Goal: Task Accomplishment & Management: Manage account settings

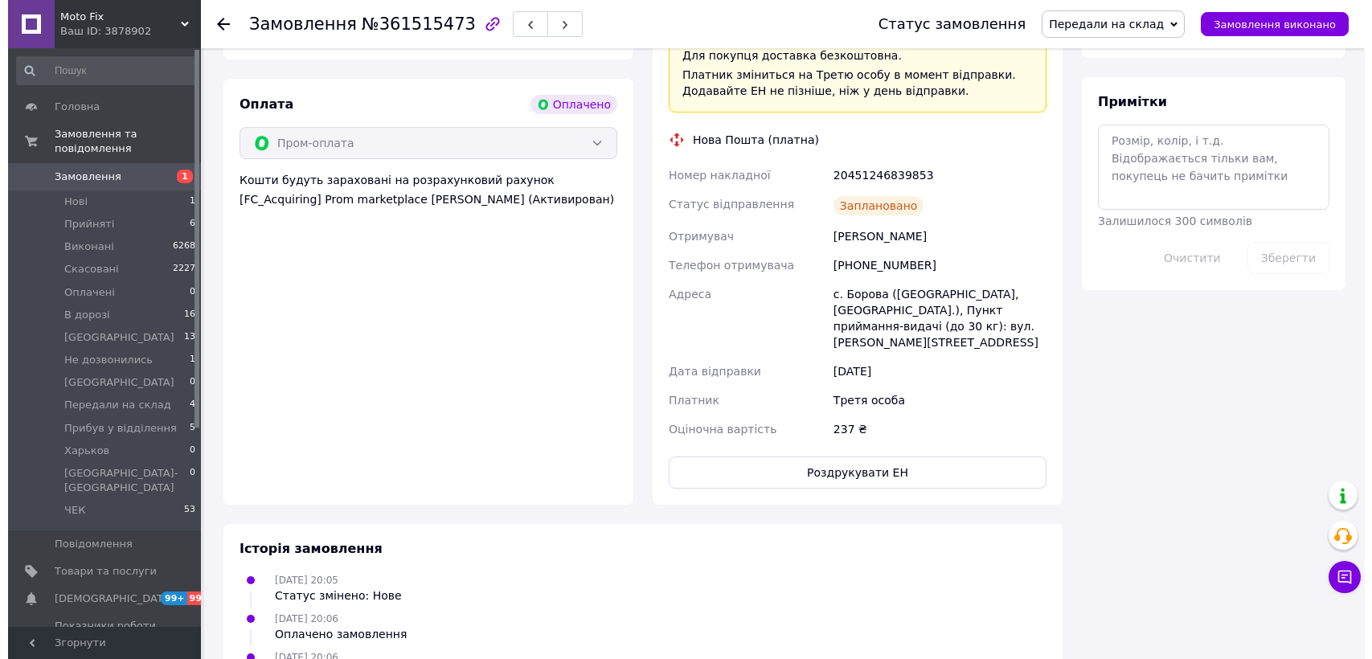
scroll to position [873, 0]
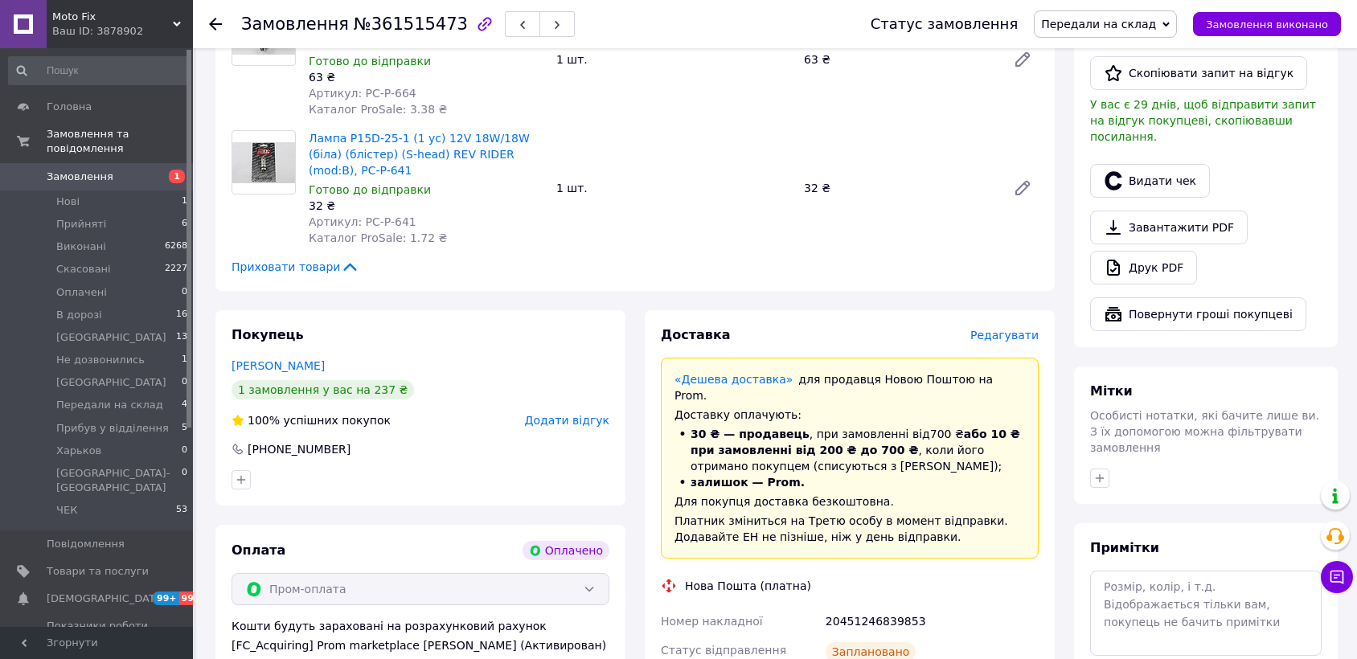
click at [993, 329] on span "Редагувати" at bounding box center [1004, 335] width 68 height 13
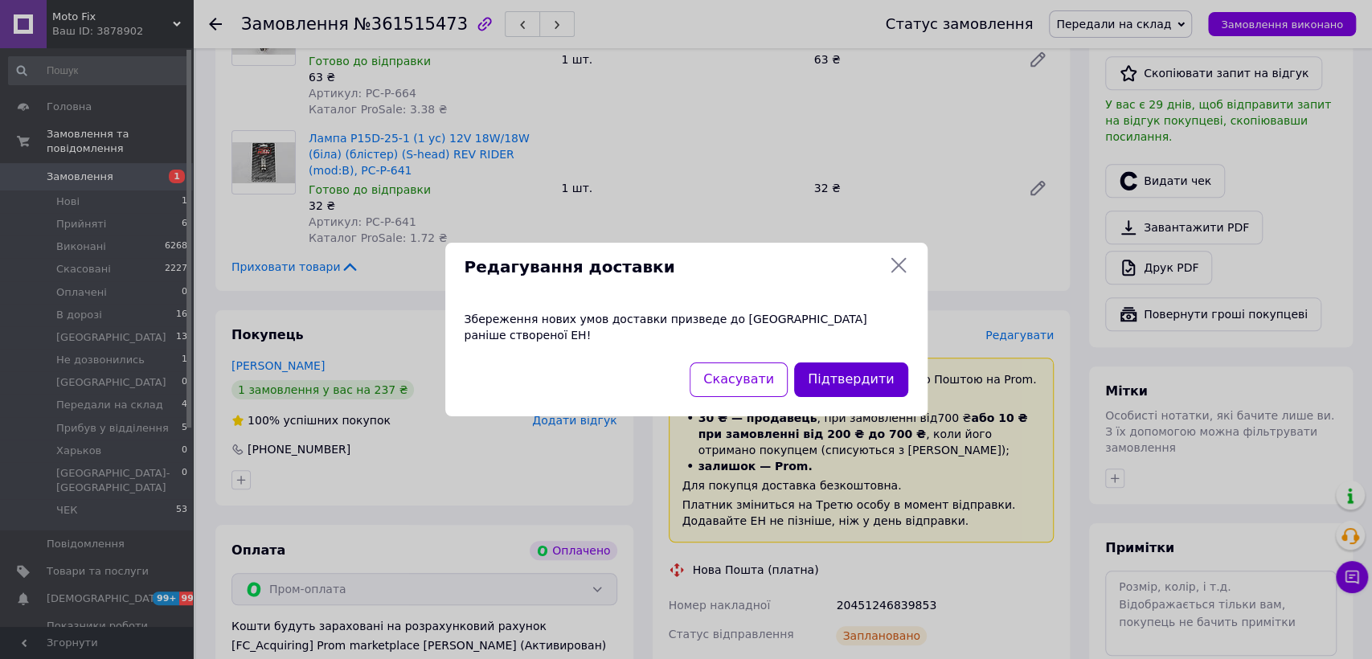
click at [842, 368] on button "Підтвердити" at bounding box center [850, 379] width 113 height 35
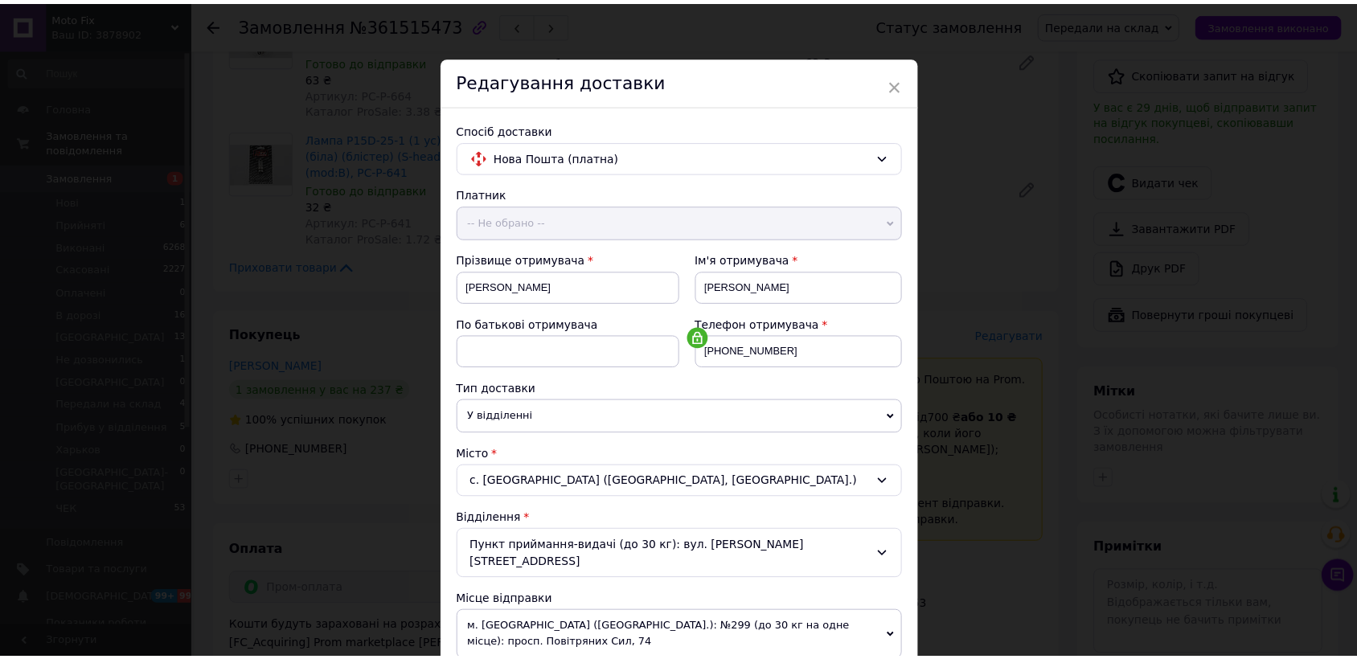
scroll to position [405, 0]
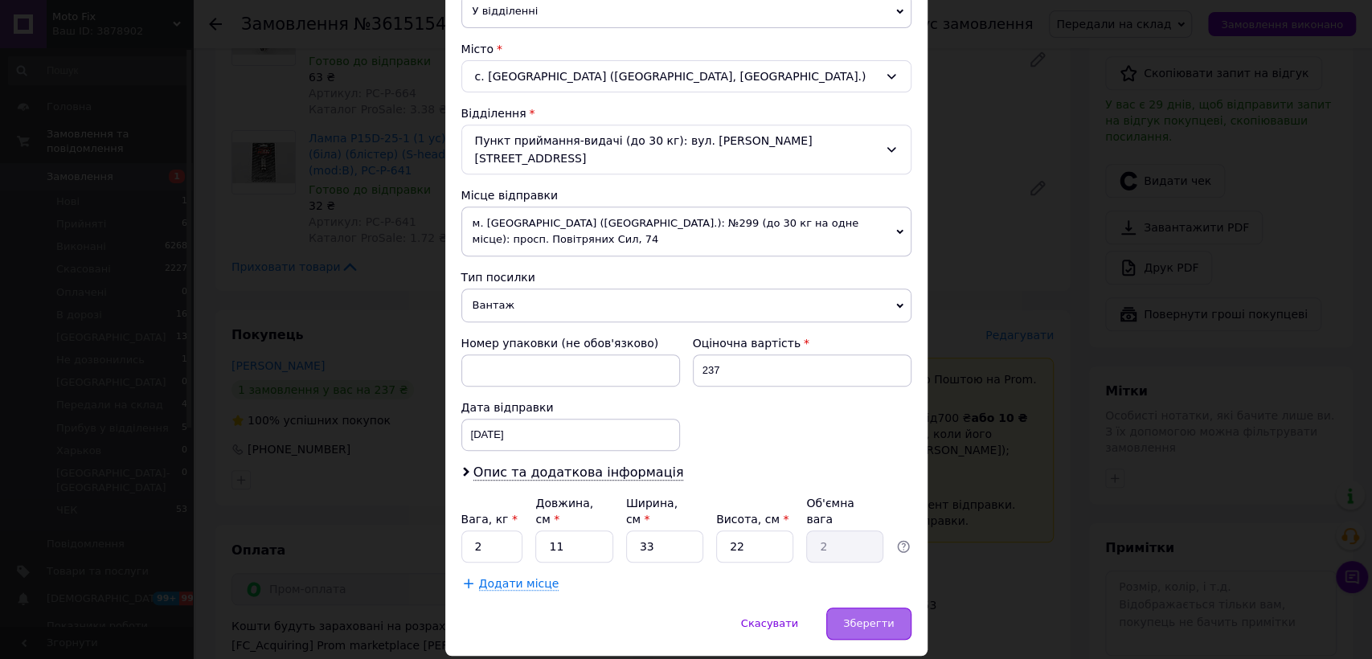
click at [868, 617] on span "Зберегти" at bounding box center [868, 623] width 51 height 12
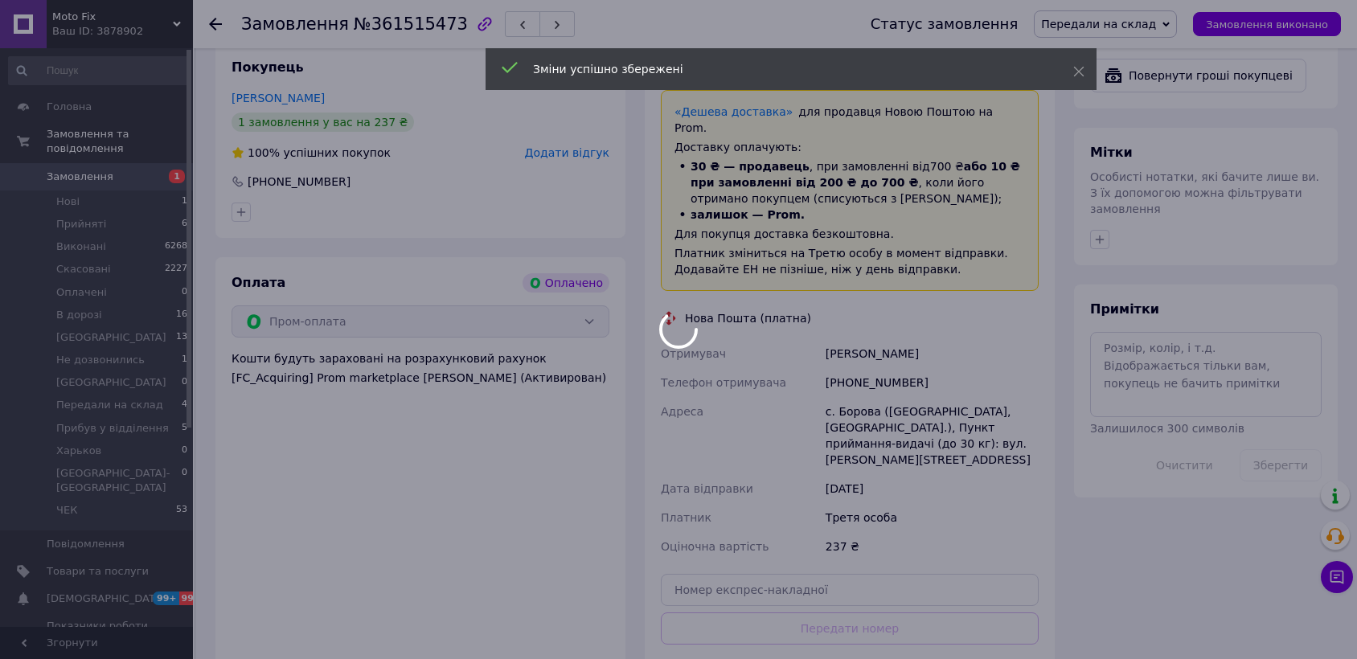
scroll to position [1230, 0]
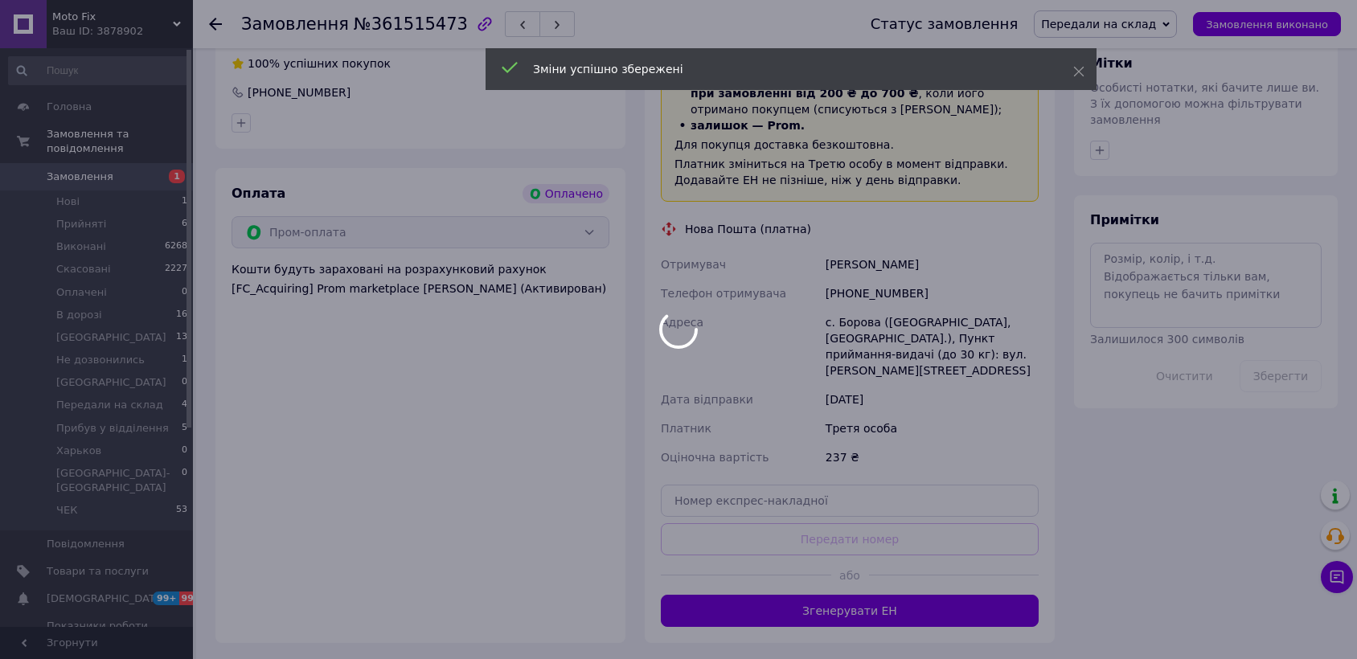
click at [841, 434] on div at bounding box center [678, 329] width 1357 height 659
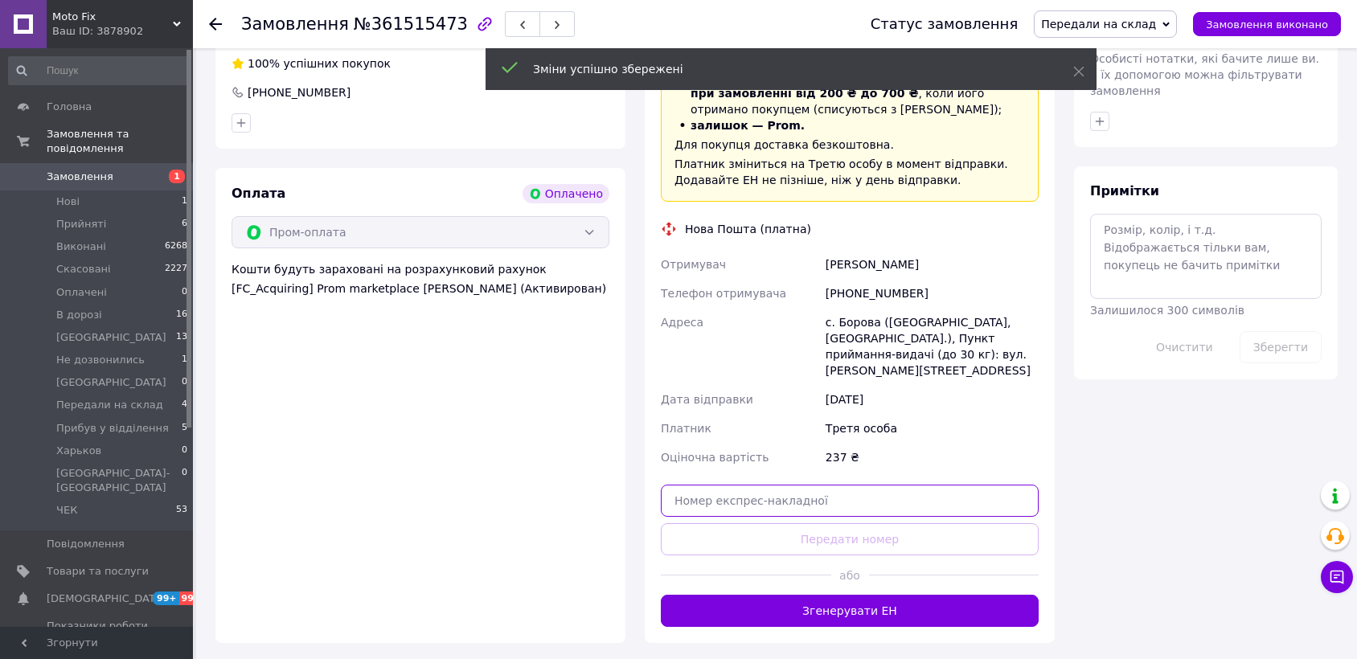
click at [824, 485] on input "text" at bounding box center [850, 501] width 378 height 32
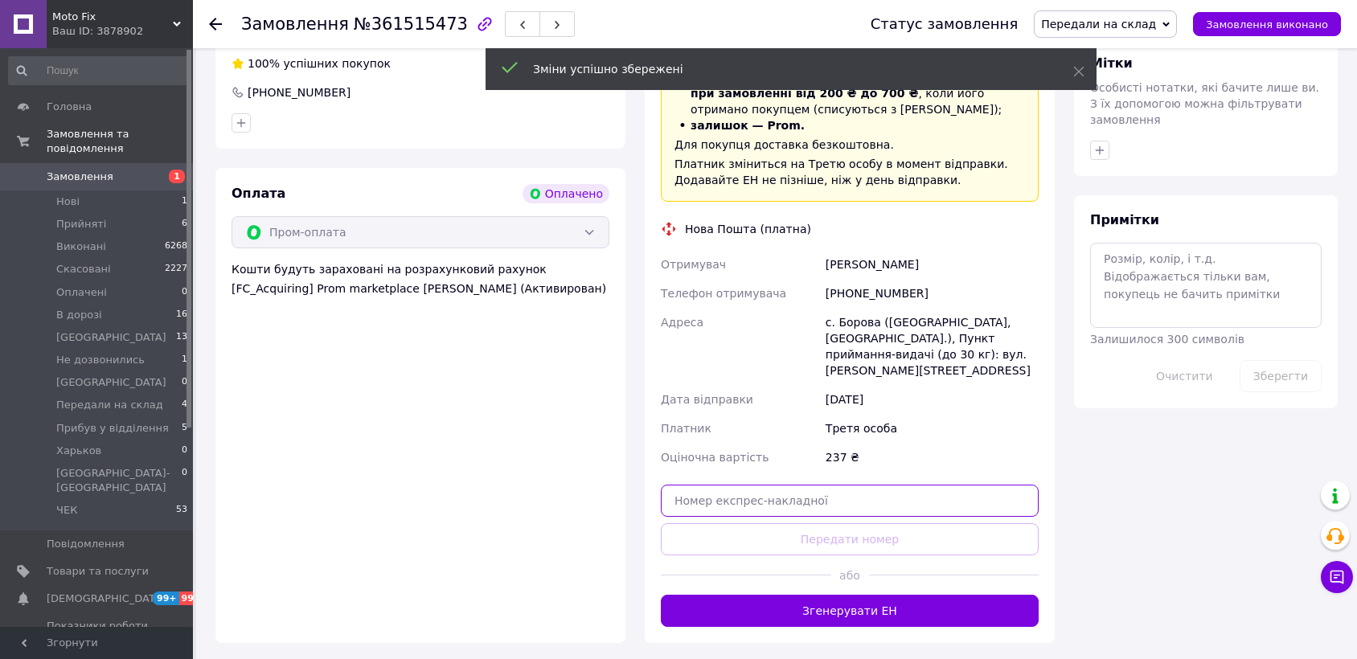
paste input "20400477594906"
type input "20400477594906"
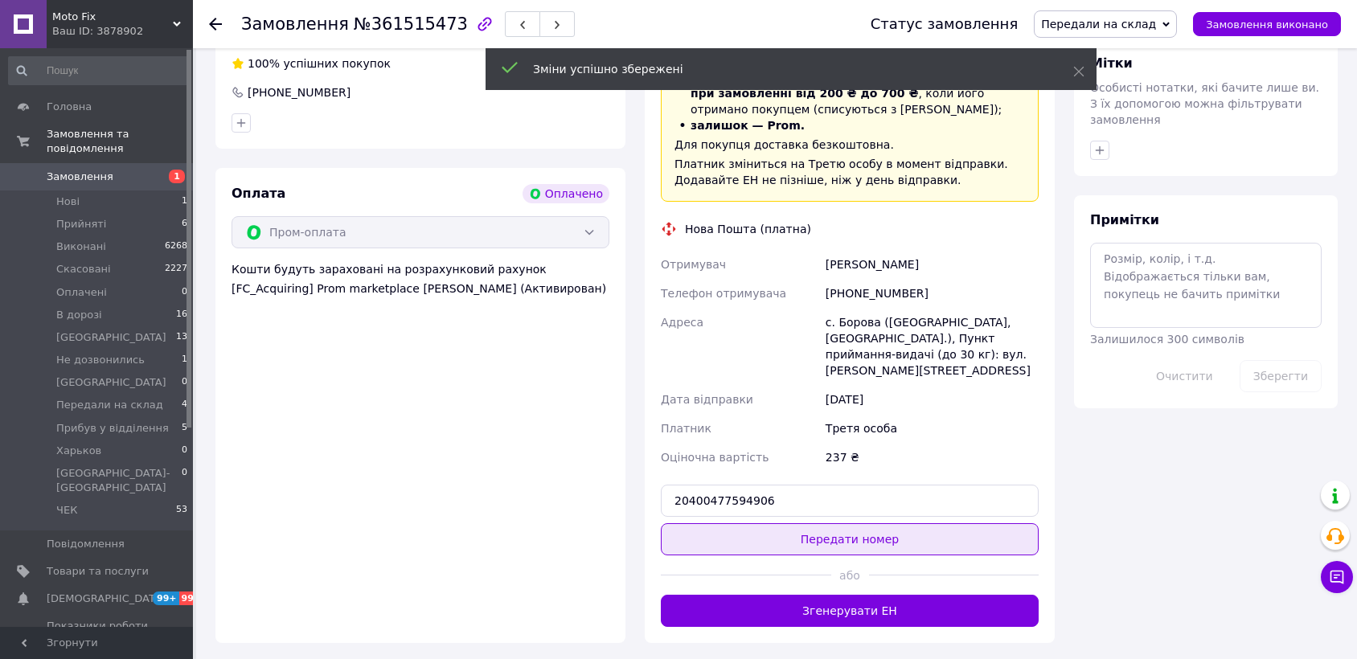
click at [827, 523] on button "Передати номер" at bounding box center [850, 539] width 378 height 32
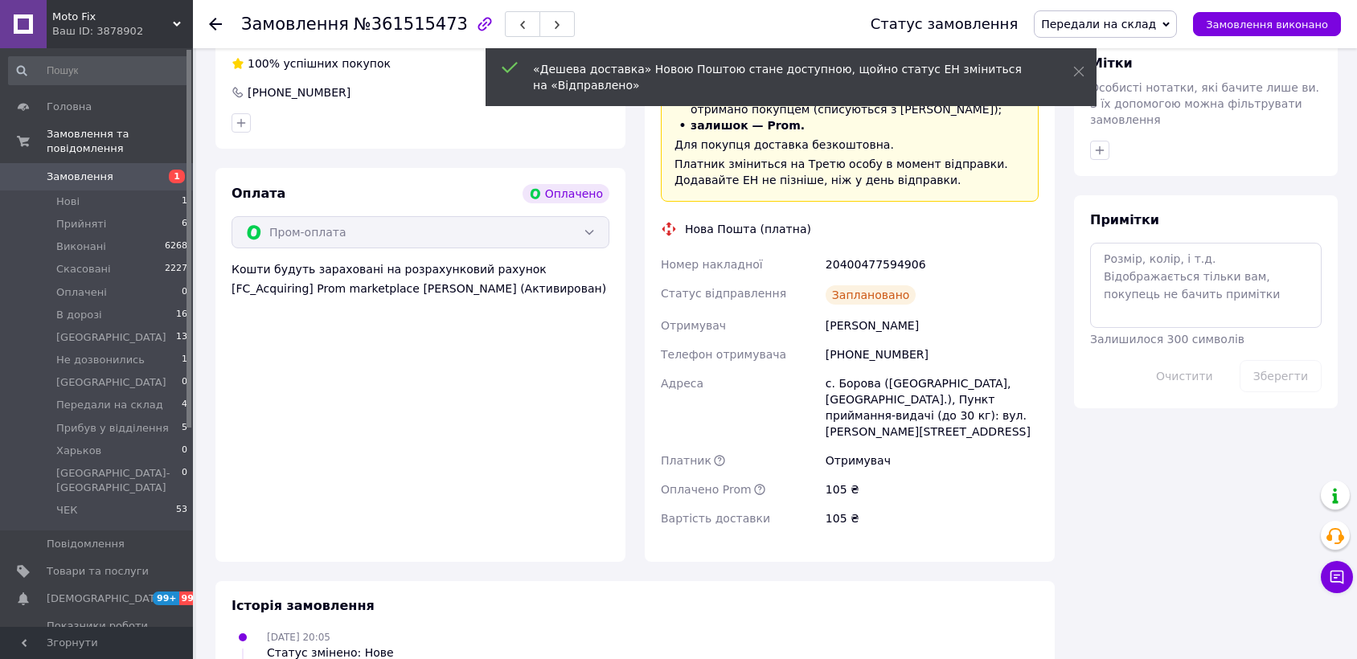
click at [1156, 18] on span "Передали на склад" at bounding box center [1098, 24] width 115 height 13
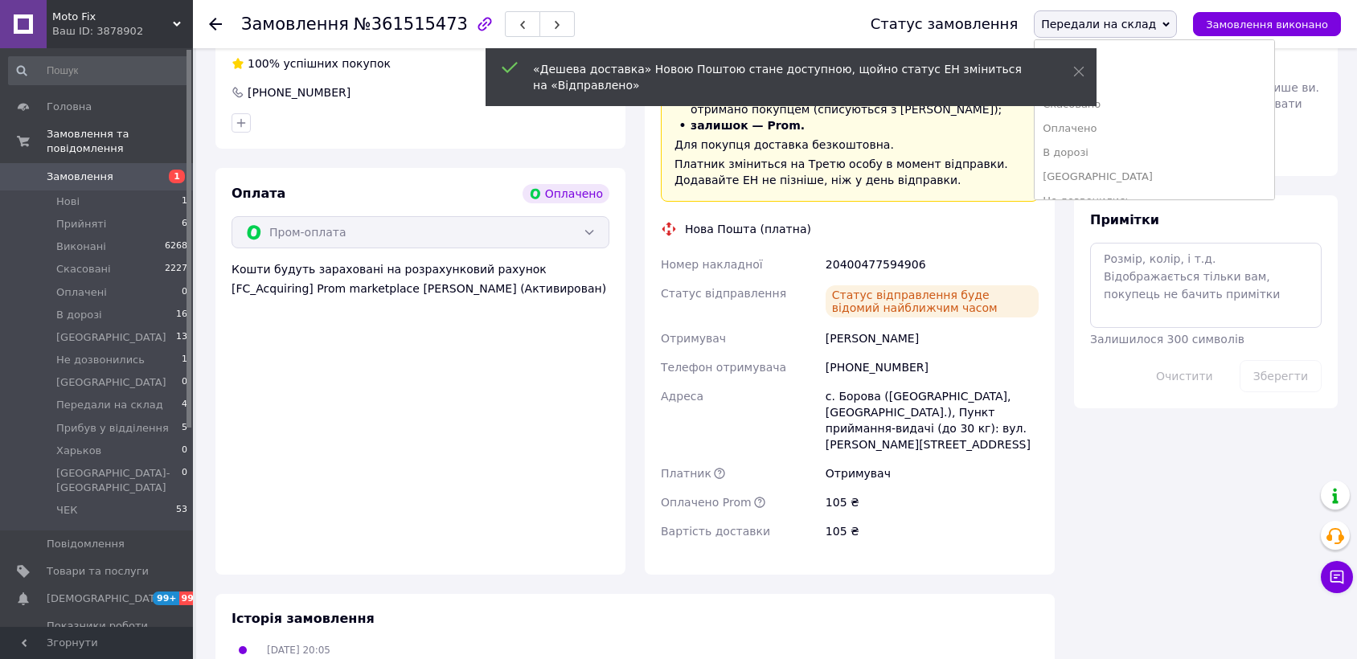
scroll to position [137, 0]
click at [1138, 178] on li "ЧЕК" at bounding box center [1154, 184] width 240 height 24
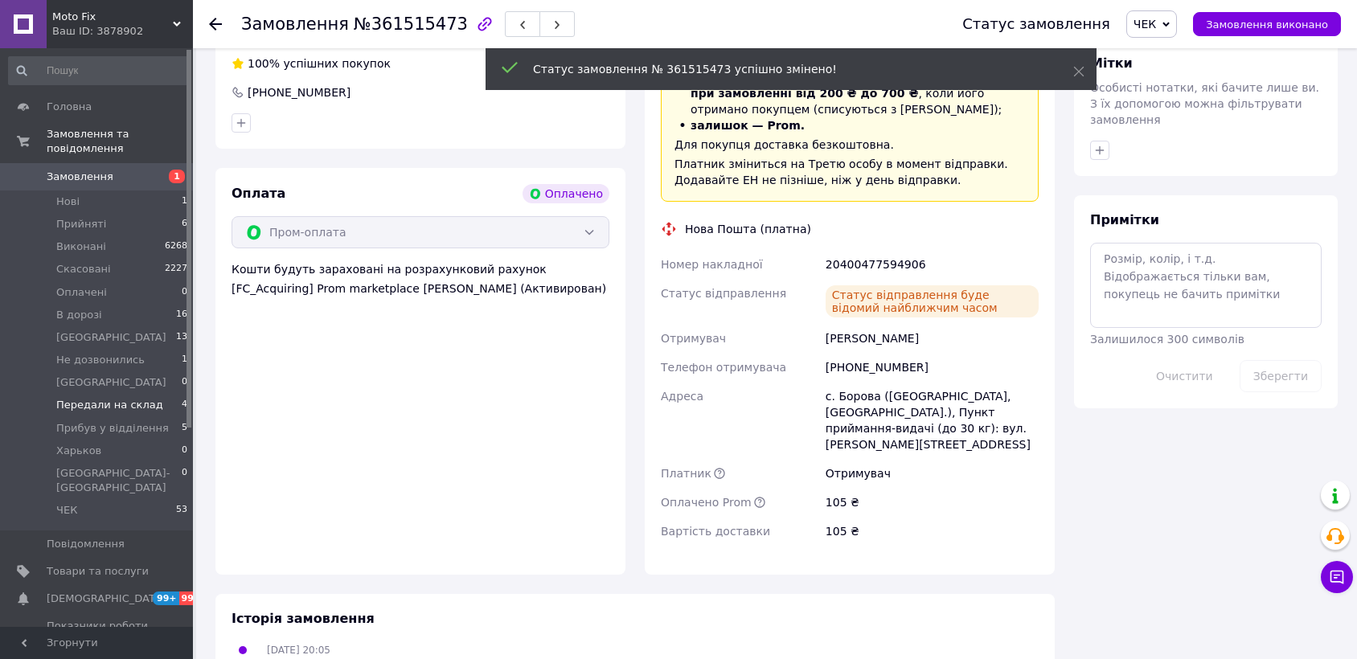
click at [145, 398] on span "Передали на склад" at bounding box center [109, 405] width 107 height 14
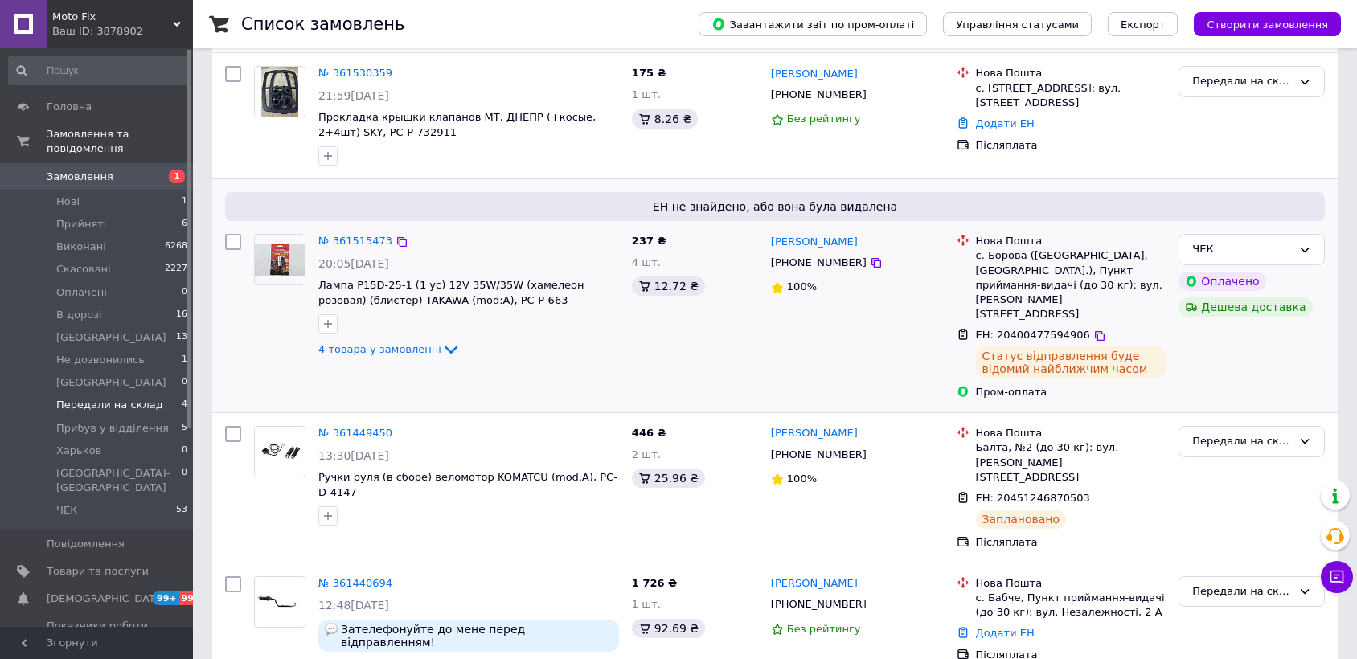
scroll to position [154, 0]
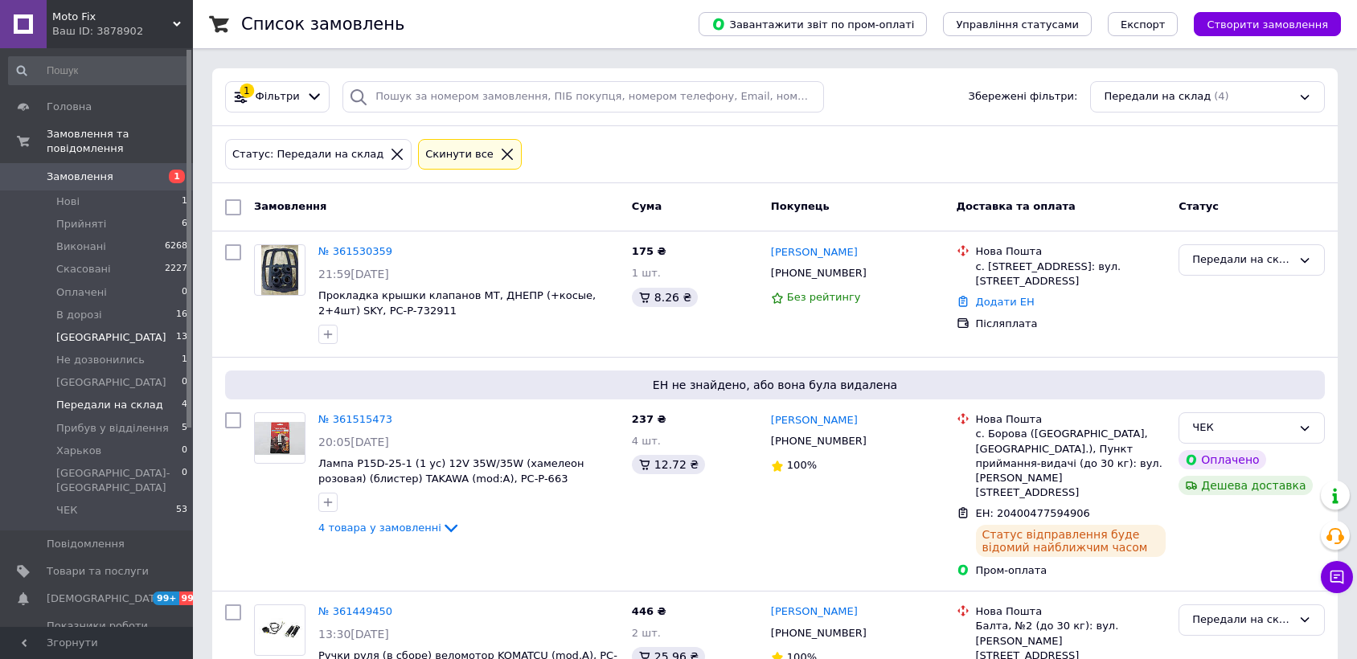
click at [67, 330] on span "[GEOGRAPHIC_DATA]" at bounding box center [111, 337] width 110 height 14
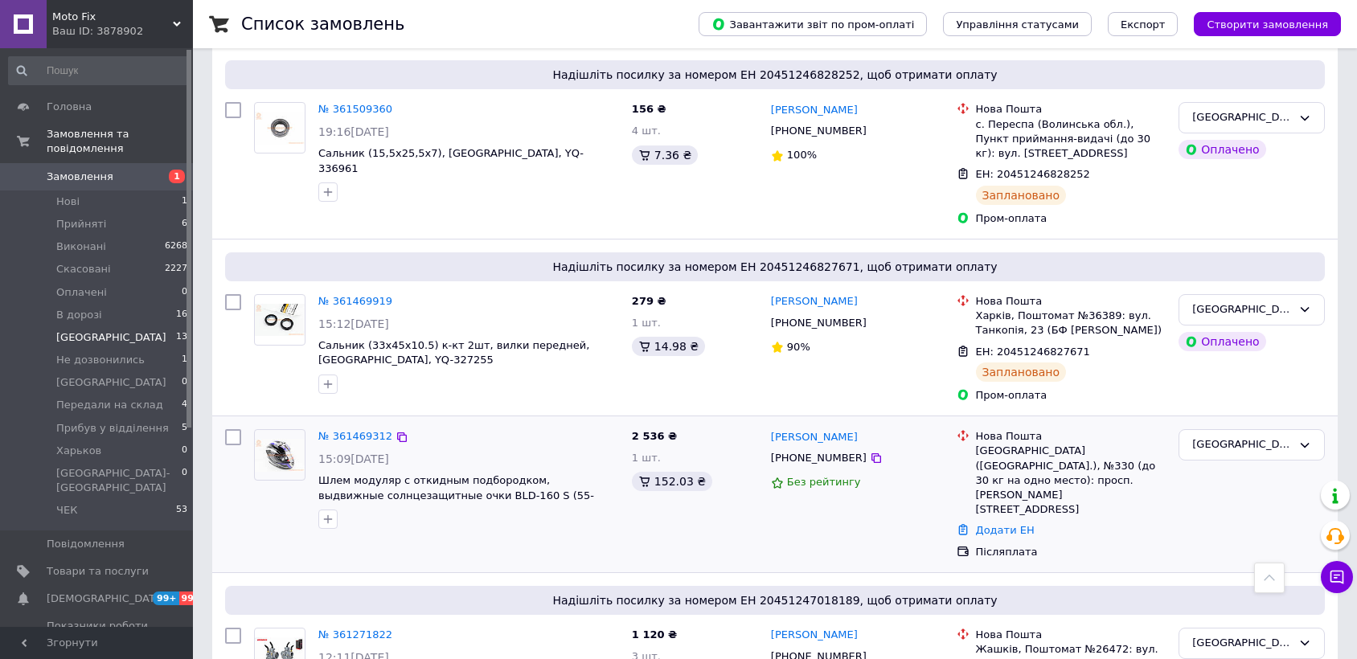
scroll to position [1714, 0]
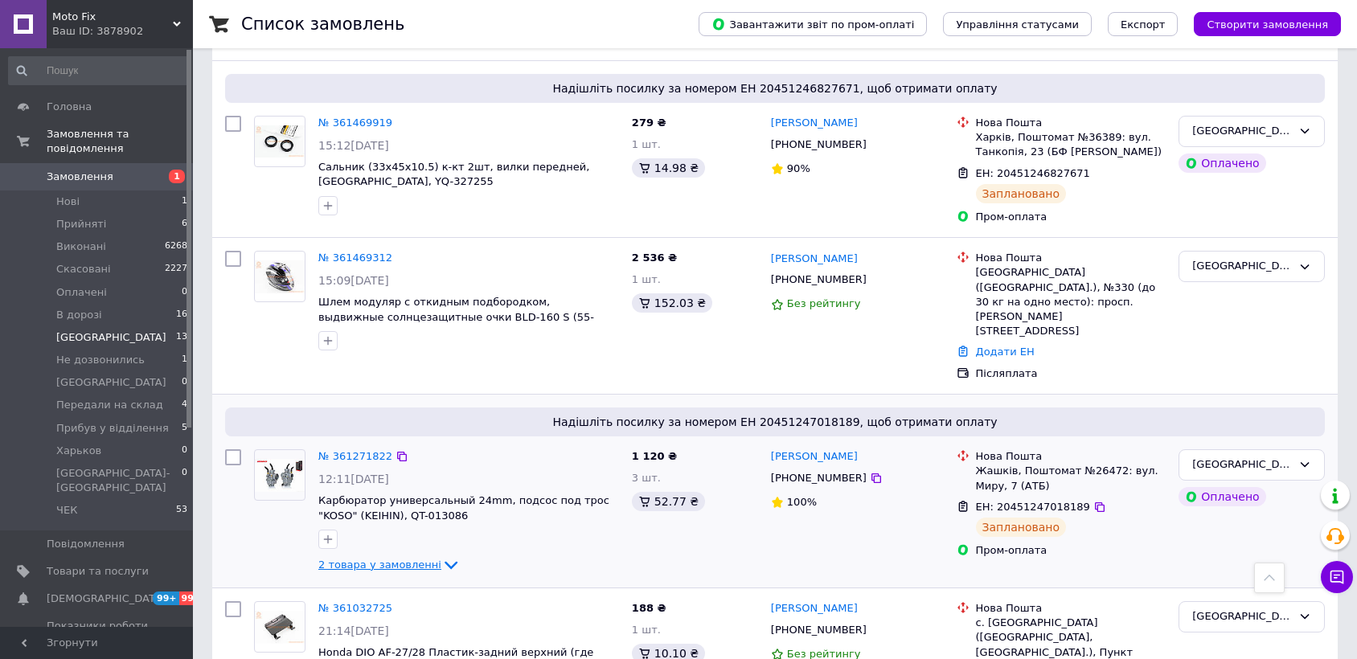
click at [358, 559] on span "2 товара у замовленні" at bounding box center [379, 565] width 123 height 12
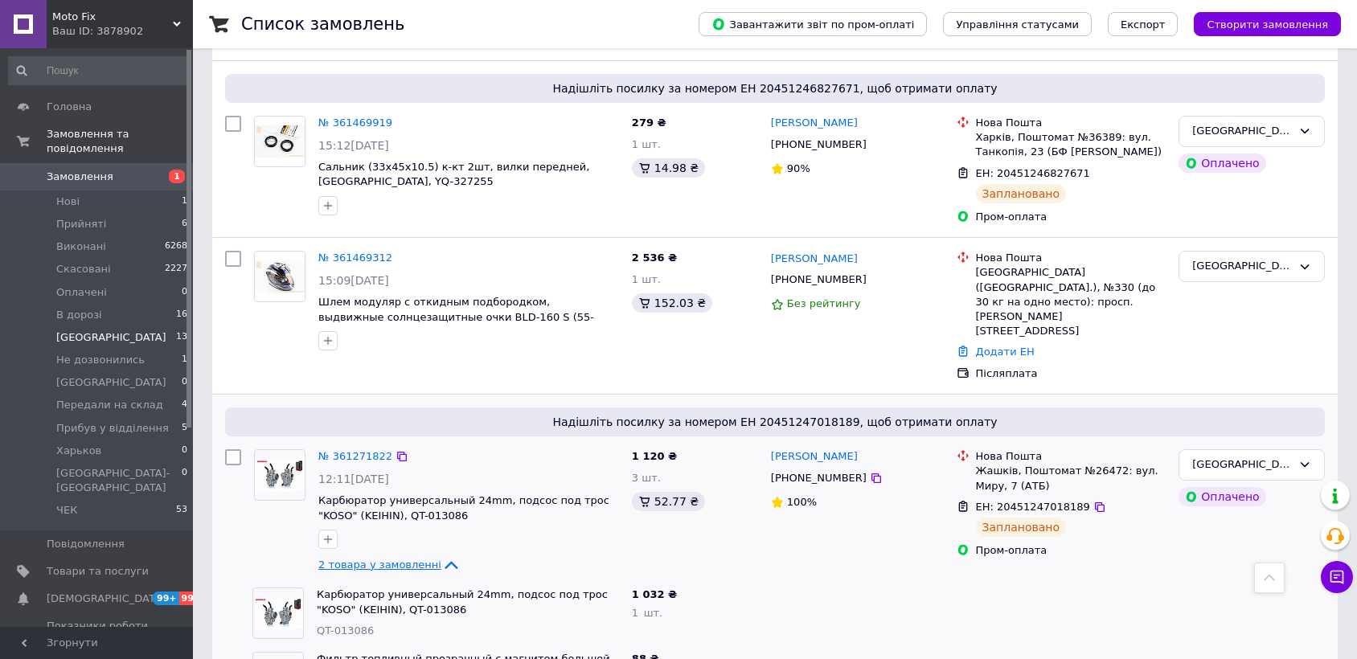
click at [358, 559] on span "2 товара у замовленні" at bounding box center [379, 565] width 123 height 12
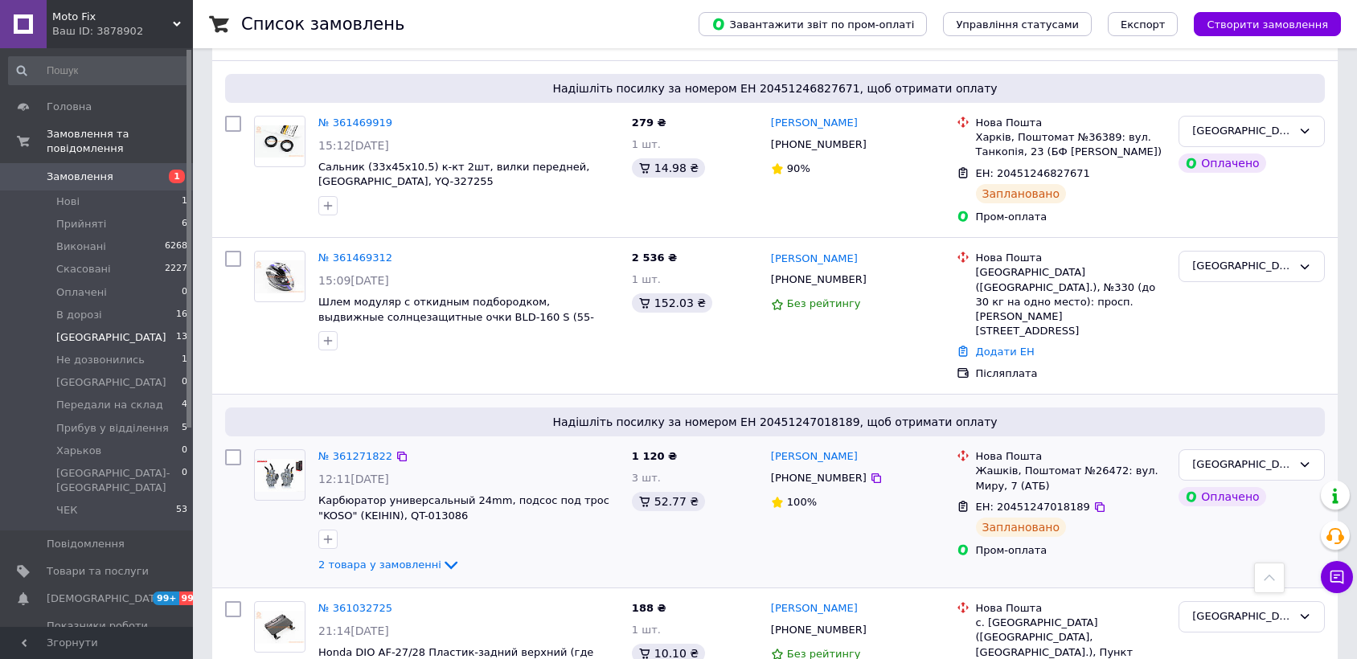
scroll to position [1625, 0]
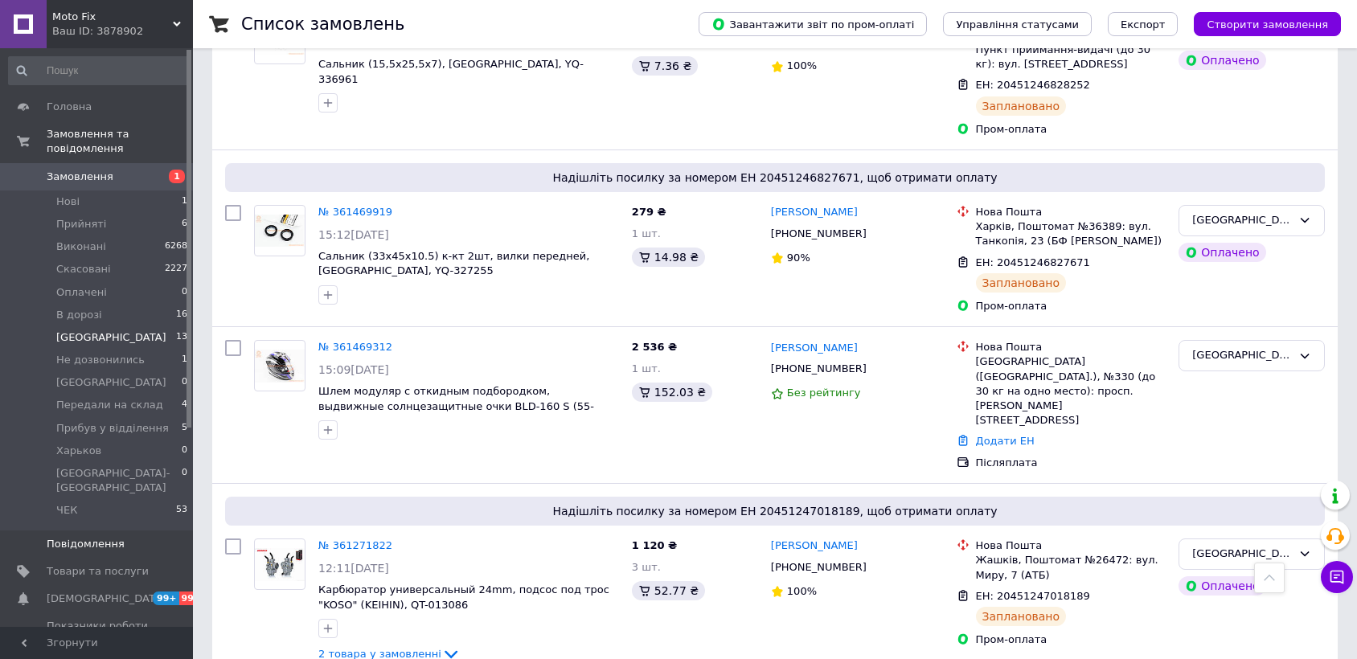
click at [0, 530] on link "Повідомлення 0" at bounding box center [98, 543] width 197 height 27
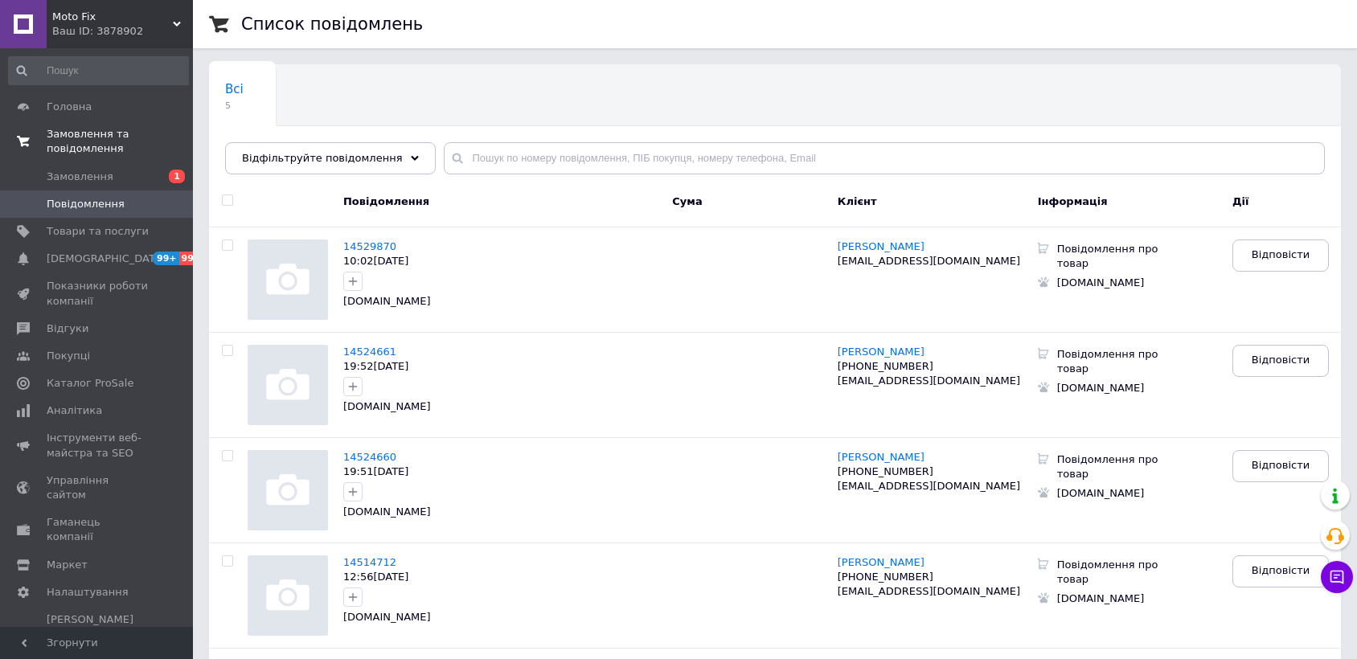
click at [104, 136] on span "Замовлення та повідомлення" at bounding box center [120, 141] width 146 height 29
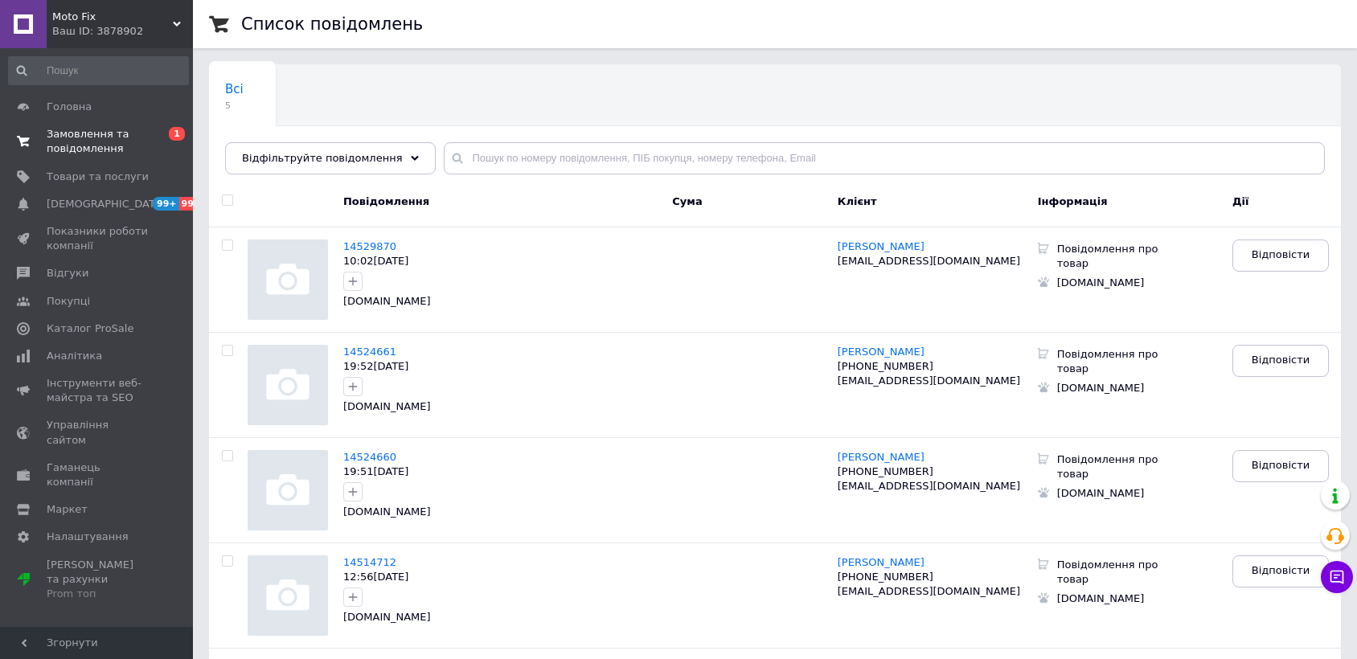
click at [104, 136] on span "Замовлення та повідомлення" at bounding box center [98, 141] width 102 height 29
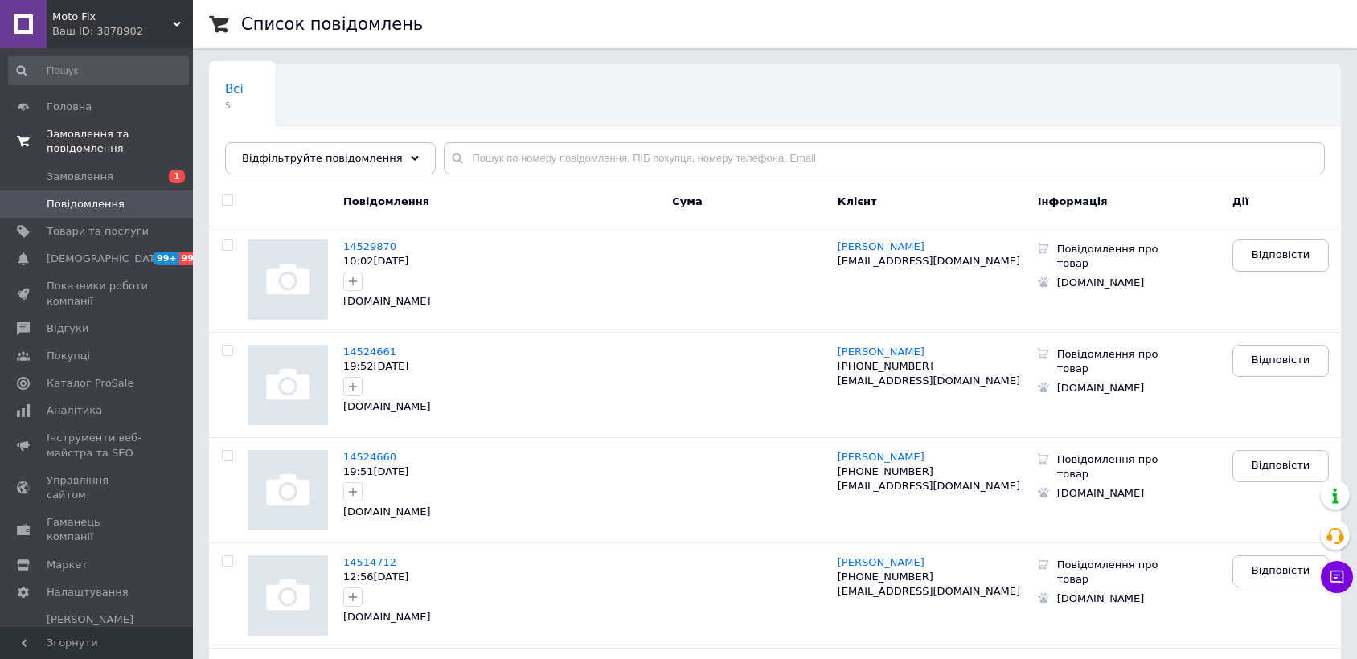
click at [102, 132] on span "Замовлення та повідомлення" at bounding box center [120, 141] width 146 height 29
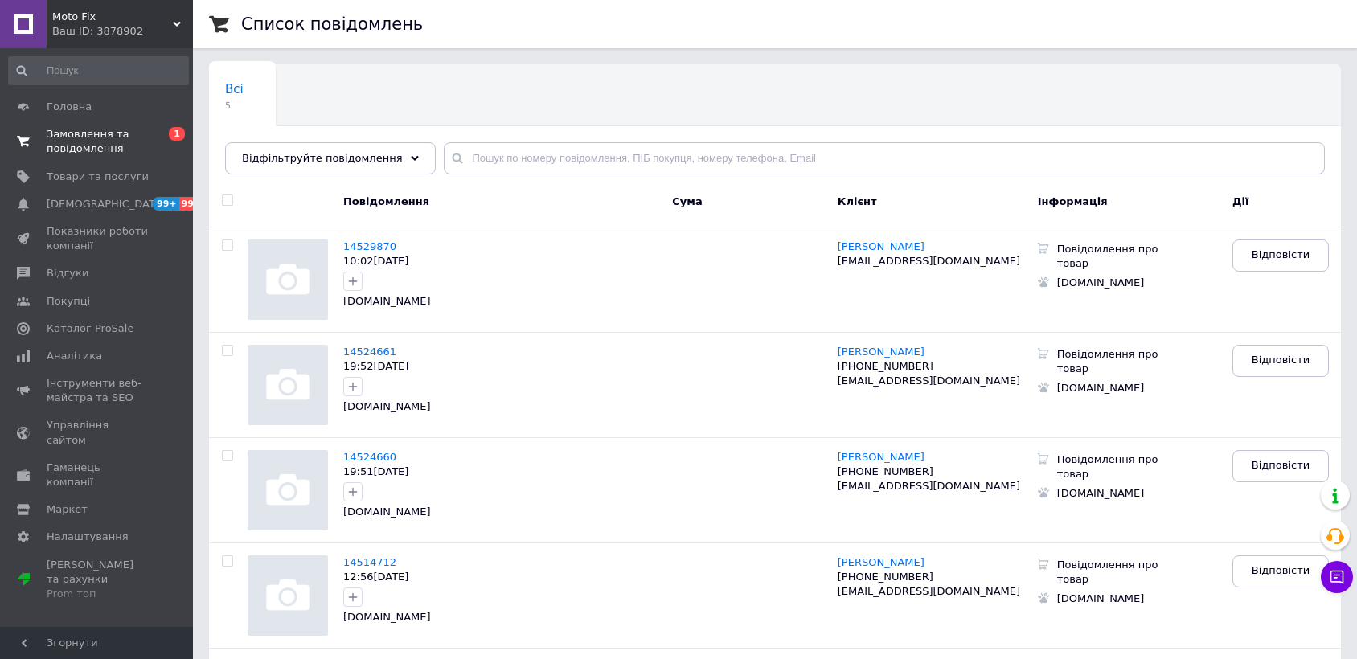
click at [101, 135] on span "Замовлення та повідомлення" at bounding box center [98, 141] width 102 height 29
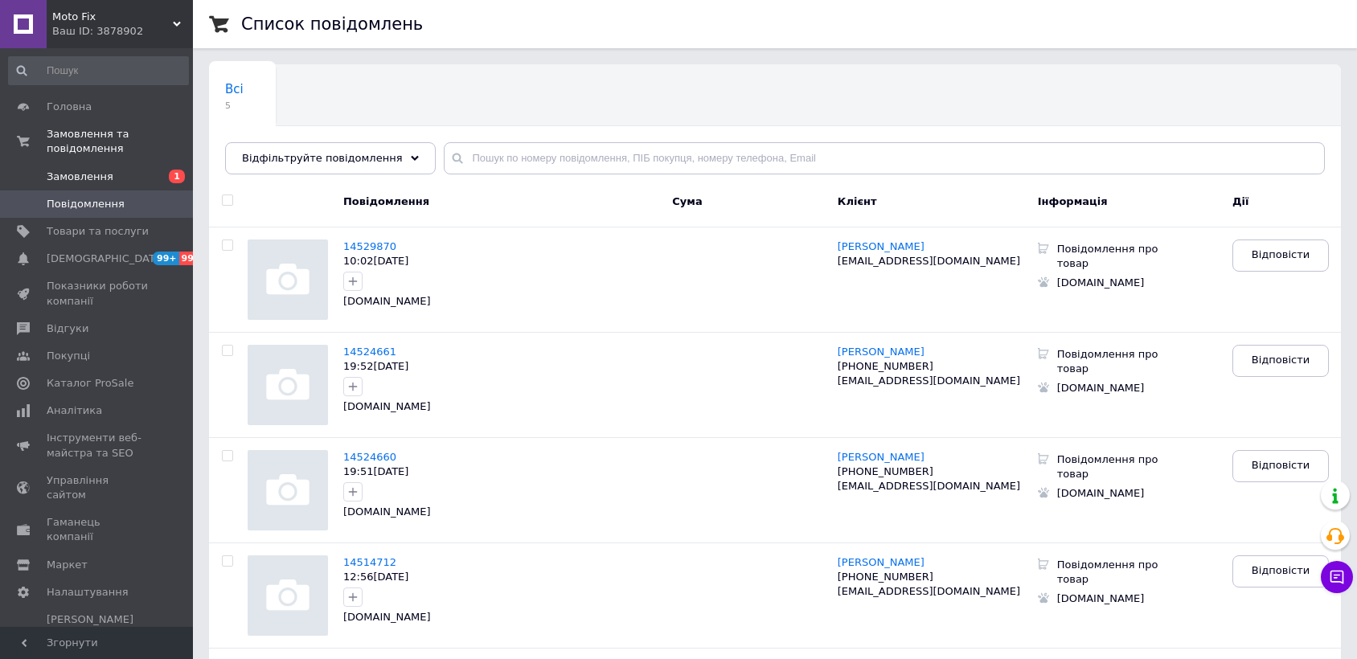
click at [94, 170] on span "Замовлення" at bounding box center [80, 177] width 67 height 14
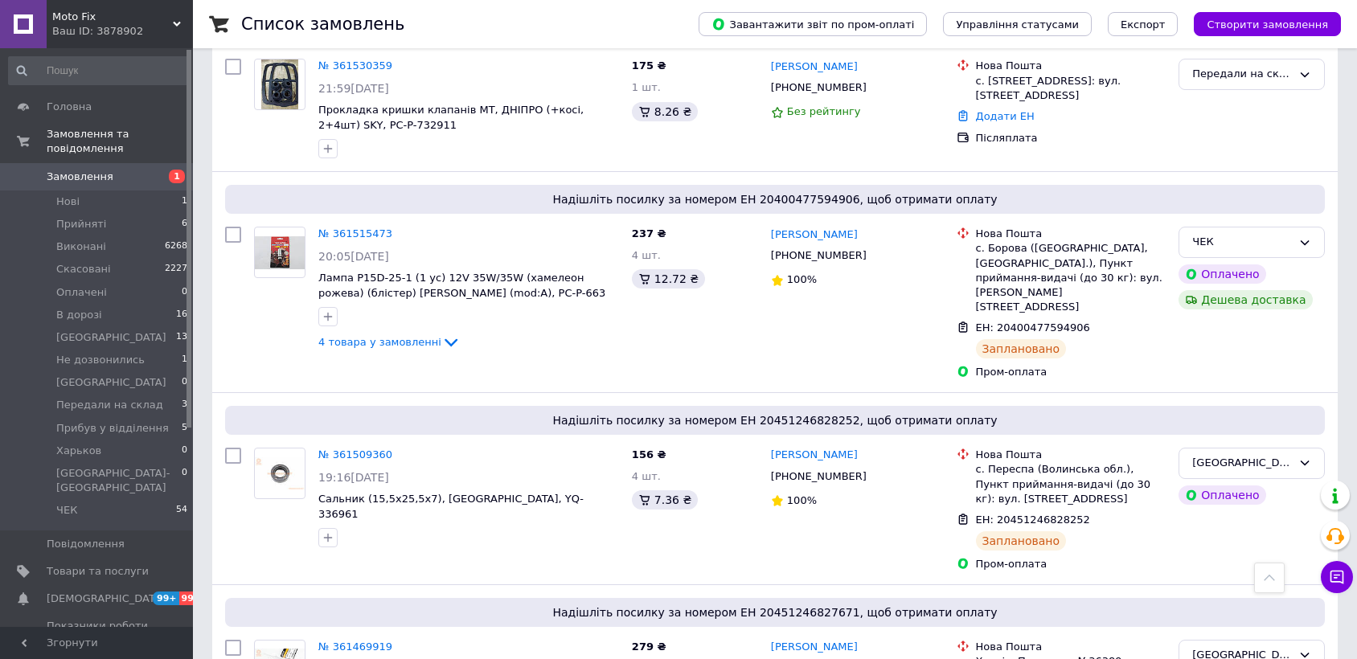
scroll to position [2054, 0]
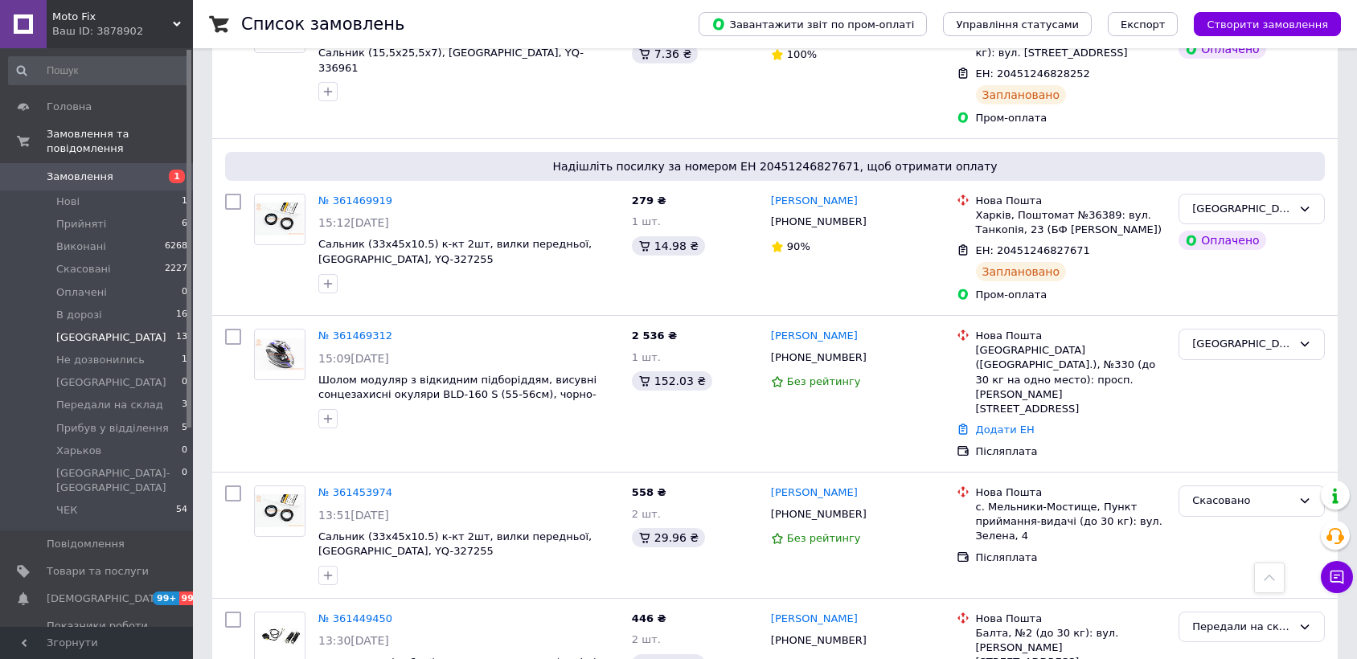
click at [84, 326] on li "Киев 13" at bounding box center [98, 337] width 197 height 23
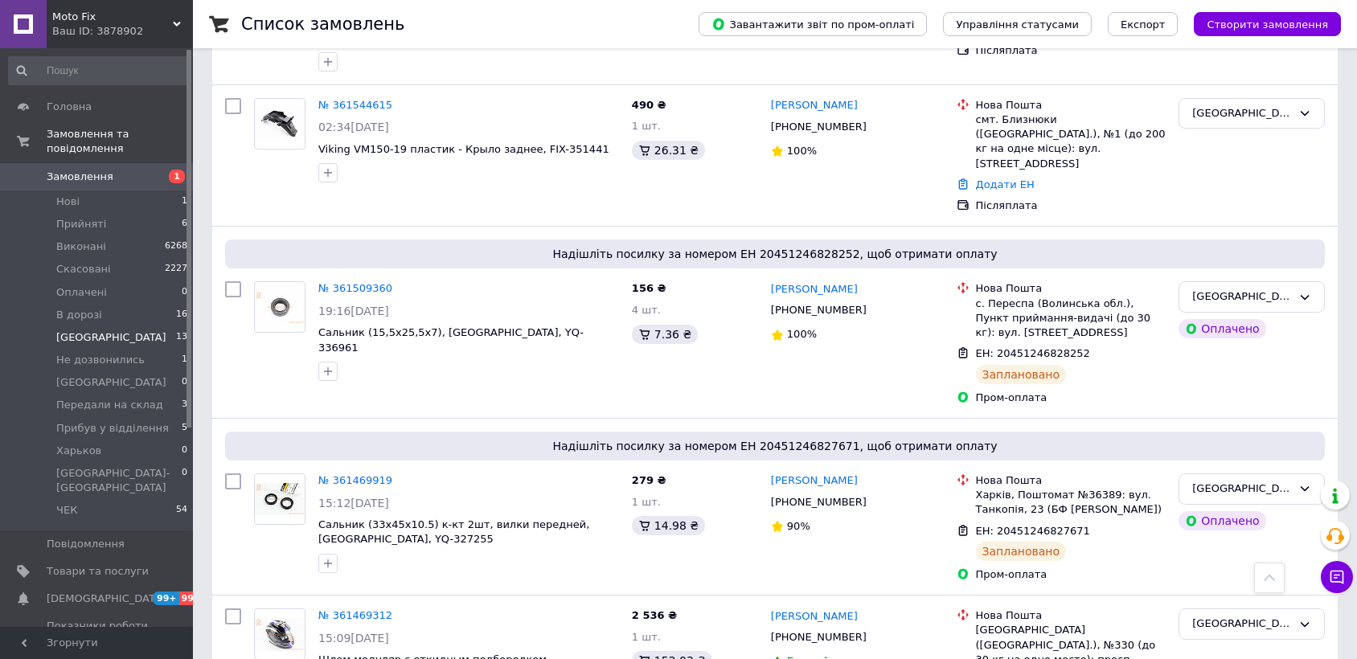
scroll to position [1357, 0]
click at [1227, 481] on div "[GEOGRAPHIC_DATA]" at bounding box center [1242, 489] width 100 height 17
click at [1215, 628] on li "ЧЕК" at bounding box center [1251, 643] width 145 height 30
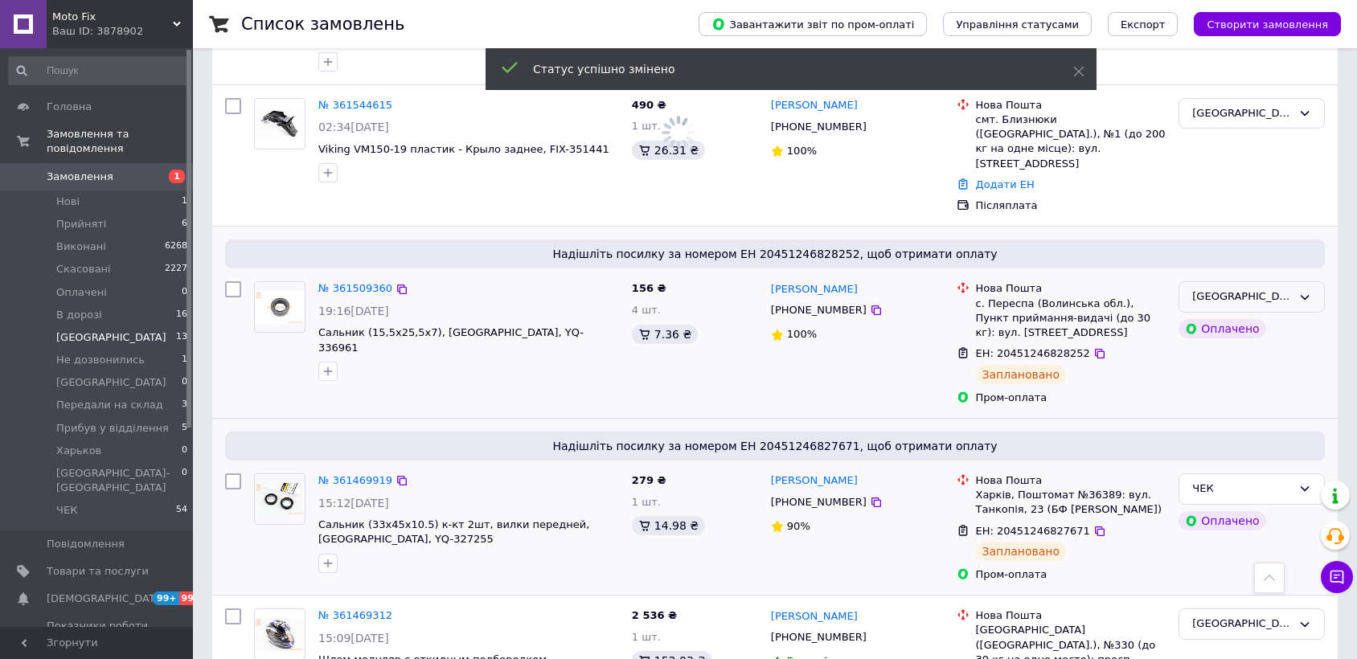
click at [1300, 281] on div "[GEOGRAPHIC_DATA]" at bounding box center [1251, 296] width 146 height 31
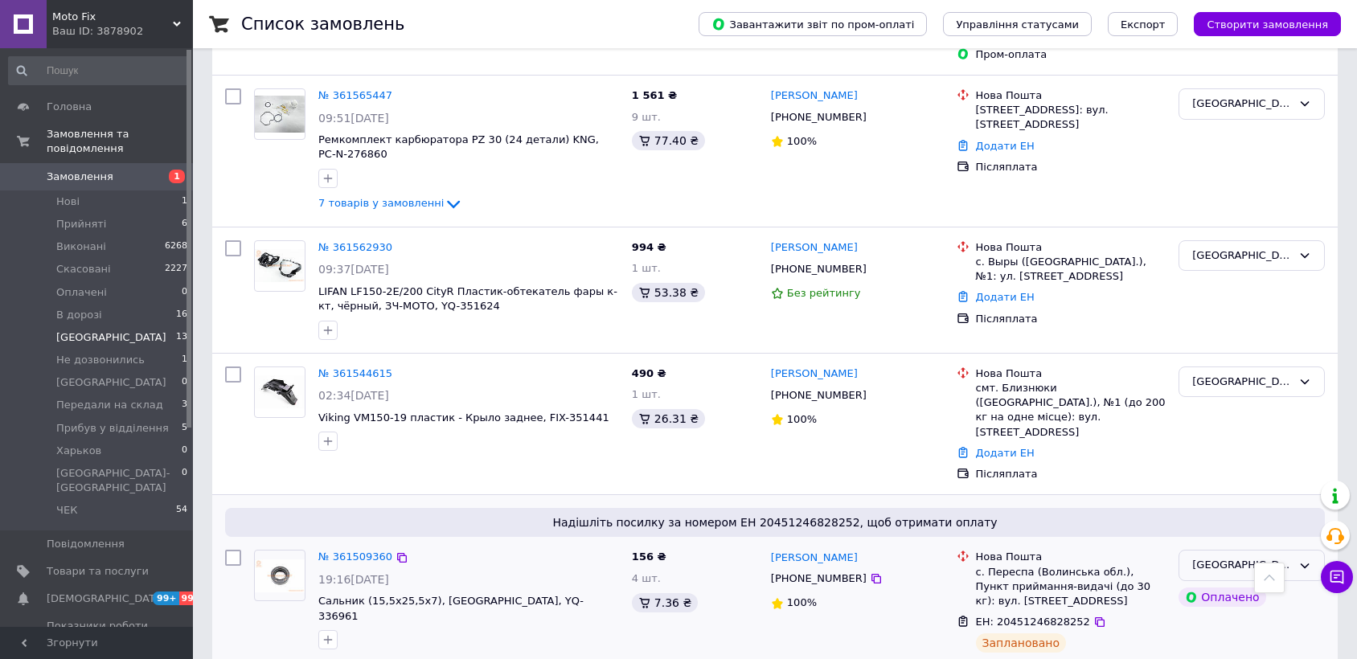
scroll to position [910, 0]
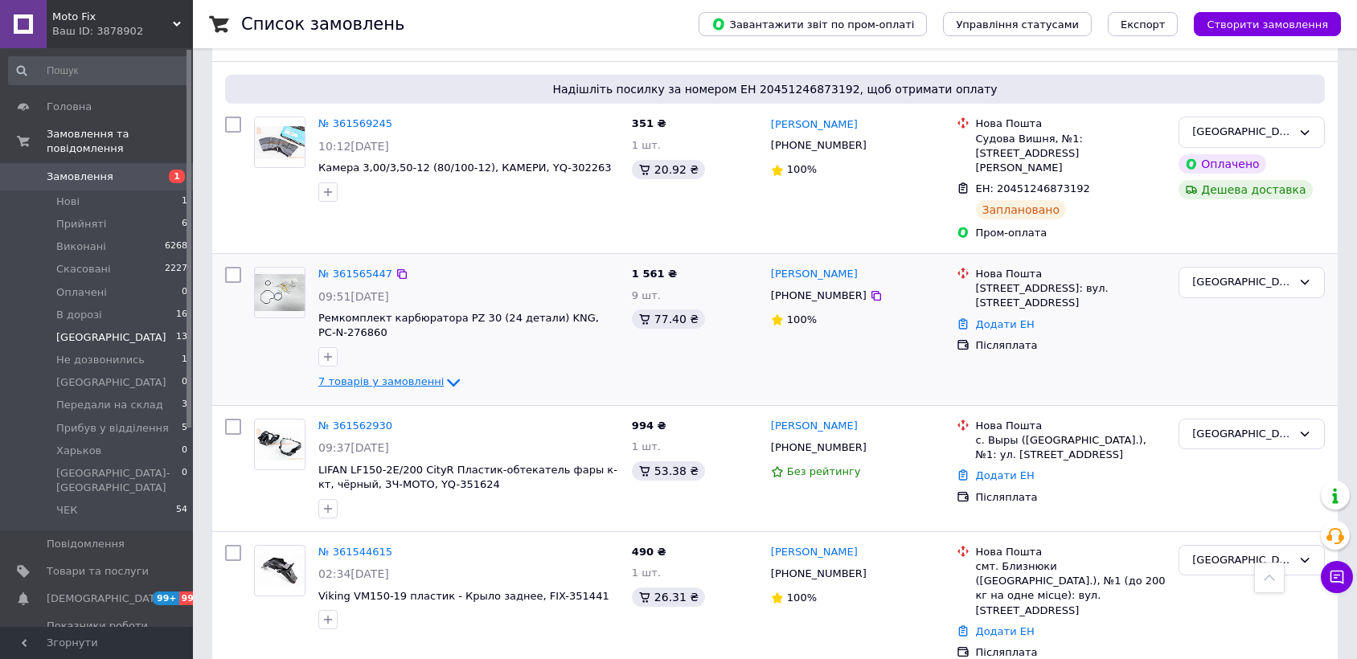
click at [355, 376] on span "7 товарів у замовленні" at bounding box center [380, 382] width 125 height 12
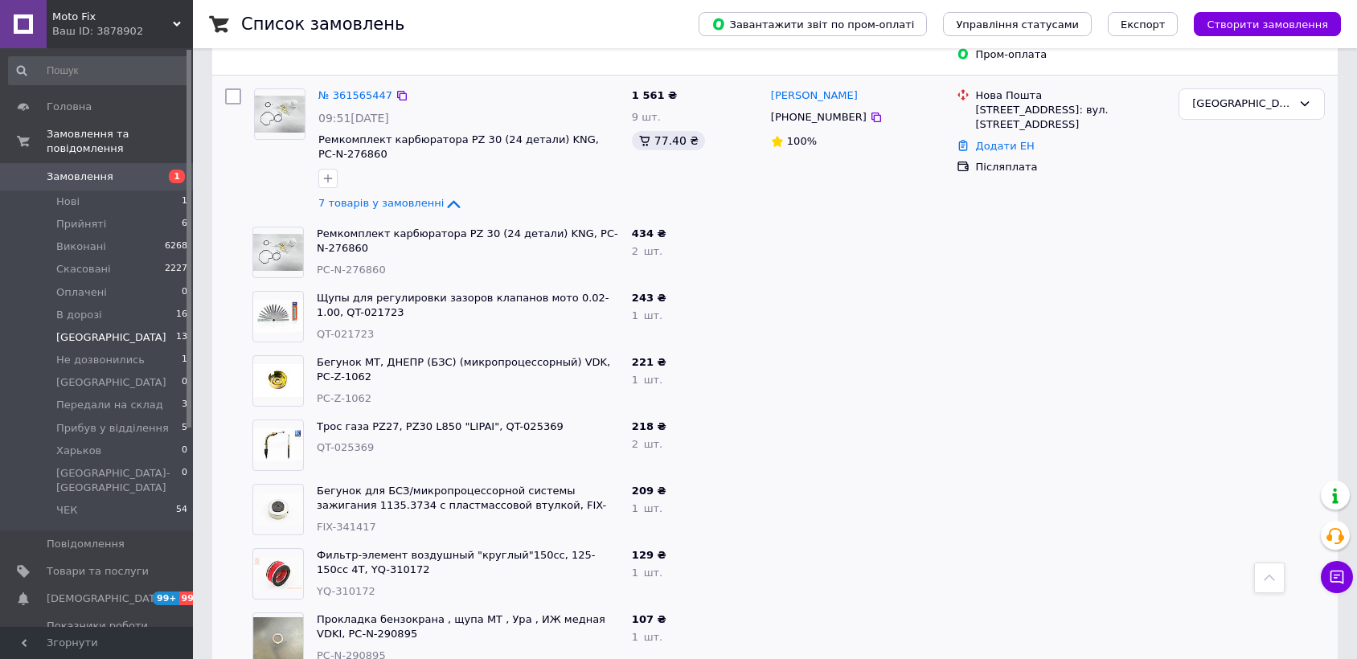
scroll to position [999, 0]
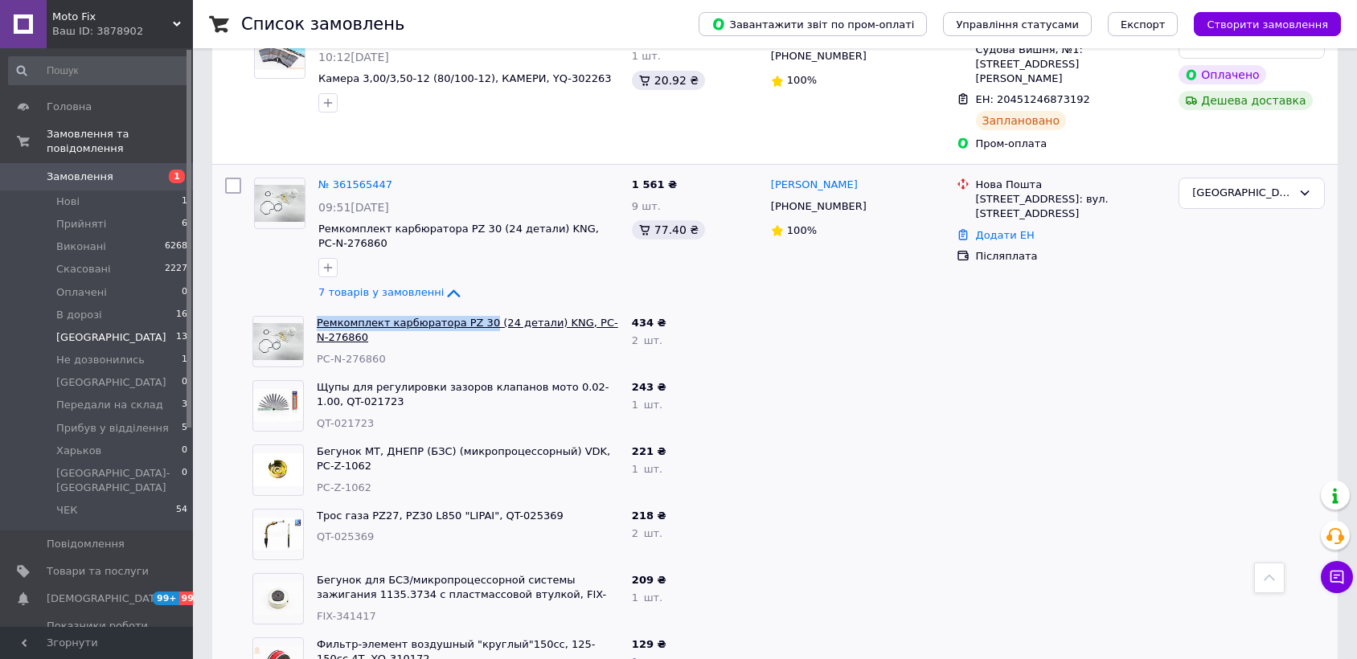
drag, startPoint x: 310, startPoint y: 291, endPoint x: 474, endPoint y: 295, distance: 164.0
click at [474, 309] on div "Ремкомплект карбюратора PZ 30 (24 детали) KNG, PC-N-276860 PC-N-276860" at bounding box center [467, 341] width 315 height 64
copy link "Ремкомплект карбюратора PZ 30"
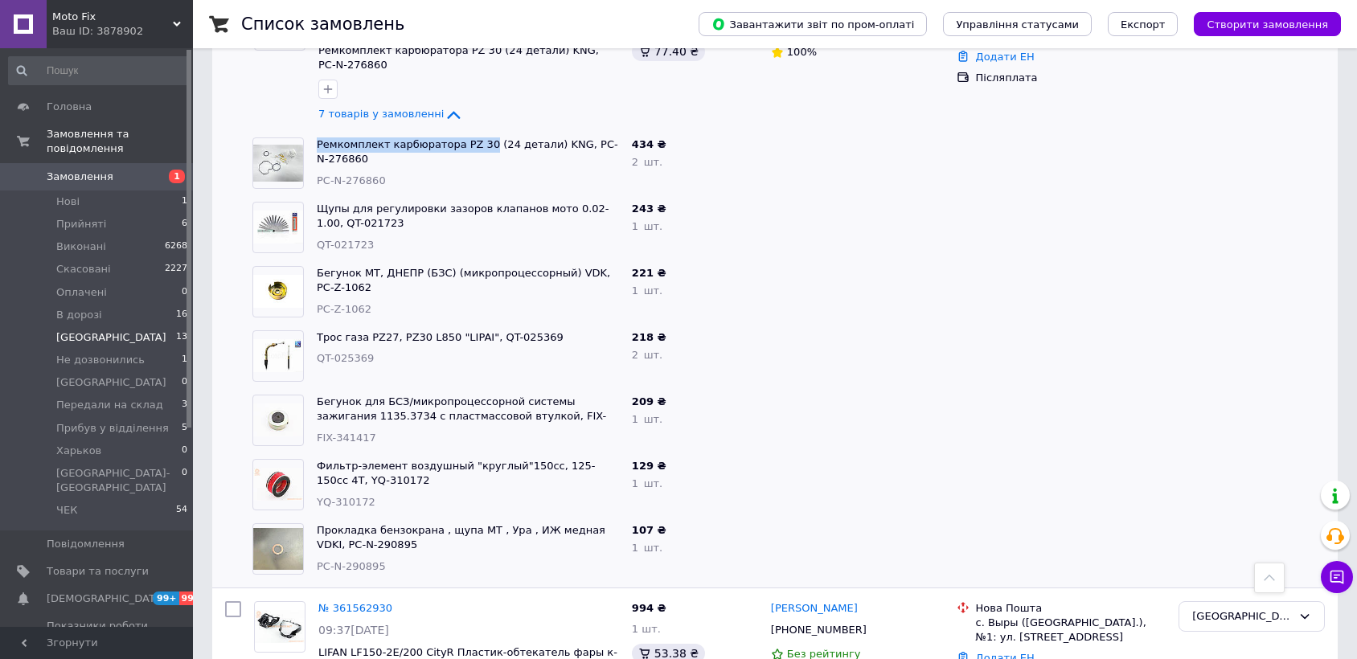
scroll to position [910, 0]
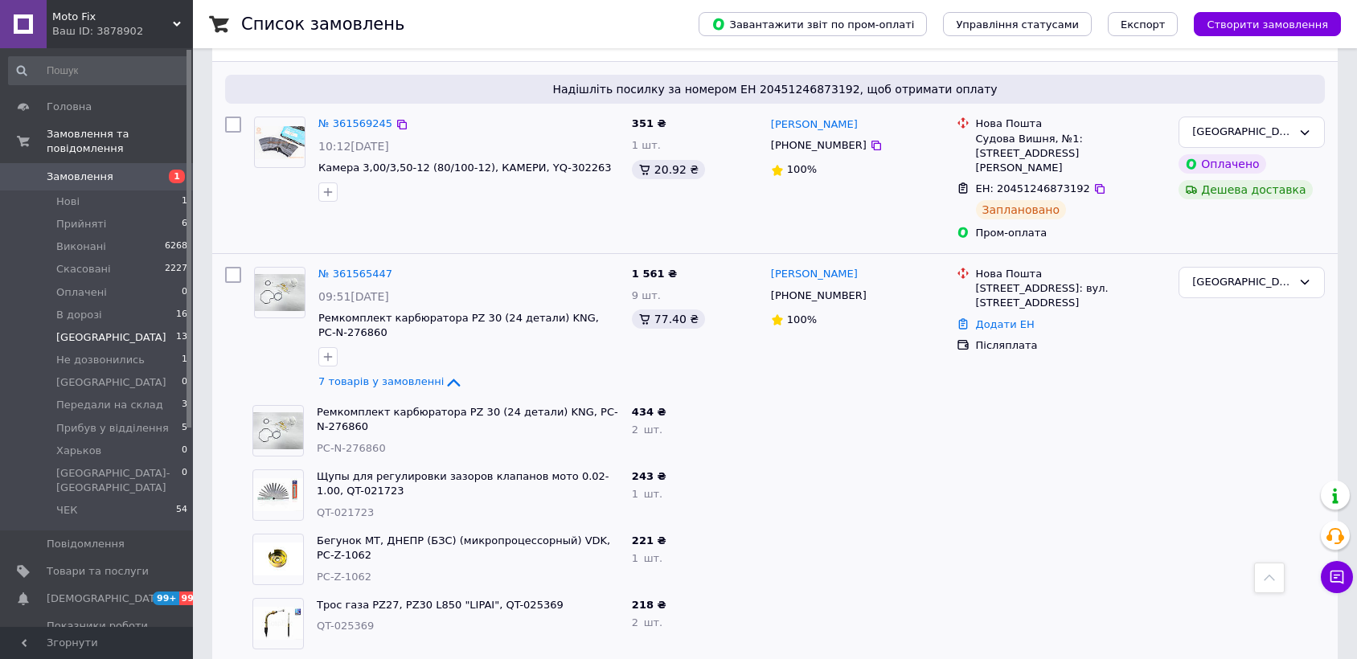
drag, startPoint x: 597, startPoint y: 152, endPoint x: 590, endPoint y: 186, distance: 34.5
click at [590, 186] on div "№ 361569245 10:12, 12.09.2025 Камера 3,00/3,50-12 (80/100-12), КАМЕРИ, YQ-302263" at bounding box center [468, 158] width 313 height 97
click at [1043, 472] on div at bounding box center [1061, 495] width 223 height 64
click at [1286, 124] on div "[GEOGRAPHIC_DATA]" at bounding box center [1242, 132] width 100 height 17
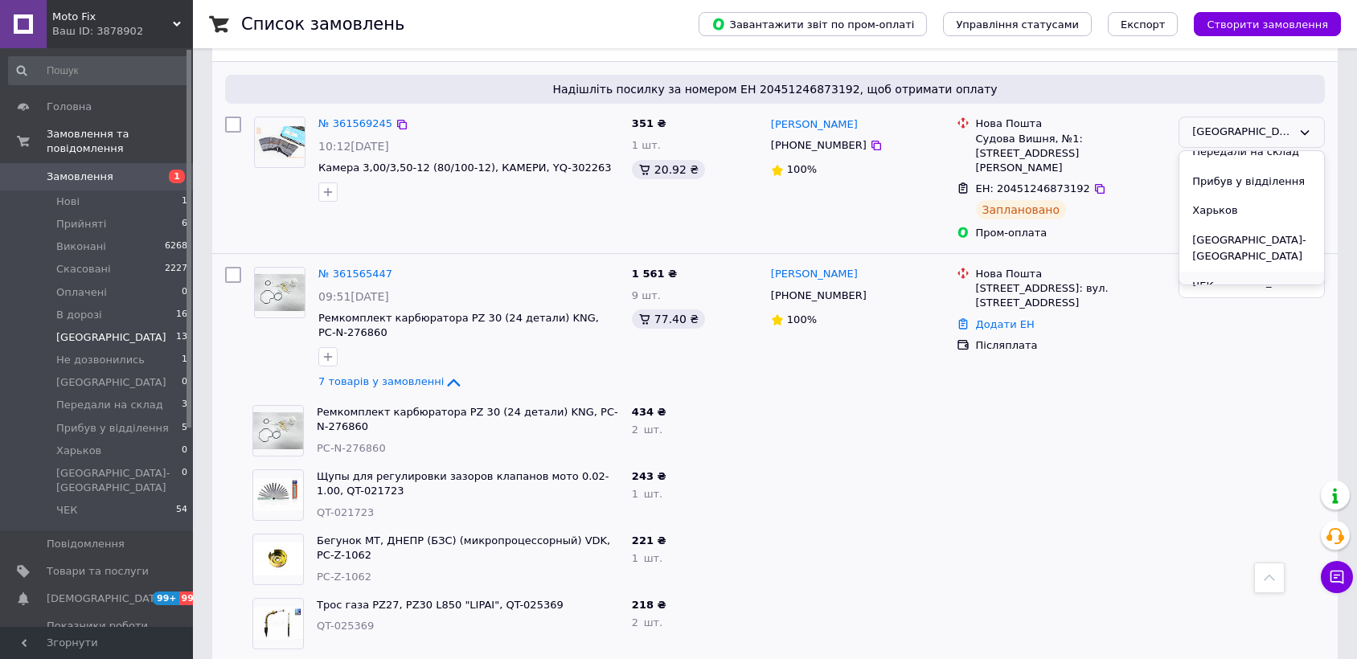
click at [1227, 272] on li "ЧЕК" at bounding box center [1251, 287] width 145 height 30
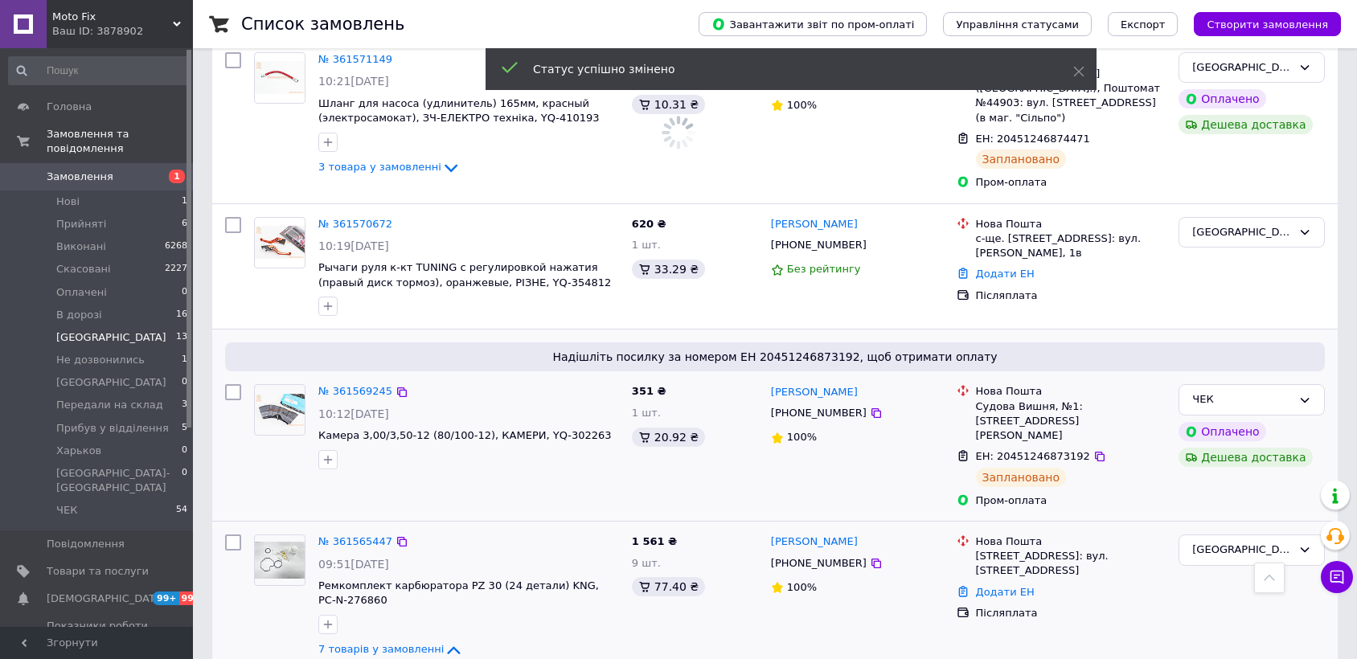
scroll to position [553, 0]
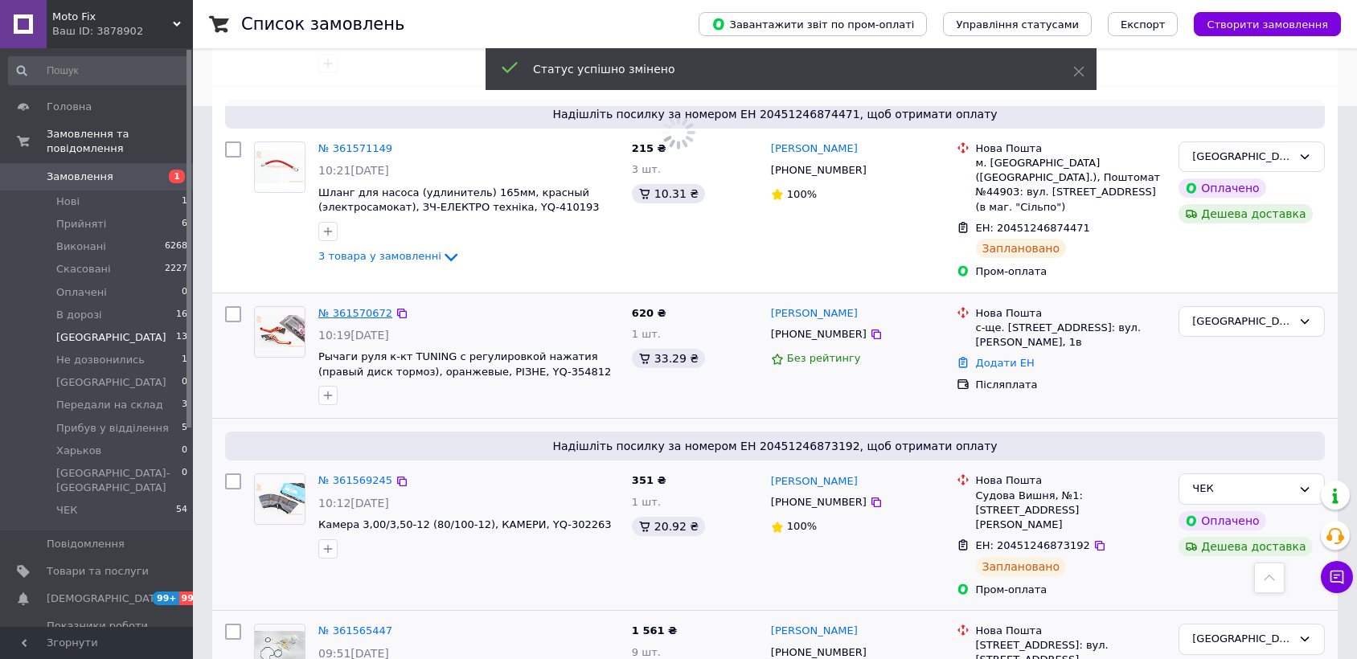
click at [367, 307] on link "№ 361570672" at bounding box center [355, 313] width 74 height 12
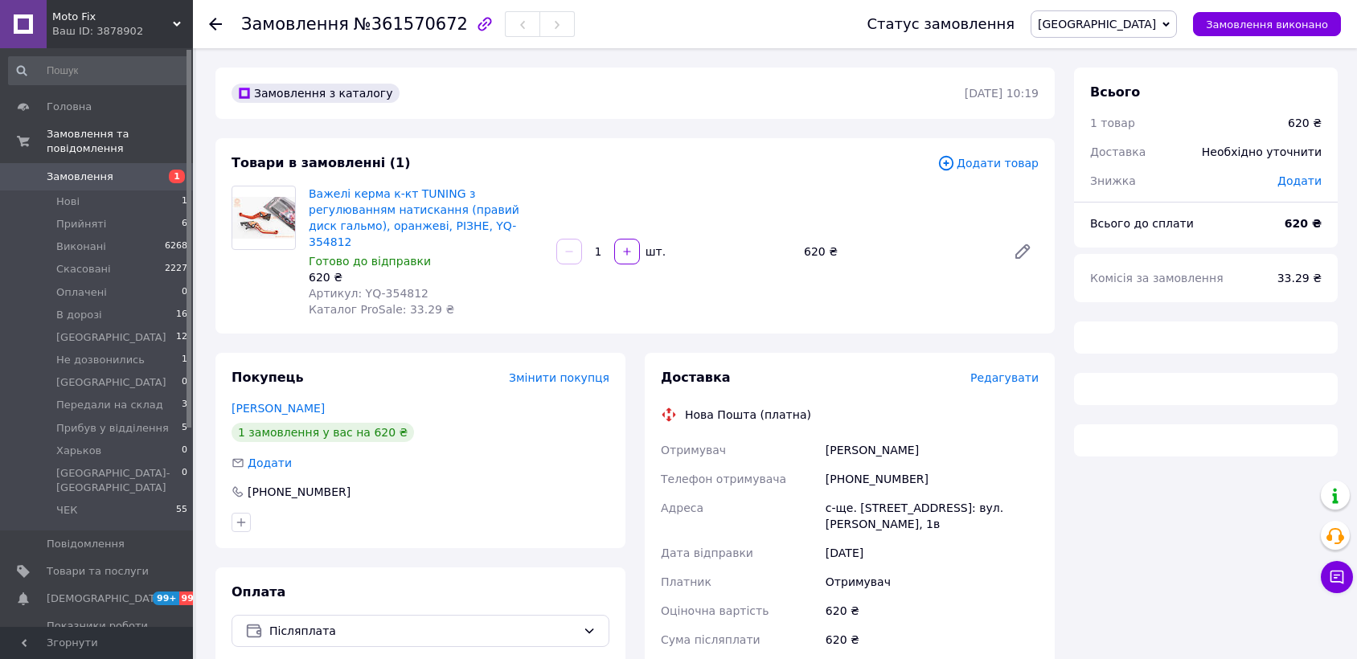
click at [1003, 371] on span "Редагувати" at bounding box center [1004, 377] width 68 height 13
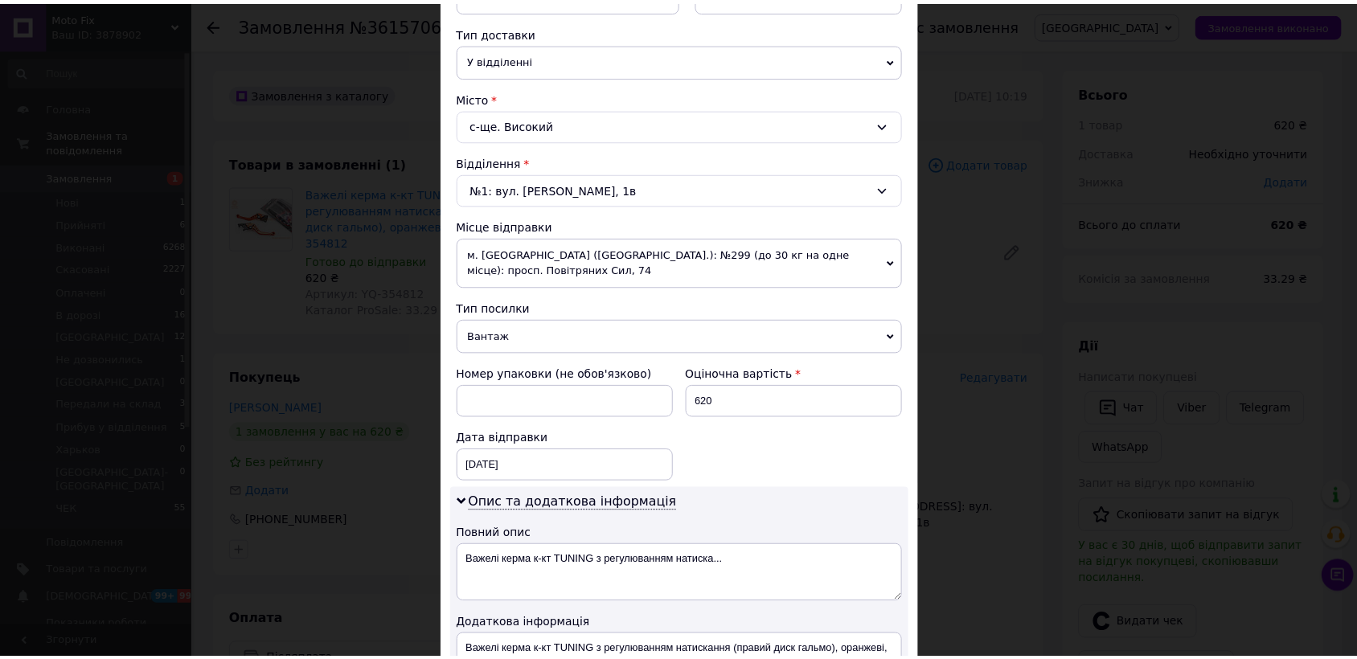
scroll to position [744, 0]
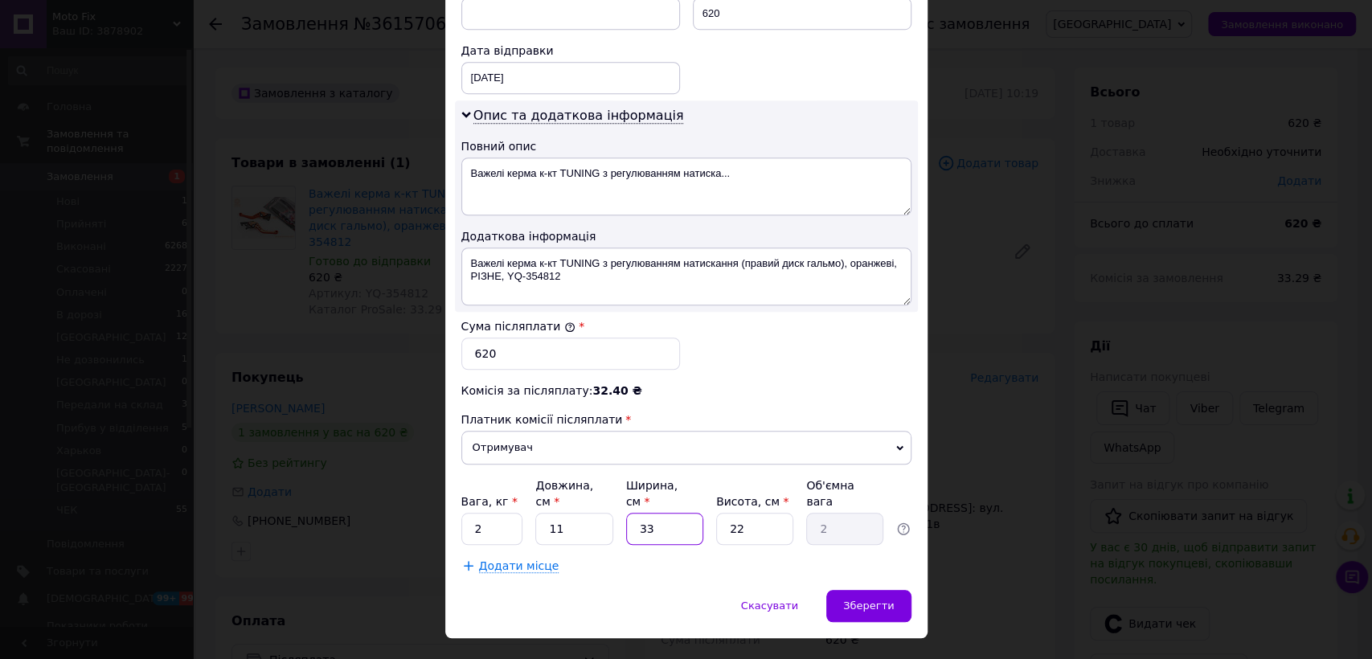
click at [673, 513] on input "33" at bounding box center [664, 529] width 77 height 32
type input "1"
type input "0.1"
type input "15"
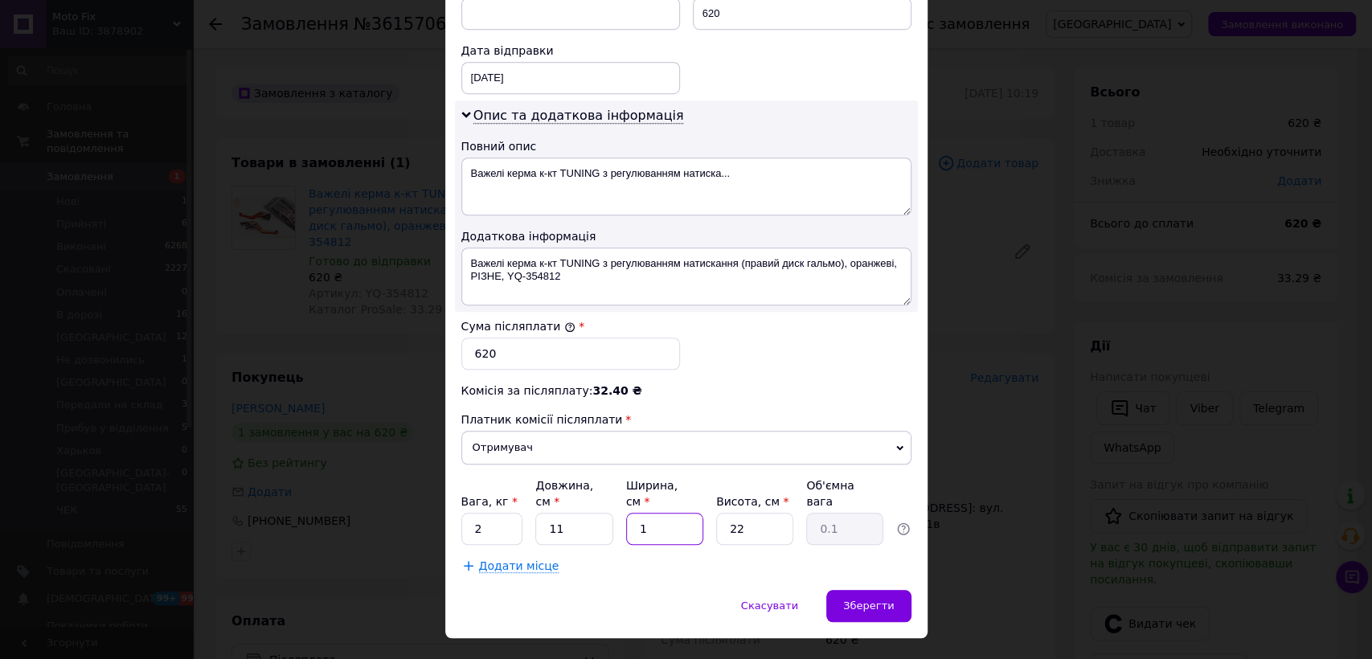
type input "0.91"
type input "15"
click at [483, 513] on input "2" at bounding box center [492, 529] width 62 height 32
type input "1"
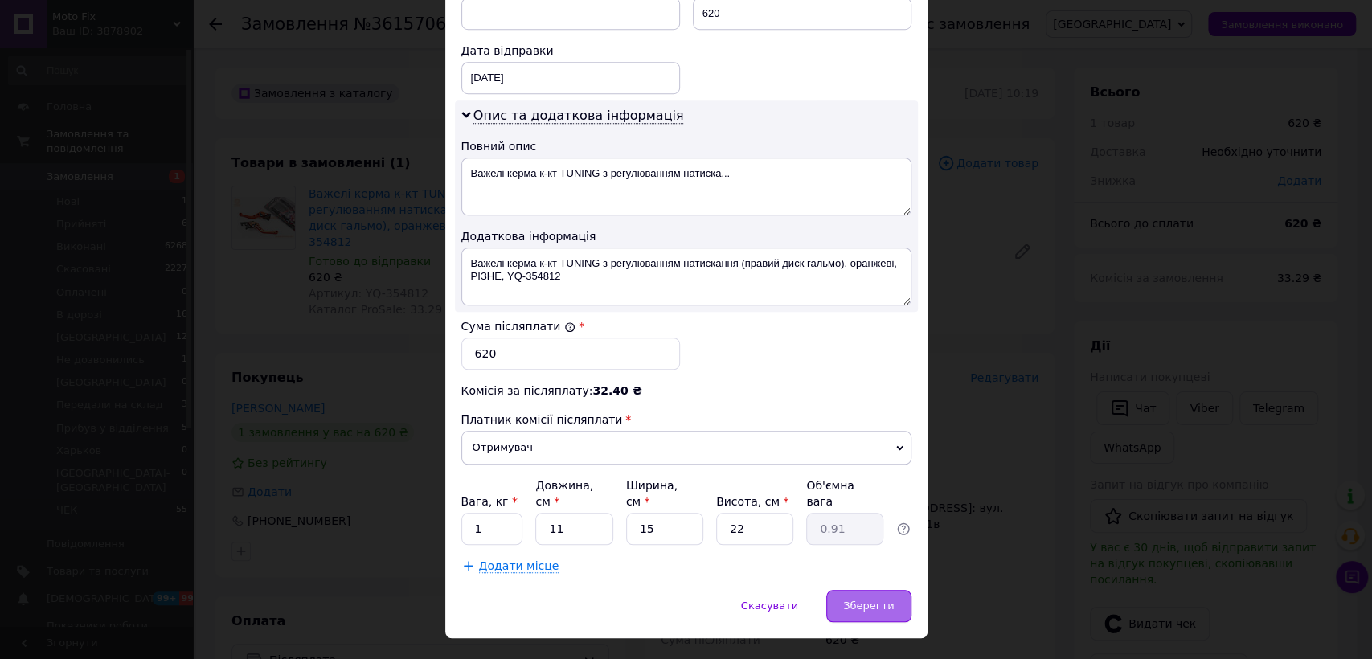
click at [858, 600] on span "Зберегти" at bounding box center [868, 606] width 51 height 12
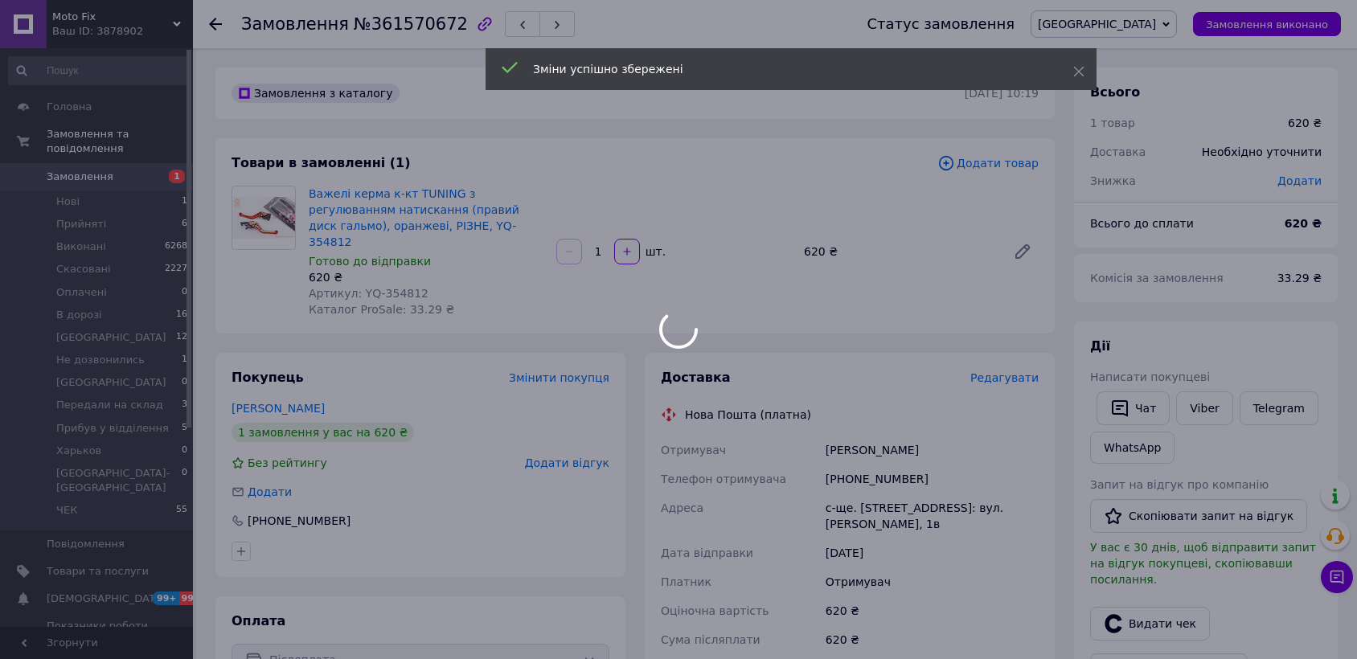
scroll to position [446, 0]
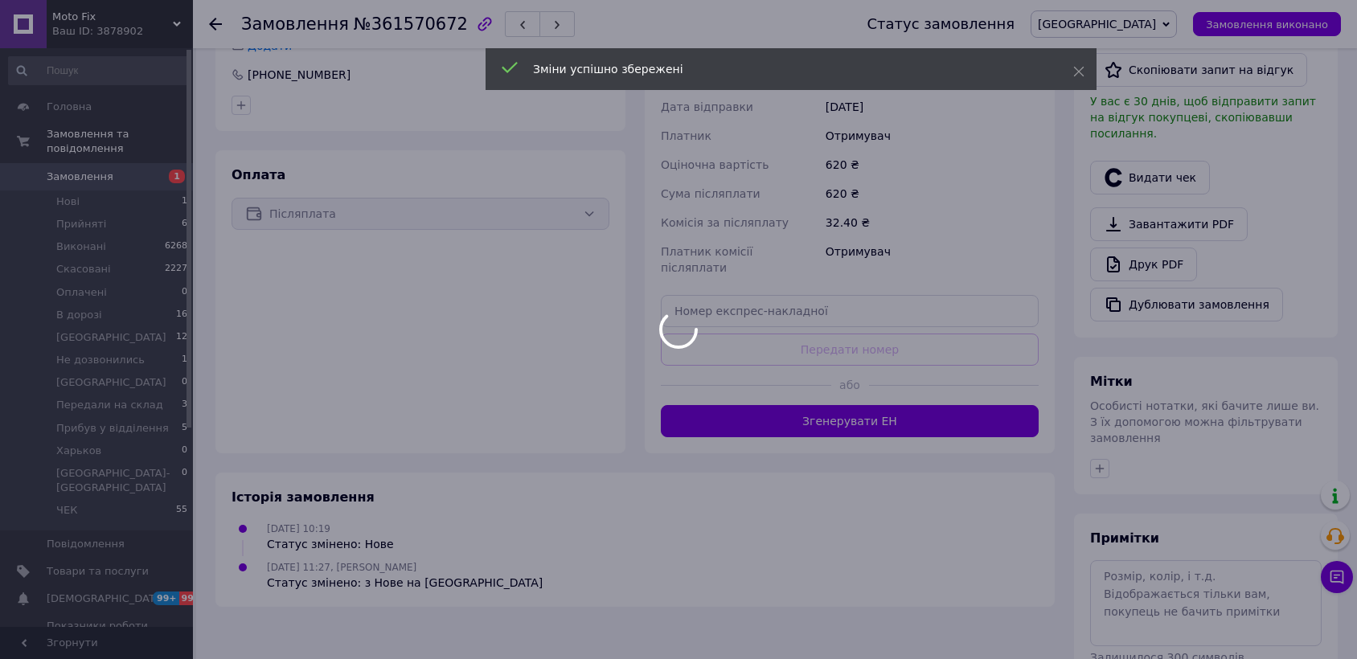
click at [901, 369] on div at bounding box center [678, 329] width 1357 height 659
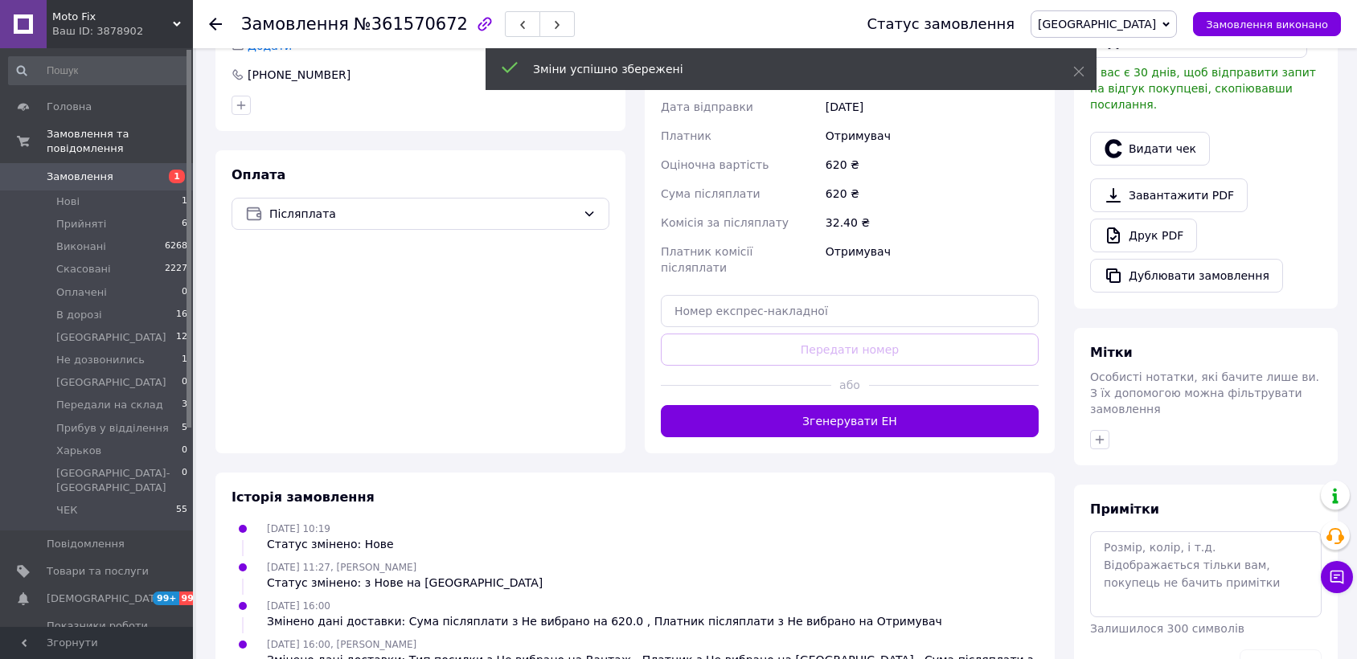
click at [901, 405] on button "Згенерувати ЕН" at bounding box center [850, 421] width 378 height 32
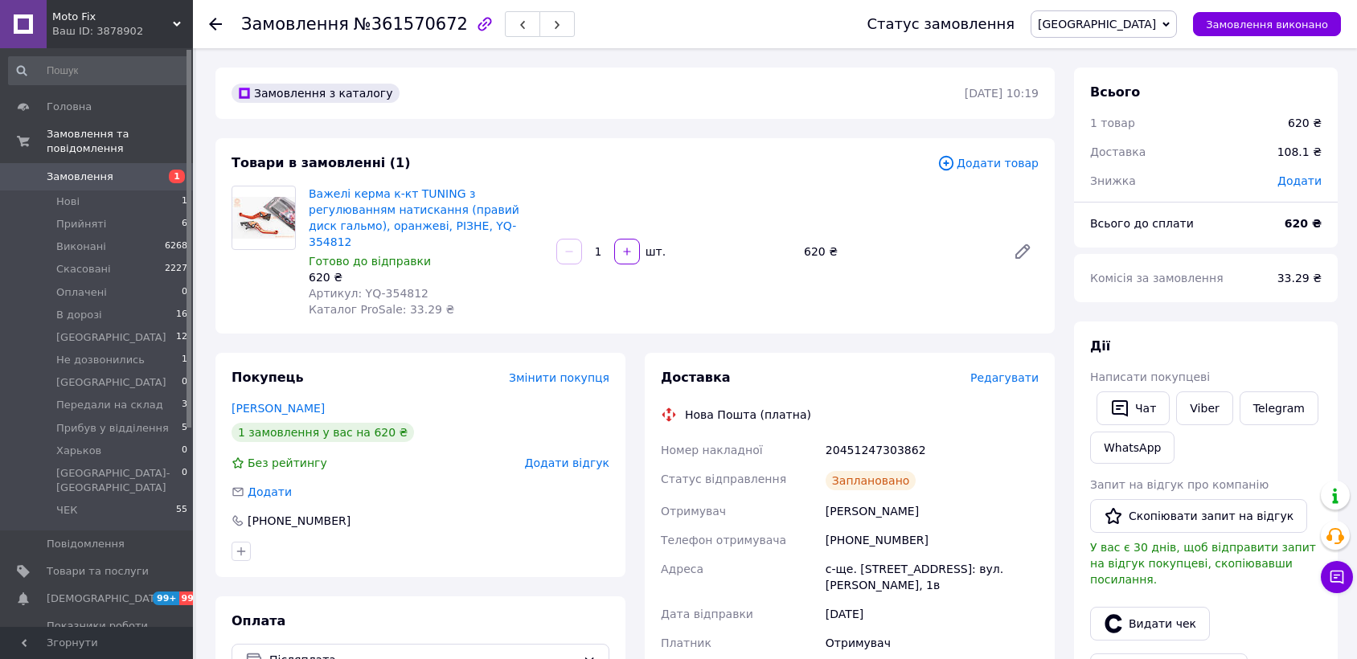
click at [1177, 10] on span "[GEOGRAPHIC_DATA]" at bounding box center [1103, 23] width 146 height 27
click at [1192, 182] on li "ЧЕК" at bounding box center [1151, 184] width 240 height 24
click at [66, 330] on span "[GEOGRAPHIC_DATA]" at bounding box center [111, 337] width 110 height 14
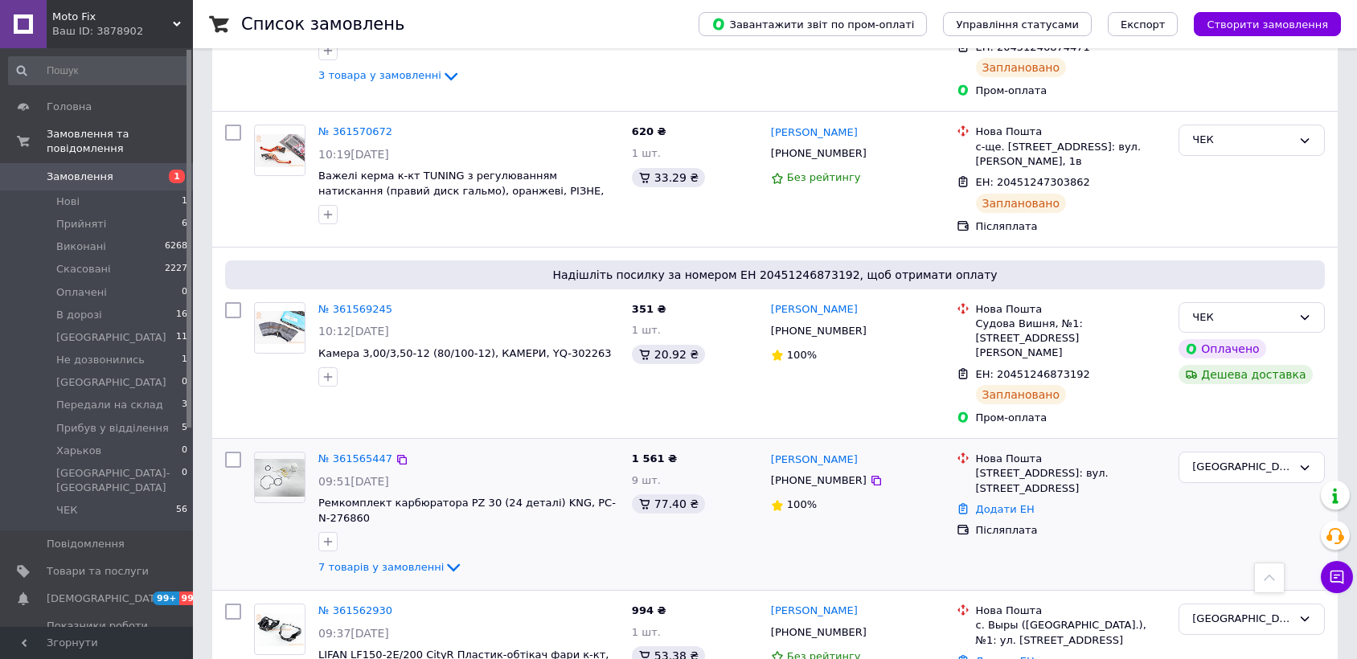
scroll to position [714, 0]
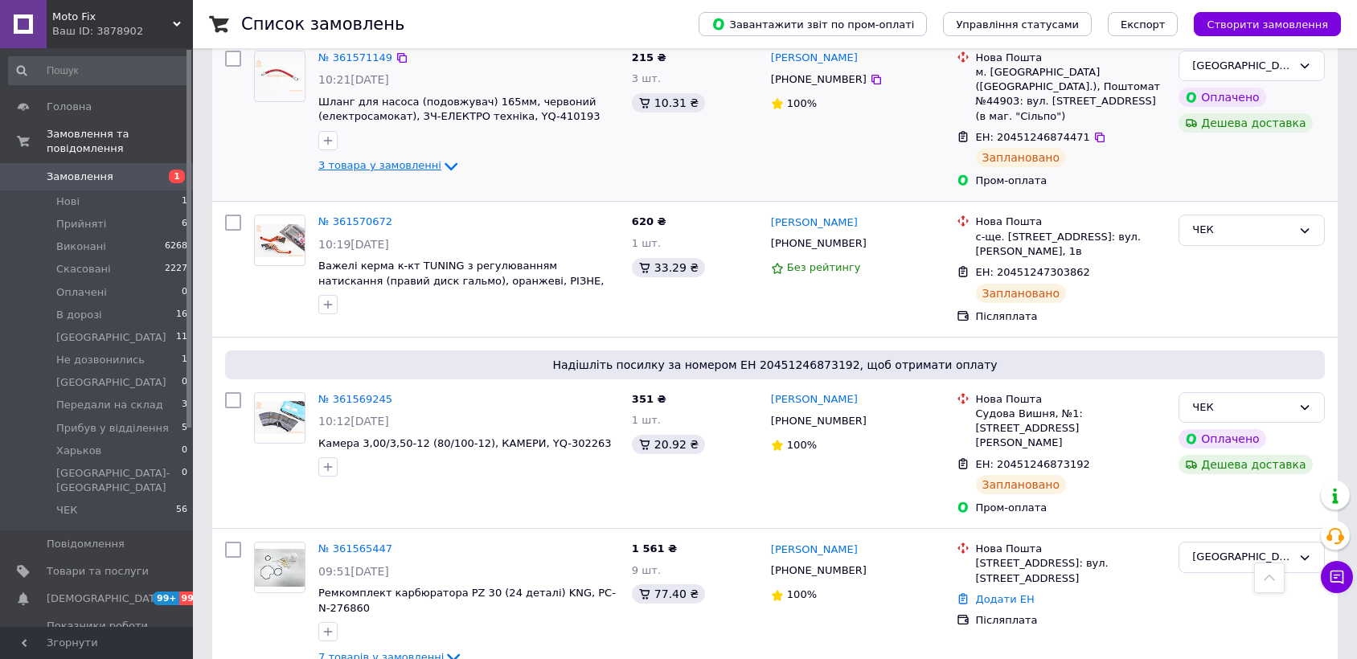
click at [391, 162] on span "3 товара у замовленні" at bounding box center [379, 165] width 123 height 12
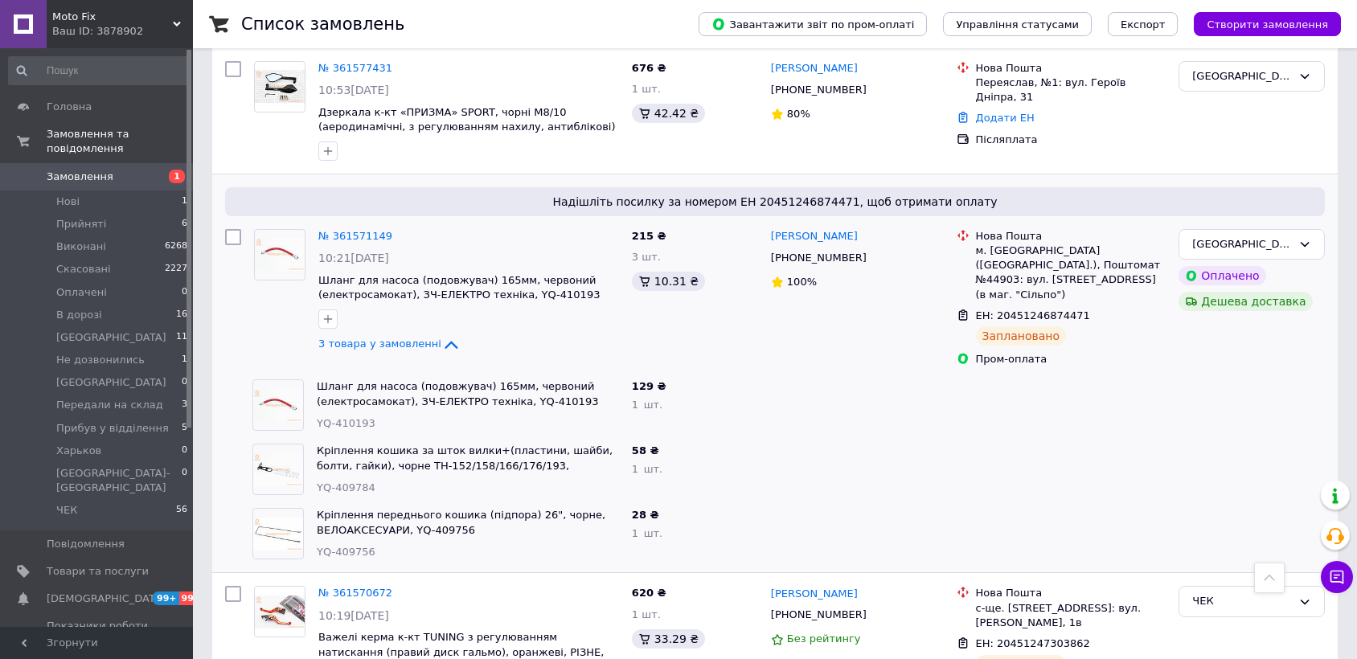
scroll to position [446, 0]
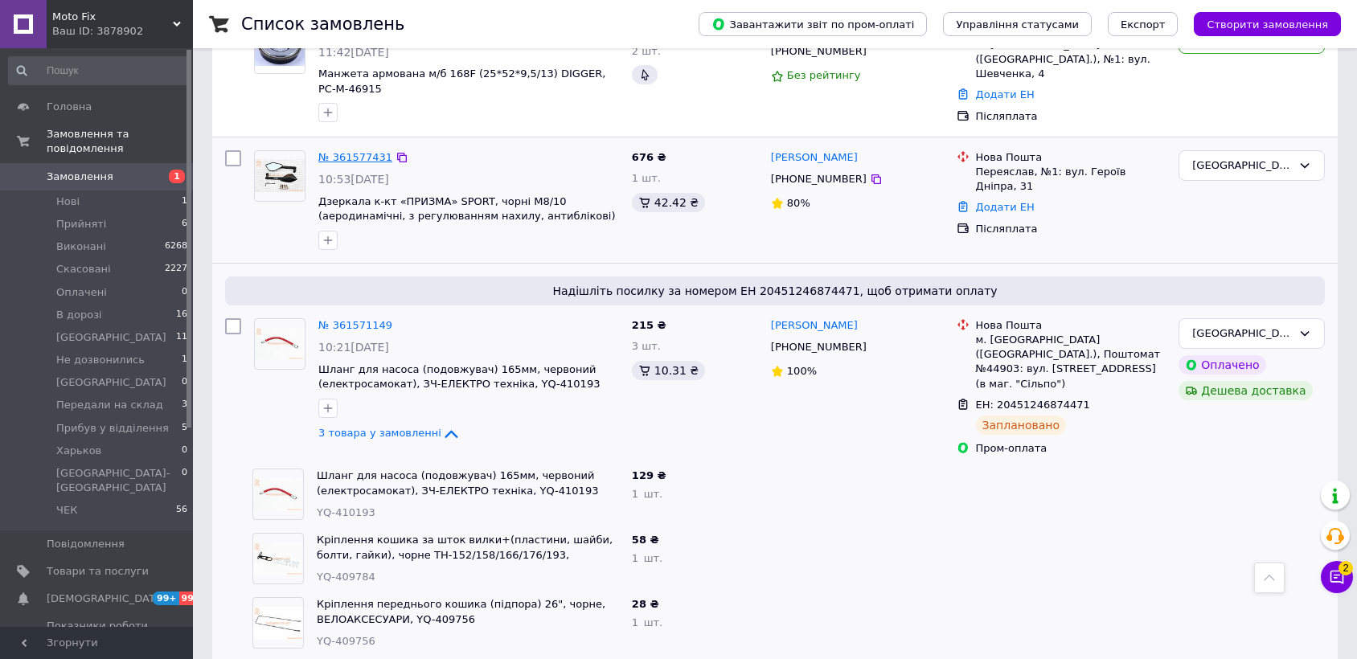
click at [362, 159] on link "№ 361577431" at bounding box center [355, 157] width 74 height 12
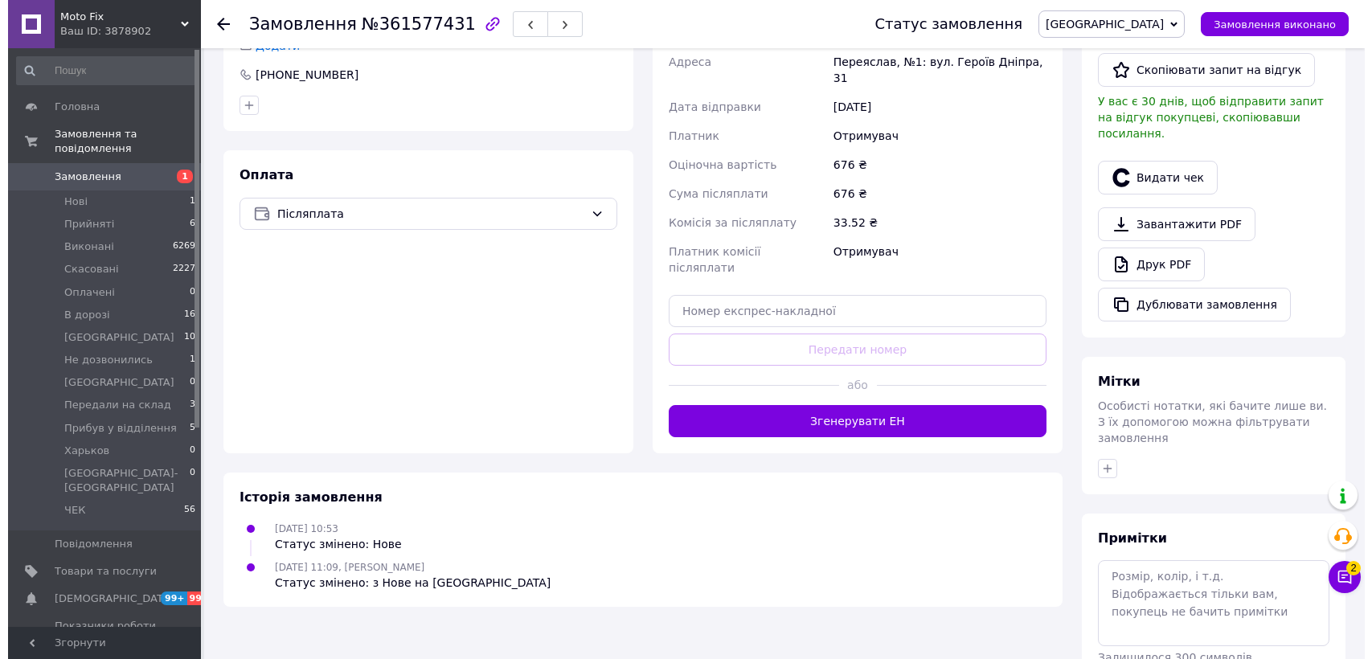
scroll to position [89, 0]
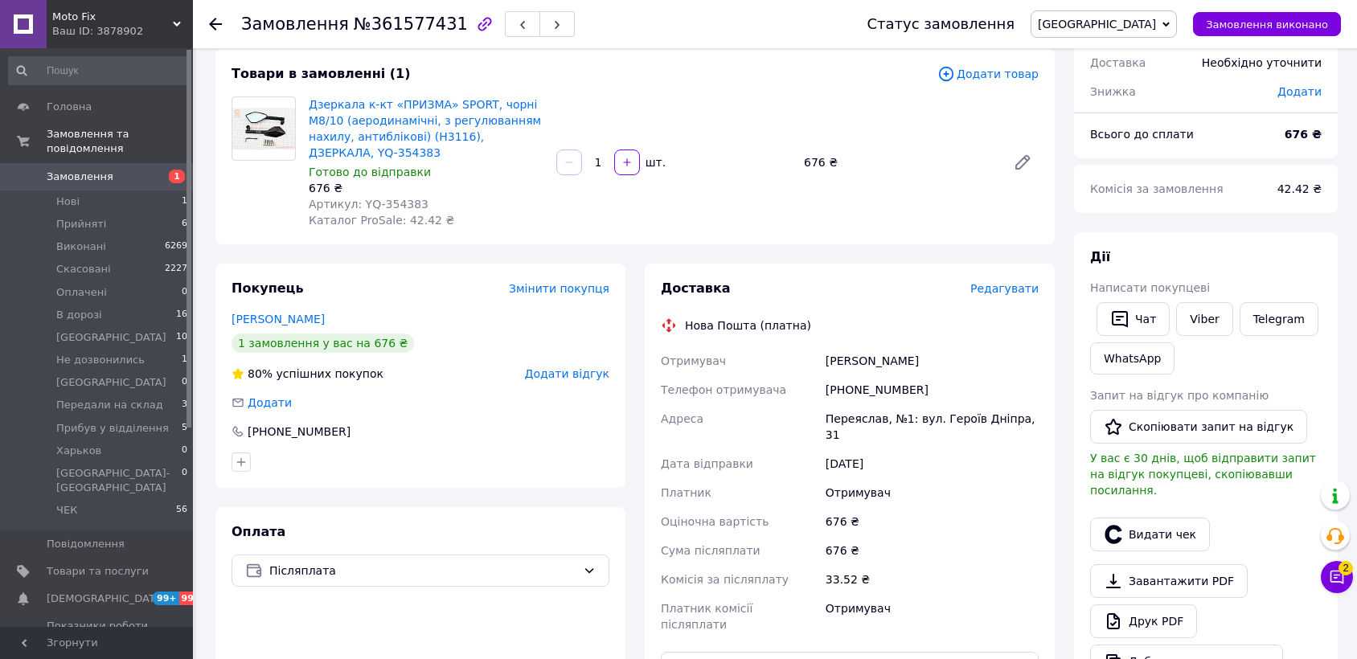
click at [997, 282] on span "Редагувати" at bounding box center [1004, 288] width 68 height 13
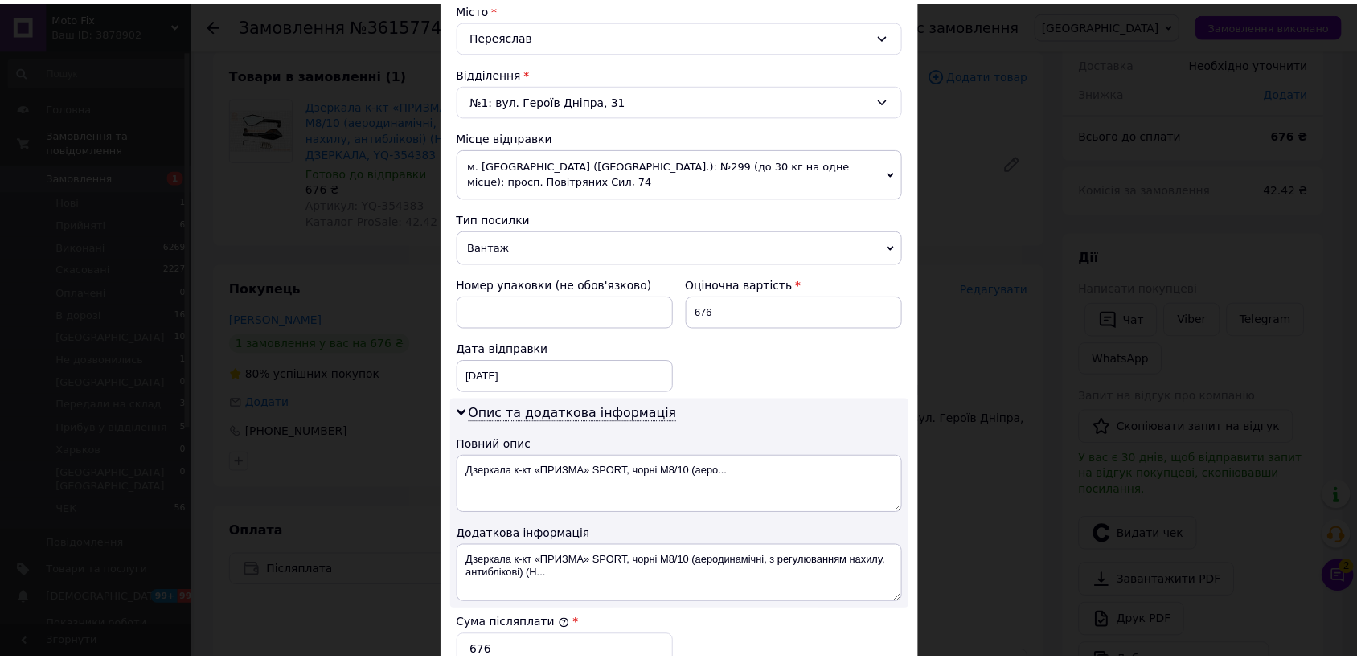
scroll to position [744, 0]
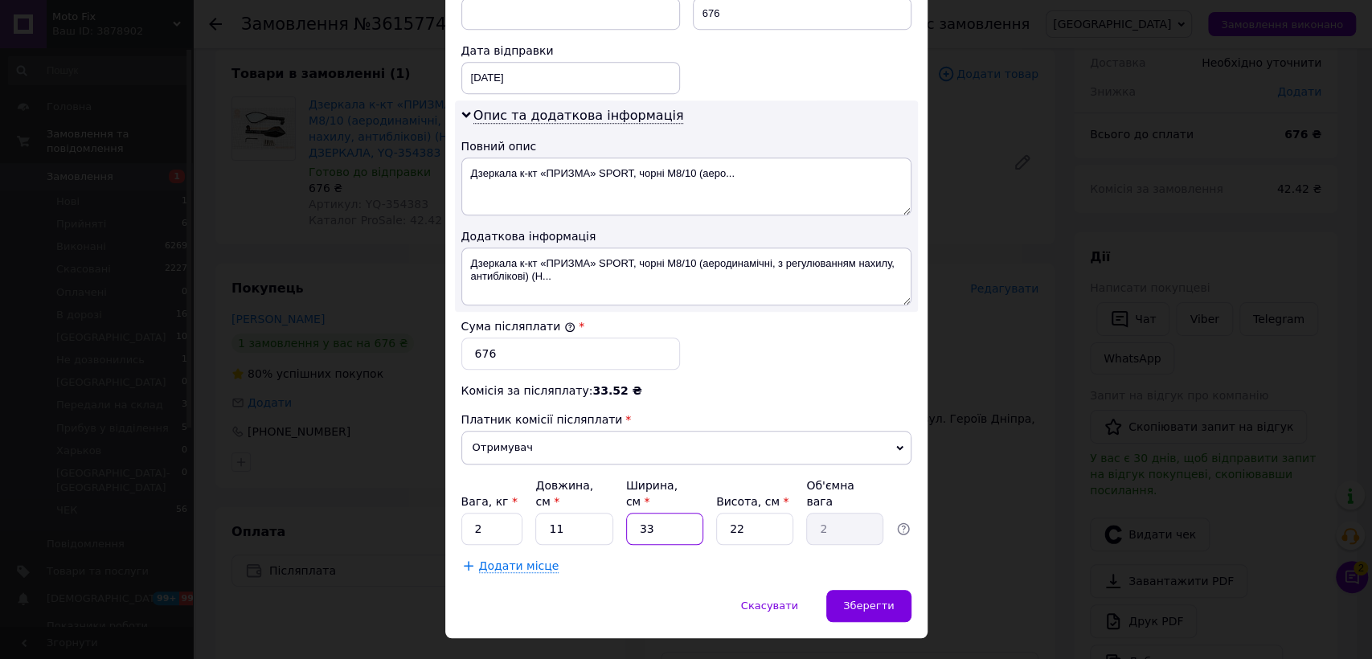
click at [669, 513] on input "33" at bounding box center [664, 529] width 77 height 32
type input "1"
type input "0.1"
type input "15"
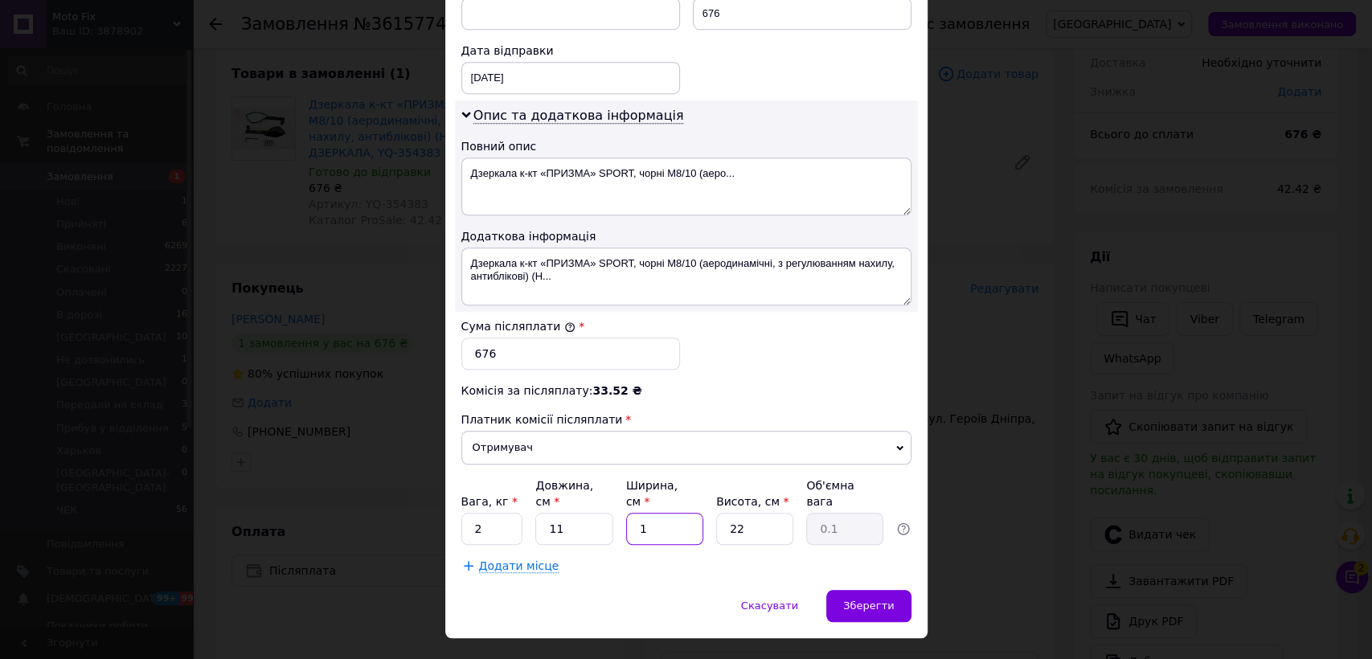
type input "0.91"
type input "15"
click at [488, 513] on input "2" at bounding box center [492, 529] width 62 height 32
type input "1"
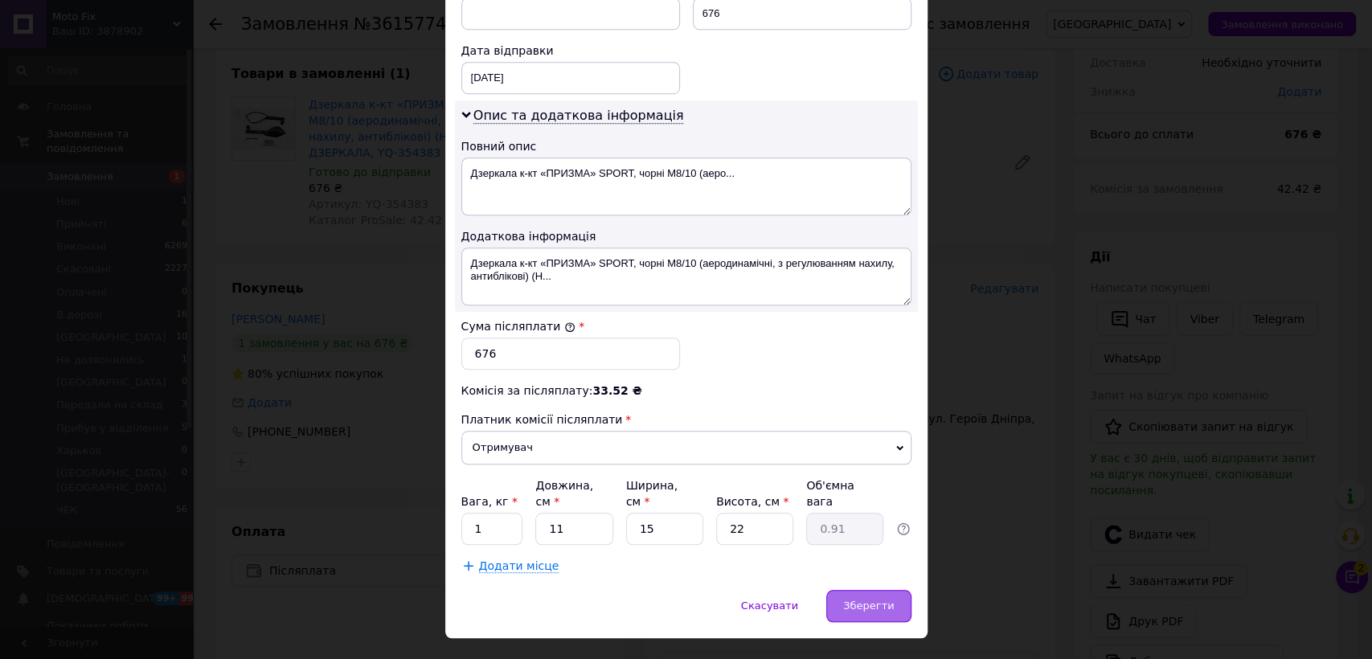
click at [861, 590] on div "Зберегти" at bounding box center [868, 606] width 84 height 32
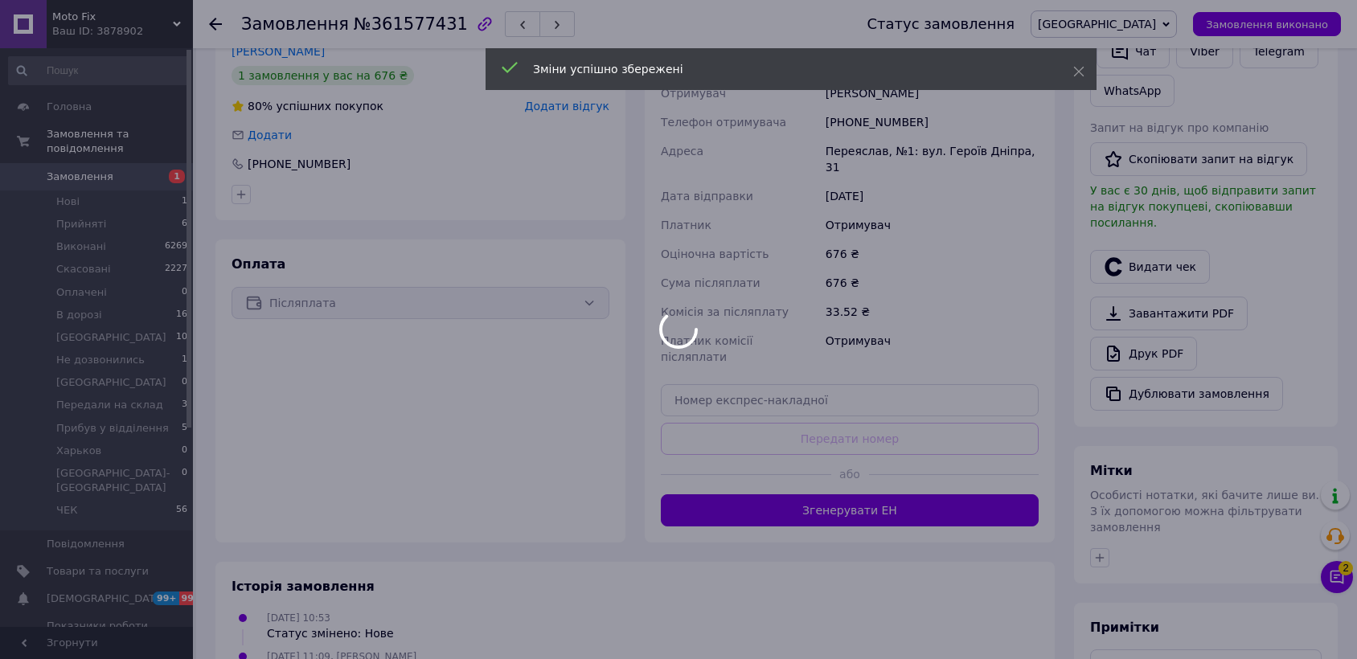
scroll to position [446, 0]
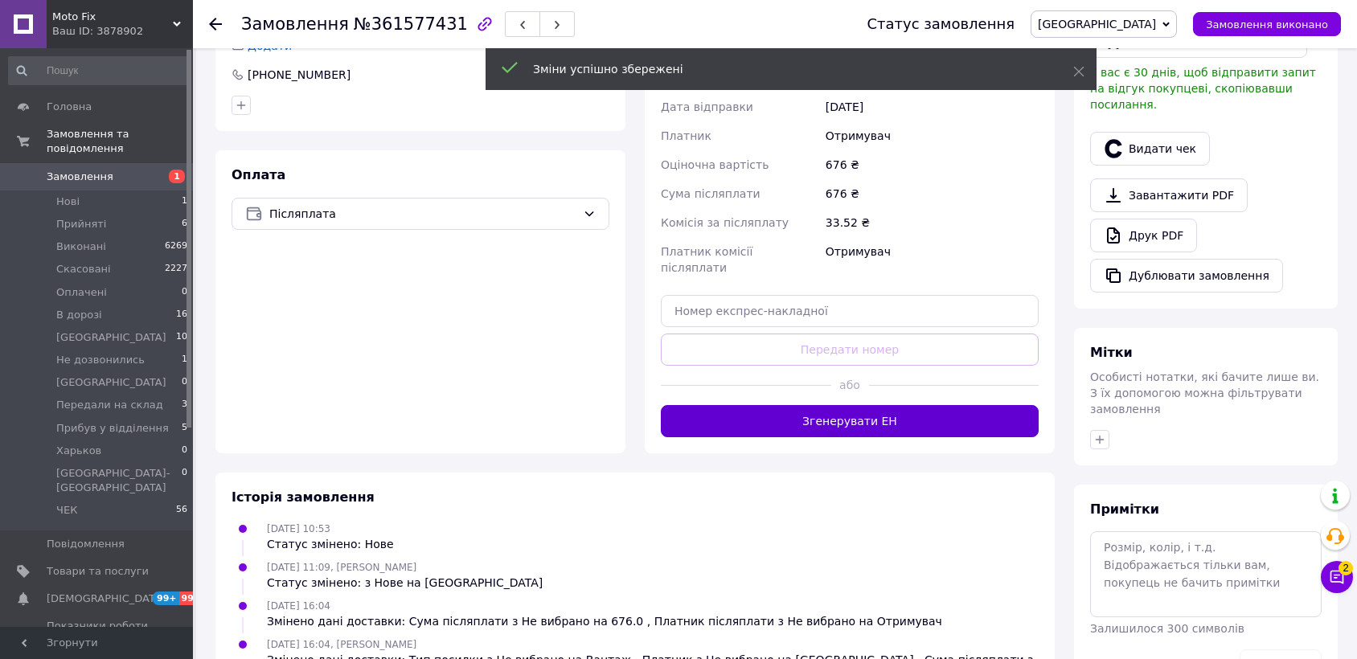
click at [846, 405] on button "Згенерувати ЕН" at bounding box center [850, 421] width 378 height 32
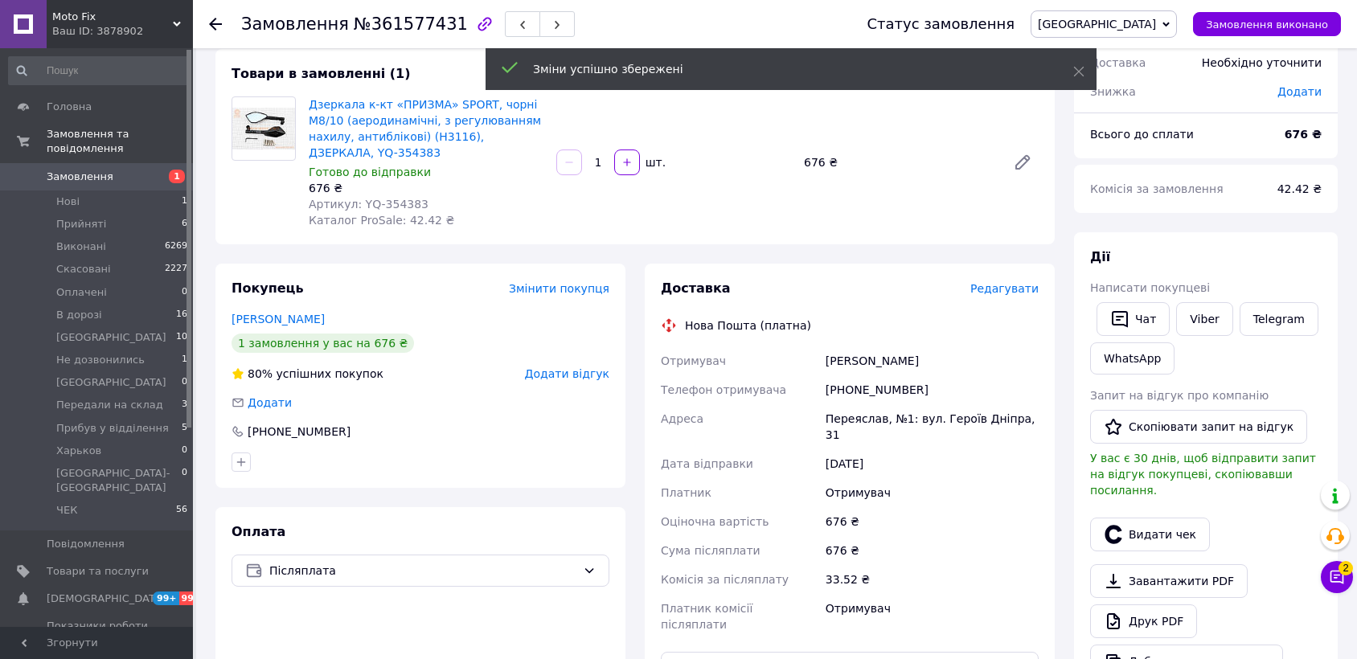
scroll to position [0, 0]
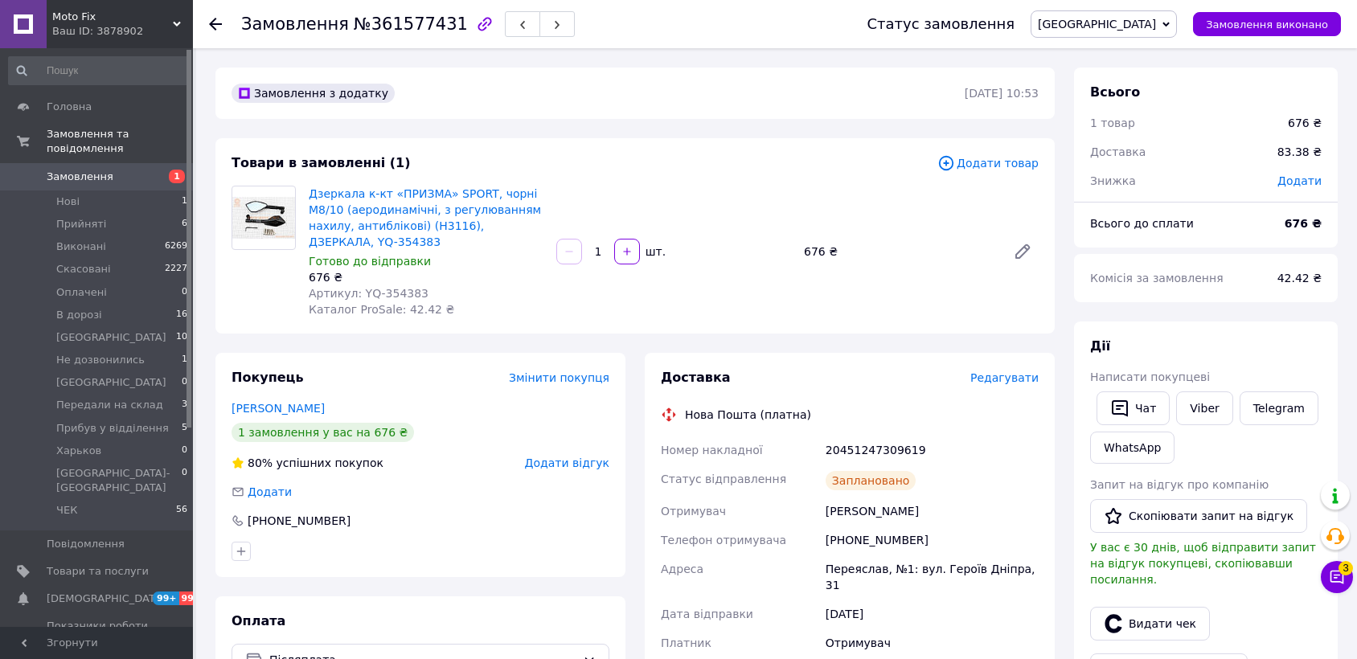
click at [1159, 14] on span "[GEOGRAPHIC_DATA]" at bounding box center [1103, 23] width 146 height 27
click at [1166, 175] on li "ЧЕК" at bounding box center [1151, 184] width 240 height 24
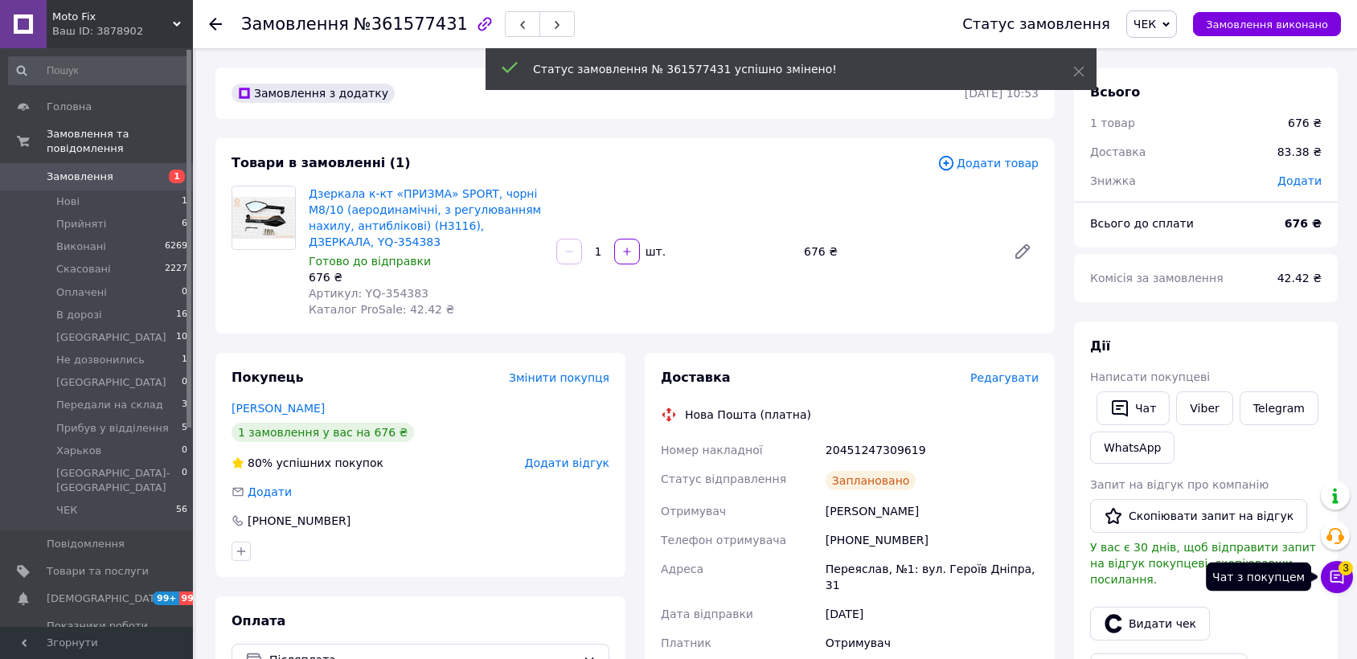
click at [1340, 582] on icon at bounding box center [1337, 577] width 16 height 16
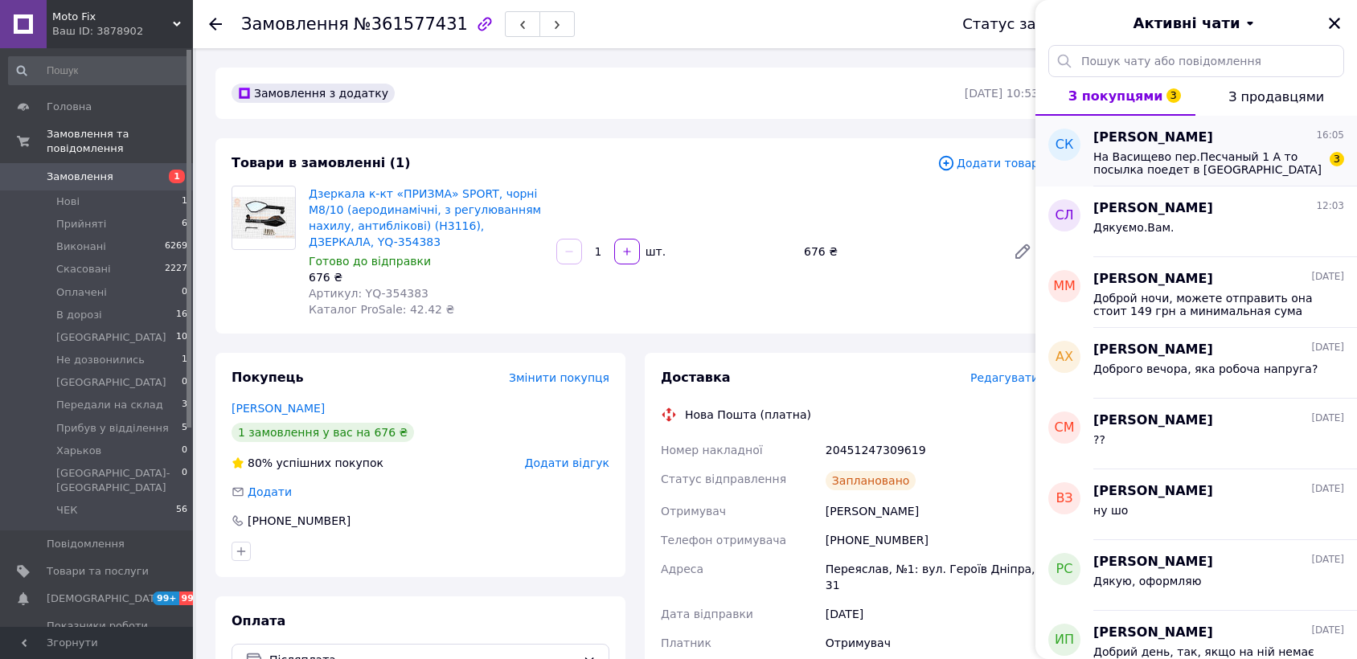
click at [1152, 163] on span "На Васищево пер.Песчаный 1 А то посылка поедет в Харьков потом в Змеёв а потом …" at bounding box center [1207, 163] width 228 height 26
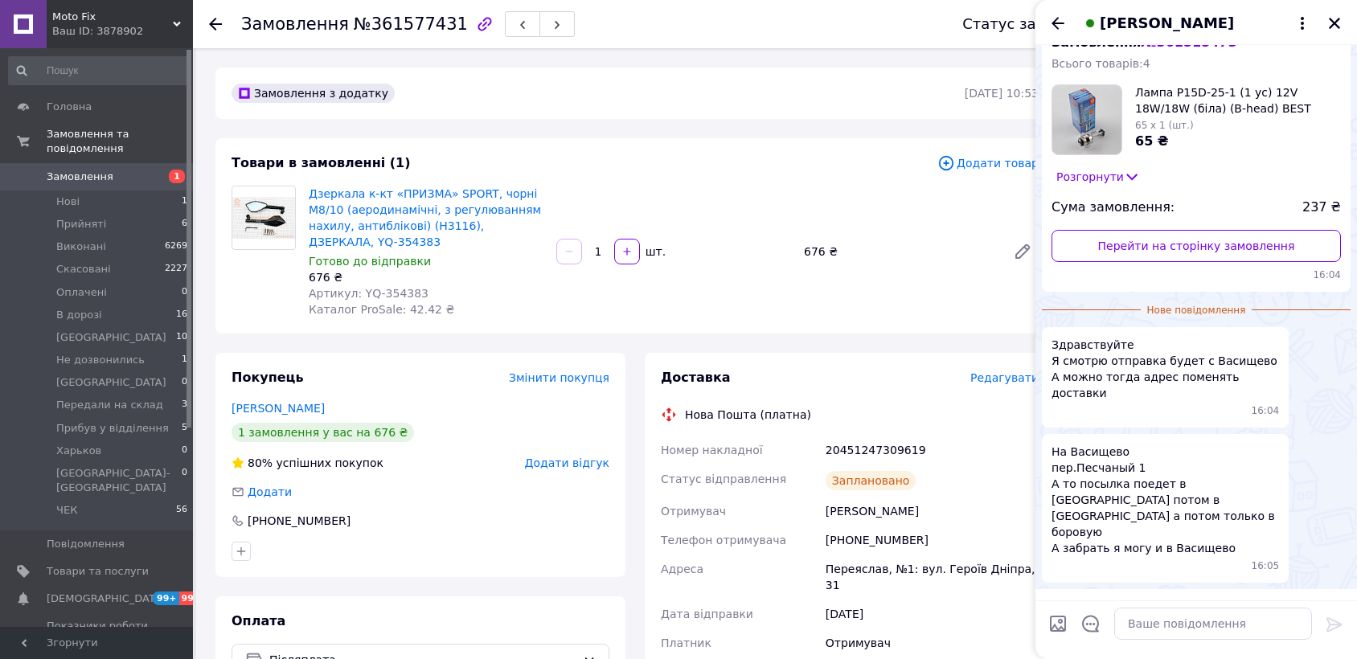
scroll to position [0, 0]
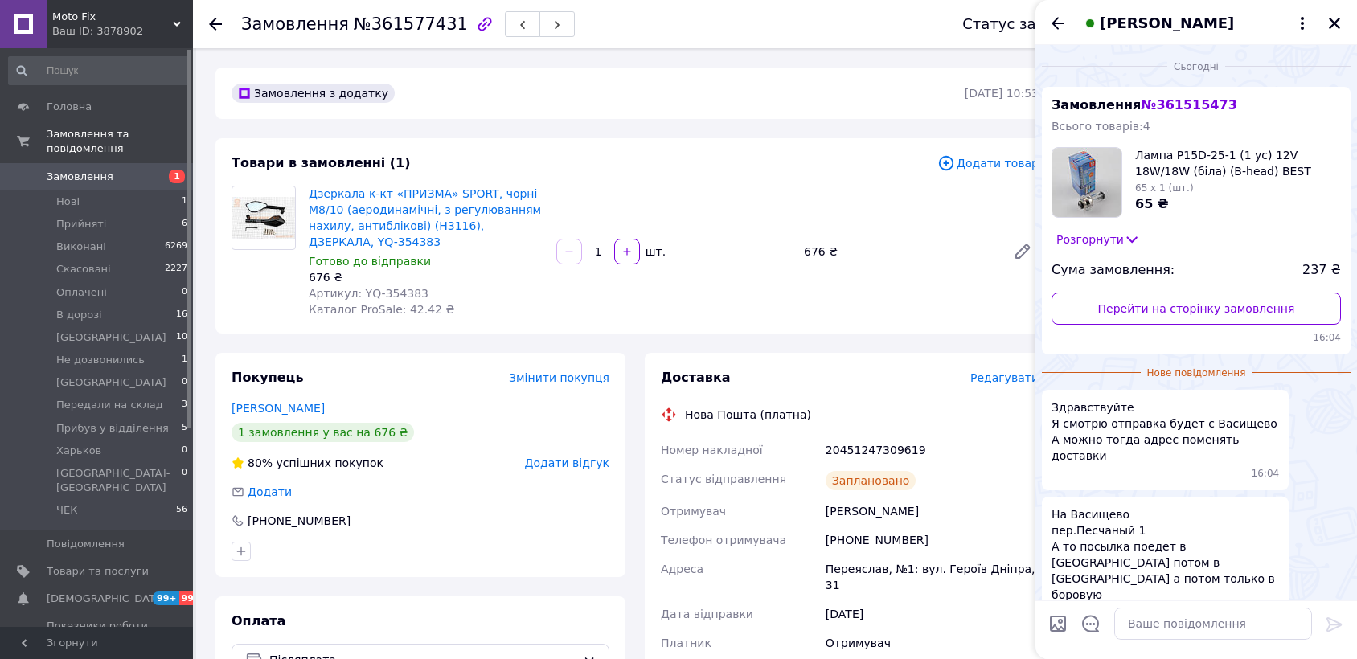
click at [1101, 241] on button "Розгорнути" at bounding box center [1097, 240] width 93 height 18
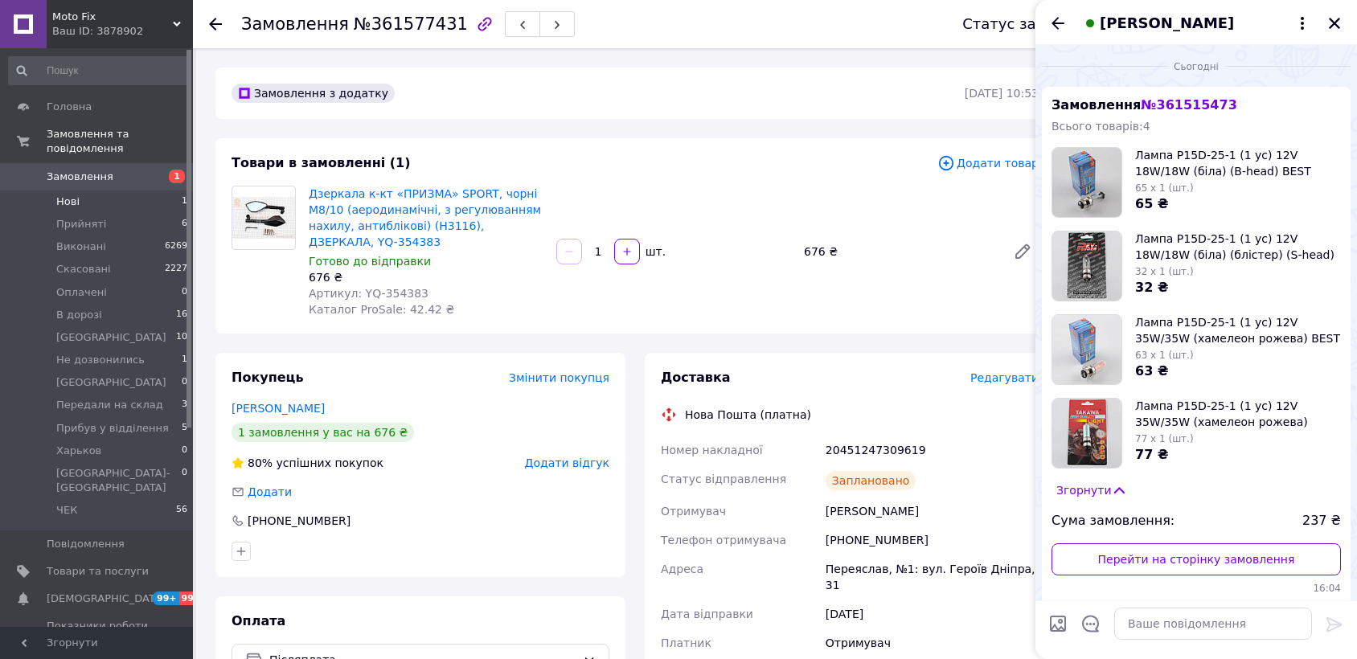
click at [139, 192] on li "Нові 1" at bounding box center [98, 201] width 197 height 23
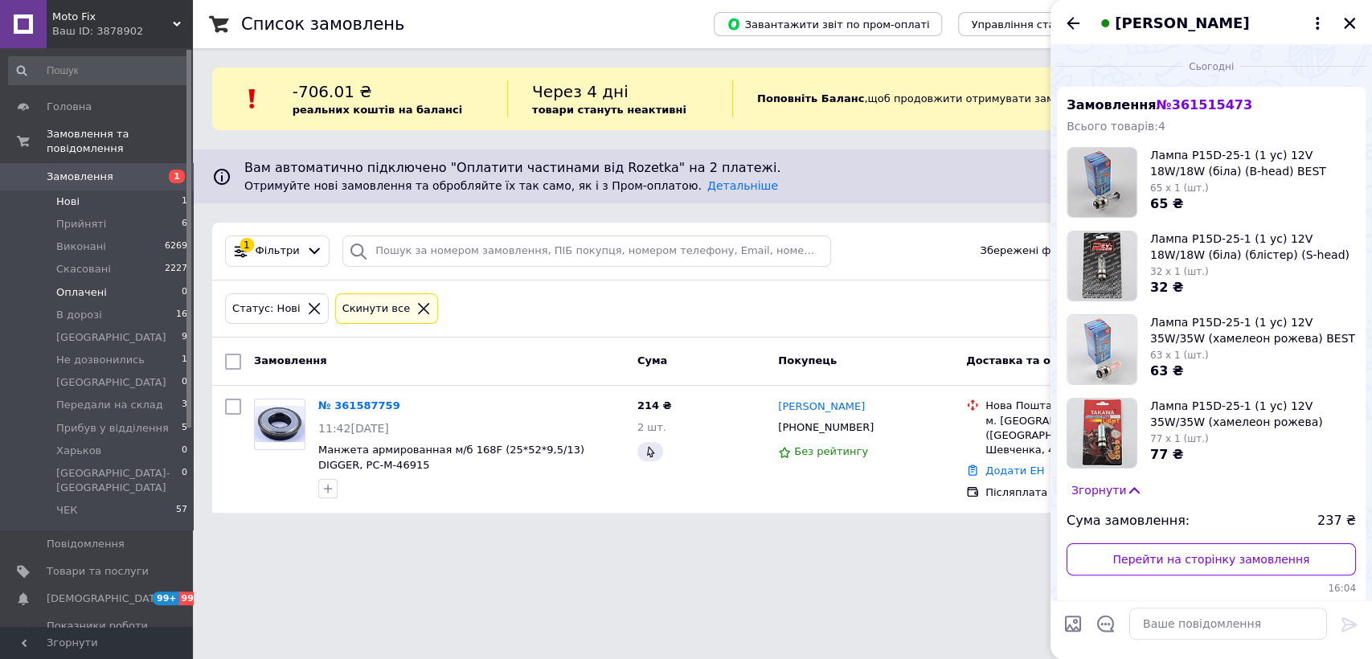
click at [135, 282] on li "Оплачені 0" at bounding box center [98, 292] width 197 height 23
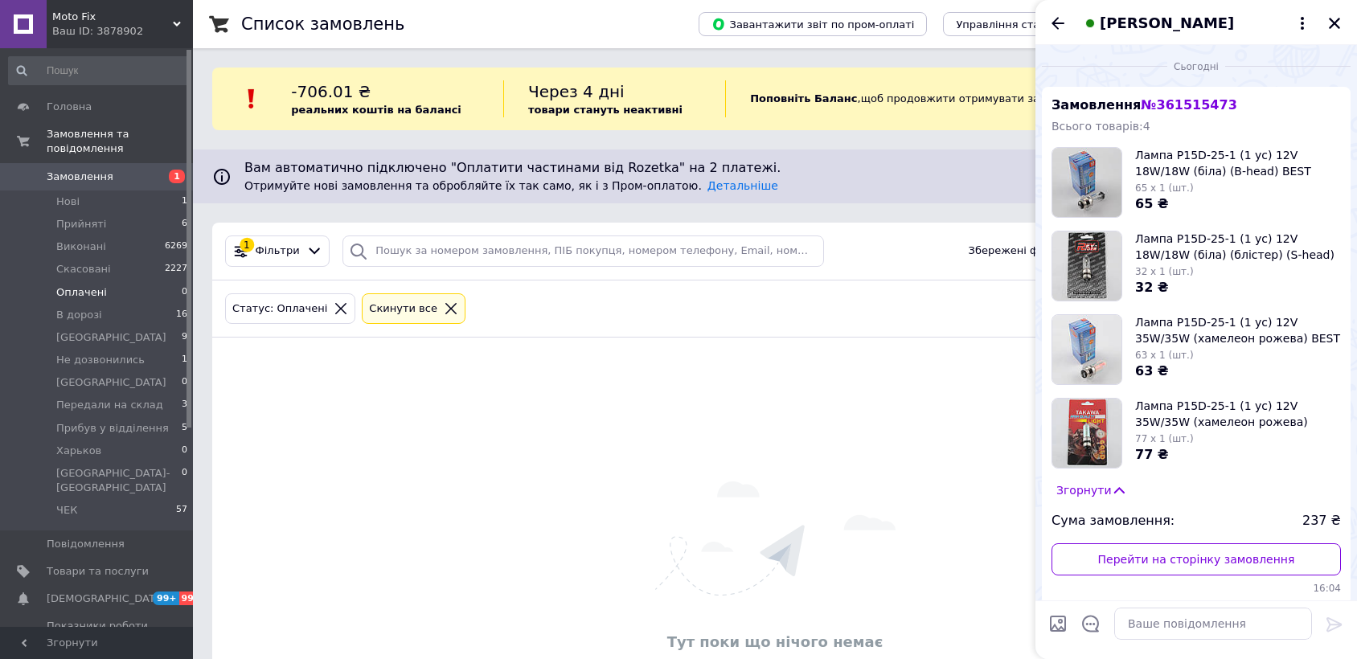
scroll to position [313, 0]
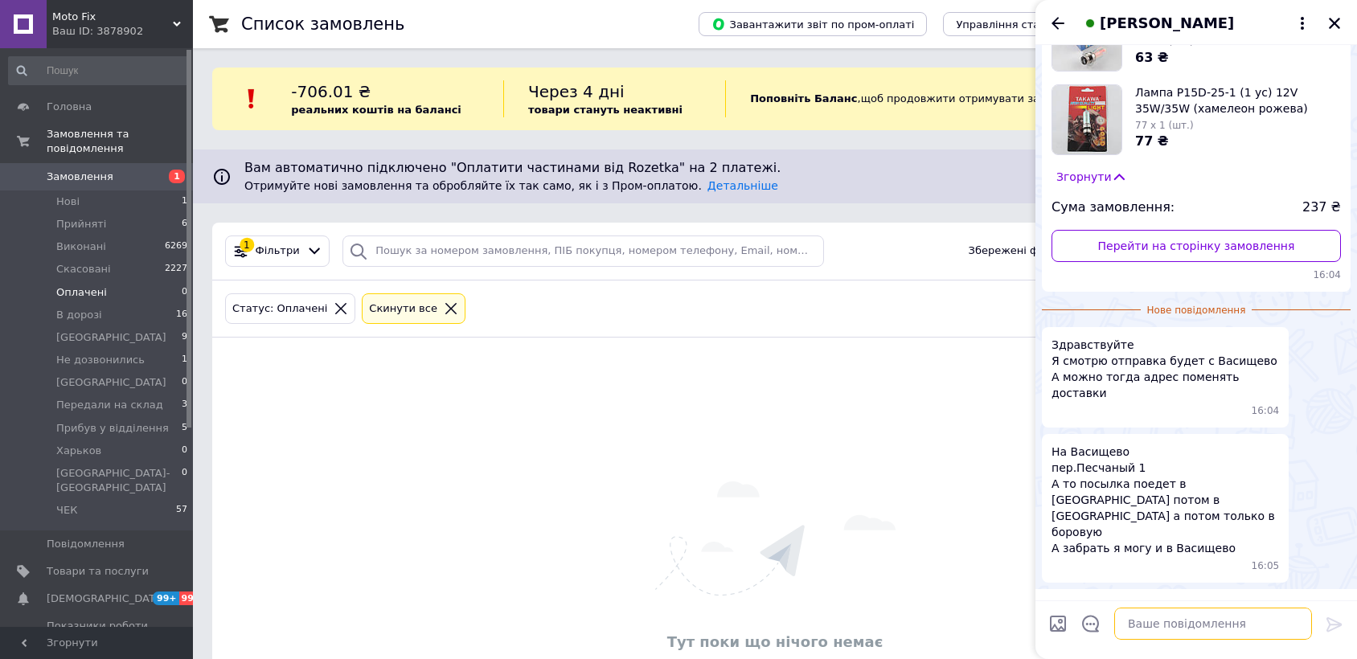
click at [1215, 615] on textarea at bounding box center [1213, 624] width 198 height 32
click at [1202, 628] on textarea "Доброго дня, ми вже не можемо поміняти," at bounding box center [1197, 616] width 230 height 48
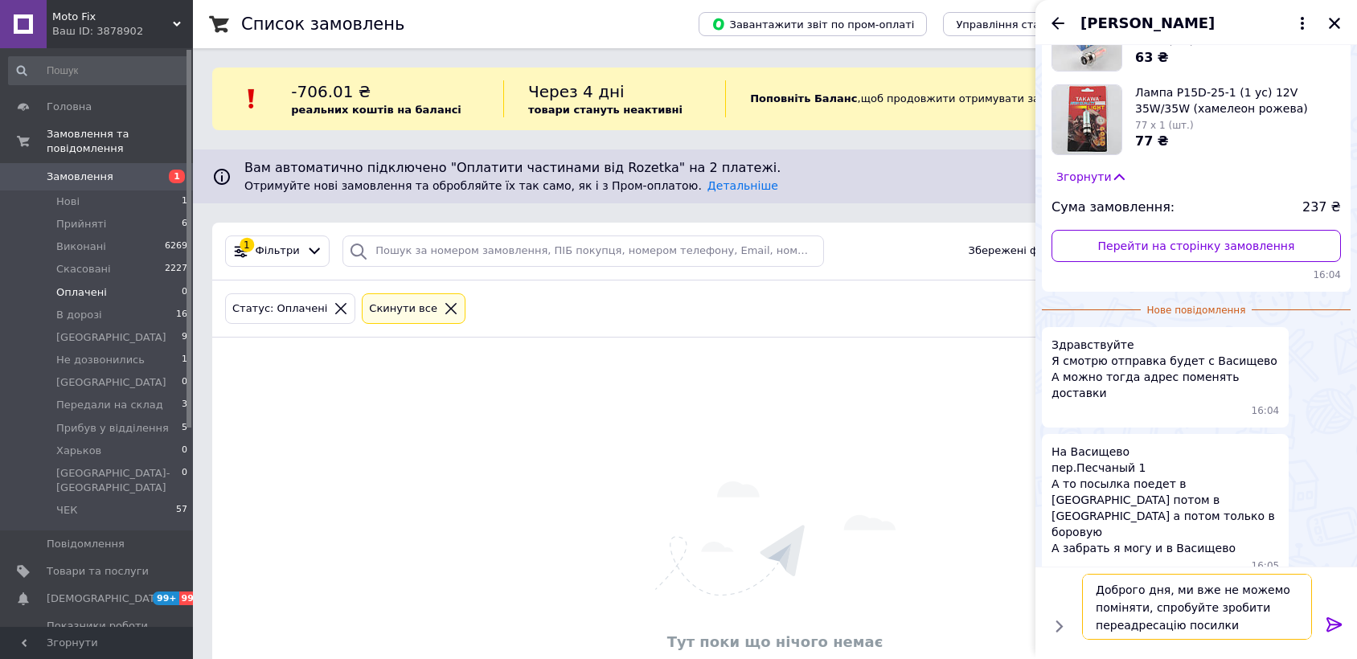
type textarea "Доброго дня, ми вже не можемо поміняти, спробуйте зробити переадресацію посилки"
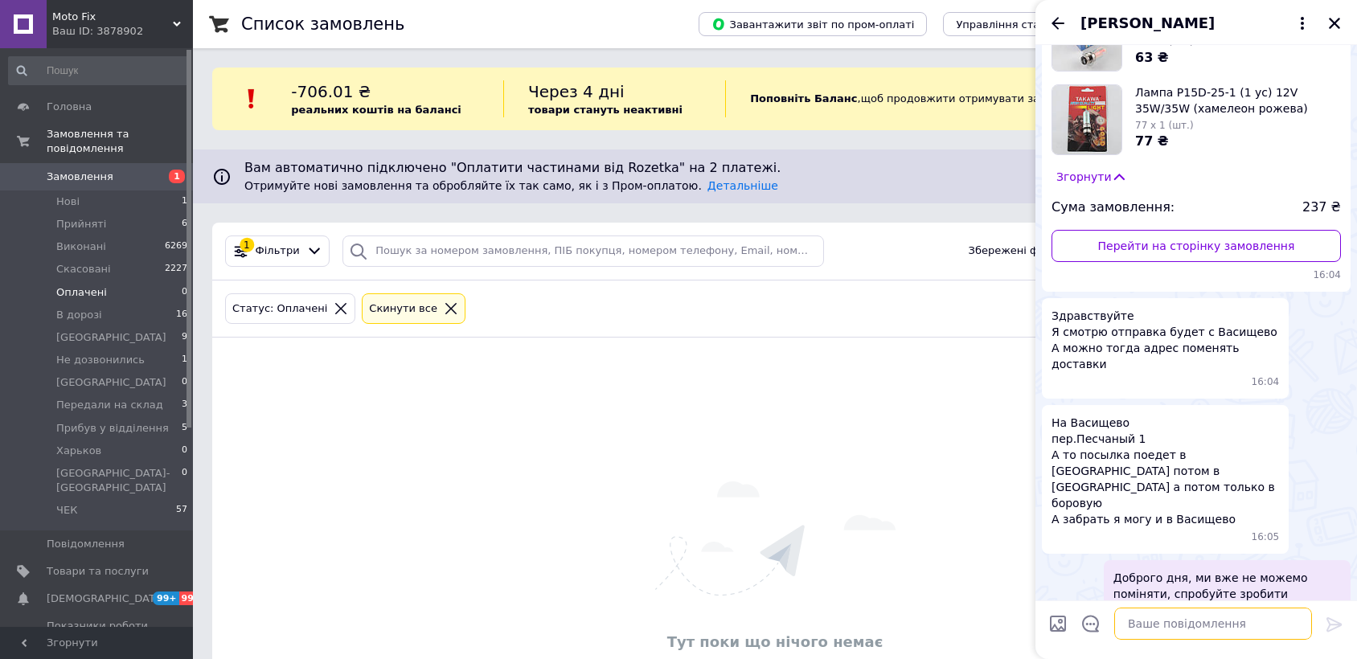
scroll to position [300, 0]
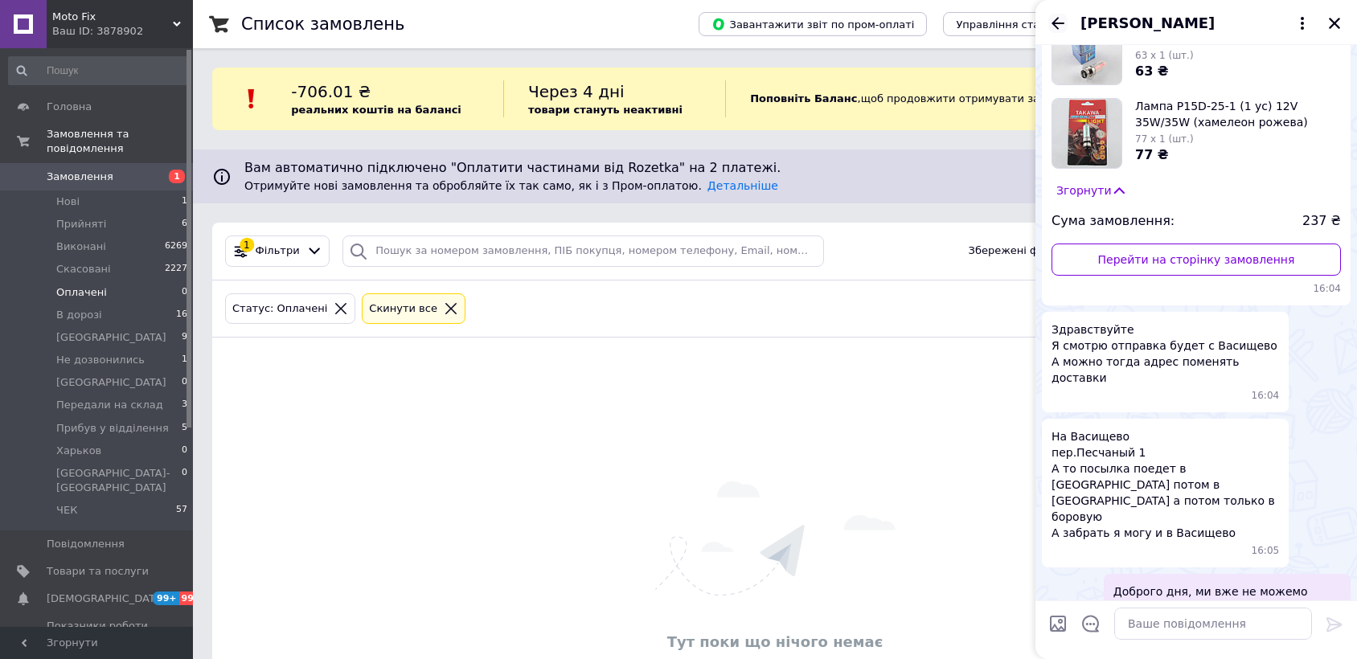
click at [1050, 24] on icon "Назад" at bounding box center [1057, 23] width 19 height 19
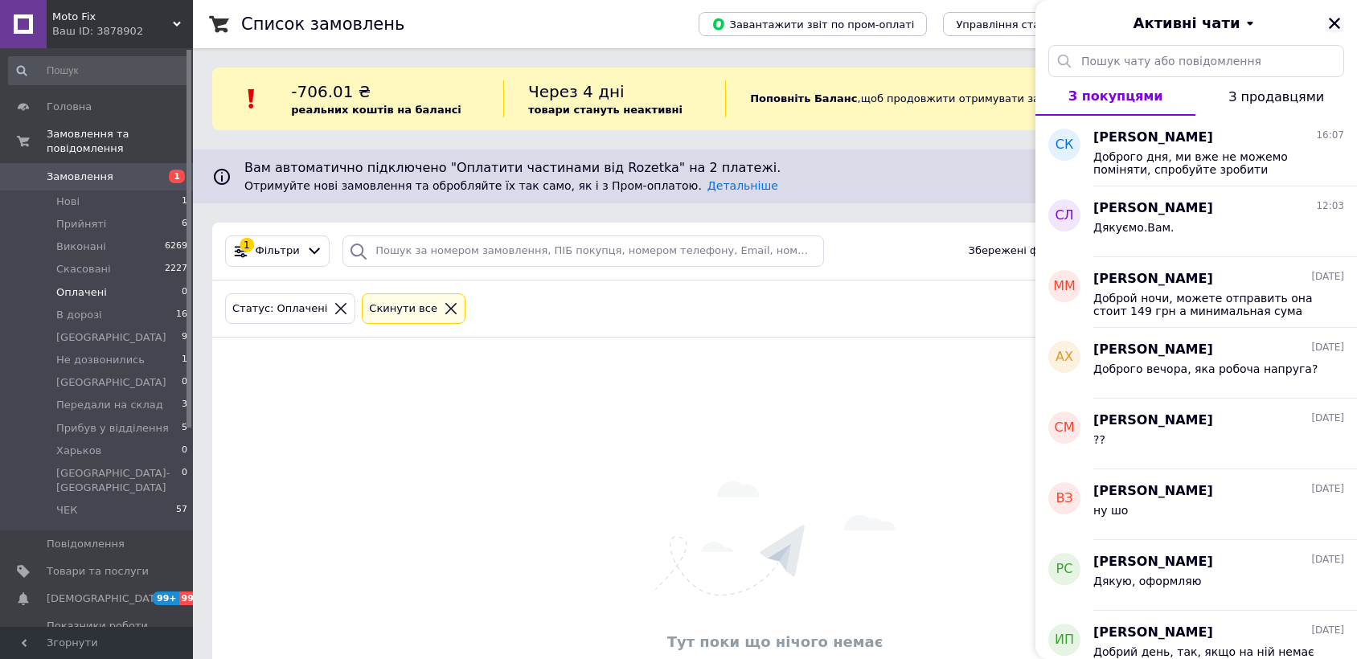
click at [1330, 18] on icon "Закрити" at bounding box center [1334, 23] width 11 height 11
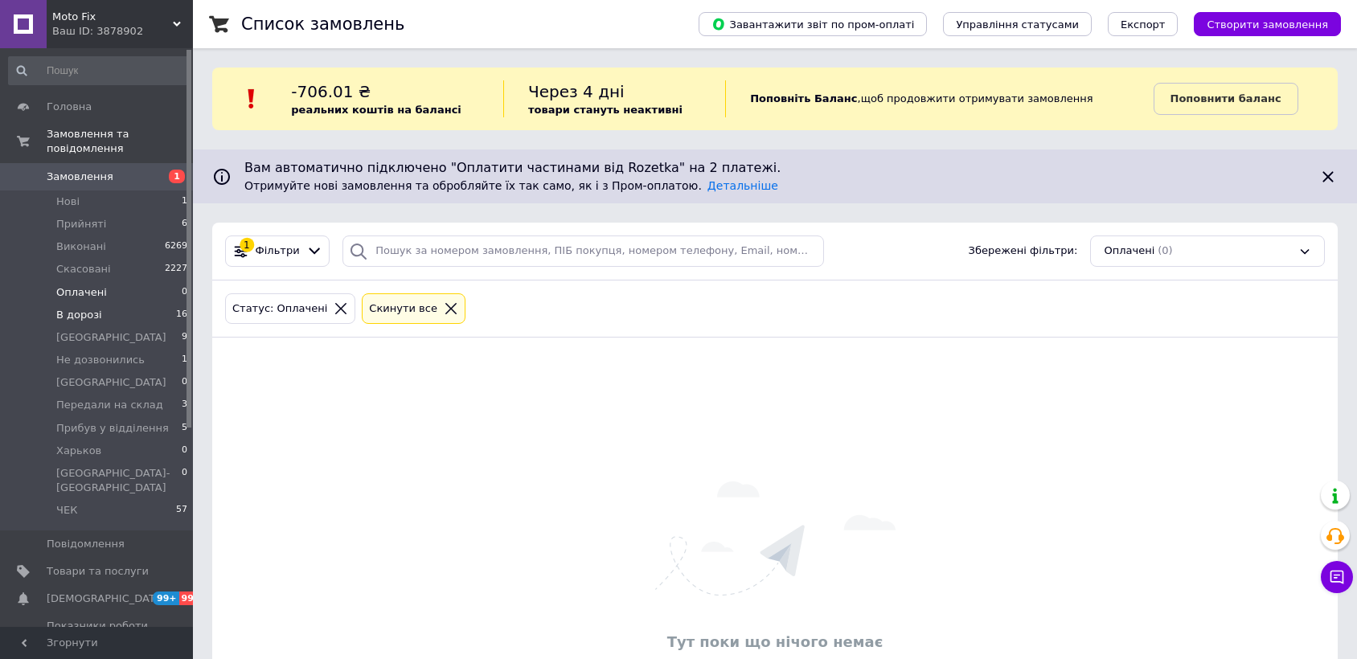
click at [83, 308] on span "В дорозі" at bounding box center [79, 315] width 46 height 14
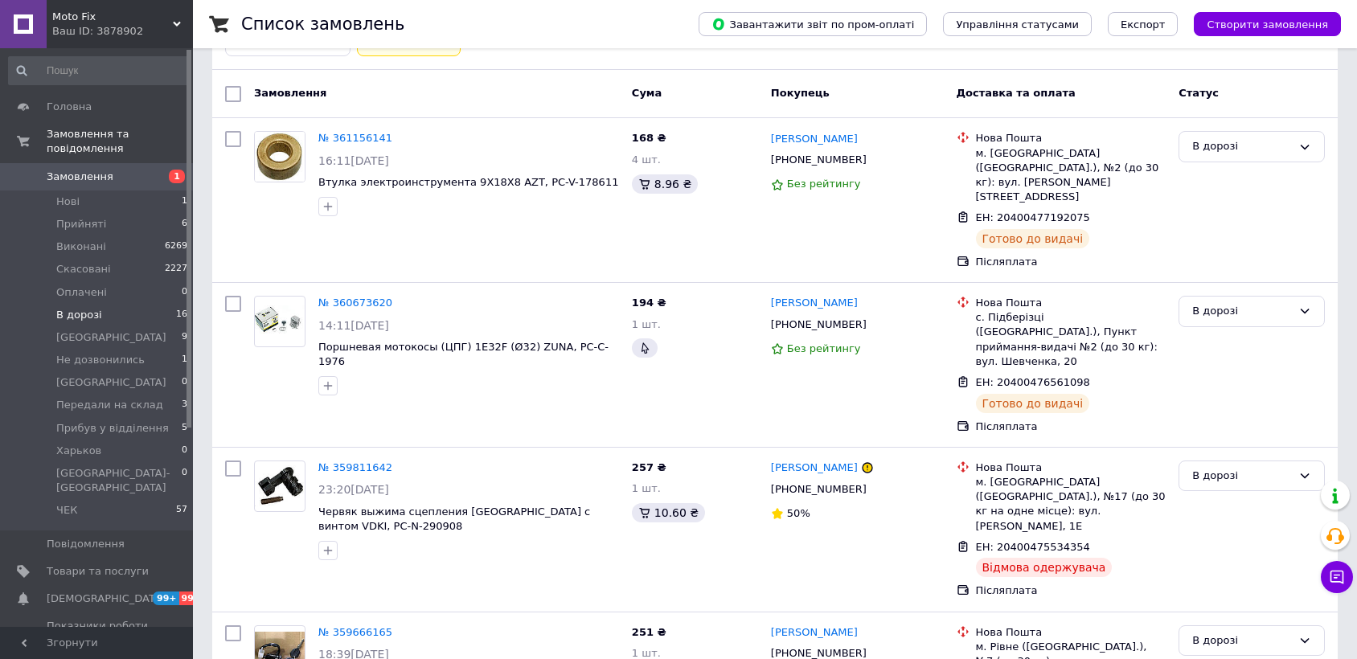
scroll to position [357, 0]
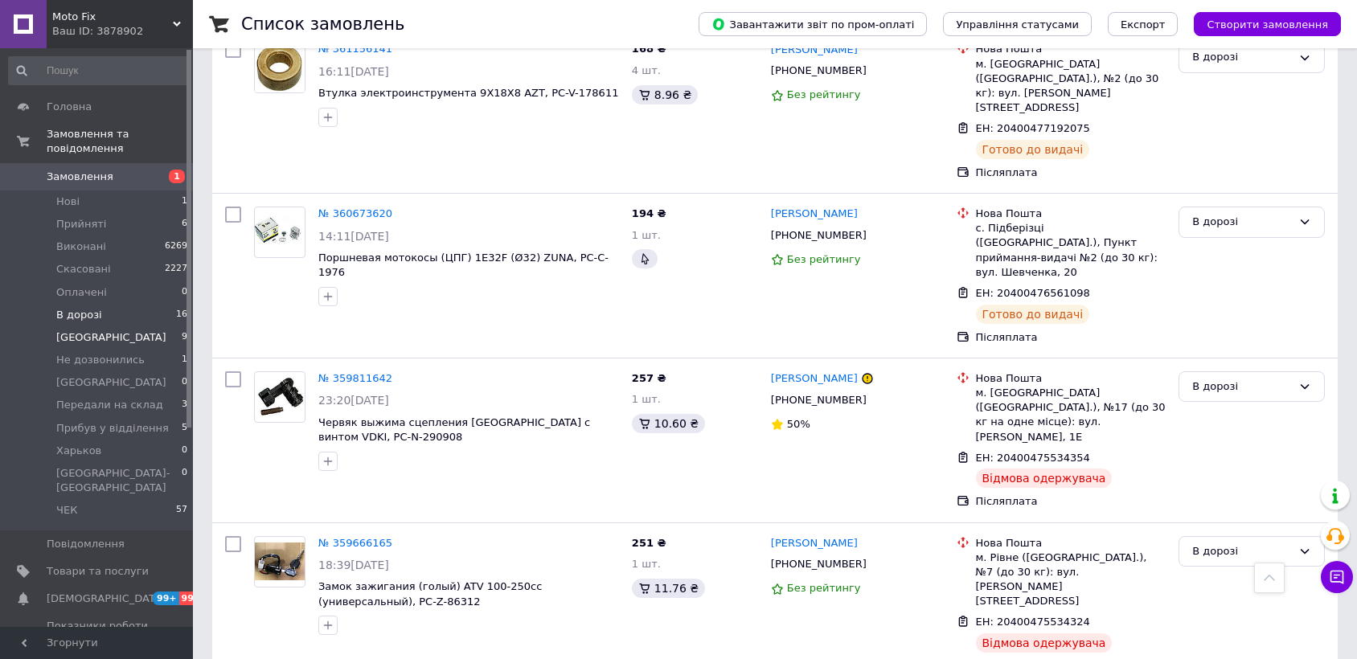
click at [104, 330] on li "Киев 9" at bounding box center [98, 337] width 197 height 23
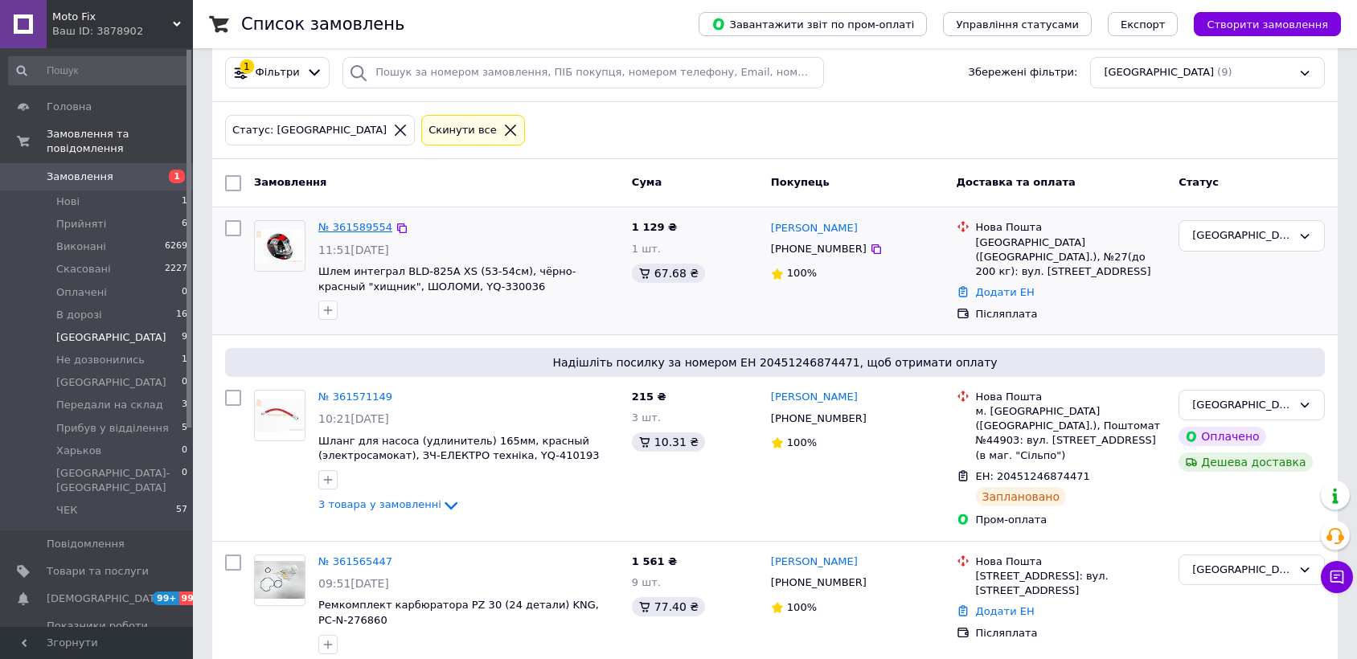
scroll to position [268, 0]
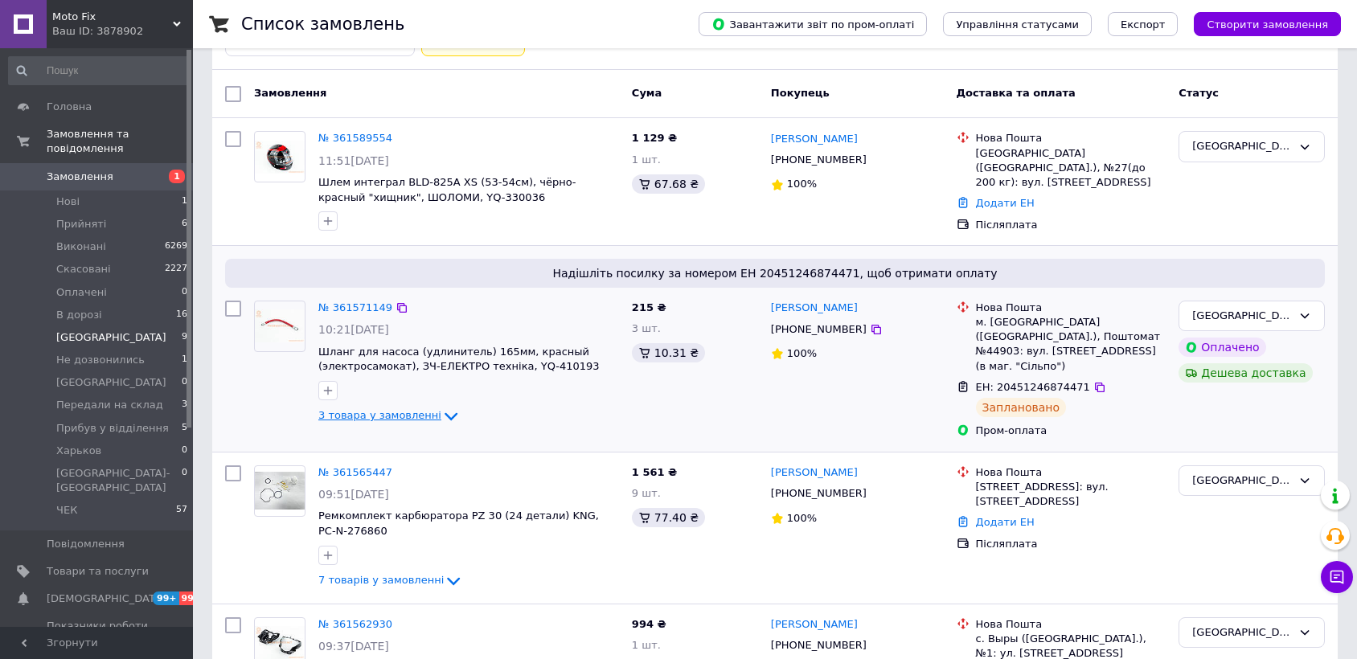
click at [383, 410] on span "3 товара у замовленні" at bounding box center [379, 416] width 123 height 12
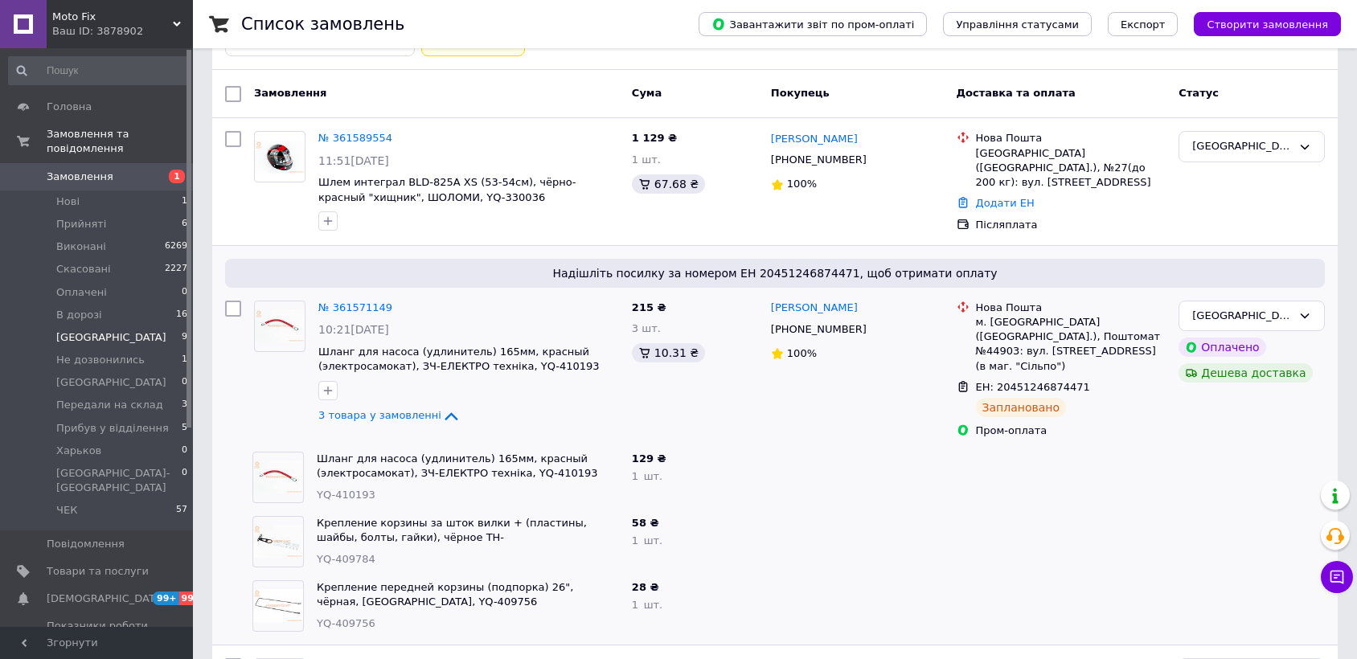
click at [346, 617] on span "YQ-409756" at bounding box center [346, 623] width 59 height 12
click at [348, 617] on span "YQ-409756" at bounding box center [346, 623] width 59 height 12
copy span "409756"
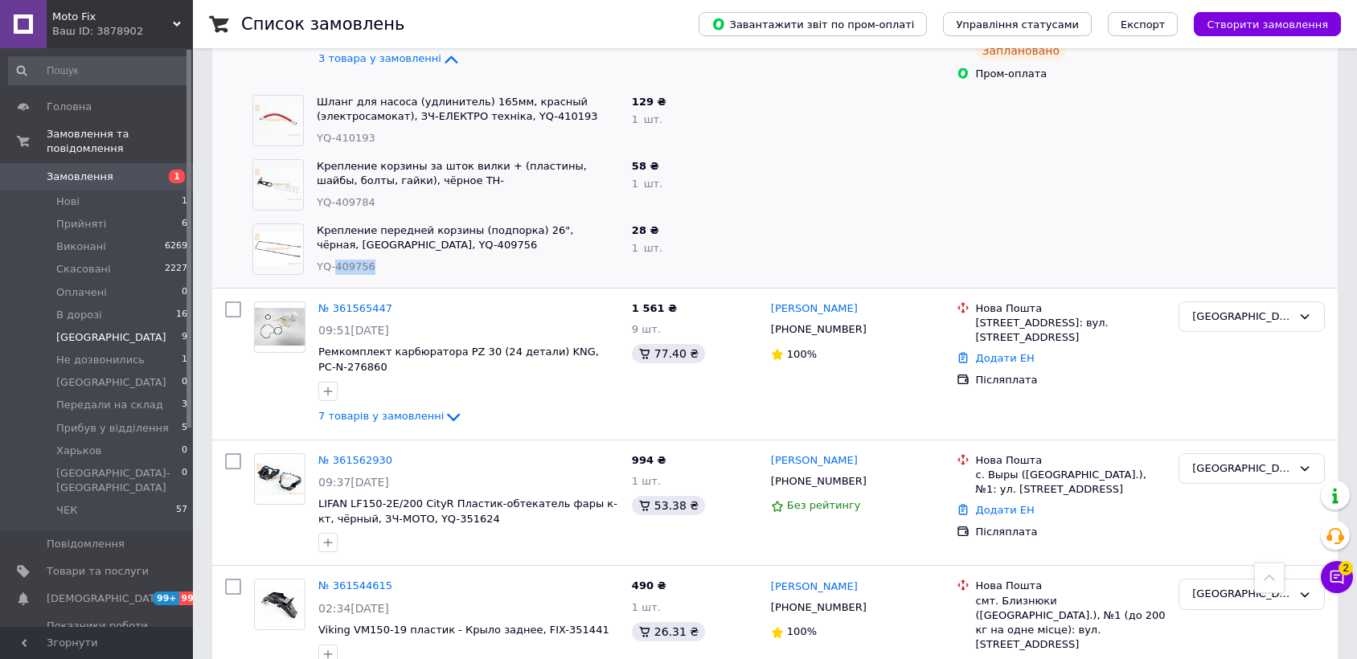
scroll to position [714, 0]
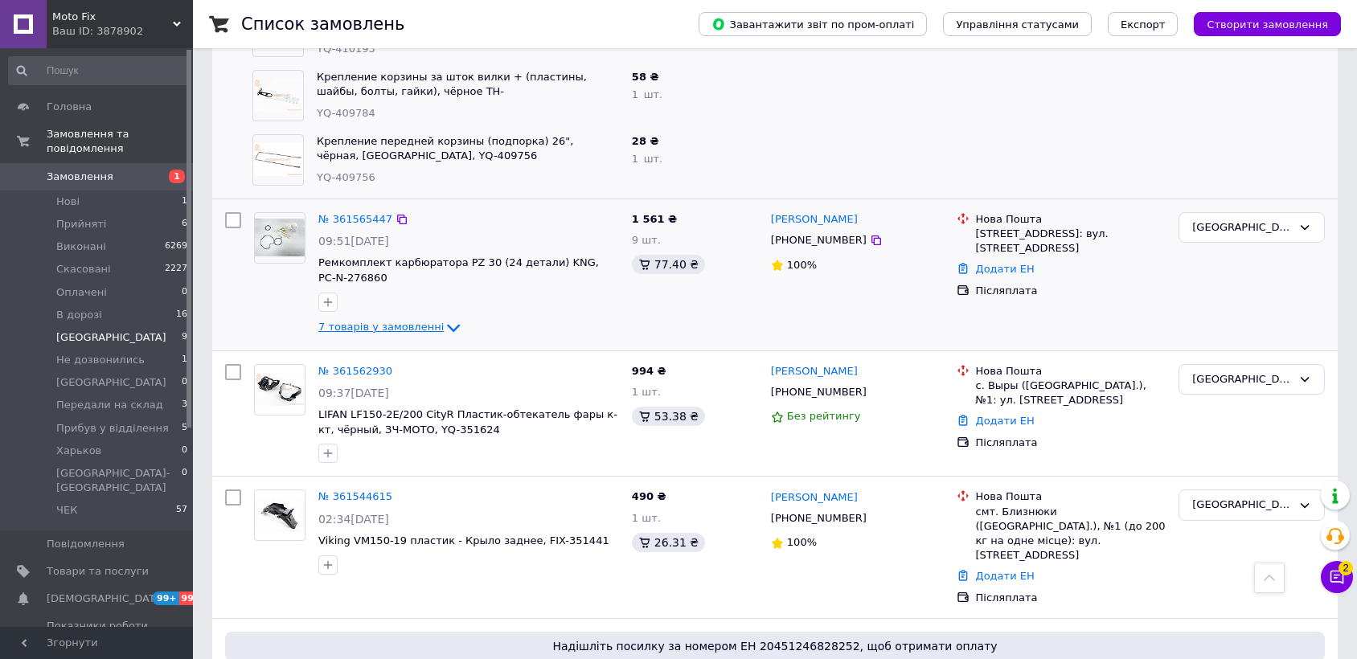
click at [347, 321] on span "7 товарів у замовленні" at bounding box center [380, 327] width 125 height 12
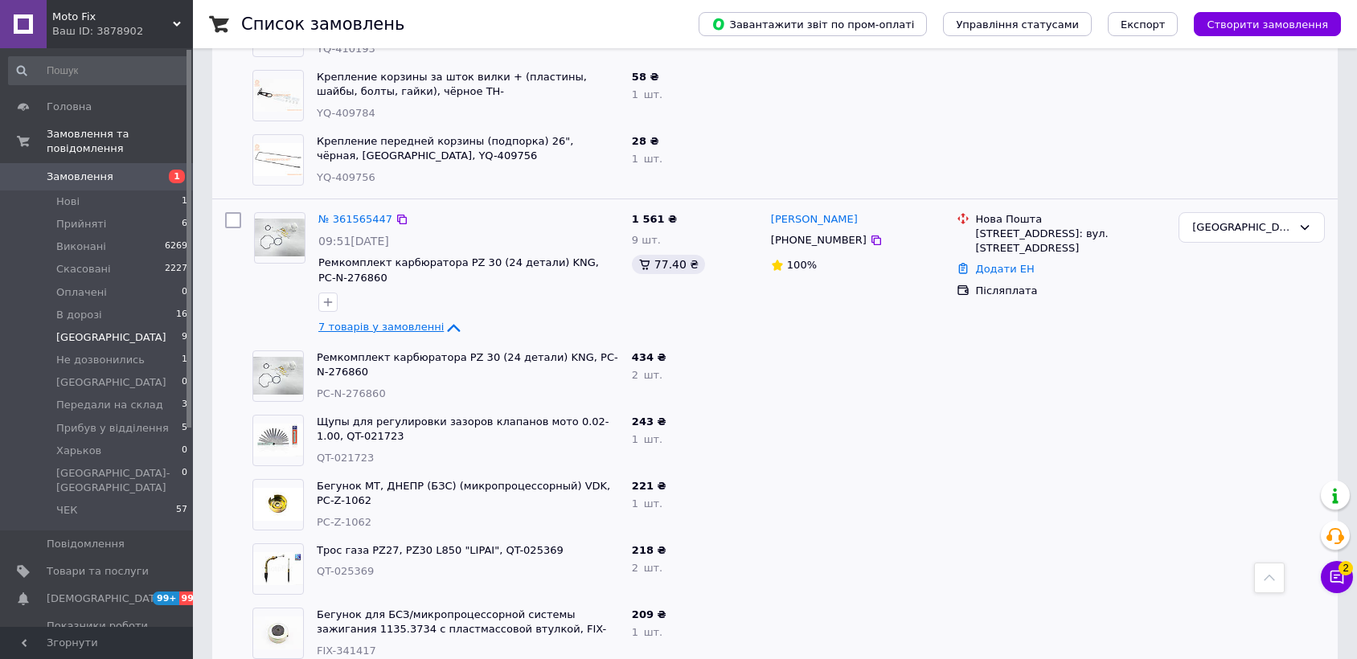
click at [354, 321] on span "7 товарів у замовленні" at bounding box center [380, 327] width 125 height 12
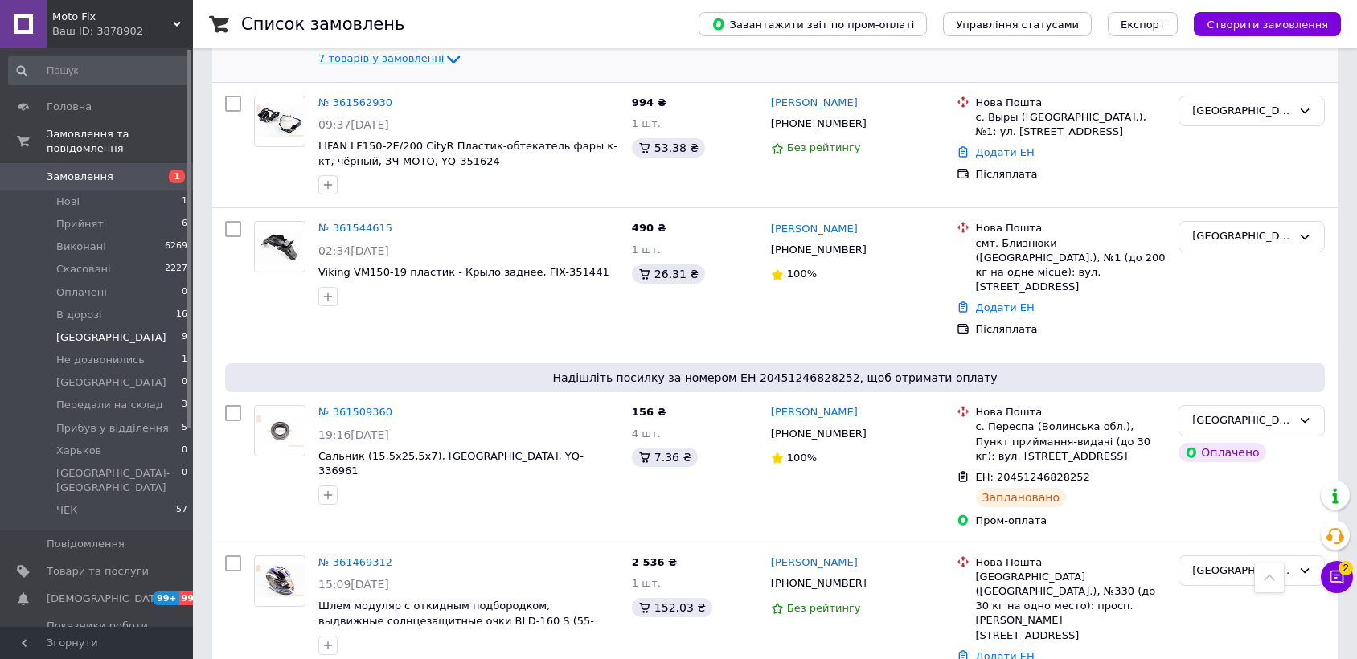
scroll to position [1071, 0]
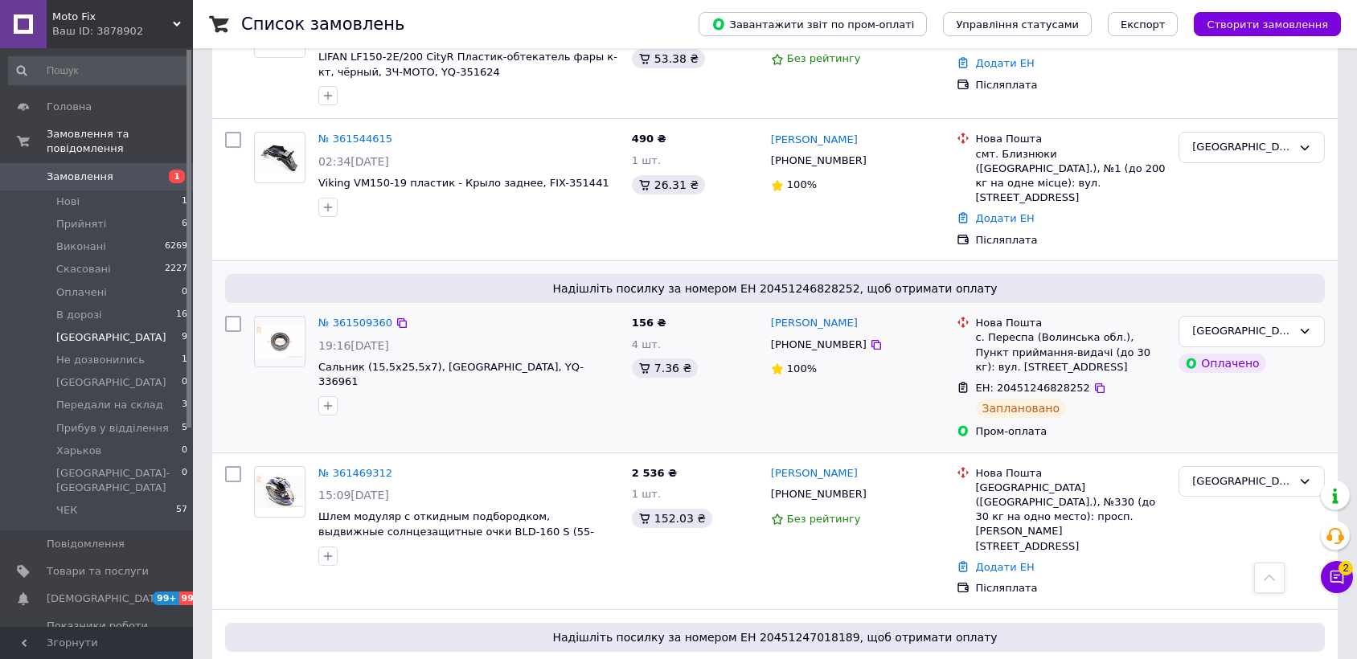
click at [1286, 317] on div "Киев Оплачено" at bounding box center [1251, 377] width 159 height 137
click at [1286, 309] on div "Киев Оплачено" at bounding box center [1251, 377] width 159 height 137
click at [1280, 316] on div "[GEOGRAPHIC_DATA]" at bounding box center [1251, 331] width 146 height 31
click at [1237, 472] on li "ЧЕК" at bounding box center [1251, 487] width 145 height 30
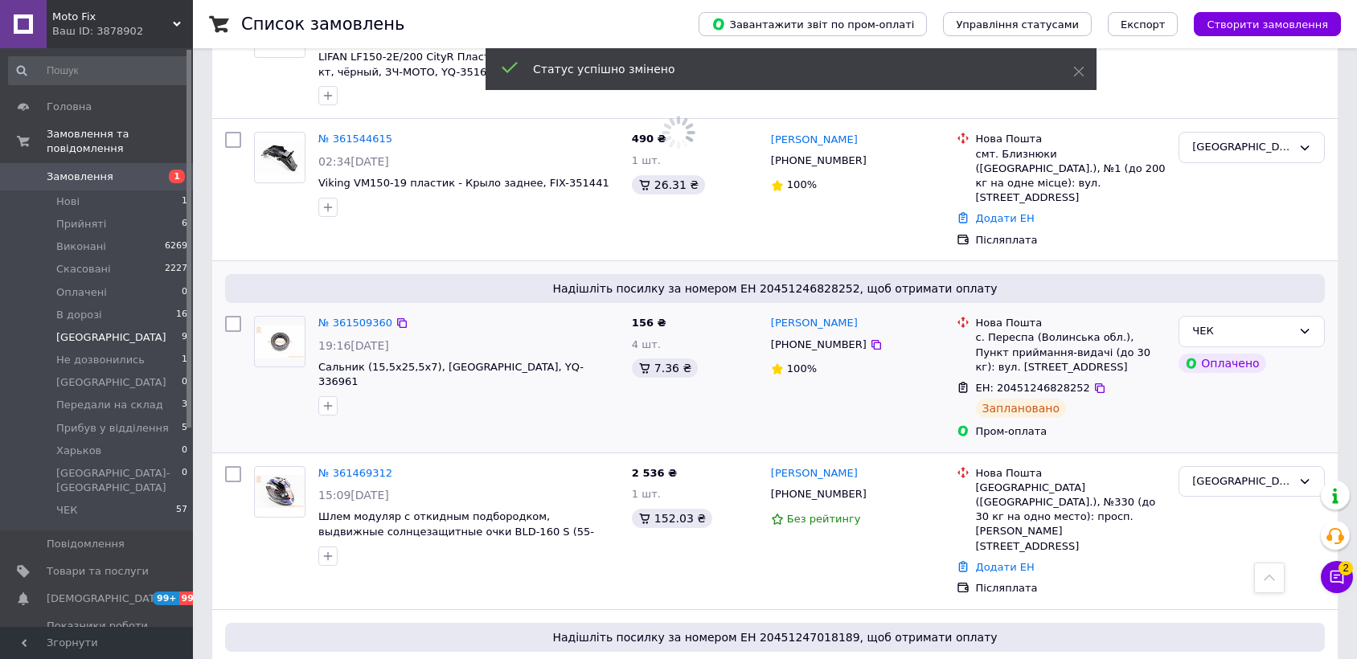
click at [1336, 571] on icon at bounding box center [1337, 578] width 14 height 14
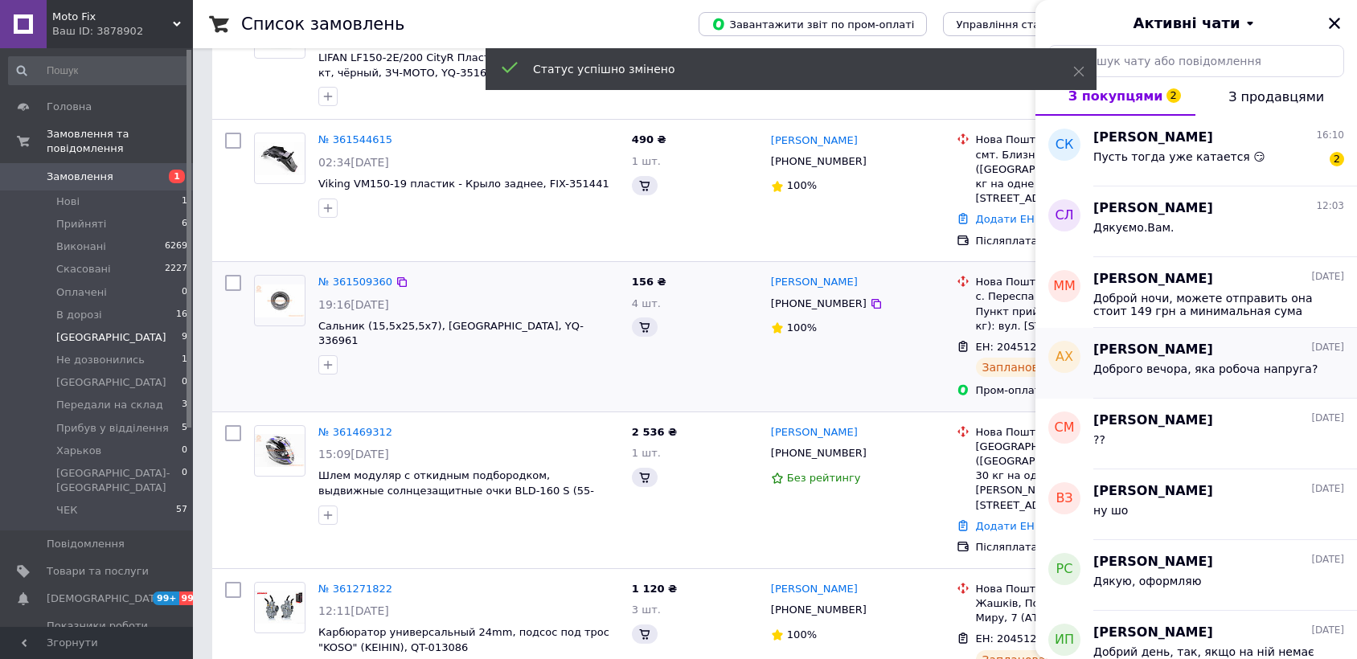
scroll to position [1071, 0]
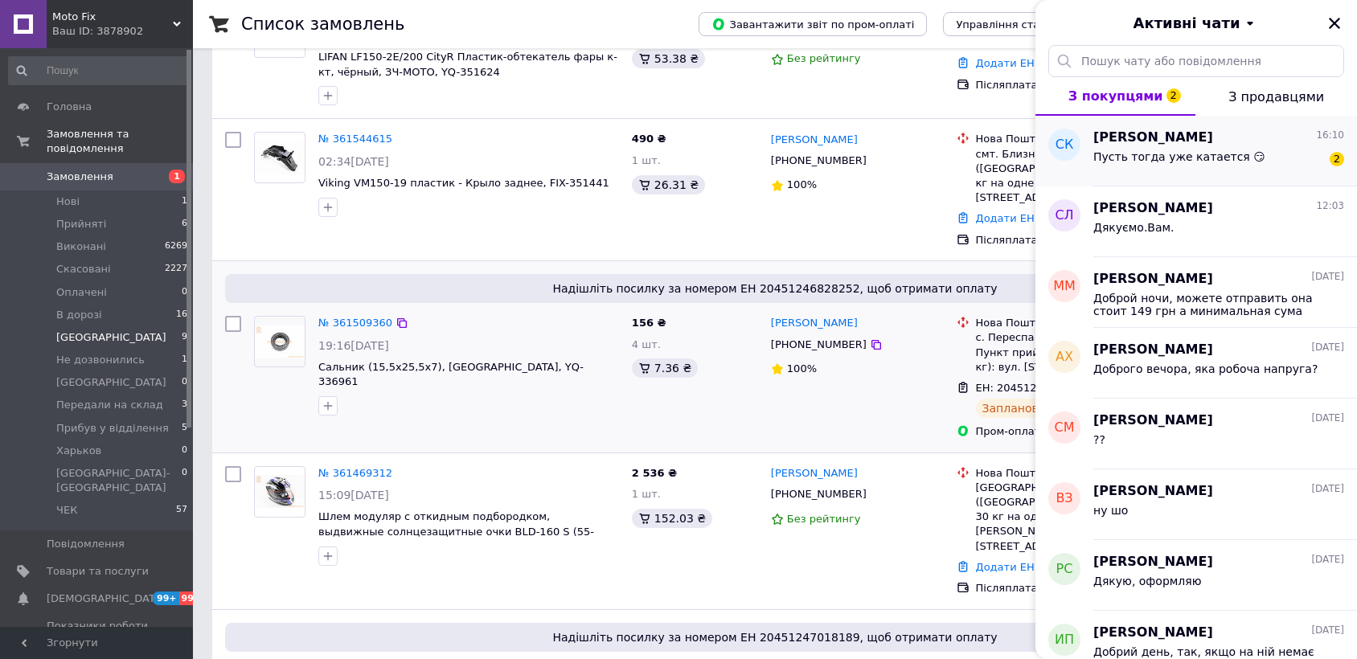
click at [1164, 162] on div "Пусть тогда уже катается 😏" at bounding box center [1179, 161] width 172 height 23
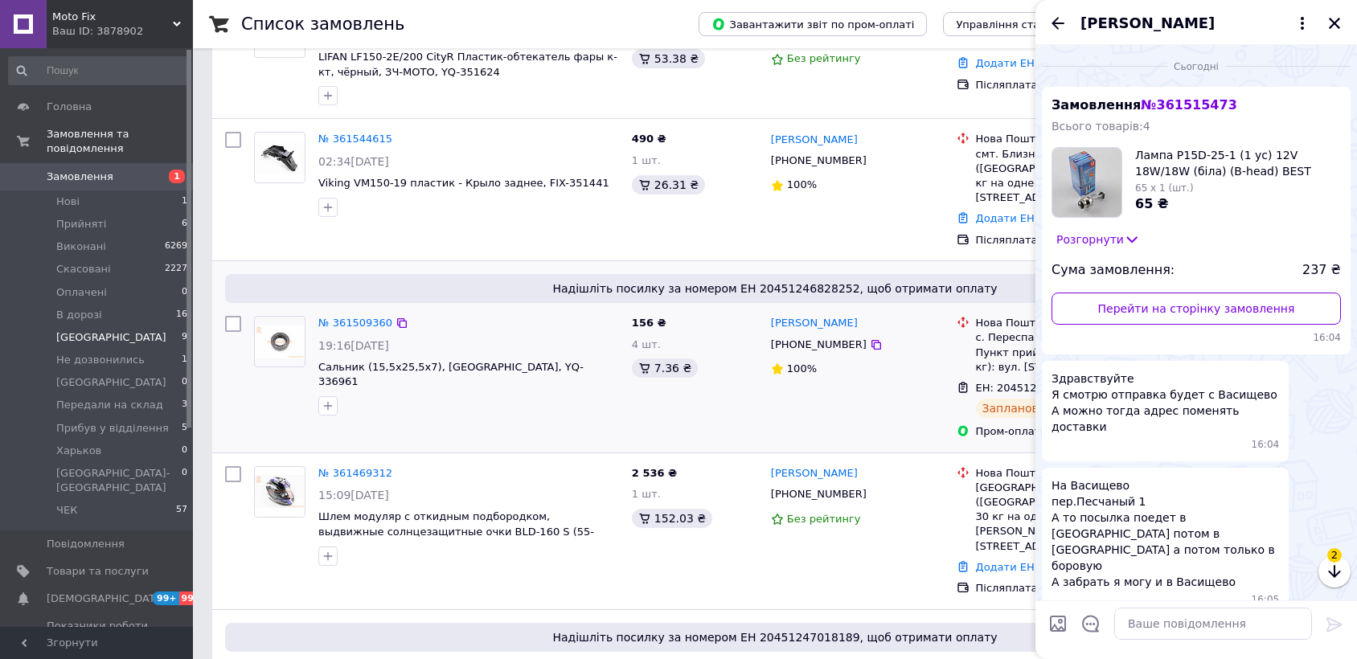
scroll to position [163, 0]
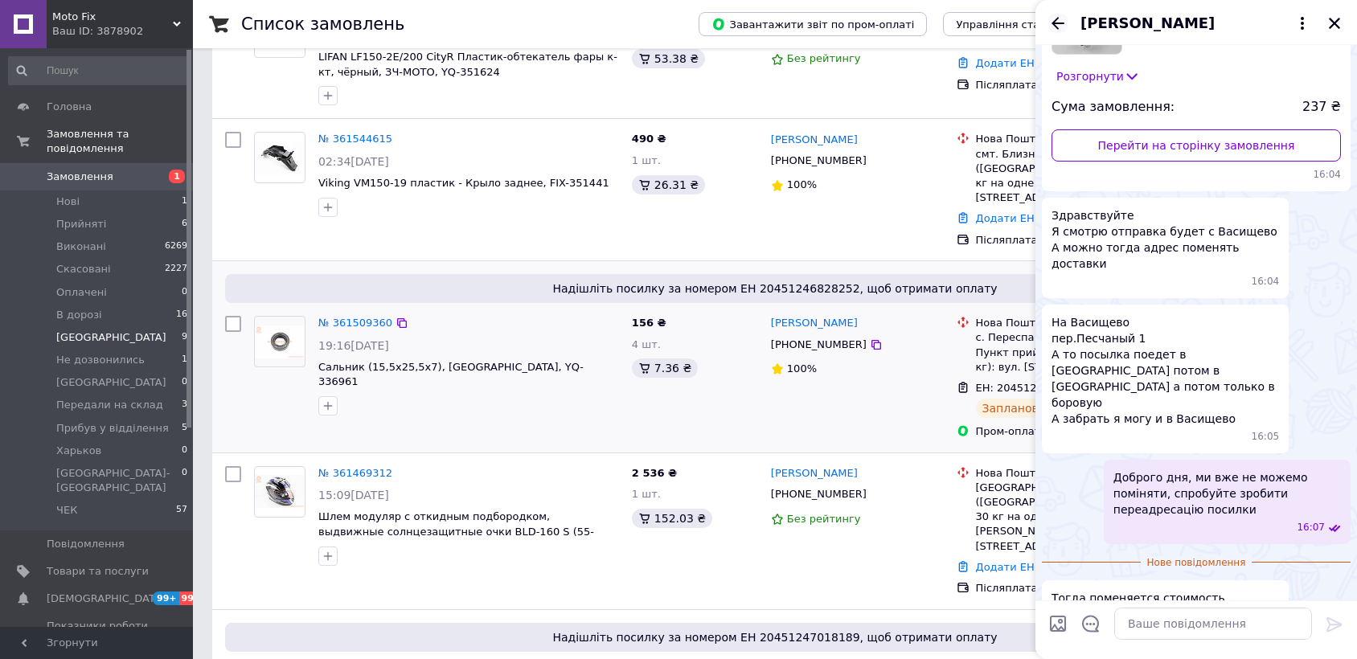
click at [1060, 23] on icon "Назад" at bounding box center [1057, 23] width 13 height 12
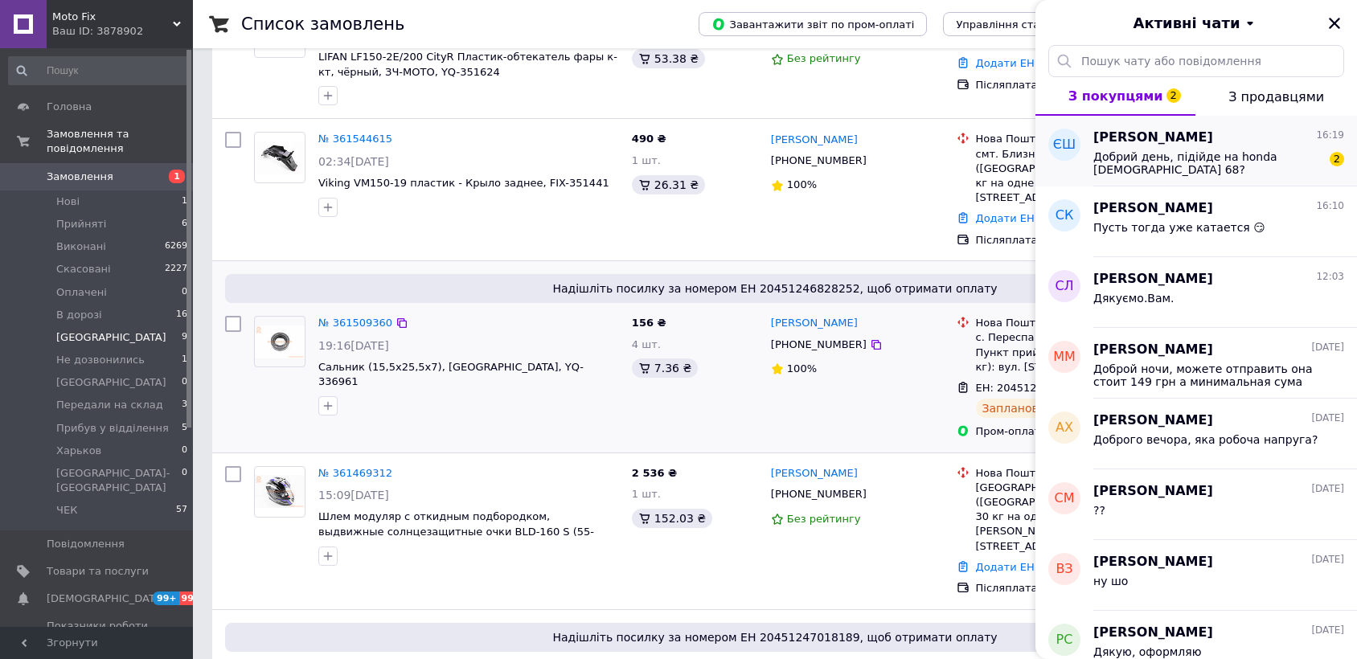
click at [1128, 151] on span "Добрий день, підійде на honda dio 68?" at bounding box center [1207, 163] width 228 height 26
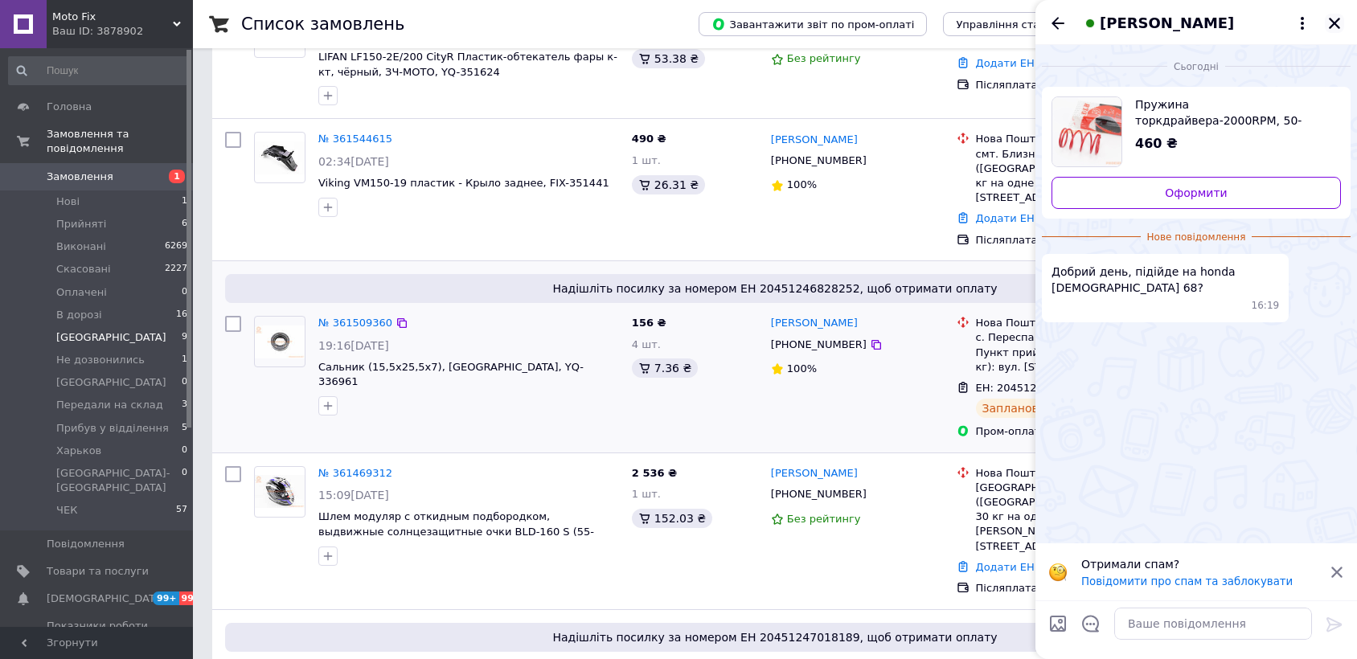
click at [1338, 28] on icon "Закрити" at bounding box center [1334, 23] width 14 height 14
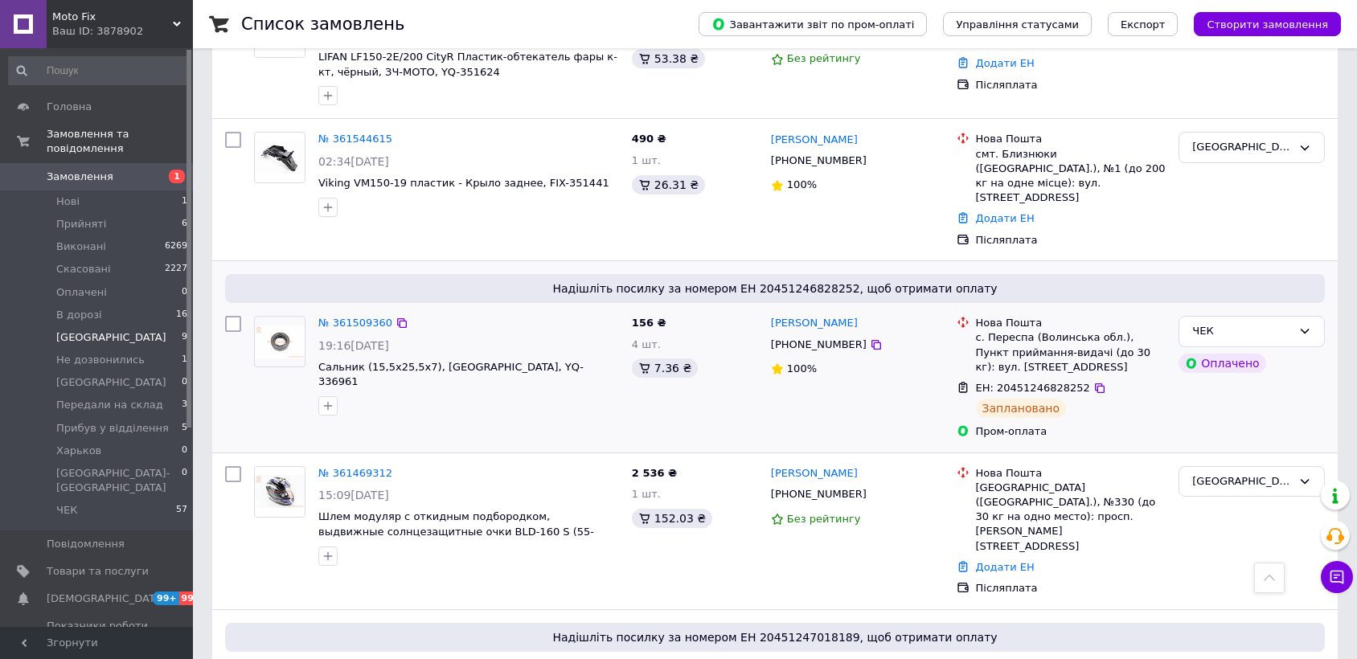
click at [122, 326] on li "Киев 9" at bounding box center [98, 337] width 197 height 23
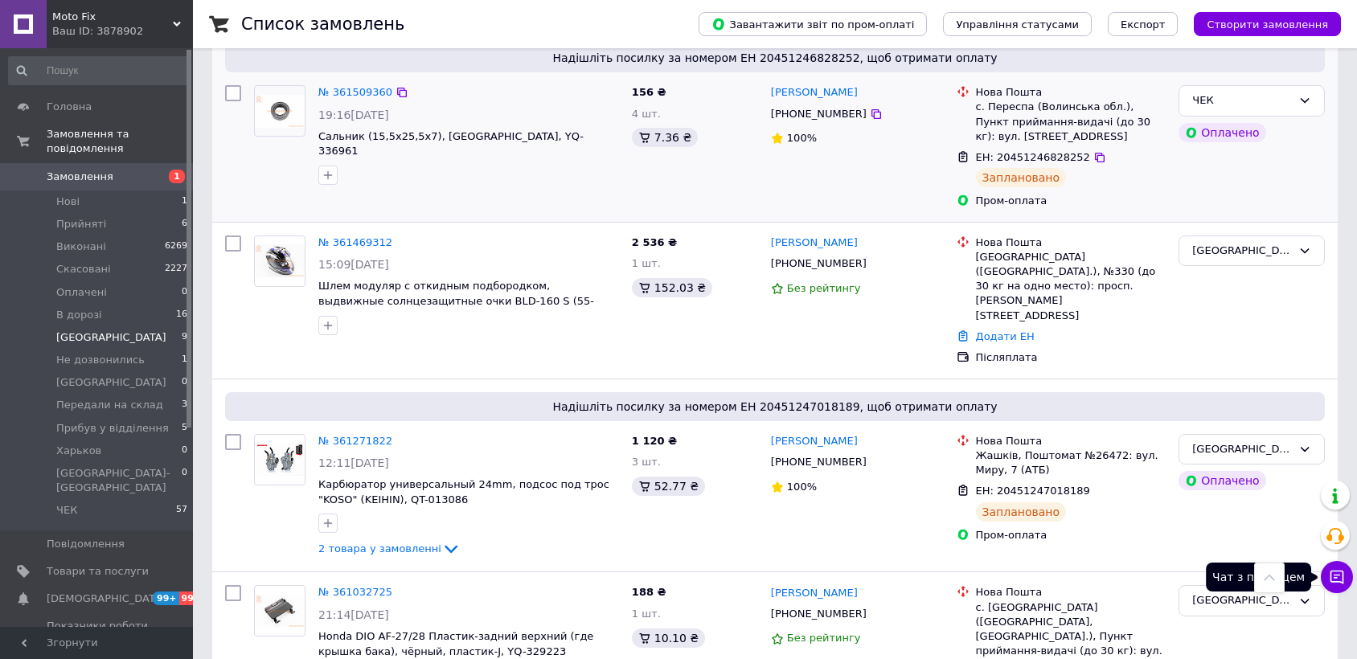
click at [1333, 582] on icon at bounding box center [1337, 577] width 16 height 16
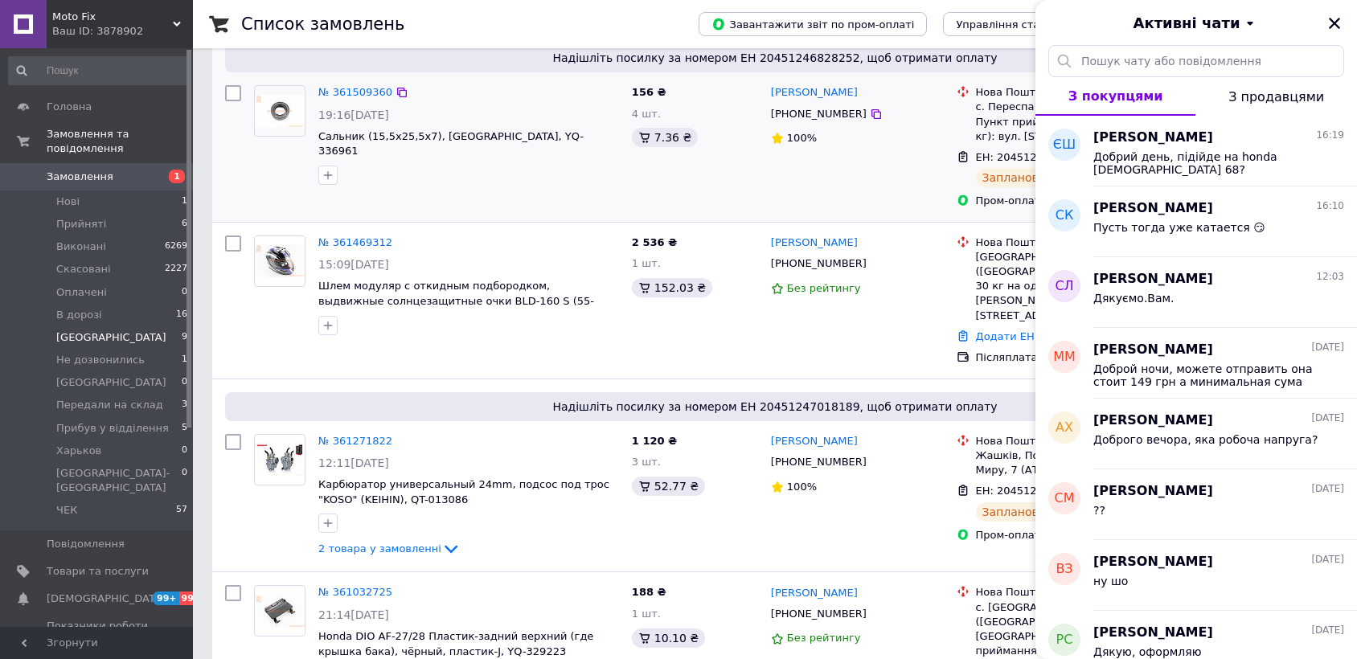
click at [1344, 26] on div "Активні чати" at bounding box center [1195, 22] width 321 height 45
click at [123, 190] on li "Нові 1" at bounding box center [98, 201] width 197 height 23
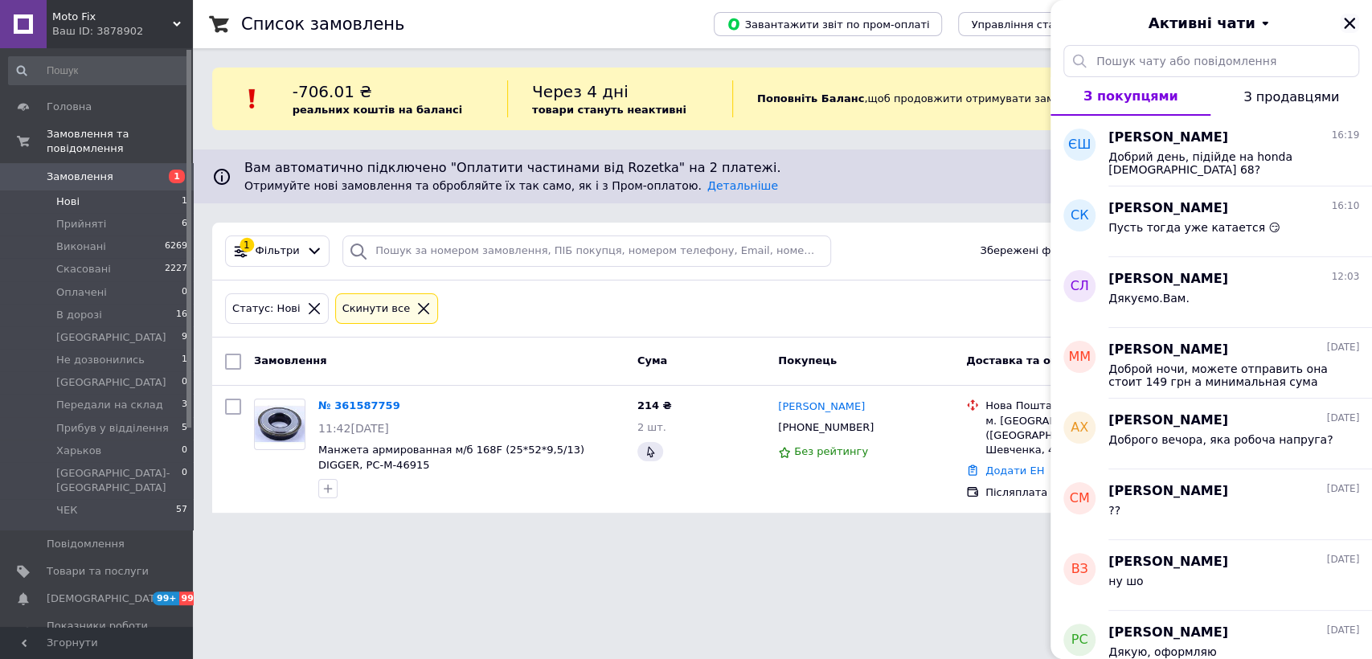
click at [1346, 32] on button "Закрити" at bounding box center [1349, 23] width 19 height 19
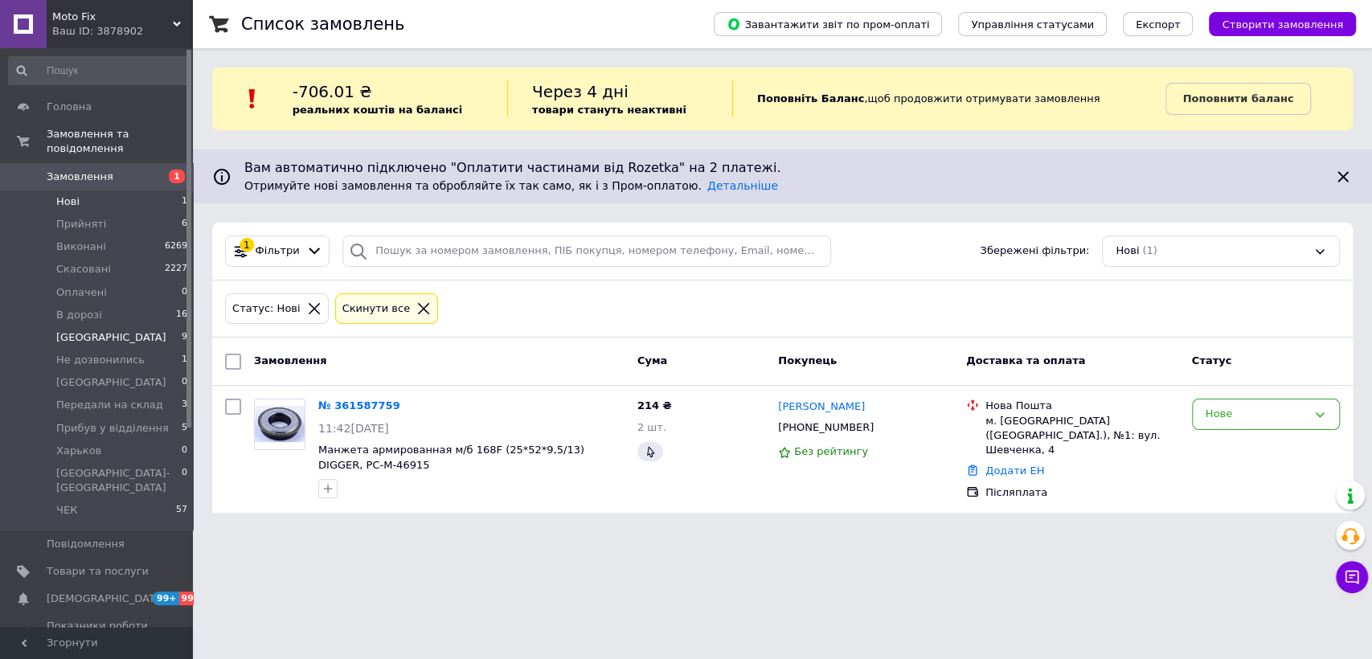
click at [121, 326] on li "Киев 9" at bounding box center [98, 337] width 197 height 23
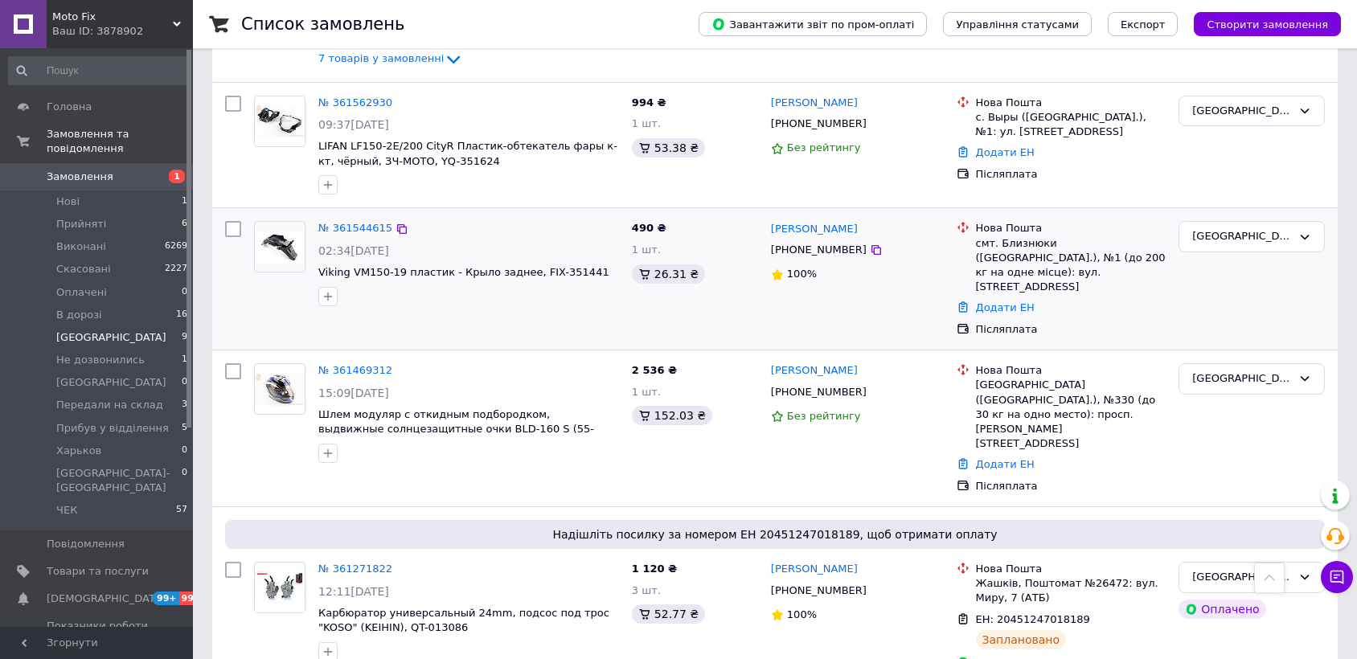
scroll to position [1110, 0]
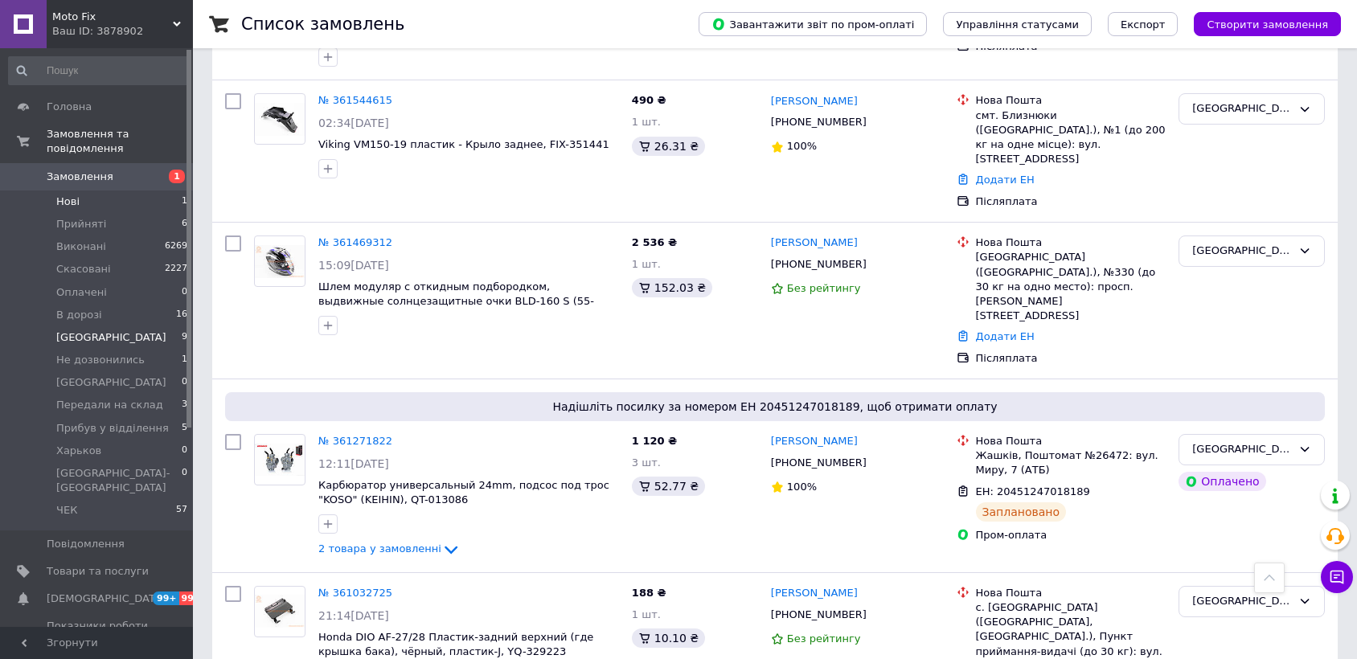
click at [102, 190] on li "Нові 1" at bounding box center [98, 201] width 197 height 23
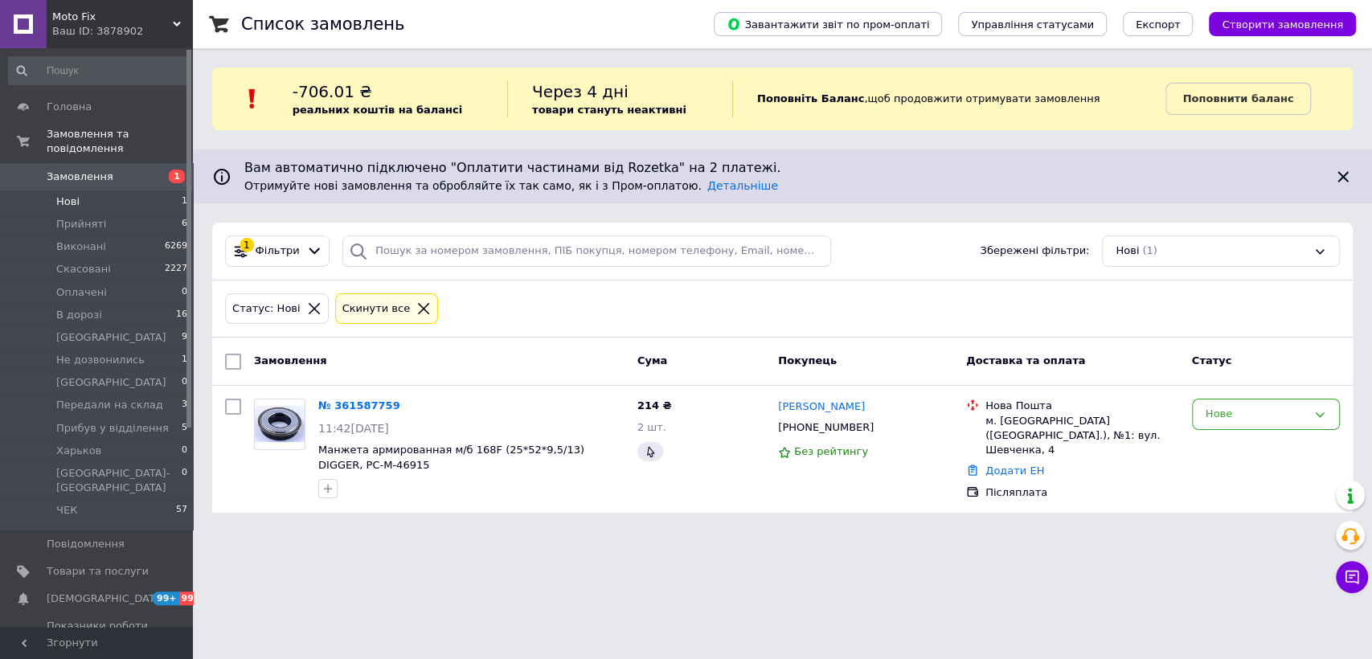
click at [117, 190] on li "Нові 1" at bounding box center [98, 201] width 197 height 23
click at [102, 304] on li "В дорозі 16" at bounding box center [98, 315] width 197 height 23
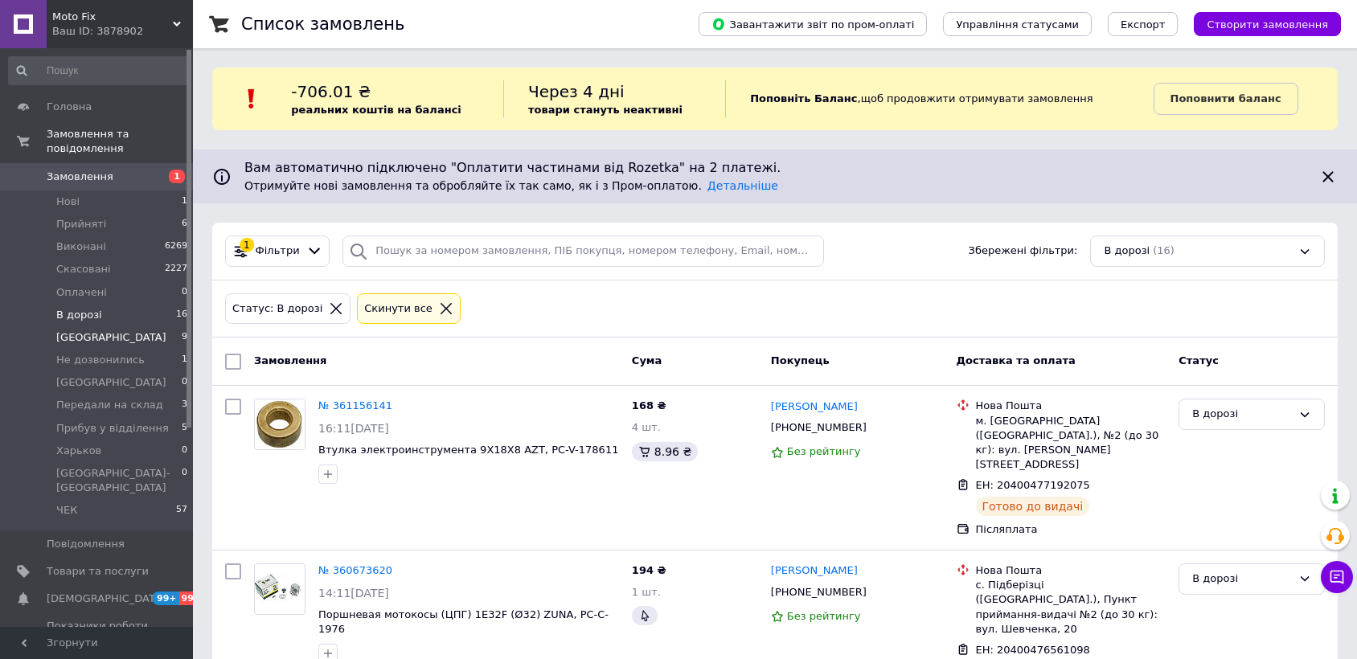
click at [77, 330] on span "[GEOGRAPHIC_DATA]" at bounding box center [111, 337] width 110 height 14
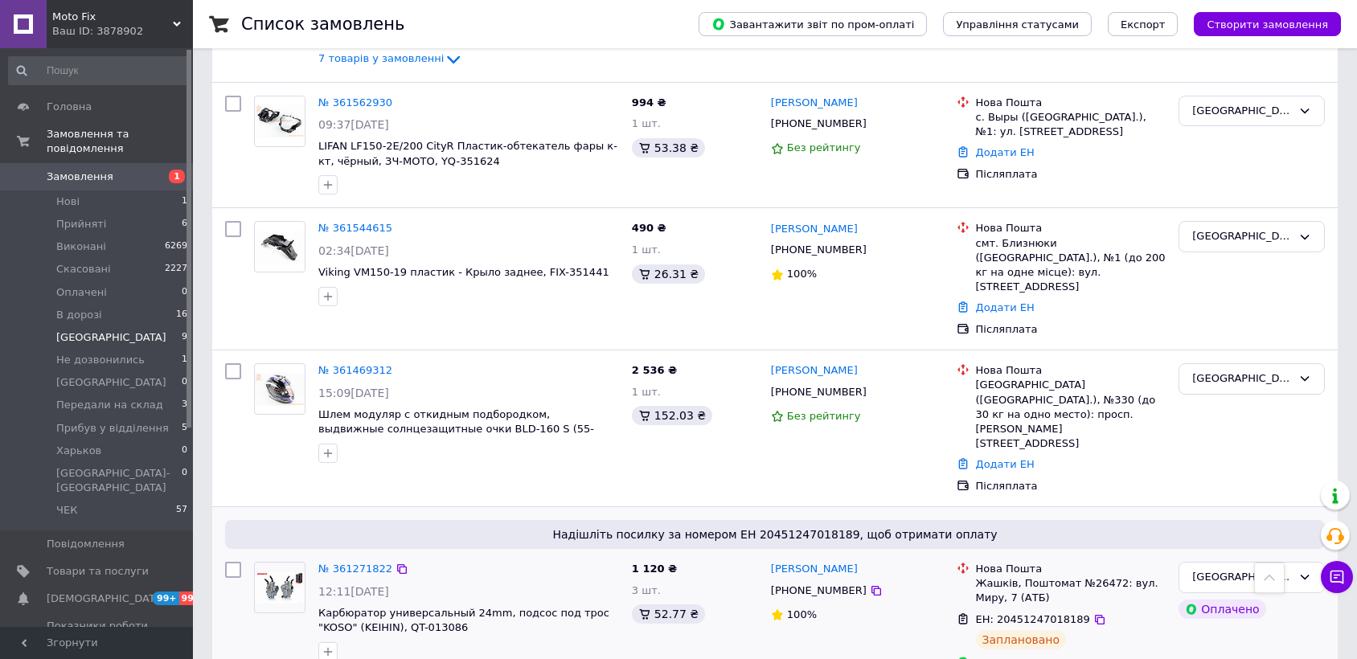
scroll to position [1110, 0]
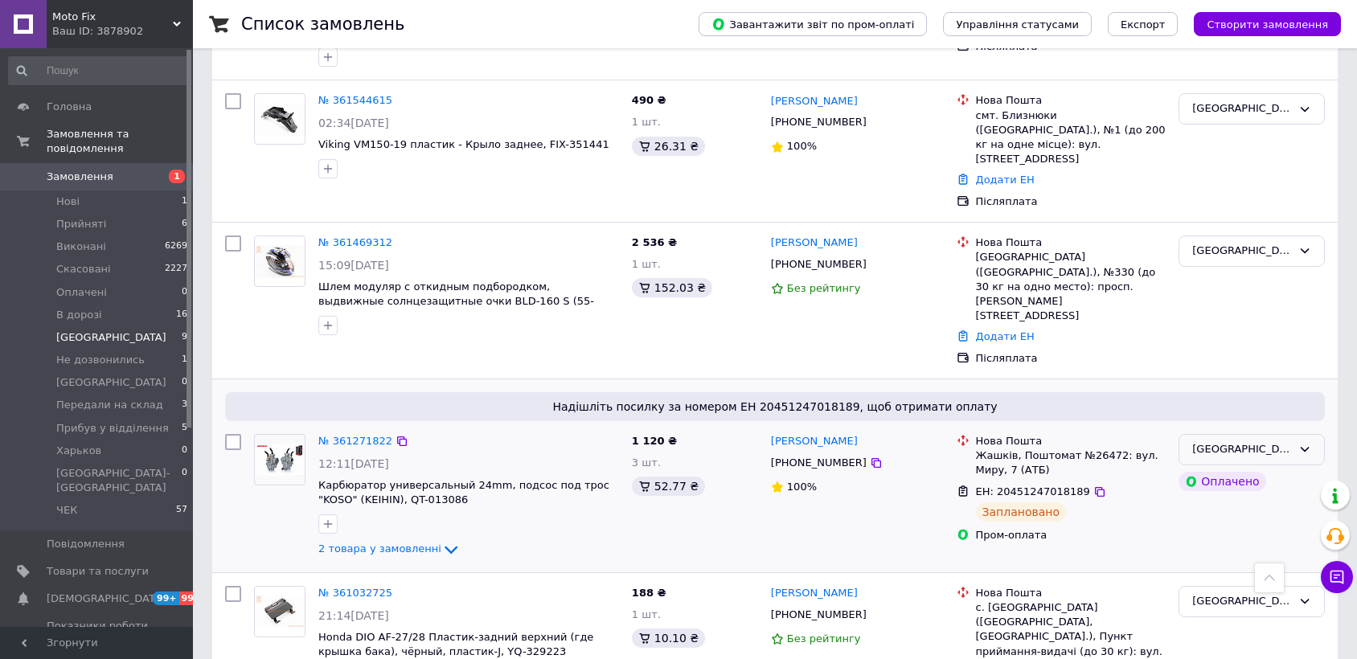
click at [1257, 434] on div "[GEOGRAPHIC_DATA]" at bounding box center [1251, 449] width 146 height 31
click at [1213, 590] on li "ЧЕК" at bounding box center [1251, 605] width 145 height 30
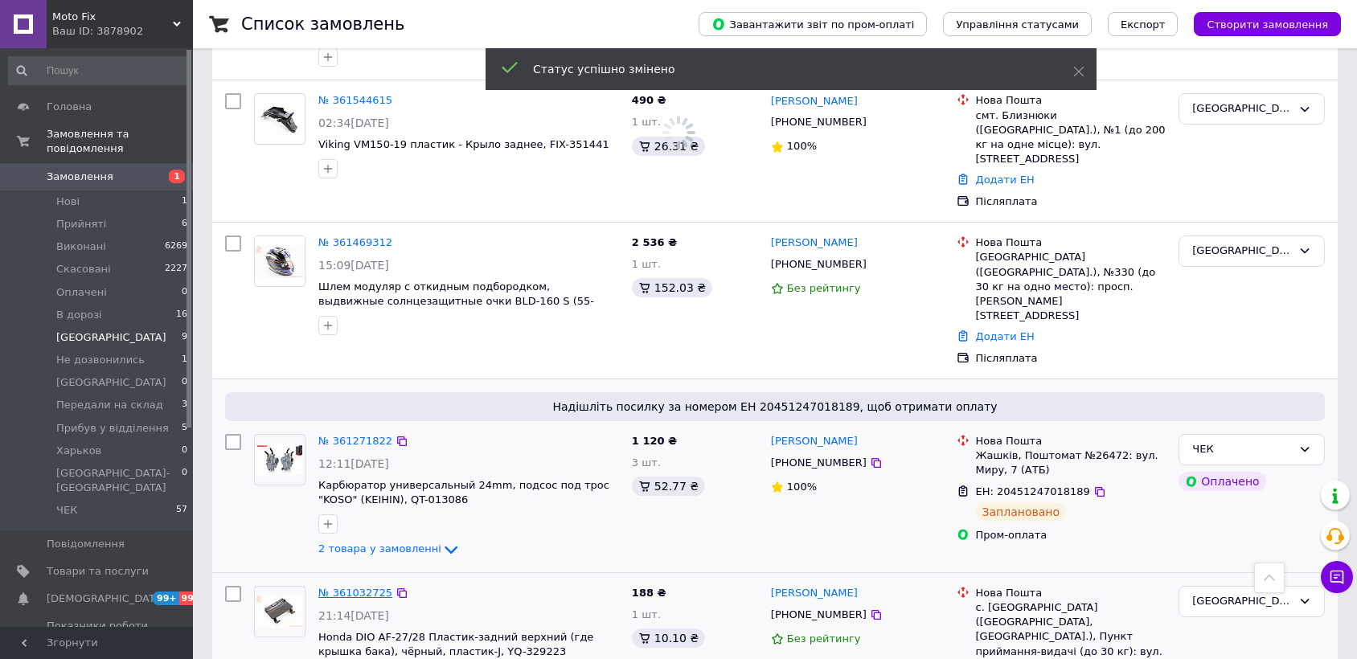
click at [371, 587] on link "№ 361032725" at bounding box center [355, 593] width 74 height 12
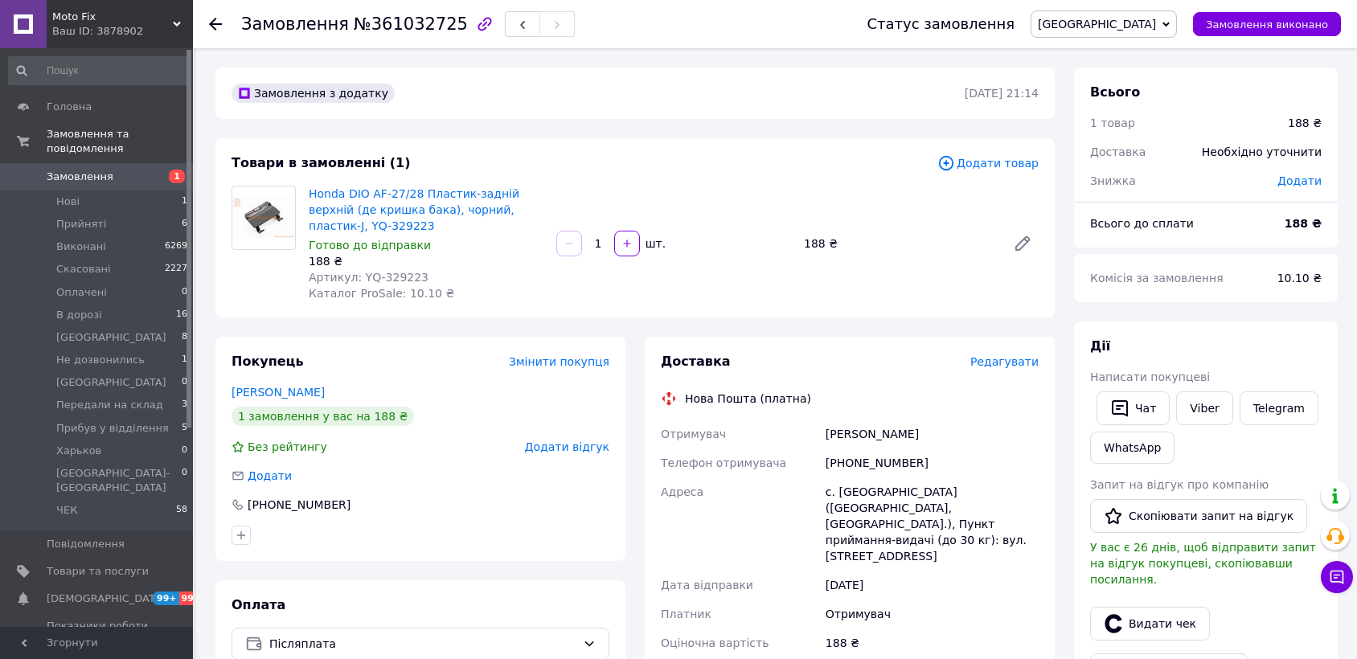
click at [1014, 360] on span "Редагувати" at bounding box center [1004, 361] width 68 height 13
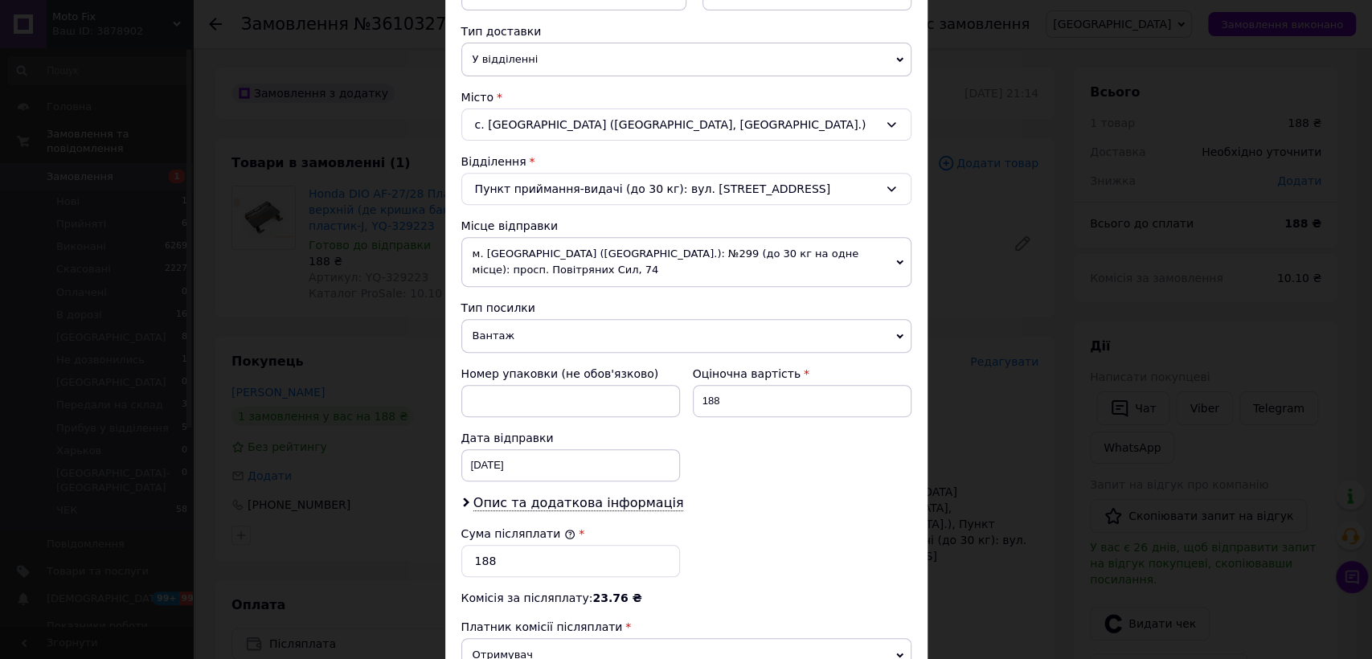
scroll to position [565, 0]
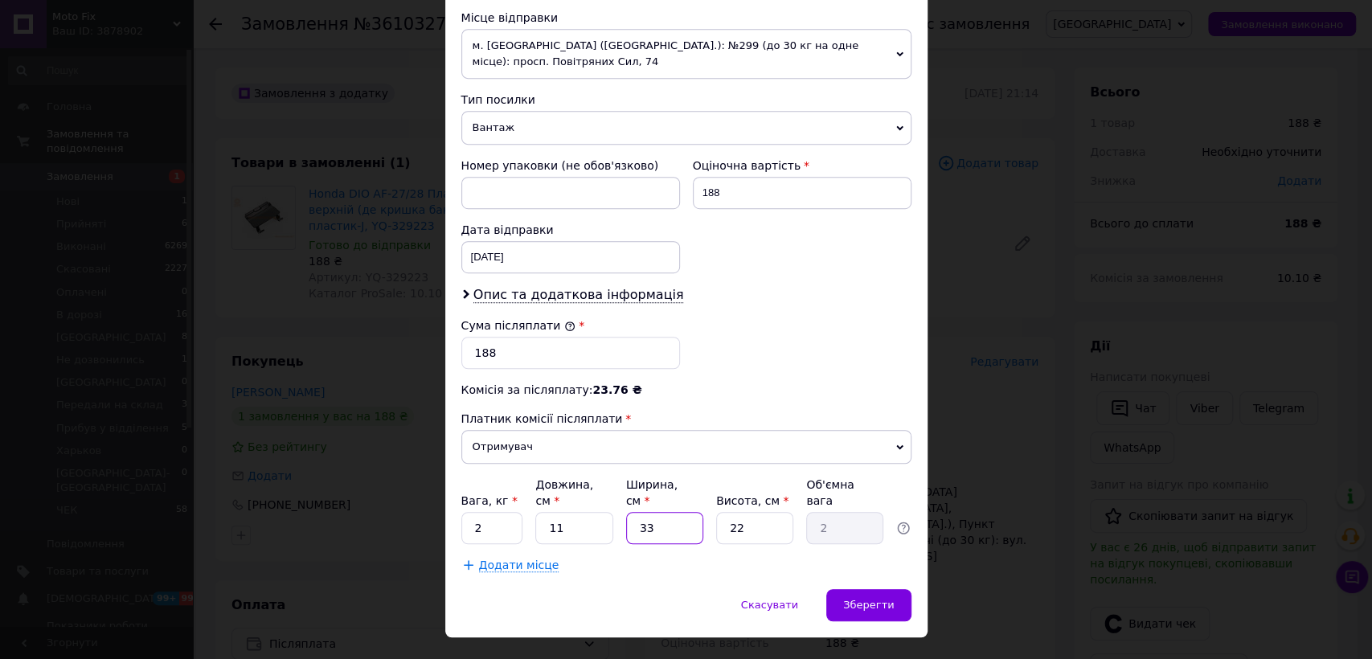
click at [686, 512] on input "33" at bounding box center [664, 528] width 77 height 32
type input "1"
type input "0.1"
type input "15"
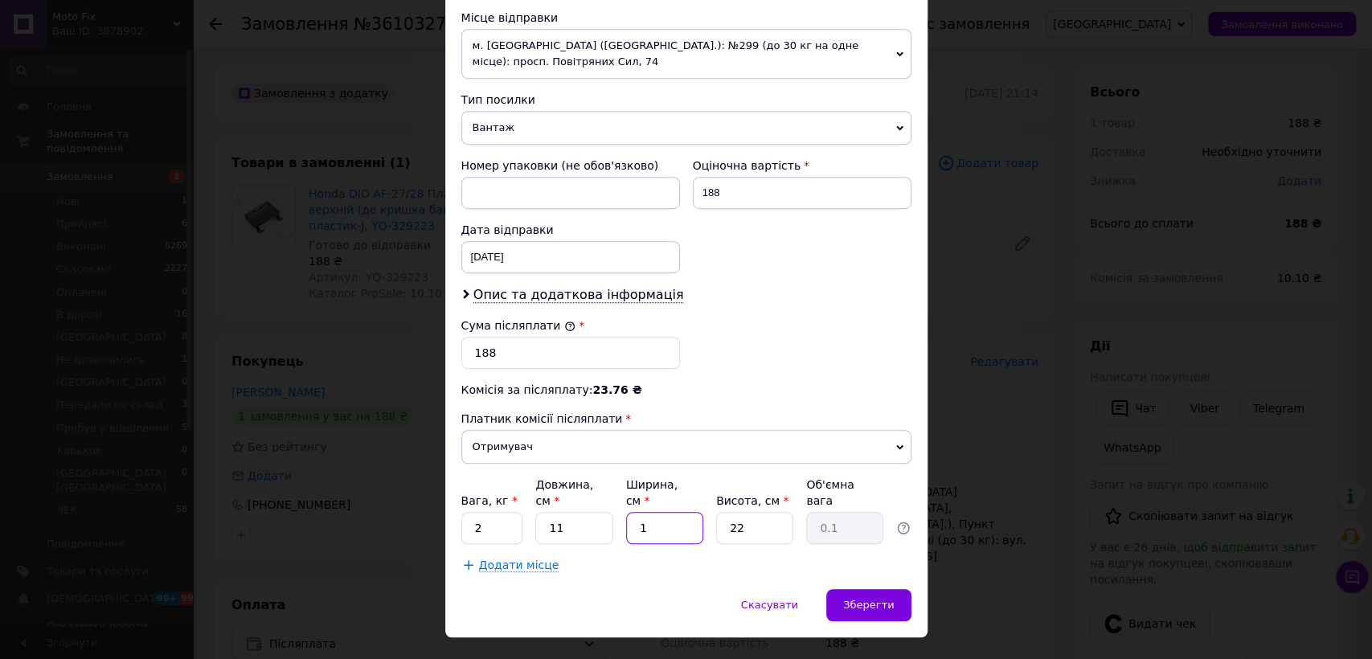
type input "0.91"
type input "15"
click at [469, 512] on input "2" at bounding box center [492, 528] width 62 height 32
click at [498, 512] on input "2" at bounding box center [492, 528] width 62 height 32
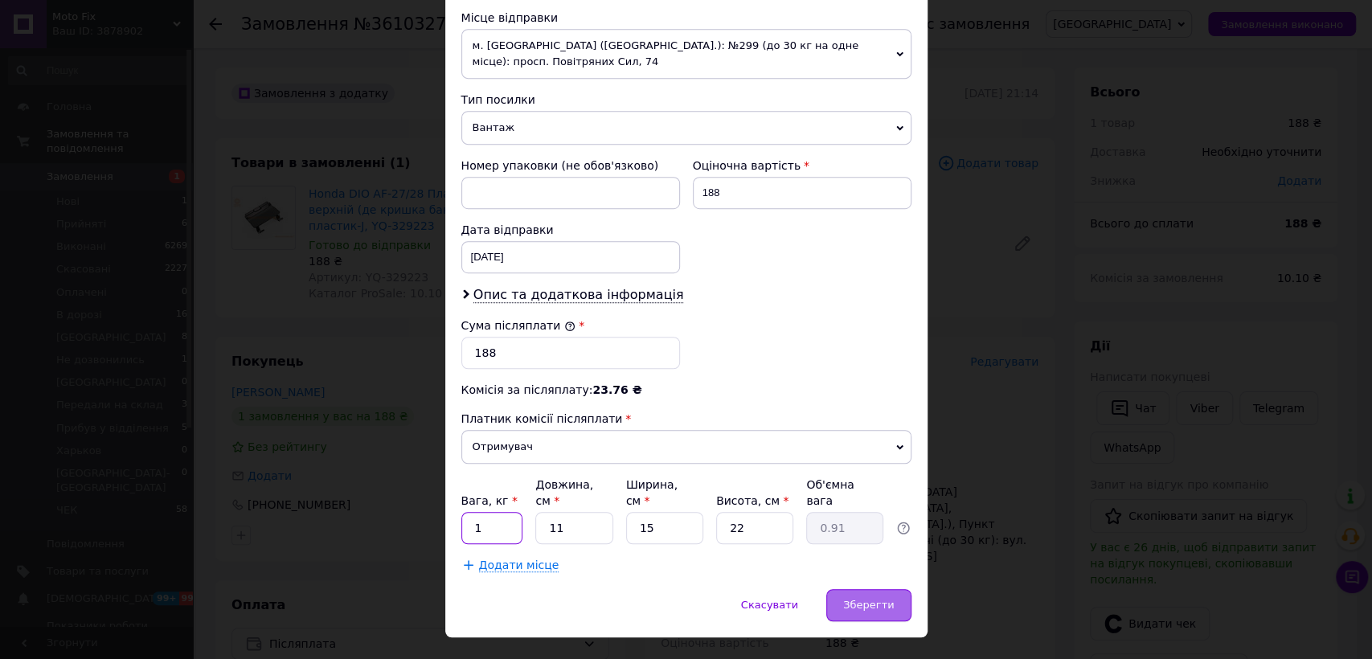
type input "1"
click at [845, 589] on div "Зберегти" at bounding box center [868, 605] width 84 height 32
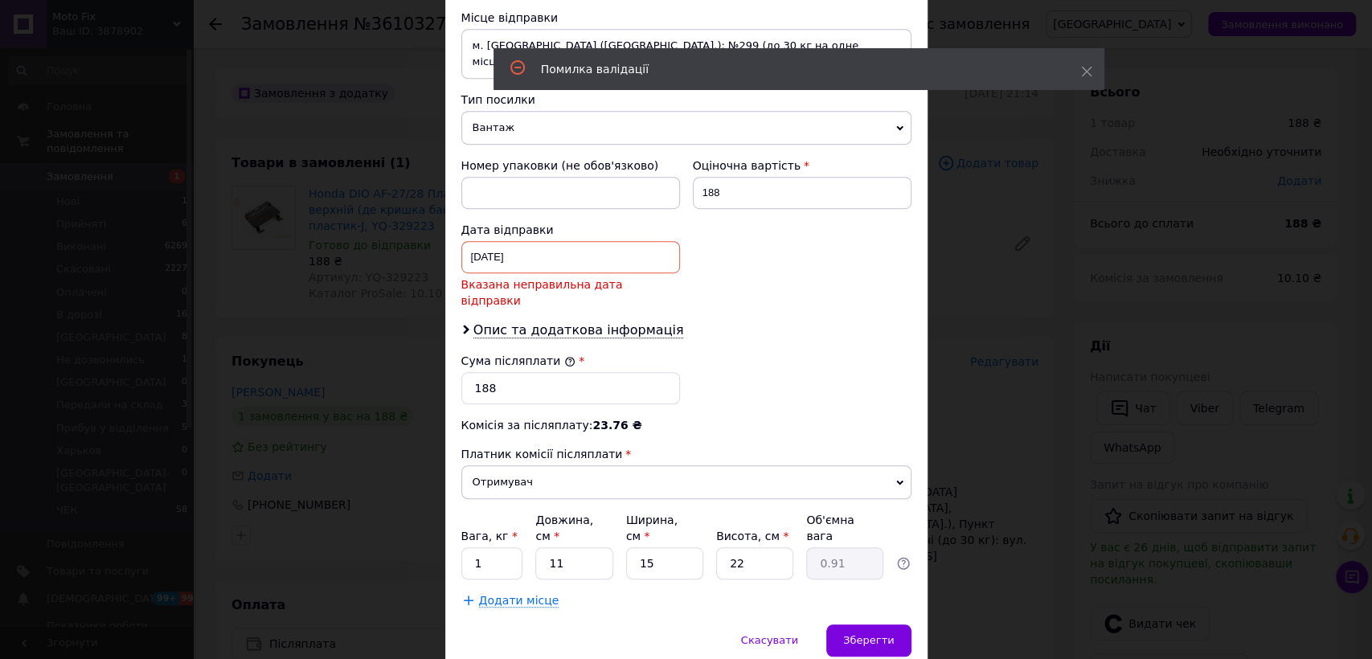
scroll to position [584, 0]
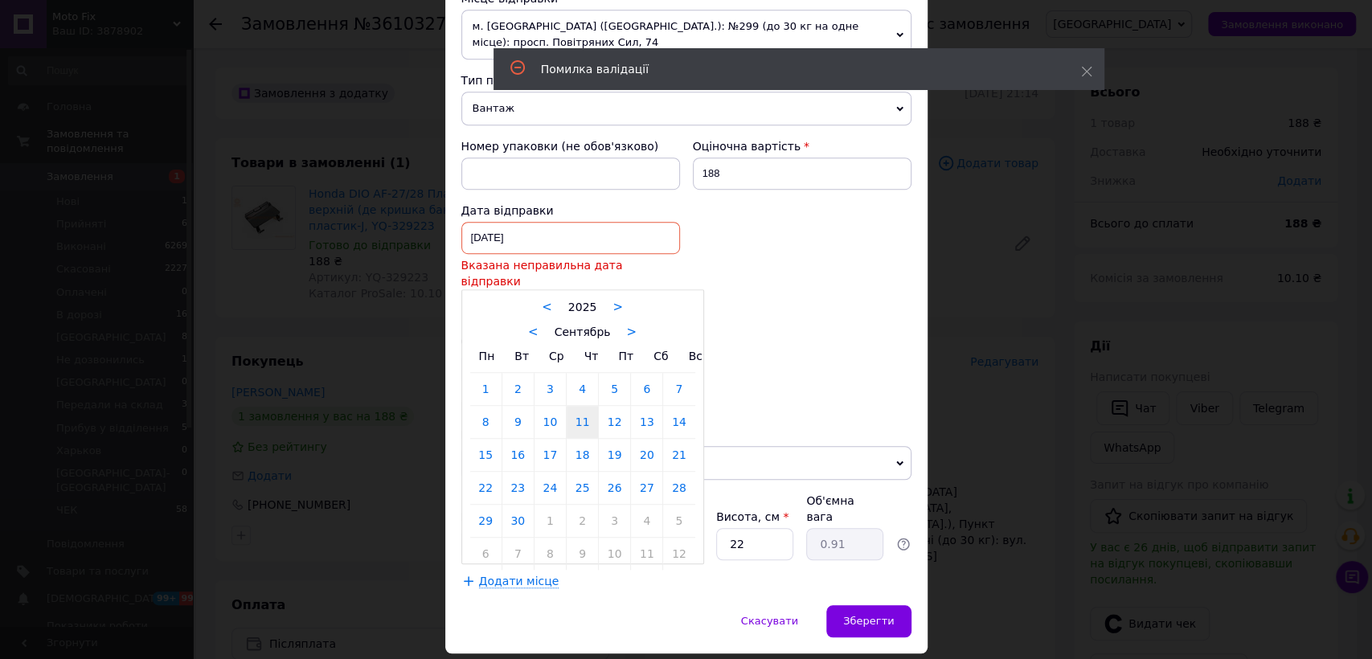
click at [546, 222] on div "11.09.2025 < 2025 > < Сентябрь > Пн Вт Ср Чт Пт Сб Вс 1 2 3 4 5 6 7 8 9 10 11 1…" at bounding box center [570, 238] width 219 height 32
click at [612, 406] on link "12" at bounding box center [614, 422] width 31 height 32
type input "[DATE]"
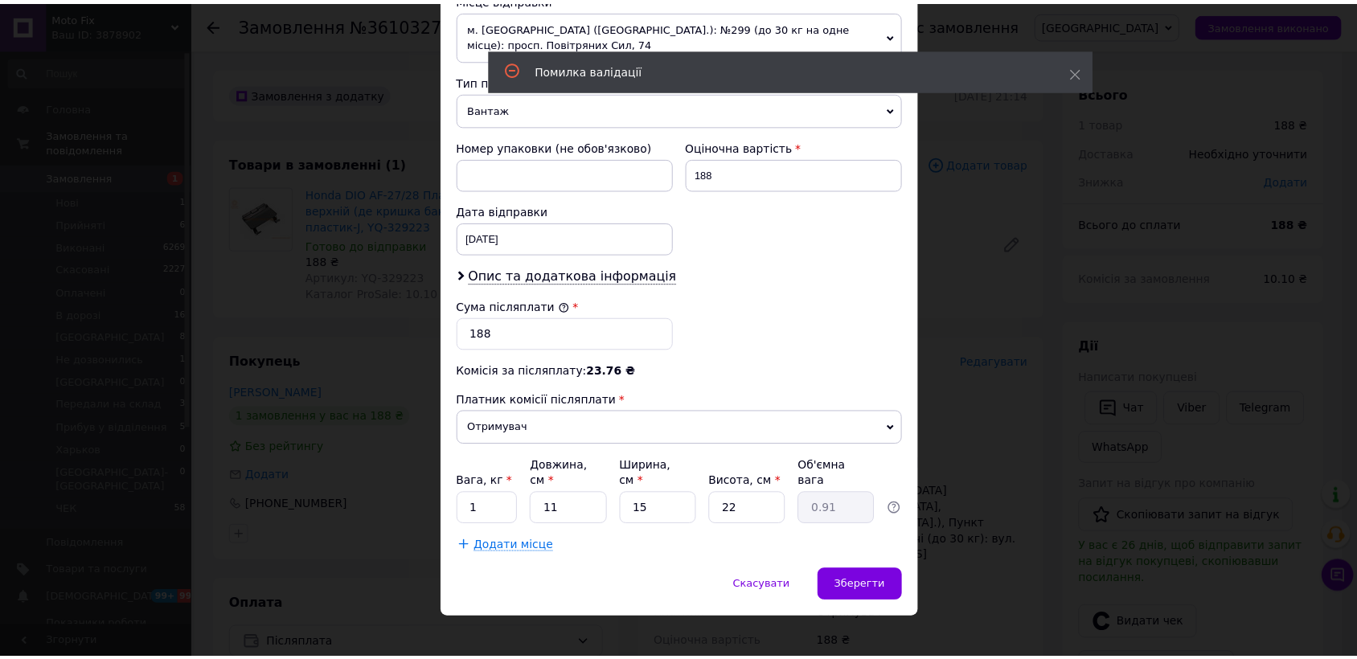
scroll to position [565, 0]
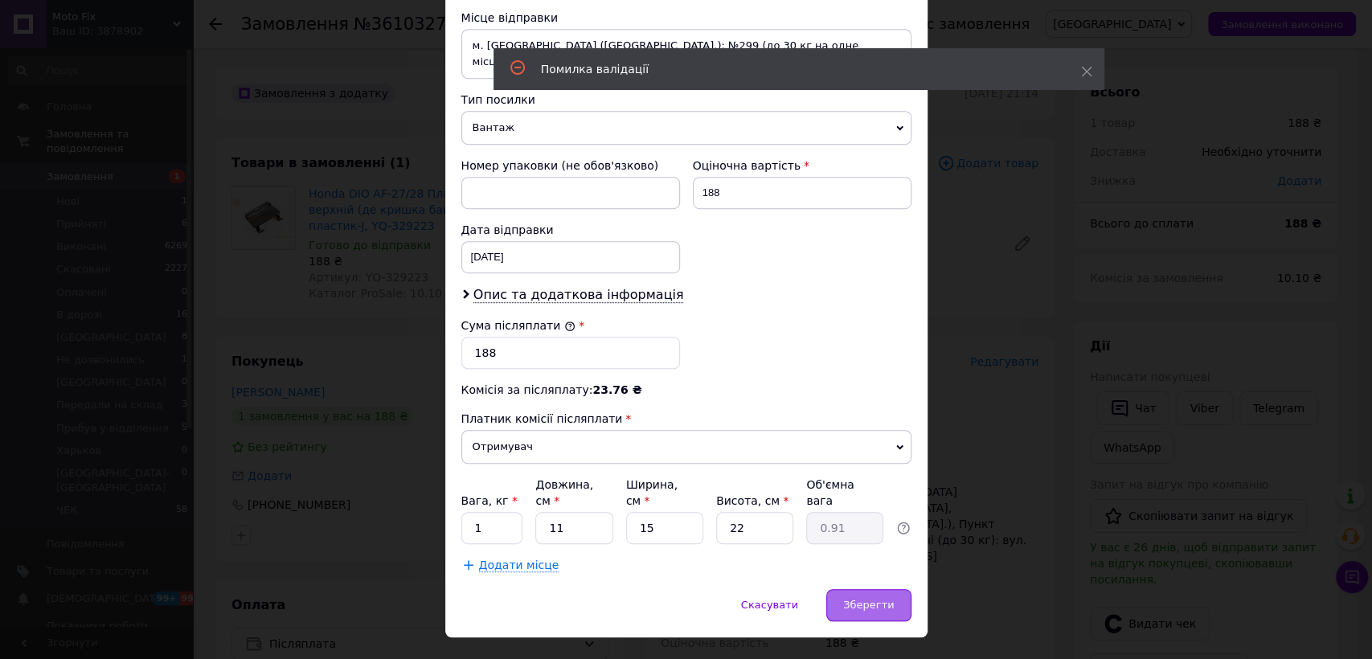
click at [861, 599] on span "Зберегти" at bounding box center [868, 605] width 51 height 12
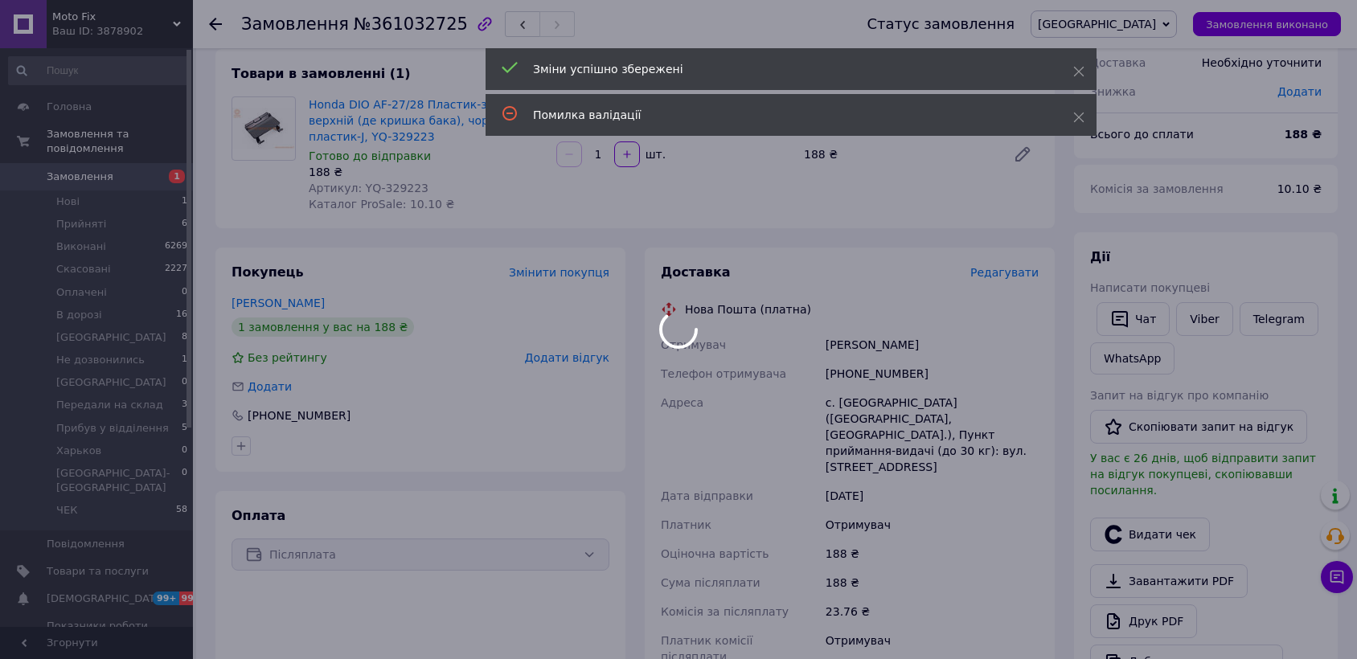
scroll to position [535, 0]
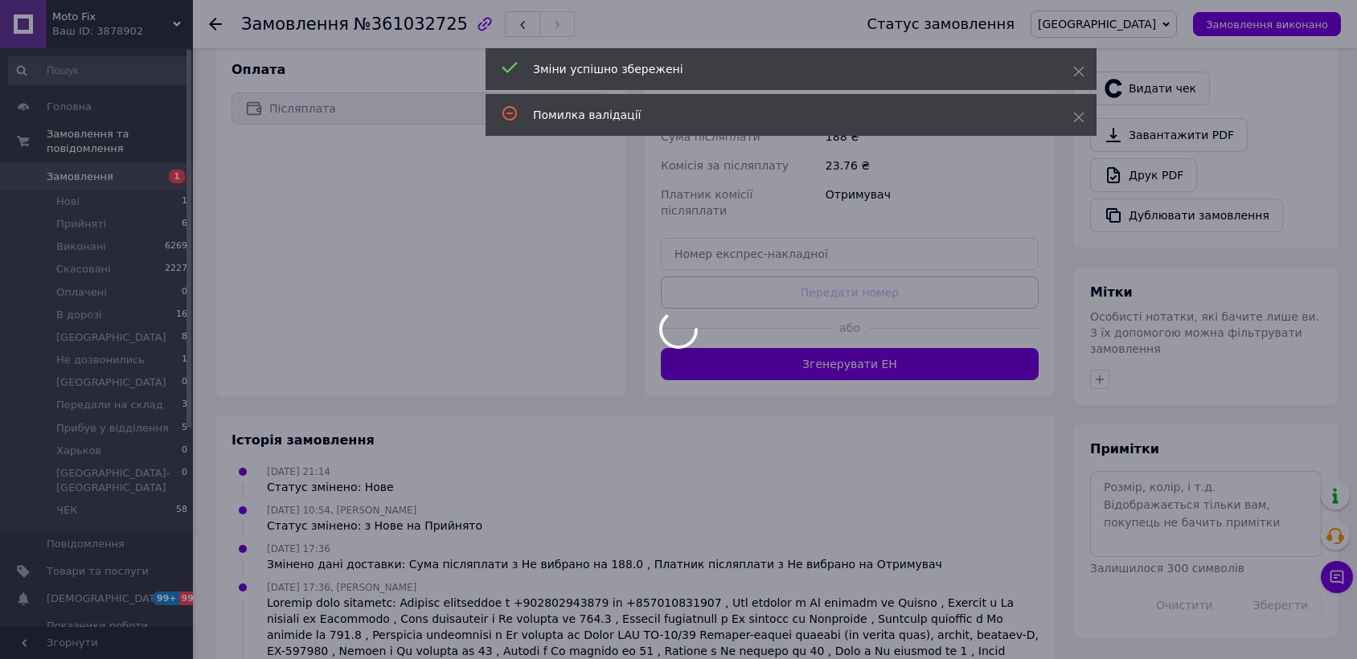
click at [817, 317] on div at bounding box center [678, 329] width 1357 height 659
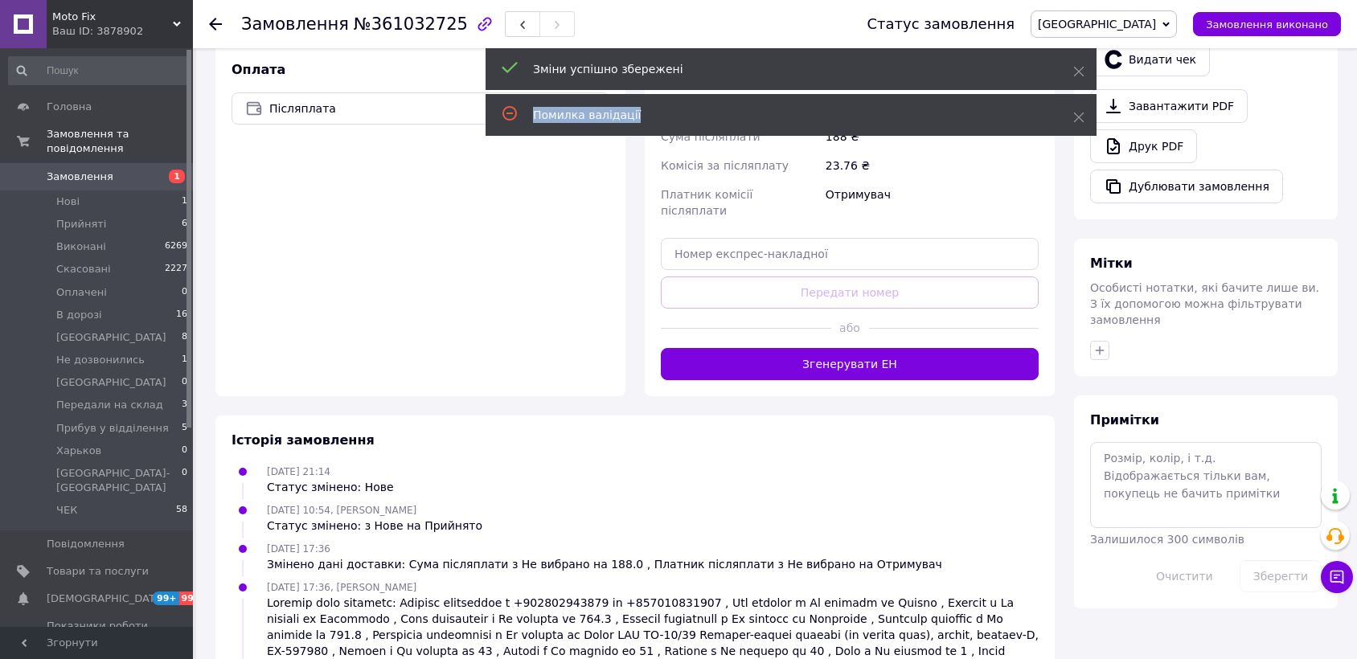
click at [817, 348] on button "Згенерувати ЕН" at bounding box center [850, 364] width 378 height 32
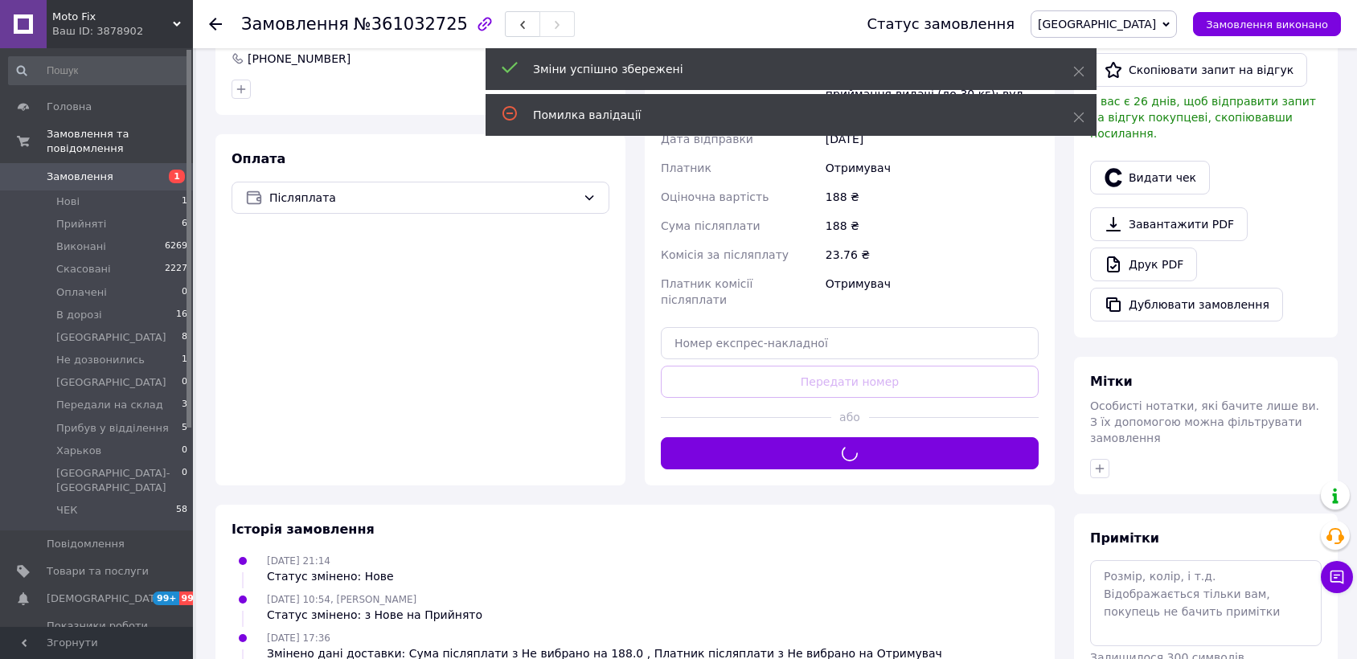
drag, startPoint x: 719, startPoint y: 353, endPoint x: 532, endPoint y: 398, distance: 192.6
click at [531, 399] on div "Оплата Післяплата" at bounding box center [420, 309] width 410 height 351
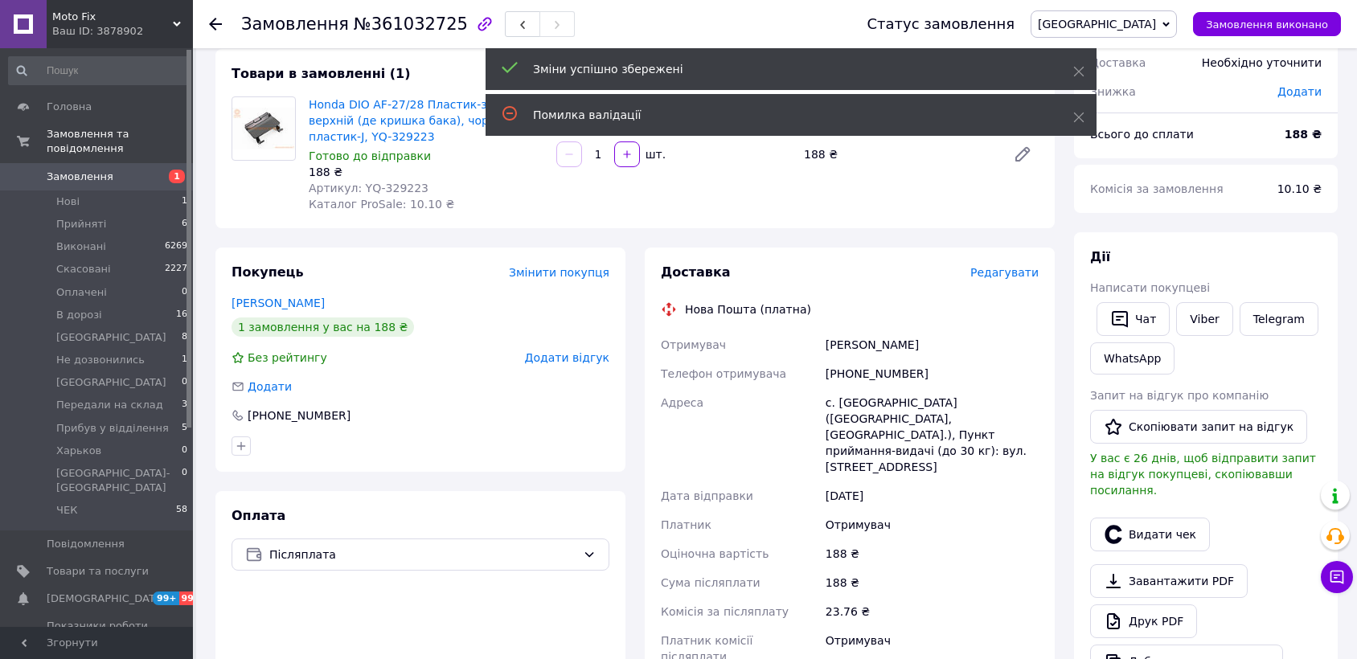
scroll to position [0, 0]
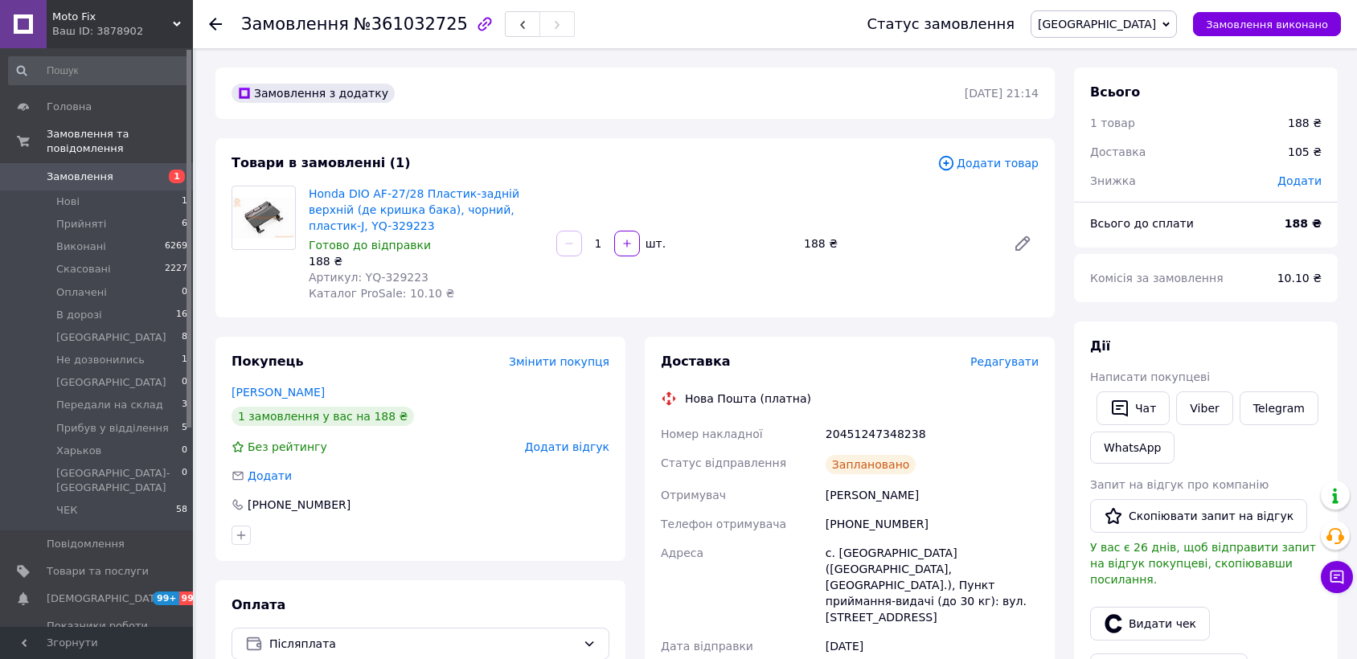
drag, startPoint x: 1136, startPoint y: 7, endPoint x: 1194, endPoint y: 28, distance: 60.8
click at [1138, 9] on div "Статус замовлення Киев Прийнято Виконано Скасовано Оплачено В дорозі Не дозвони…" at bounding box center [1087, 24] width 506 height 48
click at [1177, 31] on span "[GEOGRAPHIC_DATA]" at bounding box center [1103, 23] width 146 height 27
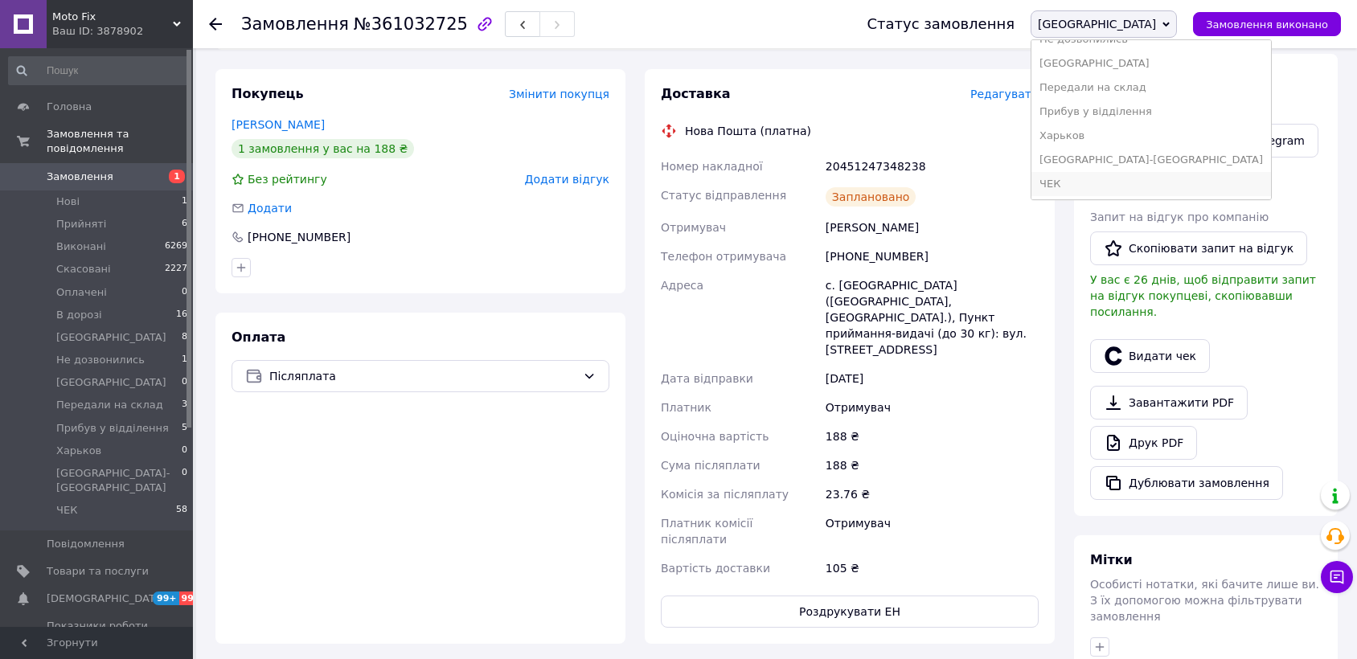
scroll to position [357, 0]
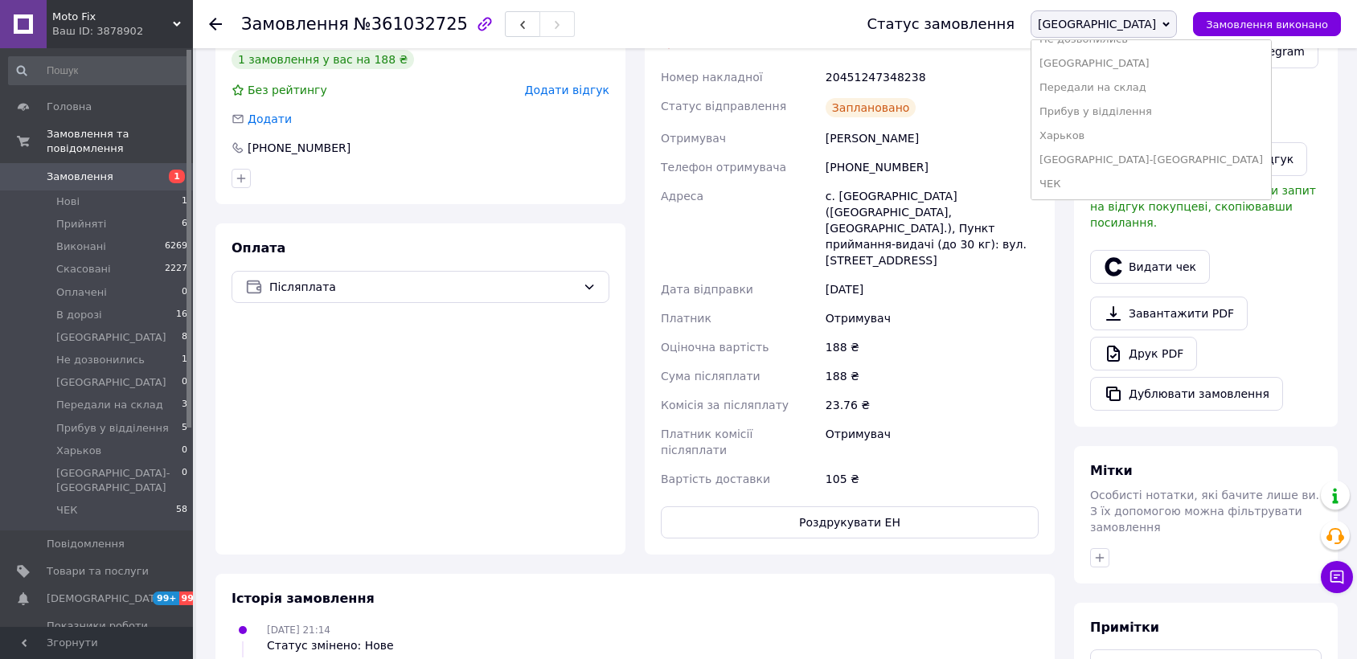
drag, startPoint x: 1162, startPoint y: 184, endPoint x: 1106, endPoint y: 195, distance: 57.2
click at [1162, 185] on li "ЧЕК" at bounding box center [1151, 184] width 240 height 24
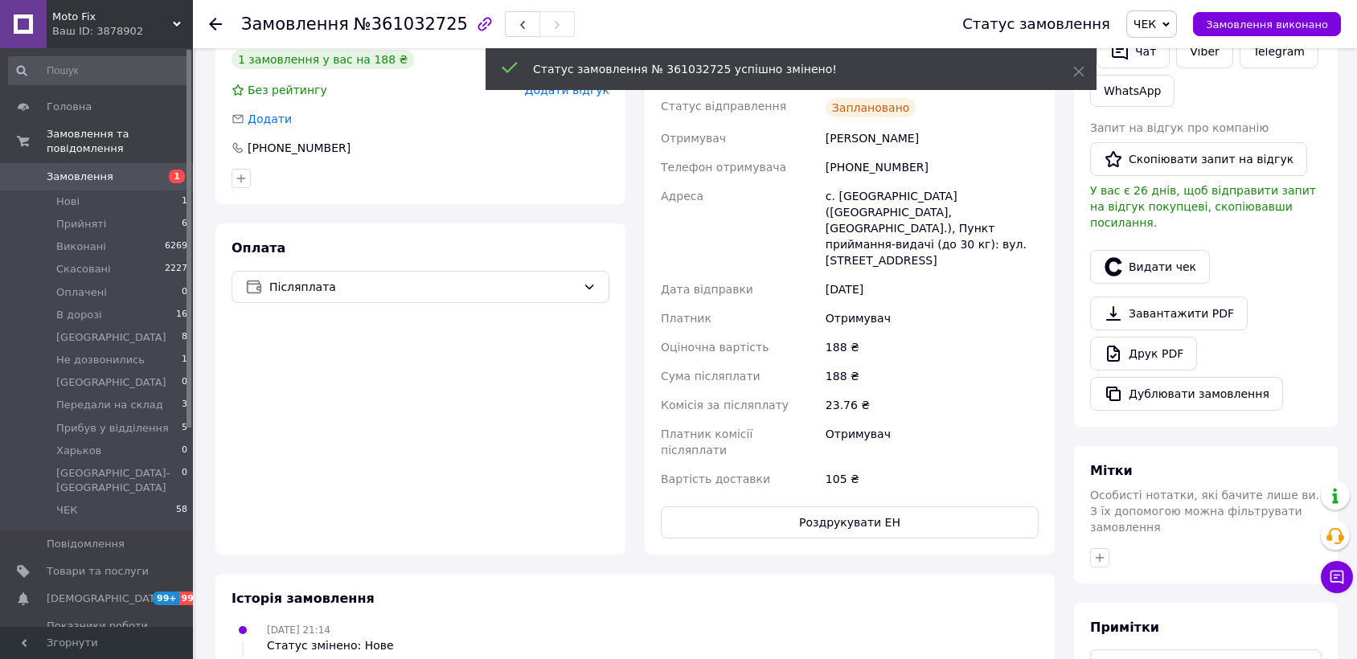
click at [71, 330] on span "[GEOGRAPHIC_DATA]" at bounding box center [111, 337] width 110 height 14
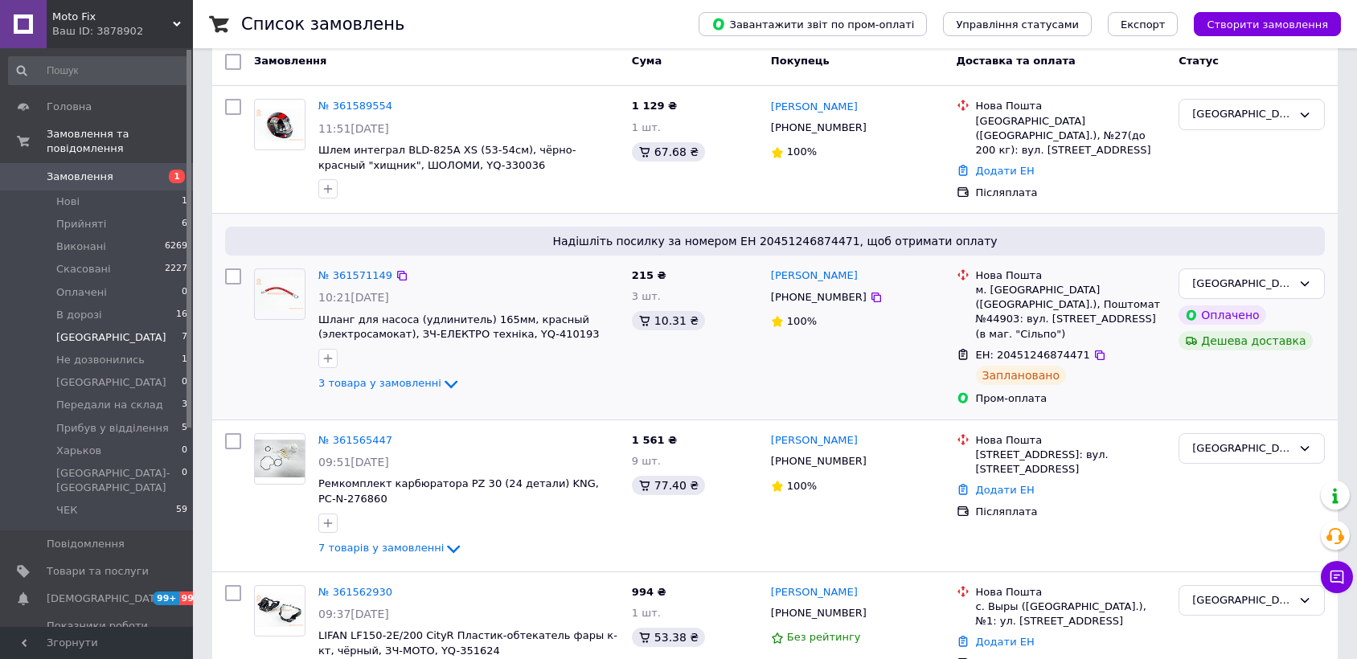
scroll to position [121, 0]
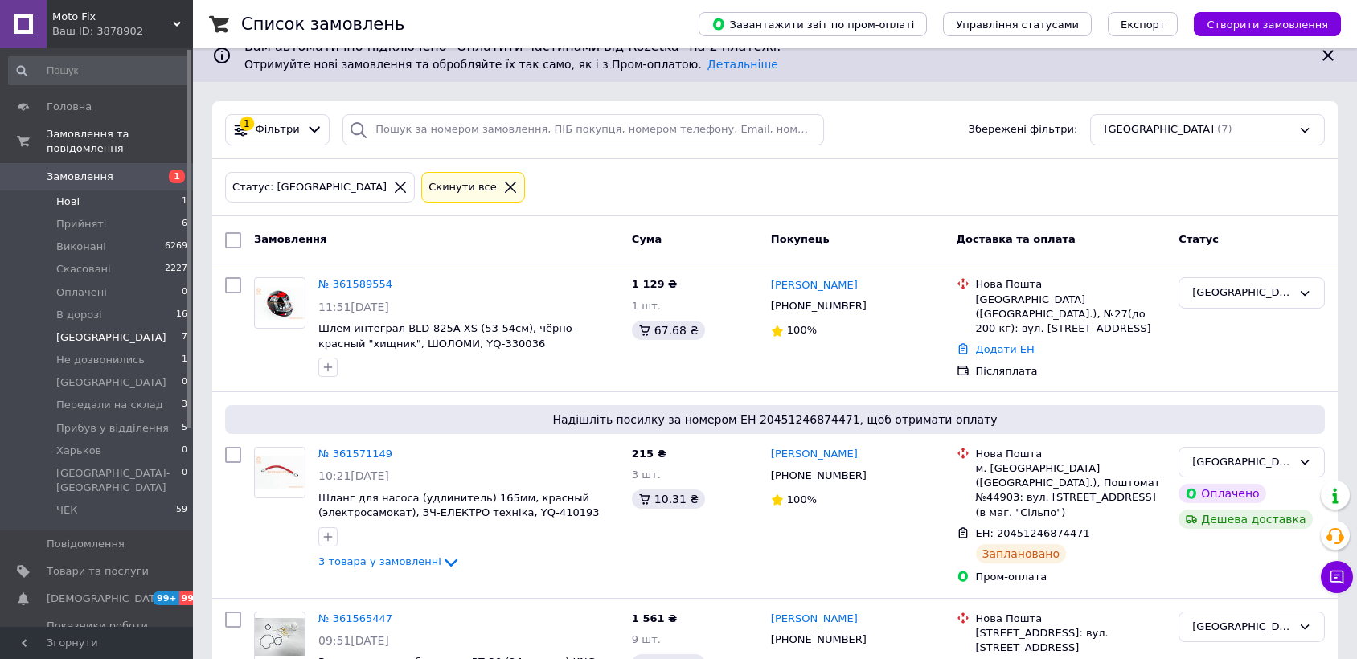
click at [127, 190] on li "Нові 1" at bounding box center [98, 201] width 197 height 23
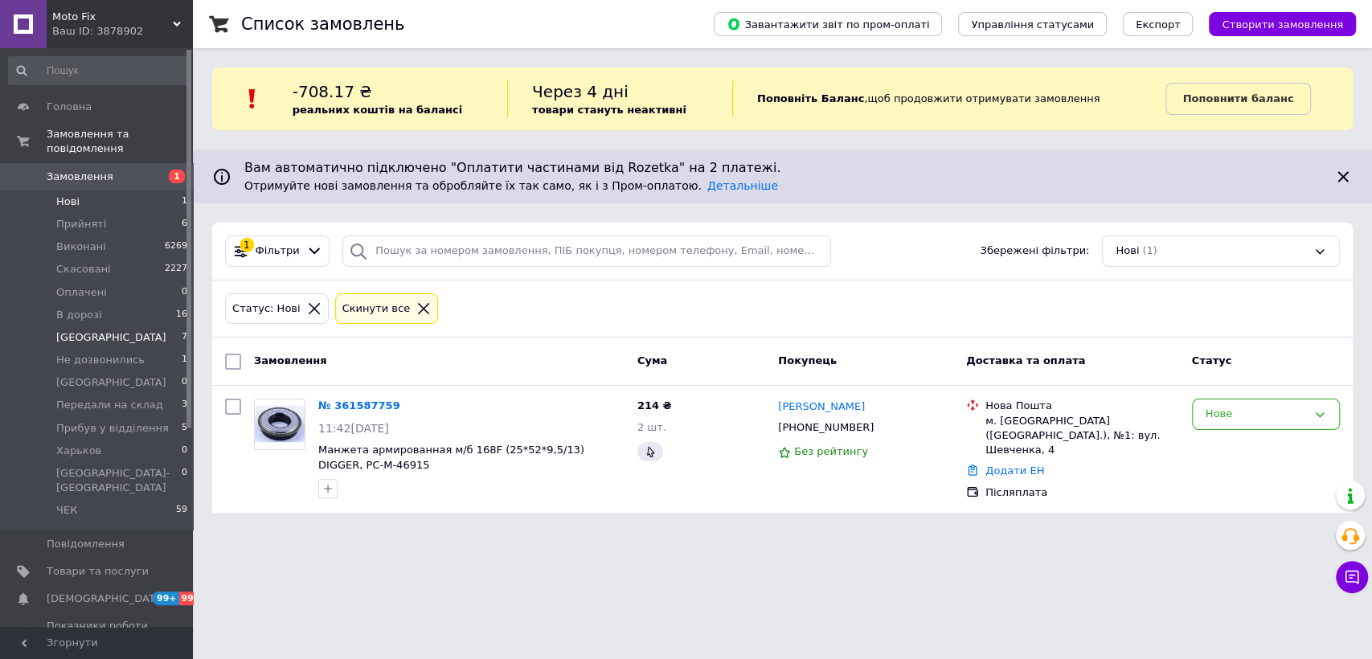
click at [139, 326] on li "Киев 7" at bounding box center [98, 337] width 197 height 23
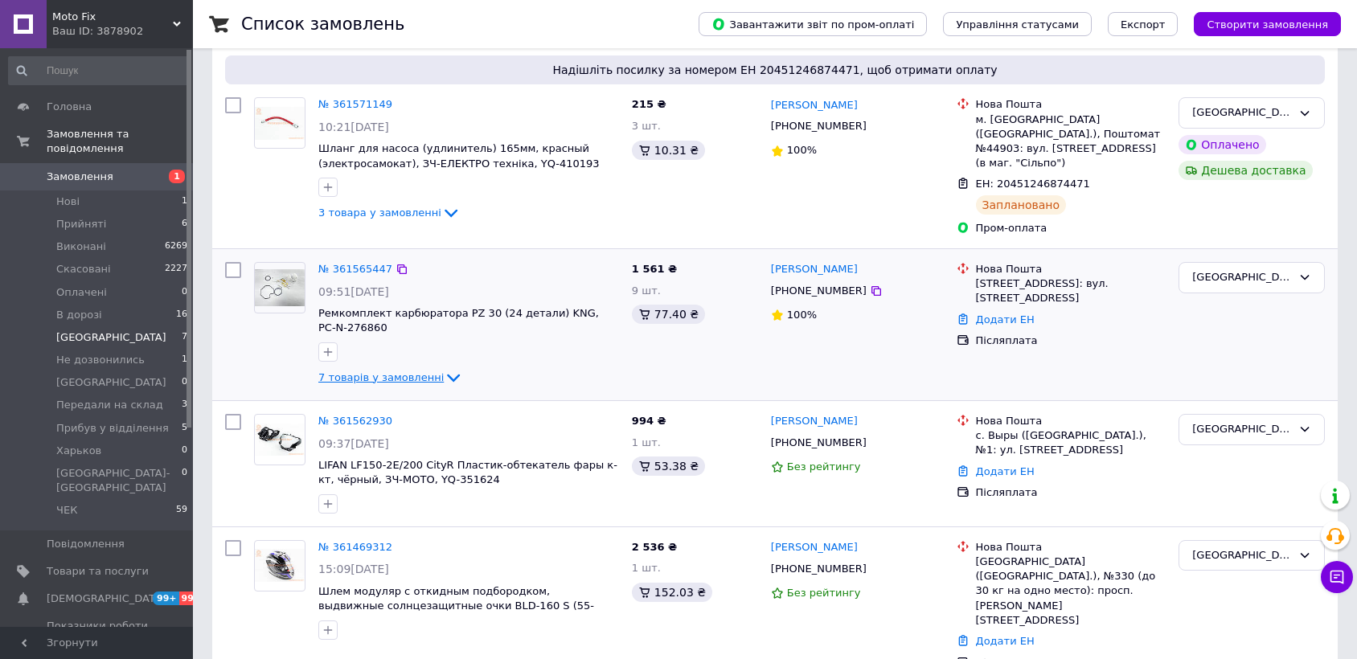
scroll to position [165, 0]
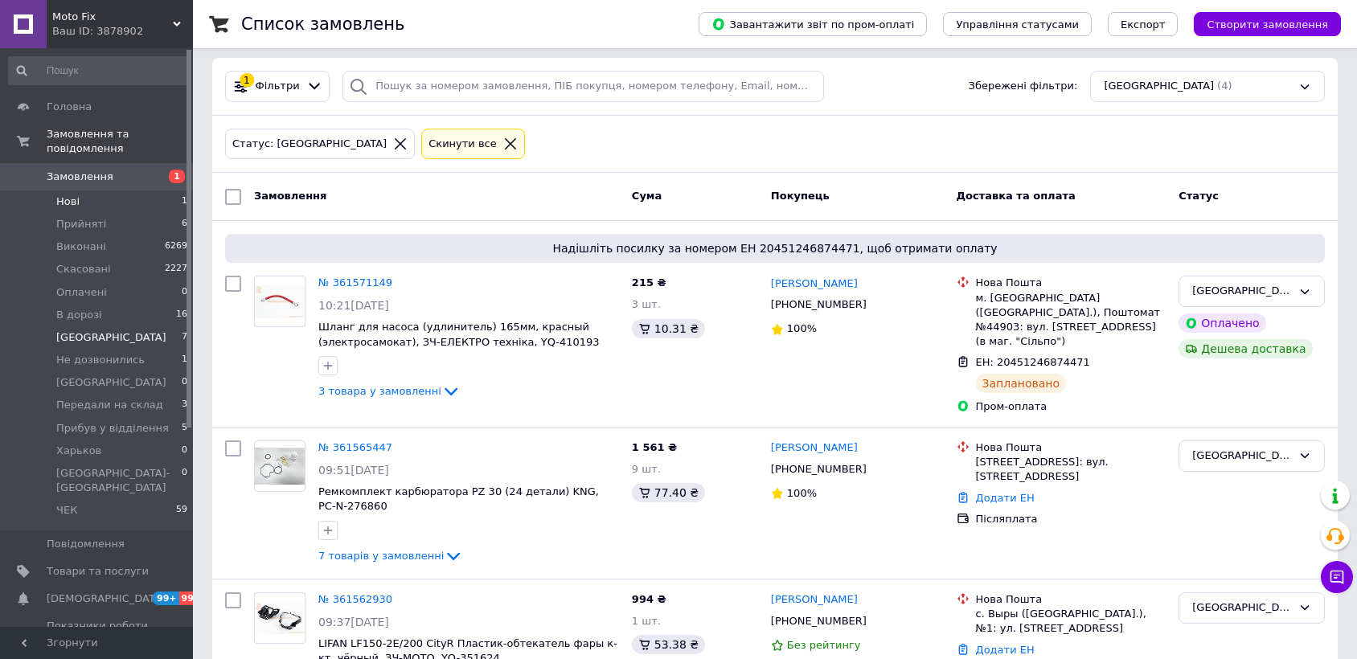
click at [116, 190] on li "Нові 1" at bounding box center [98, 201] width 197 height 23
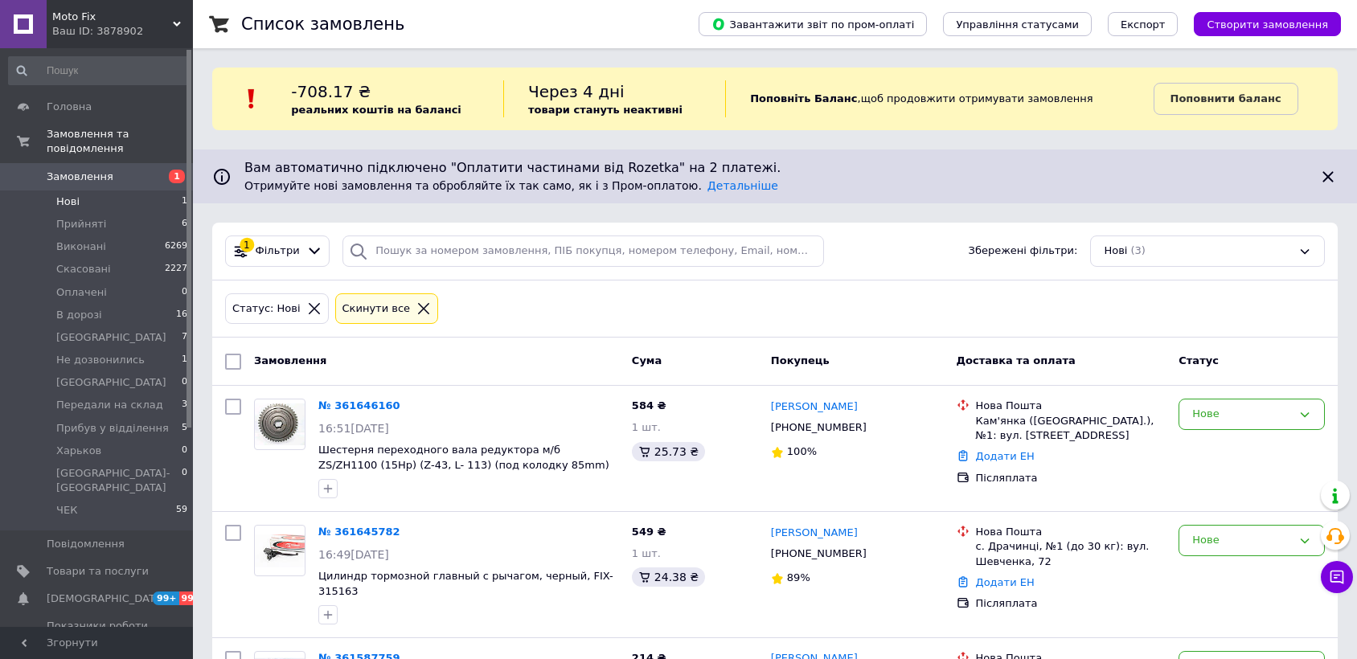
scroll to position [109, 0]
click at [133, 170] on span "Замовлення" at bounding box center [98, 177] width 102 height 14
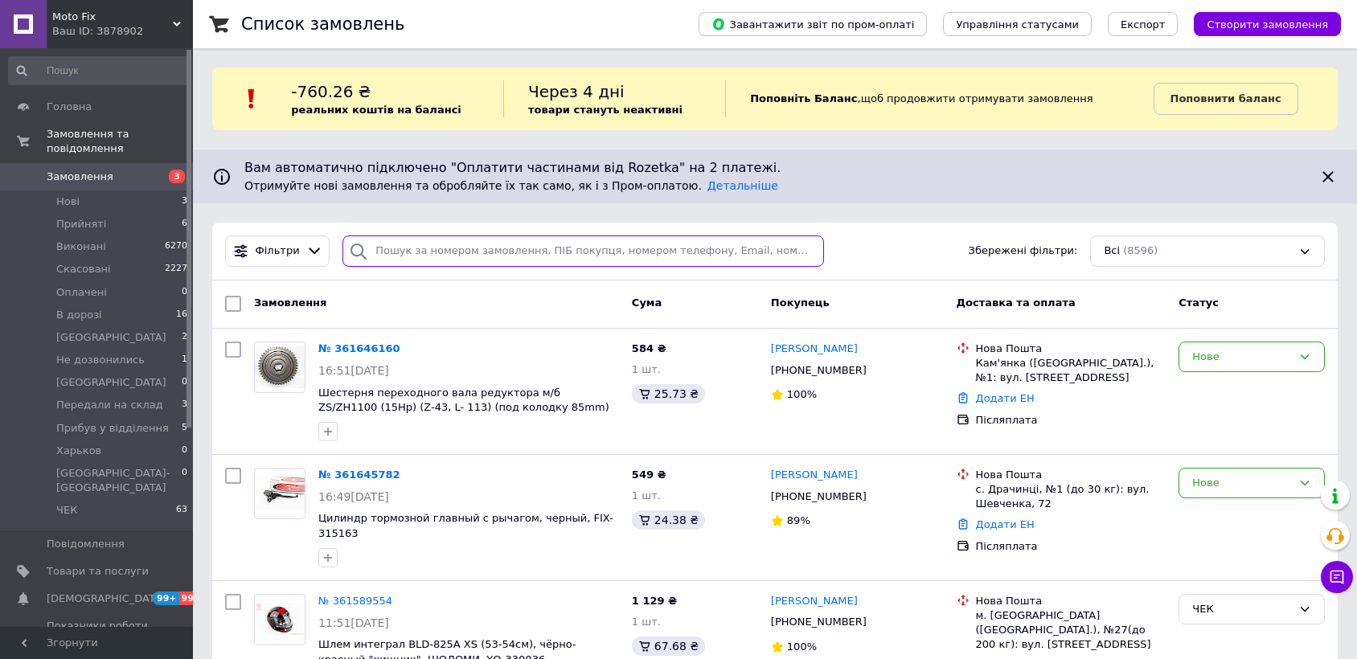
click at [547, 246] on input "search" at bounding box center [582, 250] width 481 height 31
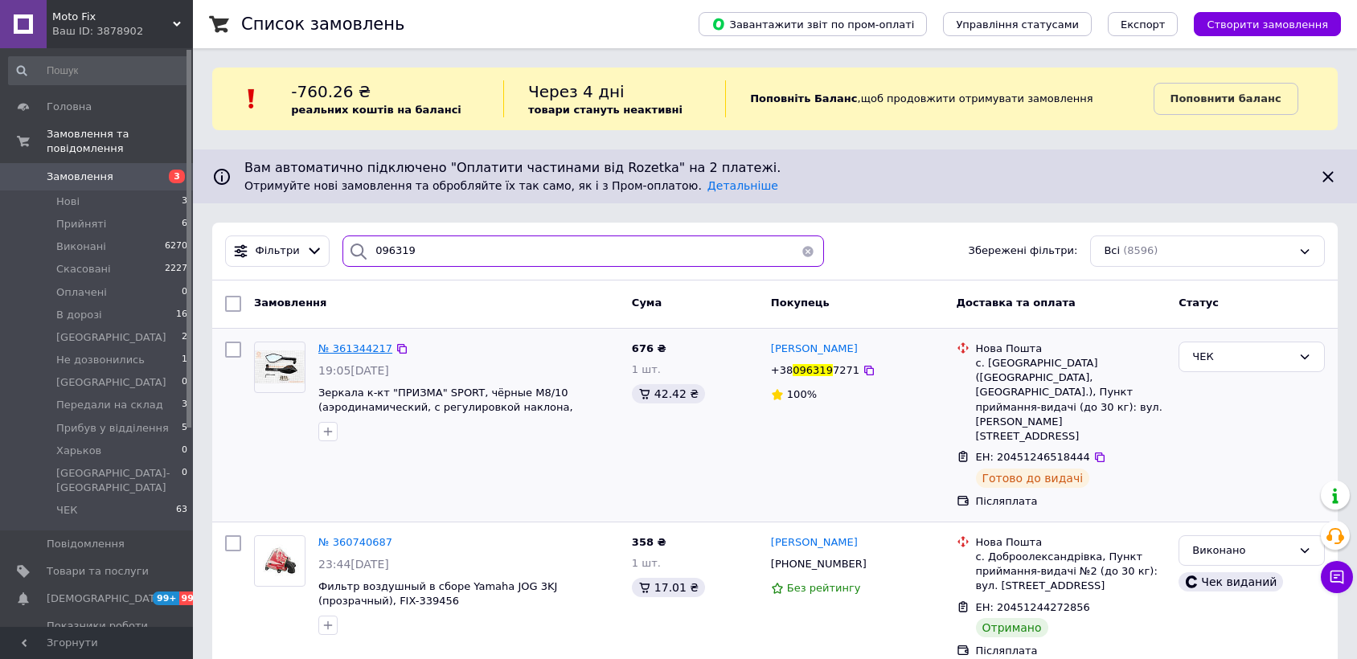
type input "096319"
click at [376, 345] on span "№ 361344217" at bounding box center [355, 348] width 74 height 12
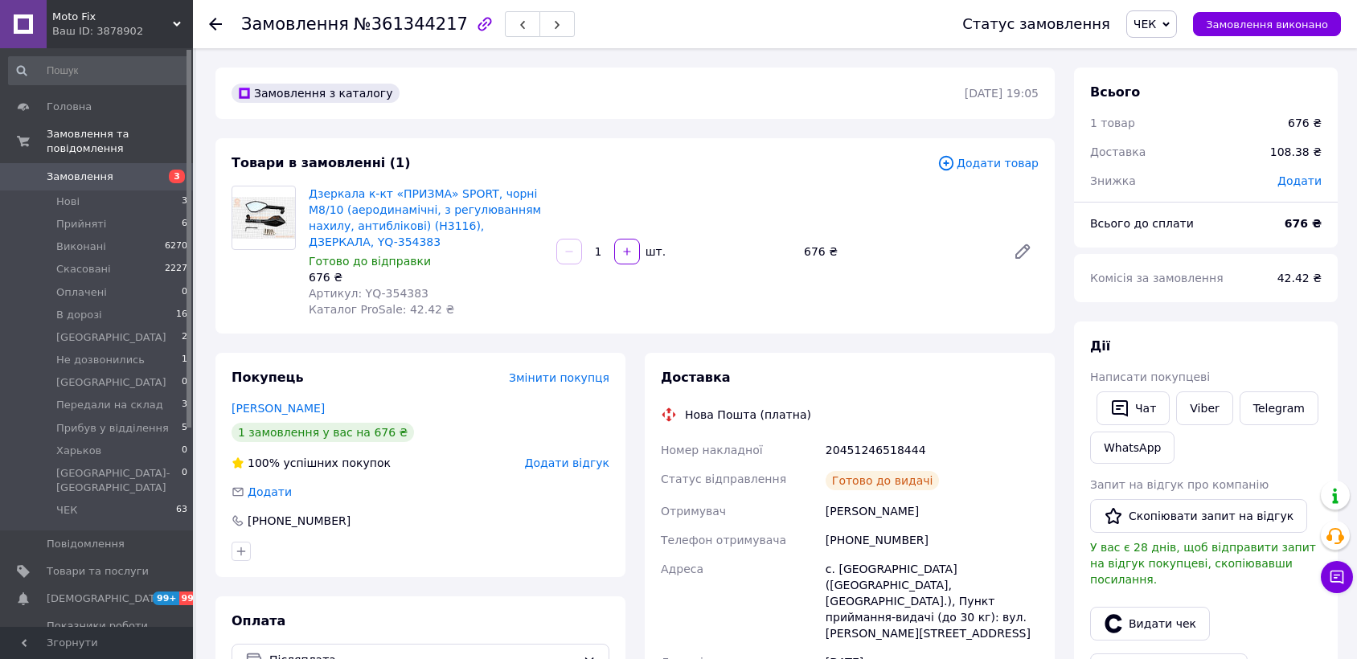
click at [394, 294] on span "Артикул: YQ-354383" at bounding box center [369, 293] width 120 height 13
copy span "354383"
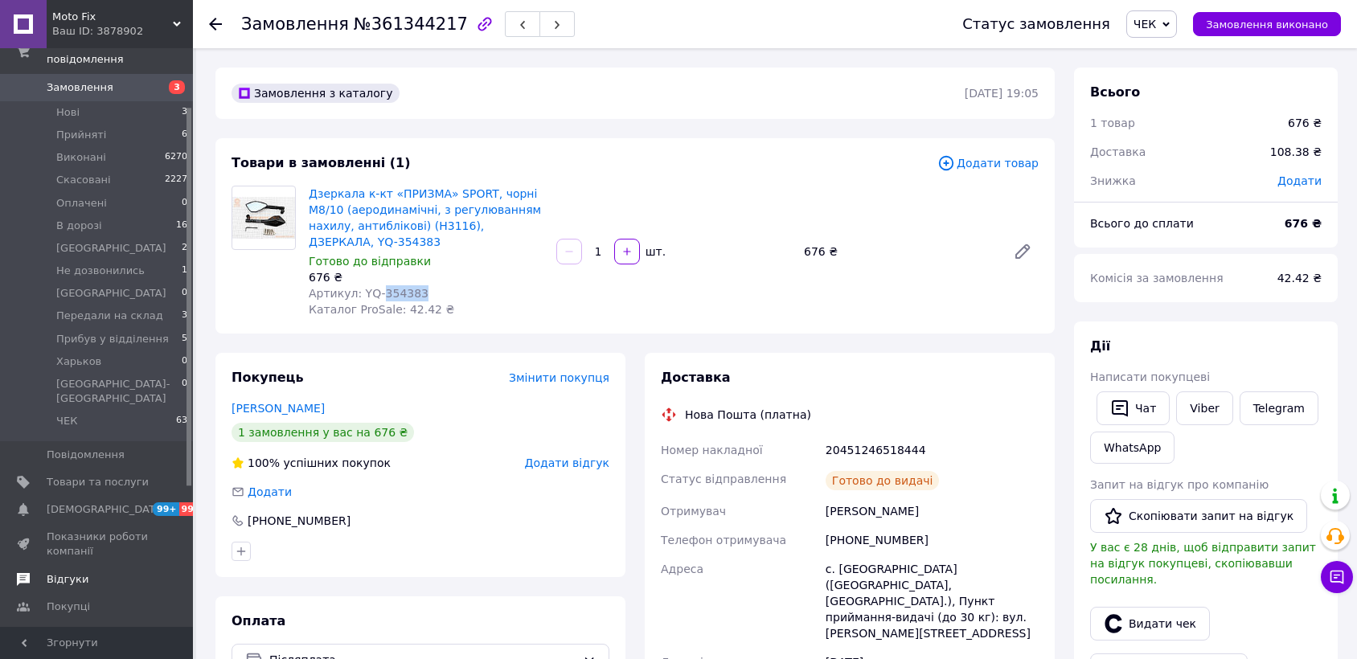
click at [96, 572] on span "Відгуки" at bounding box center [98, 579] width 102 height 14
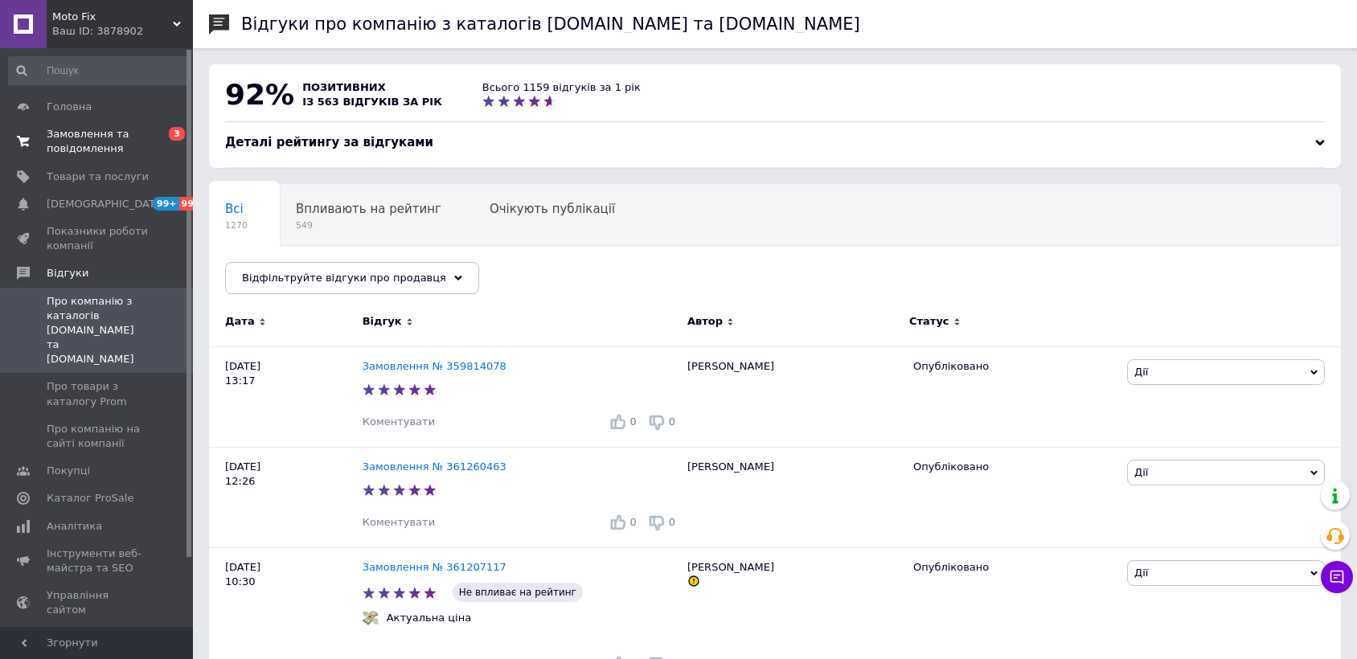
click at [117, 135] on span "Замовлення та повідомлення" at bounding box center [98, 141] width 102 height 29
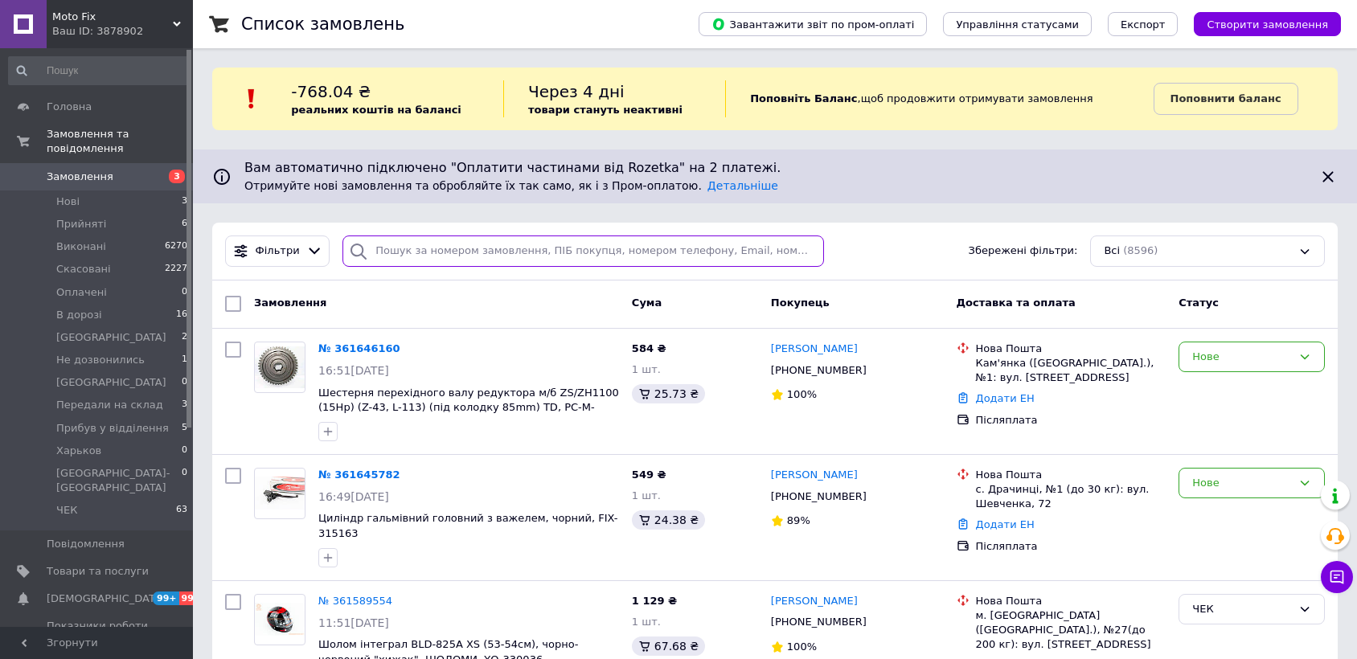
click at [379, 249] on input "search" at bounding box center [582, 250] width 481 height 31
paste input "0986130803"
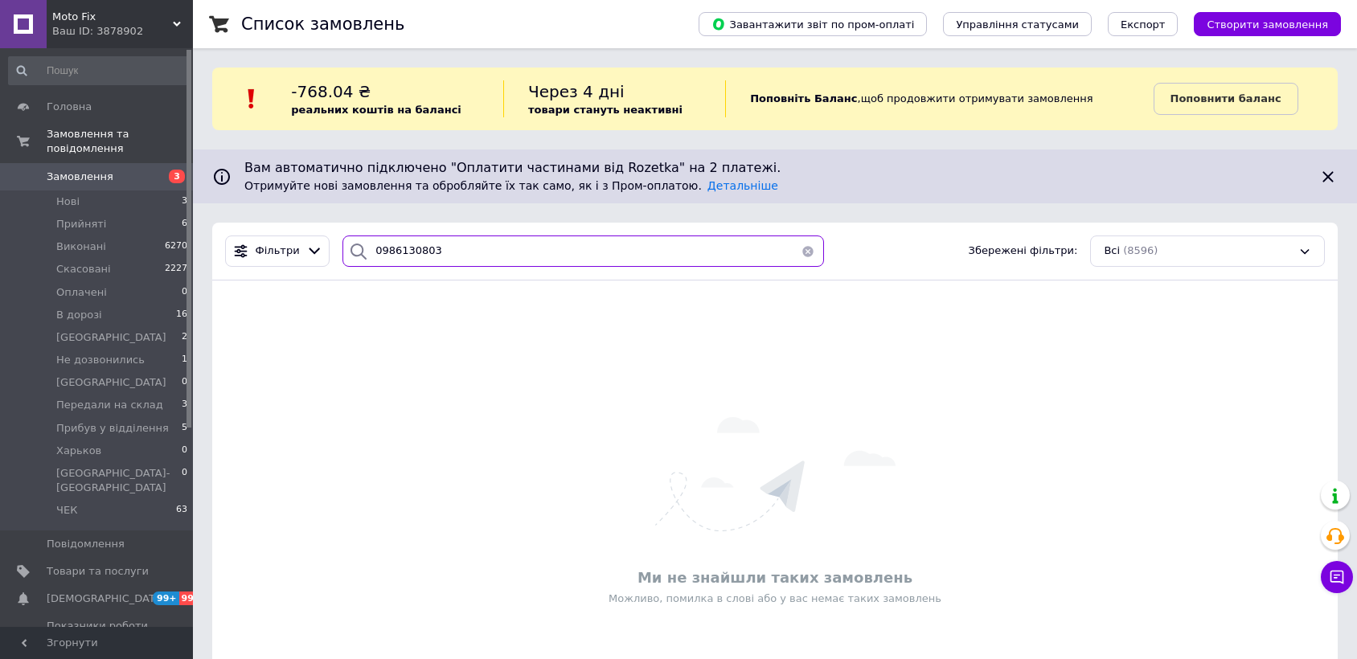
type input "0986130803"
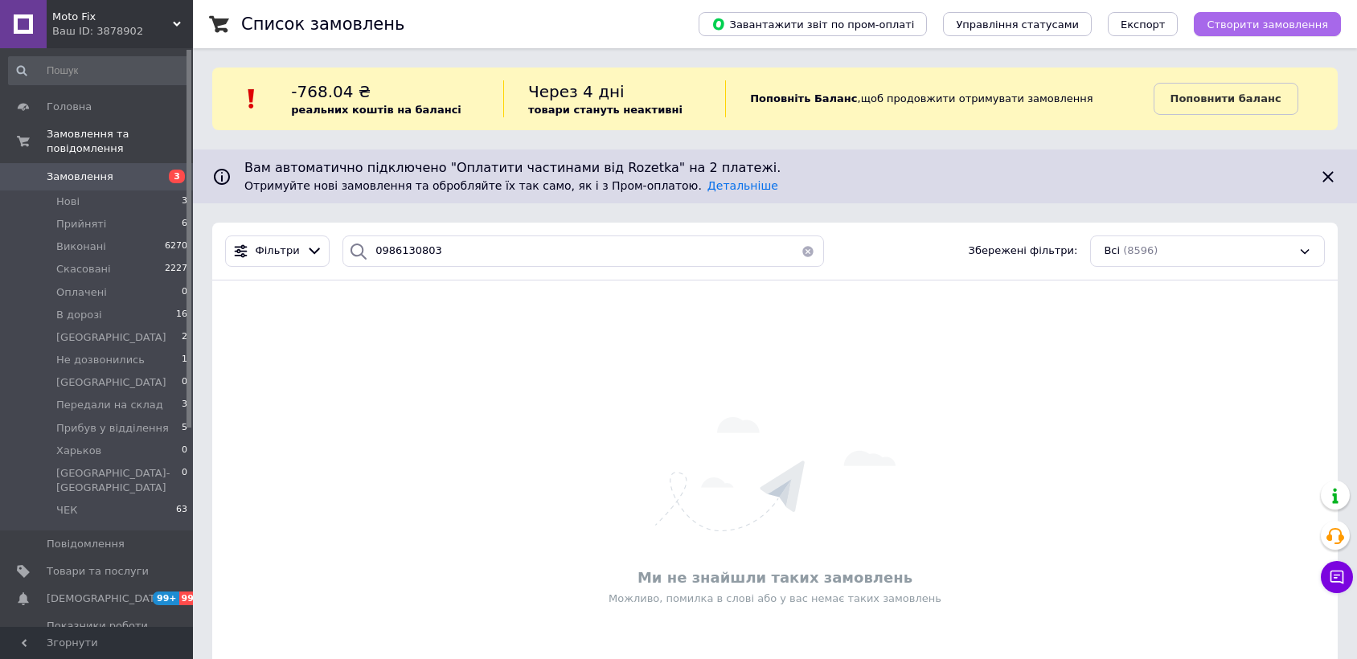
click at [1271, 29] on span "Створити замовлення" at bounding box center [1266, 24] width 121 height 12
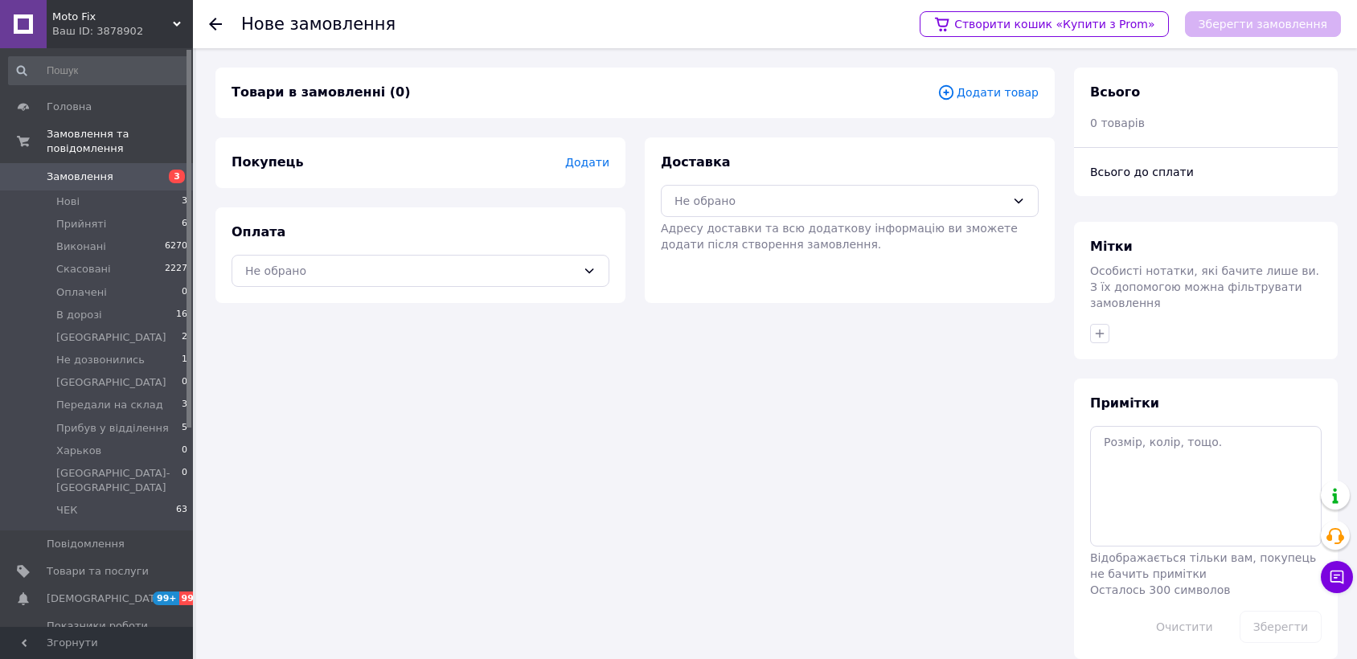
click at [1014, 89] on span "Додати товар" at bounding box center [987, 93] width 101 height 18
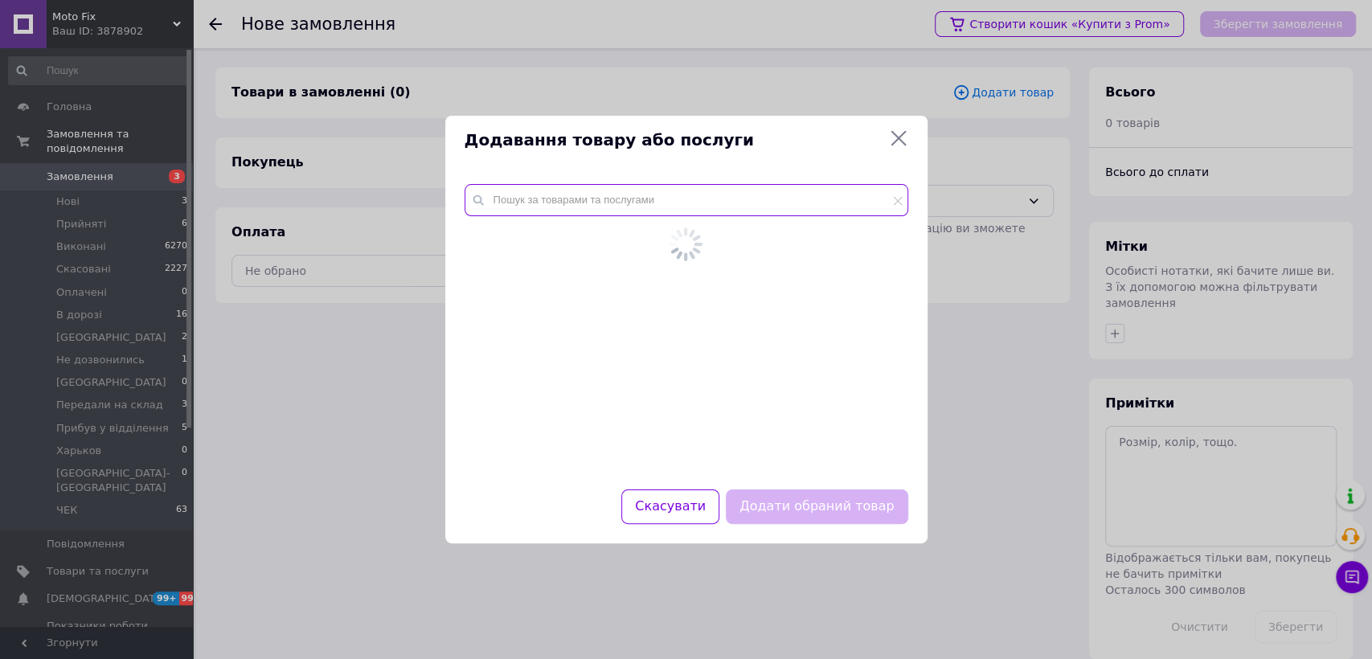
click at [598, 190] on input "text" at bounding box center [687, 200] width 444 height 32
paste input "309373"
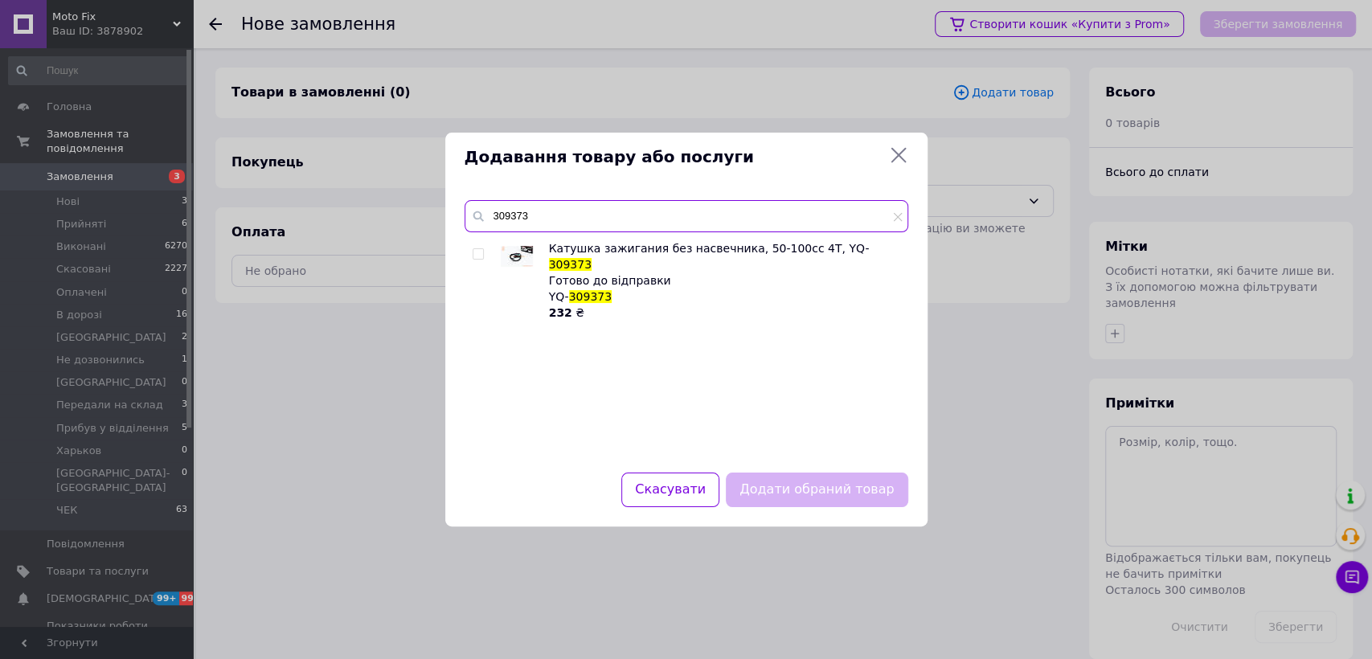
type input "309373"
click at [476, 253] on input "checkbox" at bounding box center [478, 254] width 10 height 10
checkbox input "true"
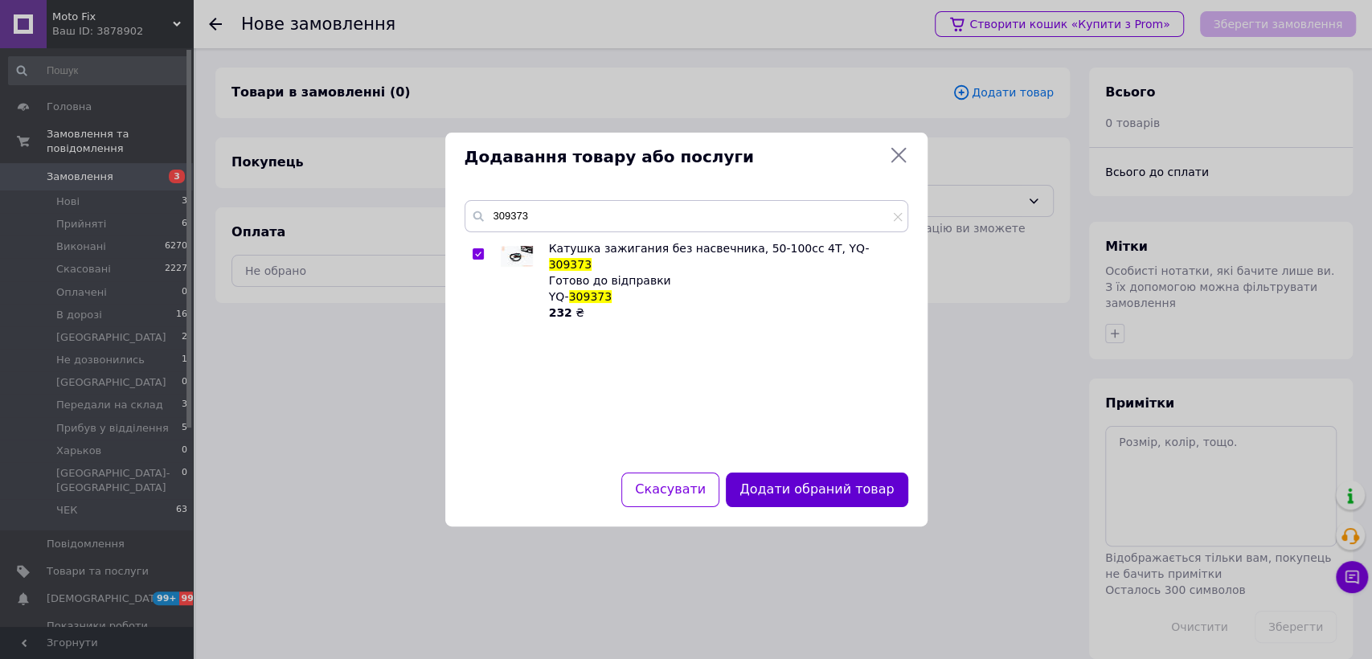
click at [836, 503] on button "Додати обраний товар" at bounding box center [817, 490] width 182 height 35
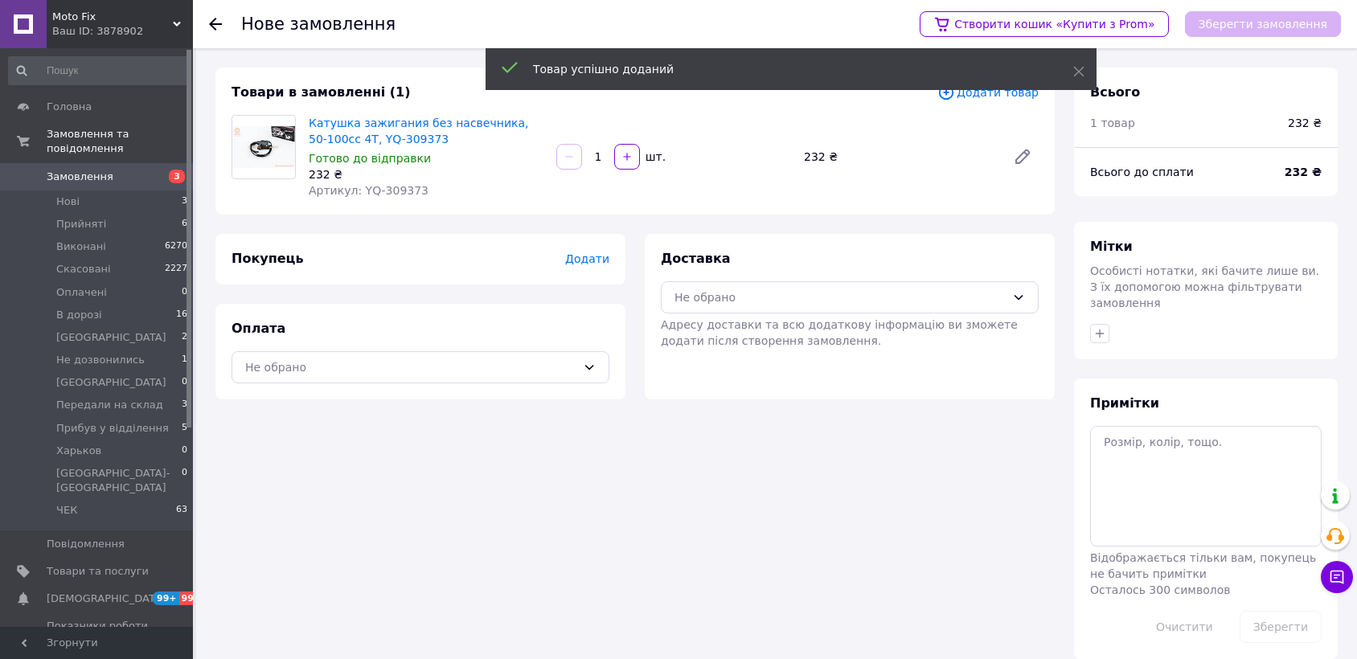
click at [585, 259] on span "Додати" at bounding box center [587, 258] width 44 height 13
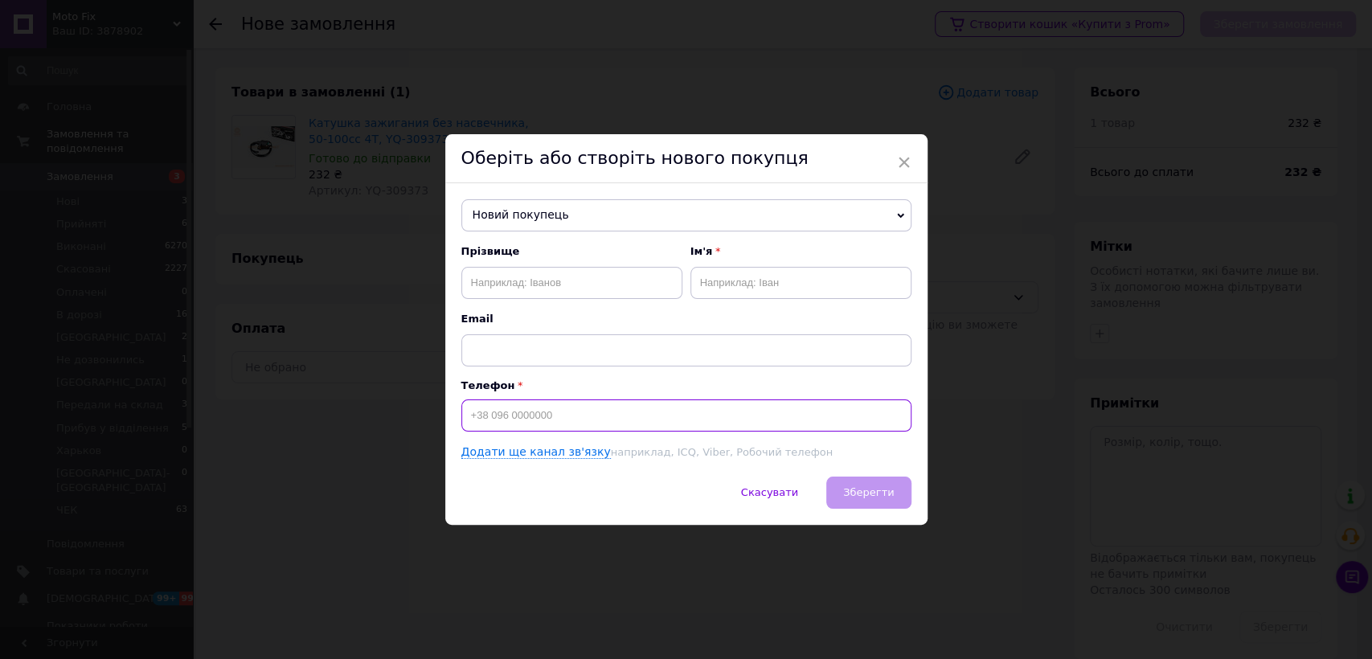
click at [530, 413] on input at bounding box center [686, 415] width 450 height 32
paste input "309373"
type input "309373"
paste input "0986130803"
type input "[PHONE_NUMBER]"
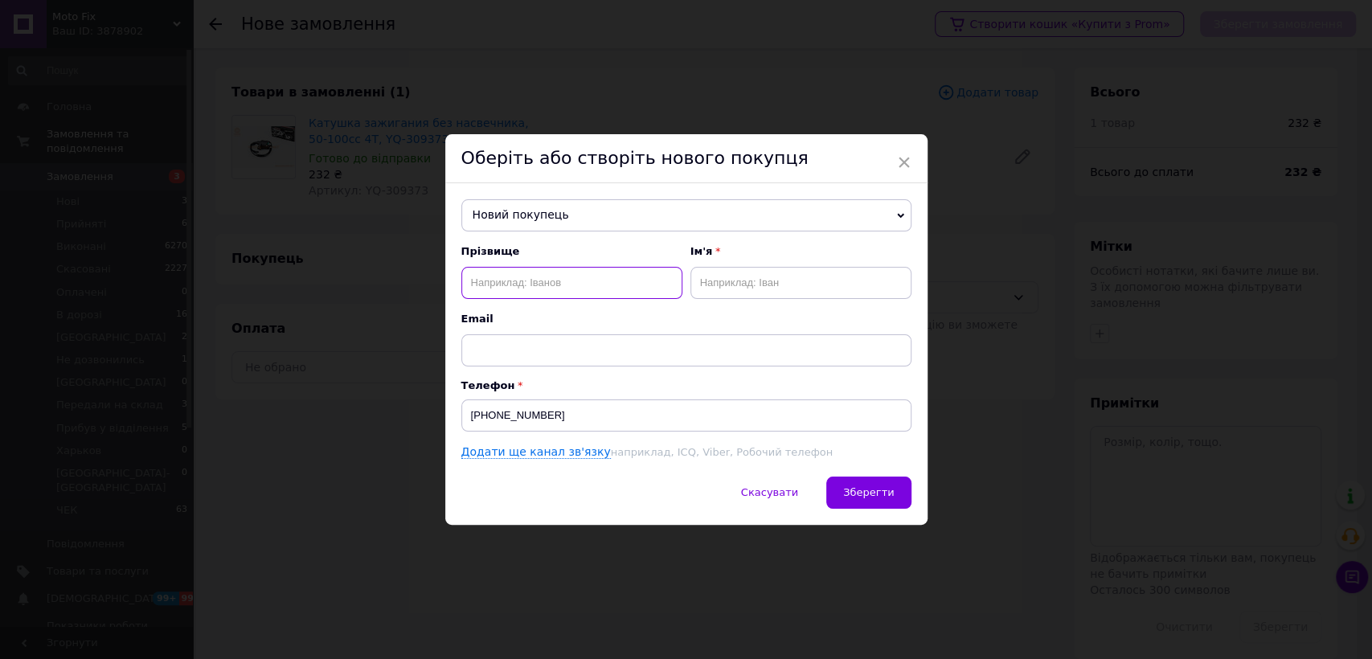
click at [526, 278] on input "text" at bounding box center [571, 283] width 221 height 32
paste input "[PERSON_NAME]"
type input "[PERSON_NAME]"
click at [746, 272] on input "text" at bounding box center [800, 283] width 221 height 32
paste input "[PERSON_NAME]"
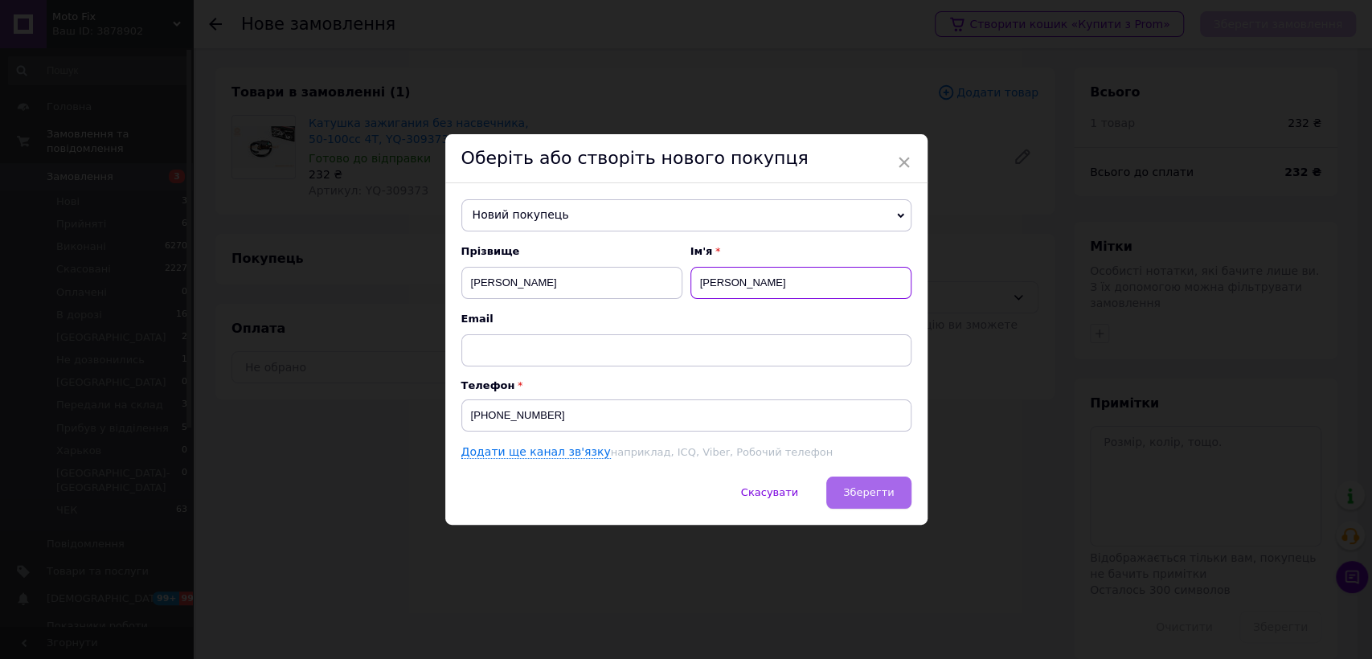
type input "[PERSON_NAME]"
click at [849, 495] on span "Зберегти" at bounding box center [868, 492] width 51 height 12
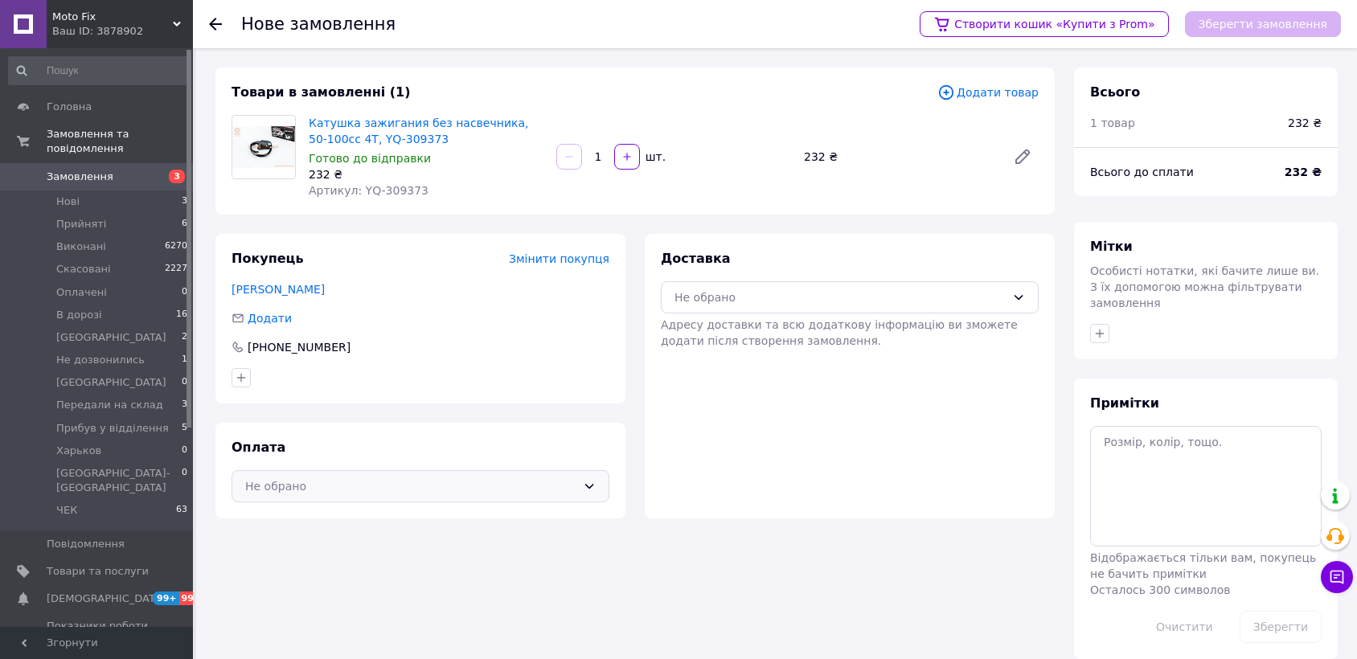
click at [332, 489] on div "Не обрано" at bounding box center [410, 486] width 331 height 18
click at [317, 554] on span "Післяплата" at bounding box center [432, 551] width 326 height 16
click at [766, 305] on div "Не обрано" at bounding box center [850, 297] width 378 height 32
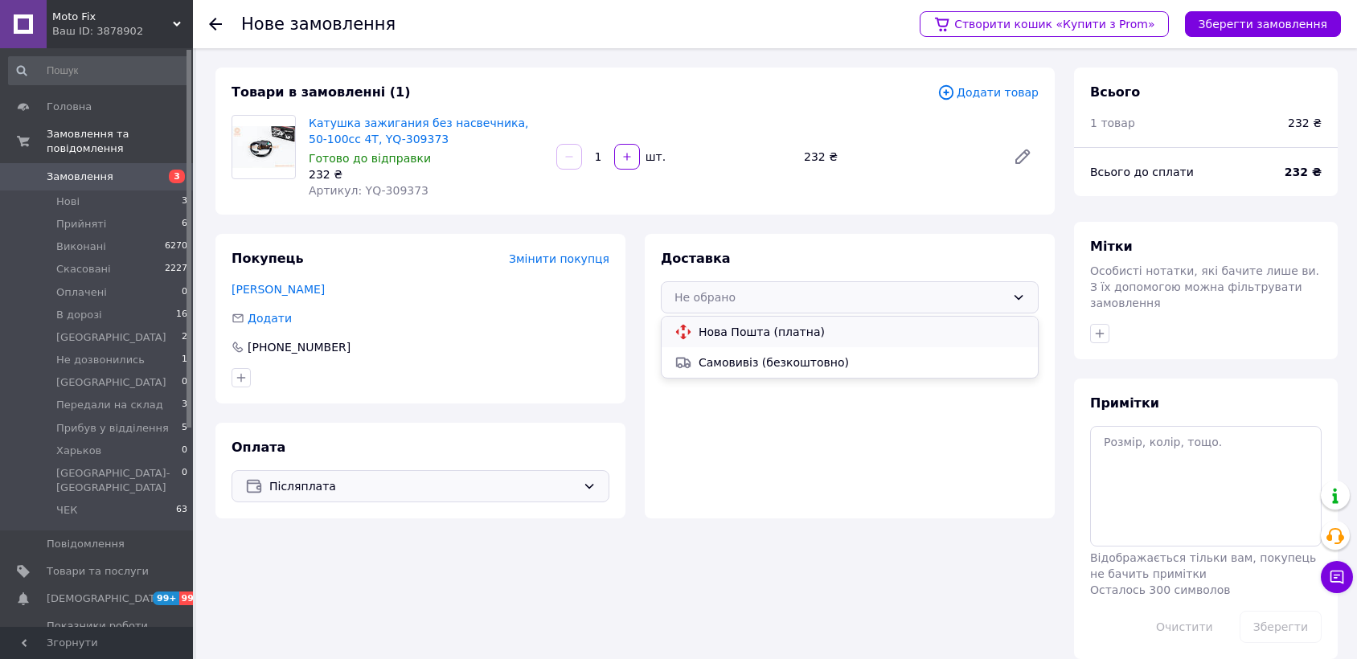
click at [776, 330] on span "Нова Пошта (платна)" at bounding box center [861, 332] width 326 height 16
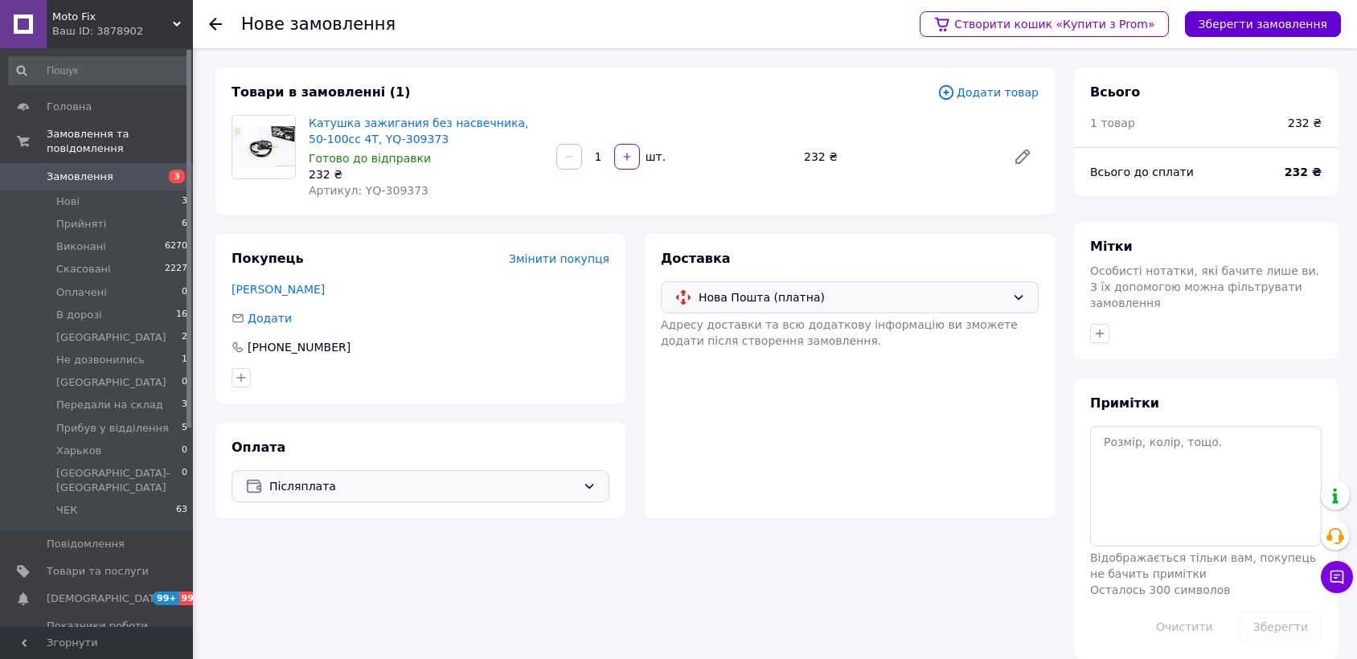
click at [1254, 16] on button "Зберегти замовлення" at bounding box center [1263, 24] width 156 height 26
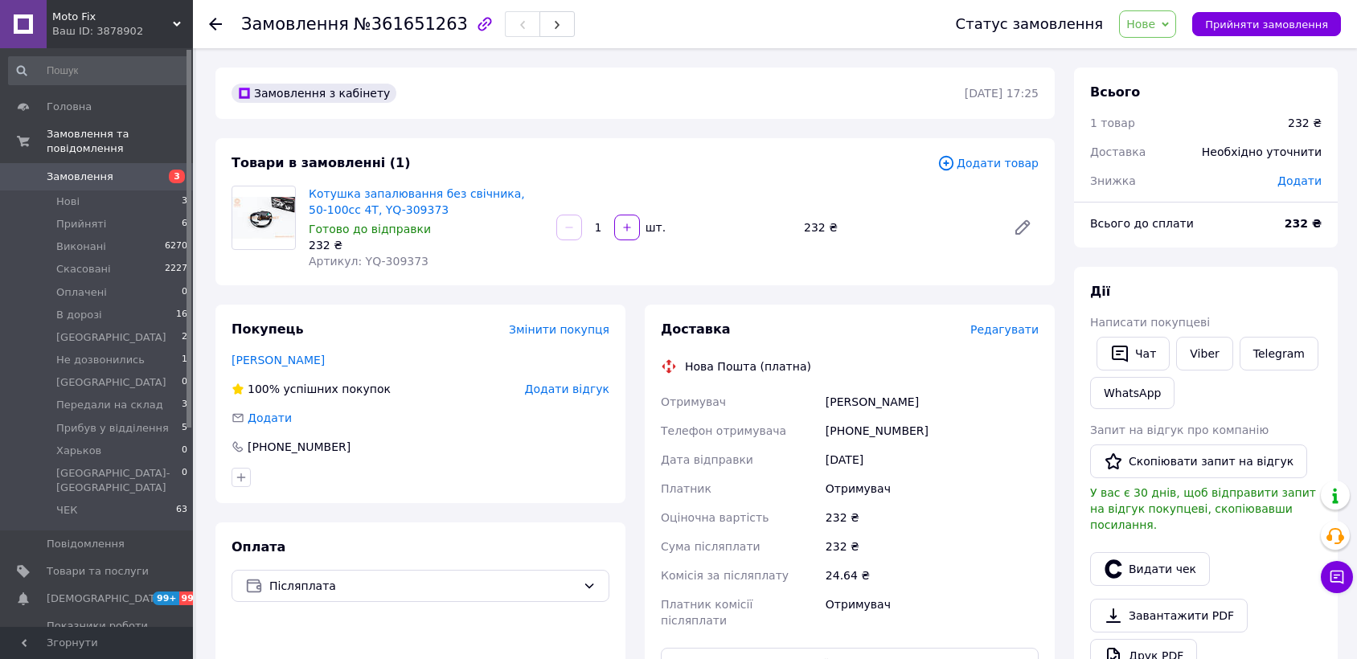
click at [1010, 325] on span "Редагувати" at bounding box center [1004, 329] width 68 height 13
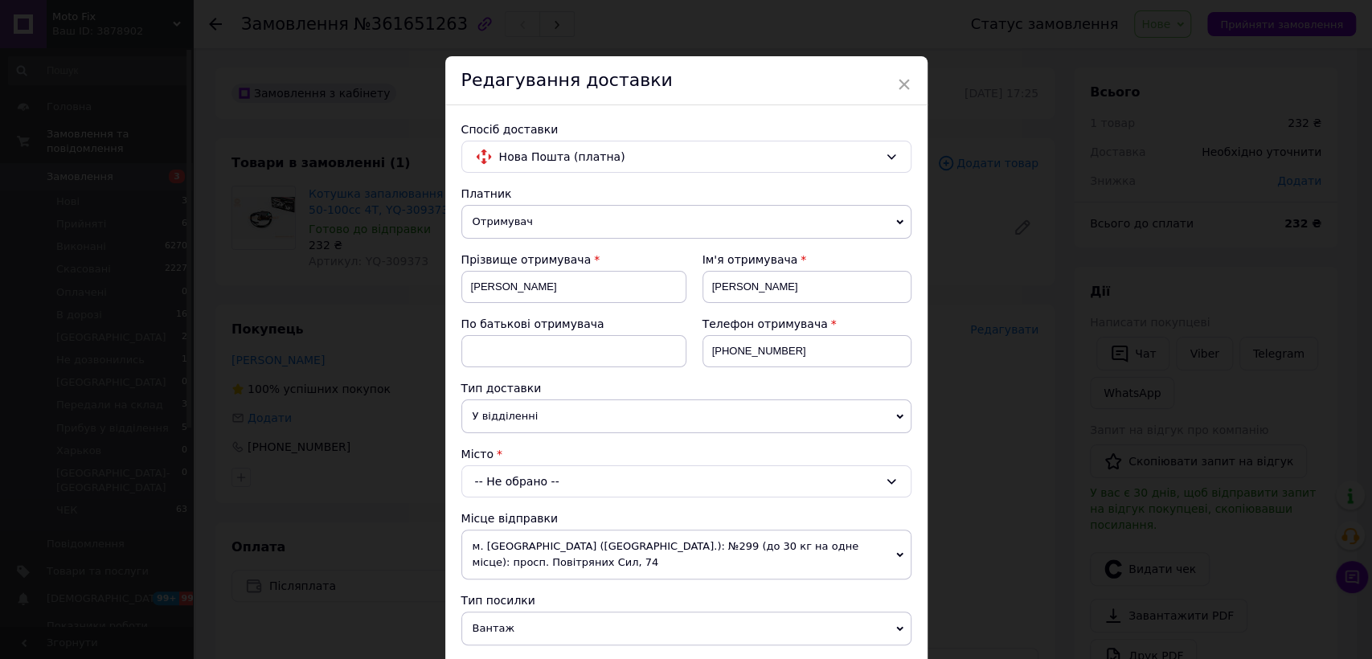
click at [513, 484] on div "-- Не обрано --" at bounding box center [686, 481] width 450 height 32
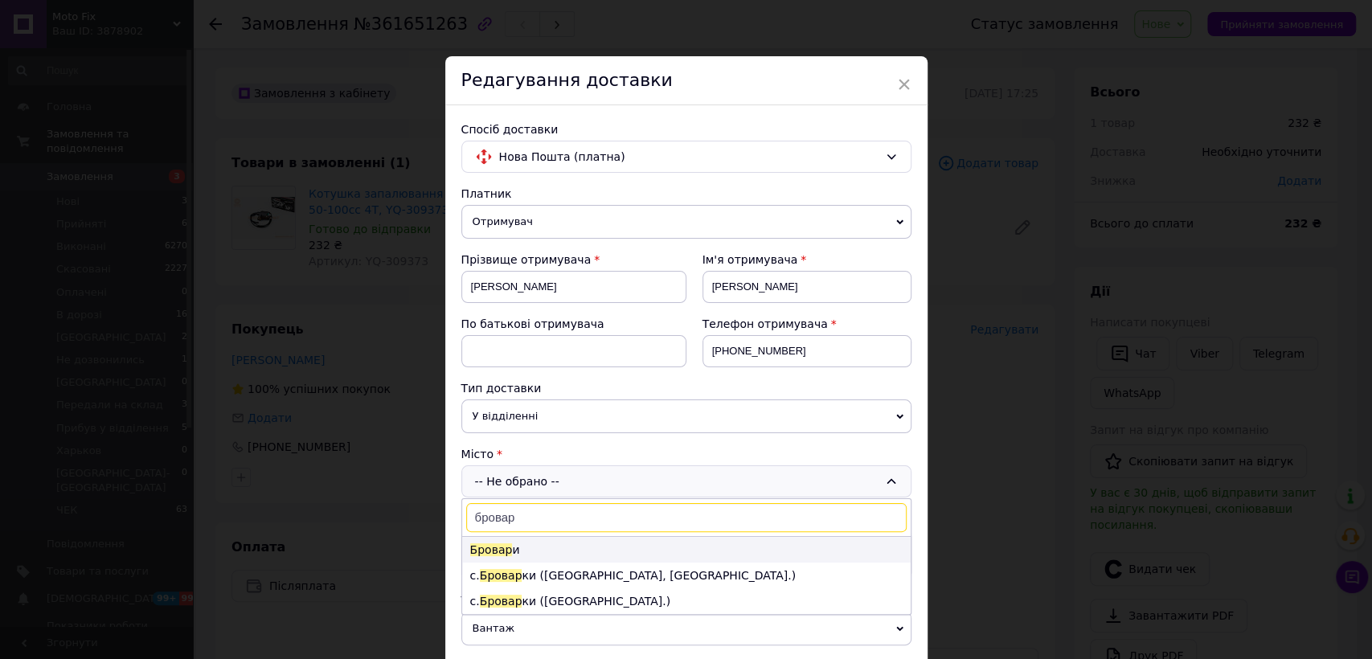
type input "бровар"
click at [553, 547] on li "[PERSON_NAME] и" at bounding box center [686, 550] width 448 height 26
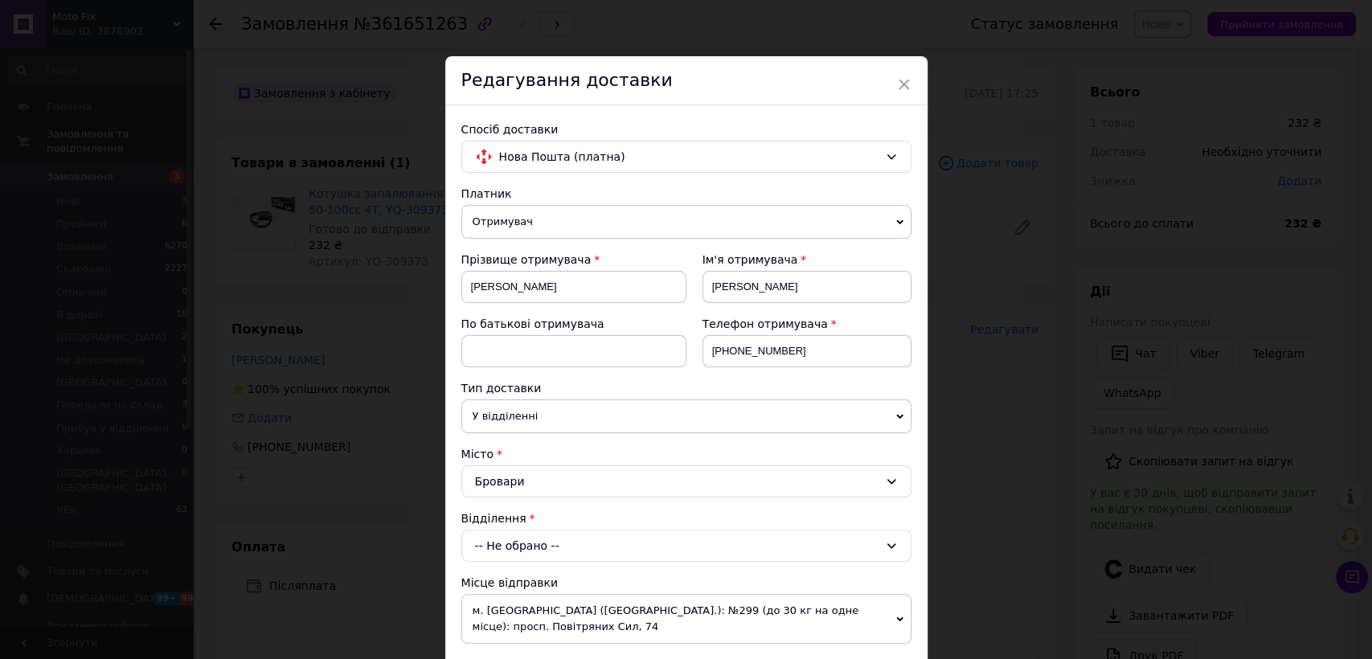
click at [551, 547] on div "-- Не обрано --" at bounding box center [686, 546] width 450 height 32
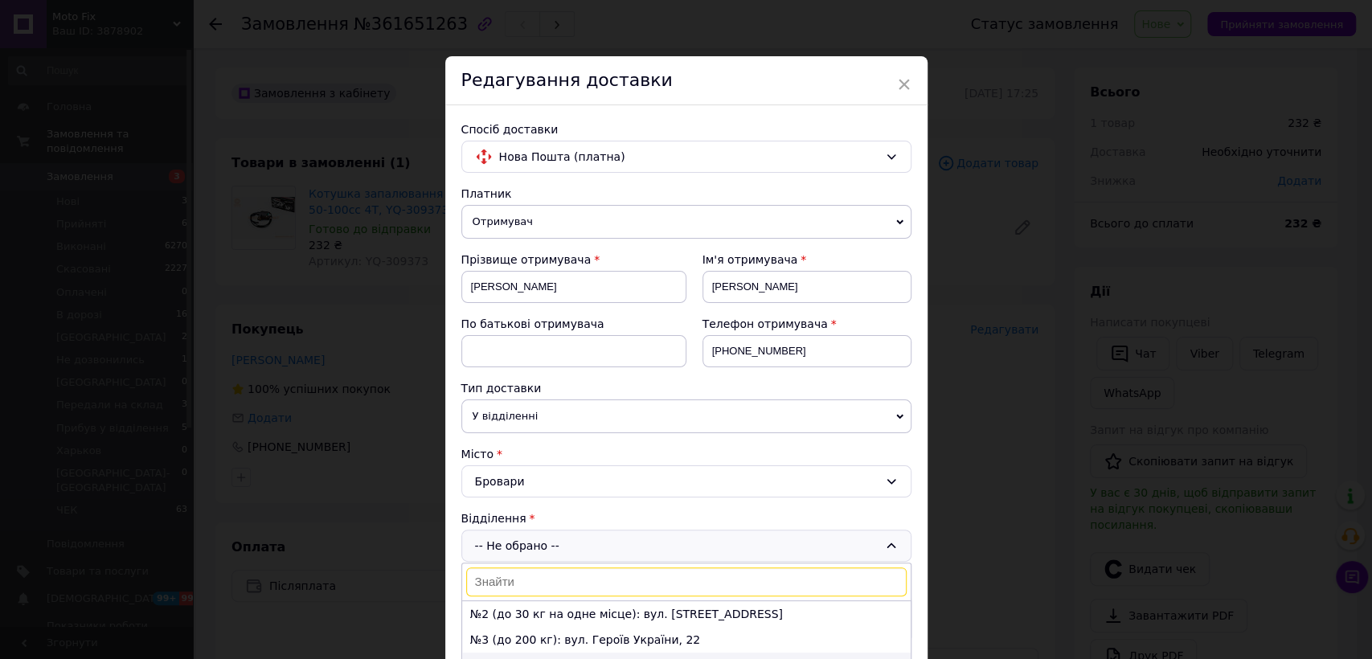
scroll to position [178, 0]
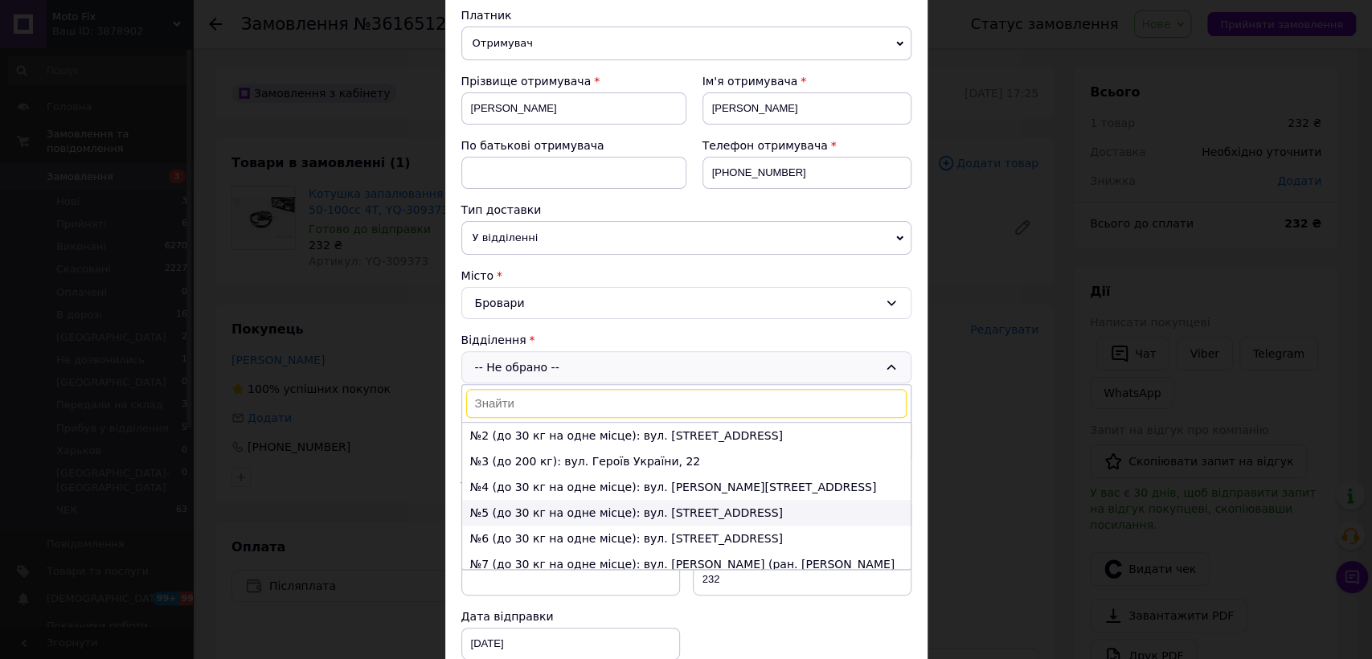
click at [538, 511] on li "№5 (до 30 кг на одне місце): вул. [STREET_ADDRESS]" at bounding box center [686, 513] width 448 height 26
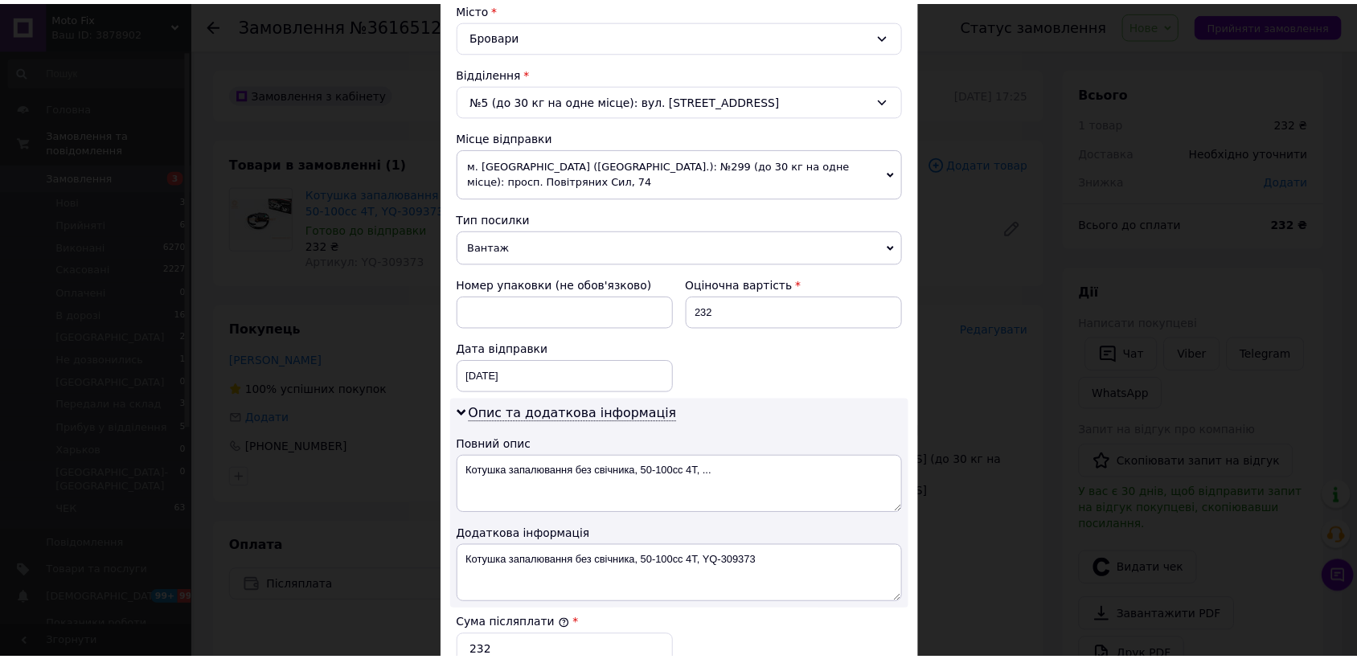
scroll to position [714, 0]
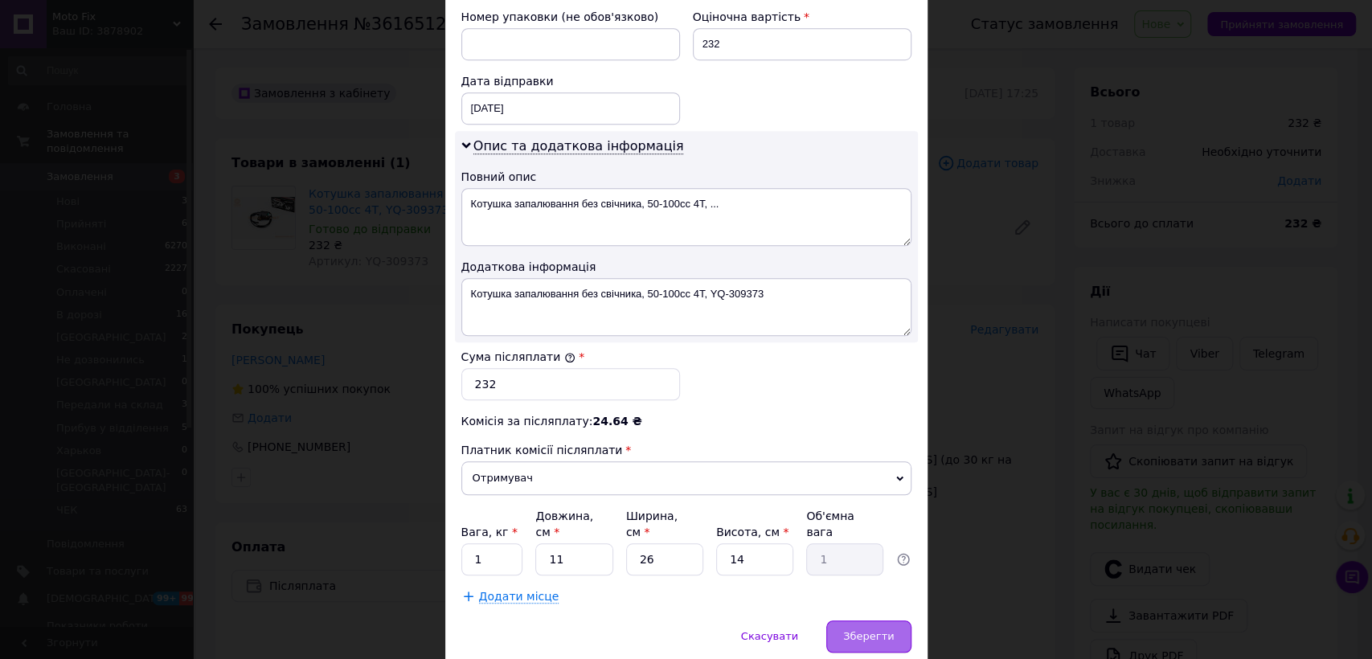
click at [849, 620] on div "Зберегти" at bounding box center [868, 636] width 84 height 32
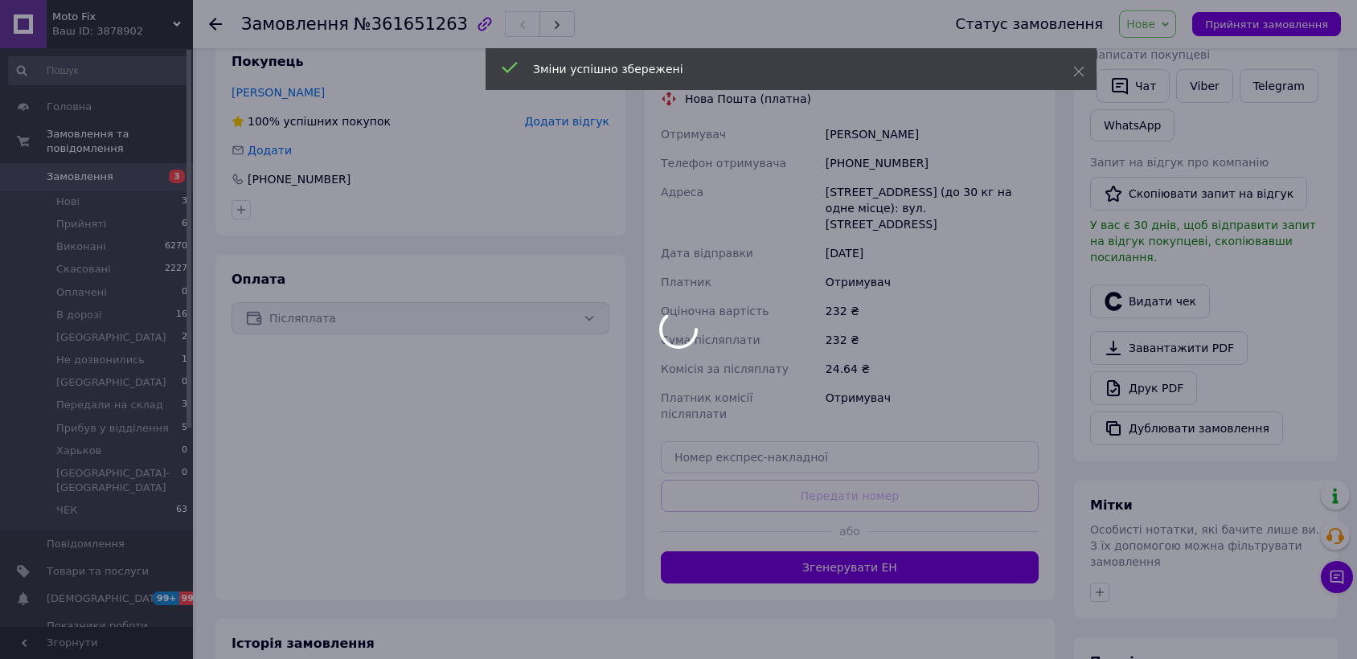
scroll to position [357, 0]
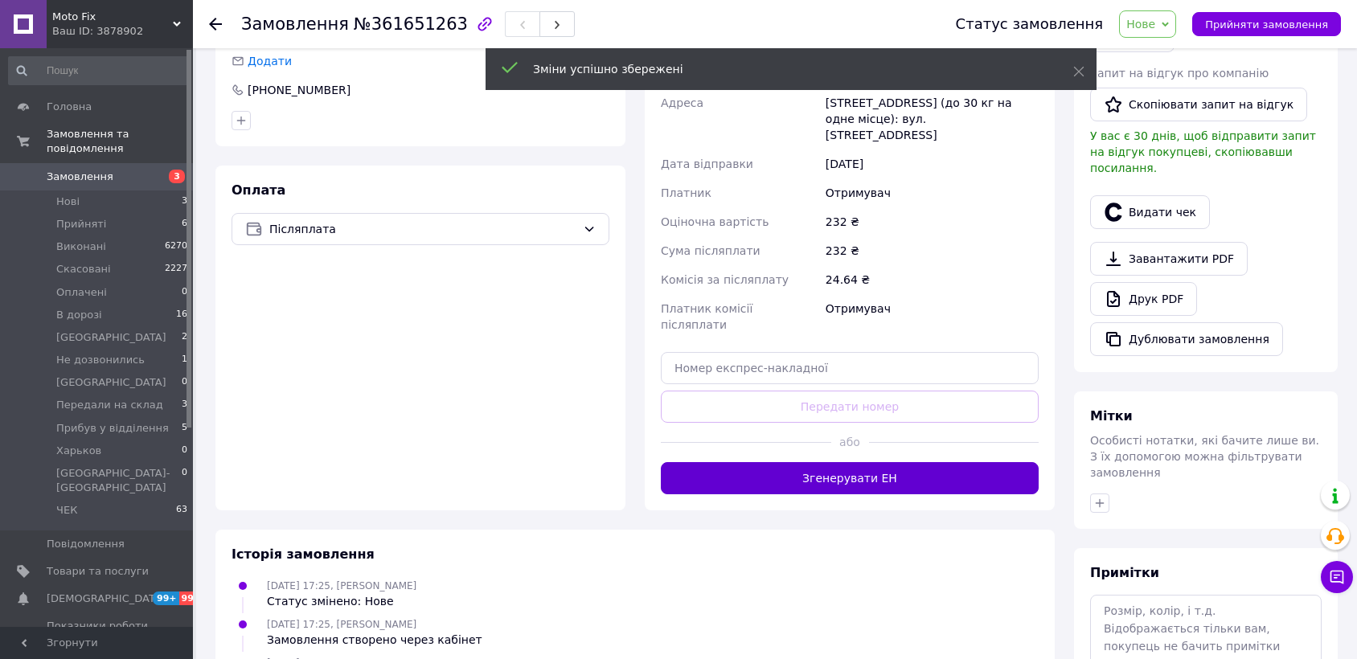
click at [854, 462] on button "Згенерувати ЕН" at bounding box center [850, 478] width 378 height 32
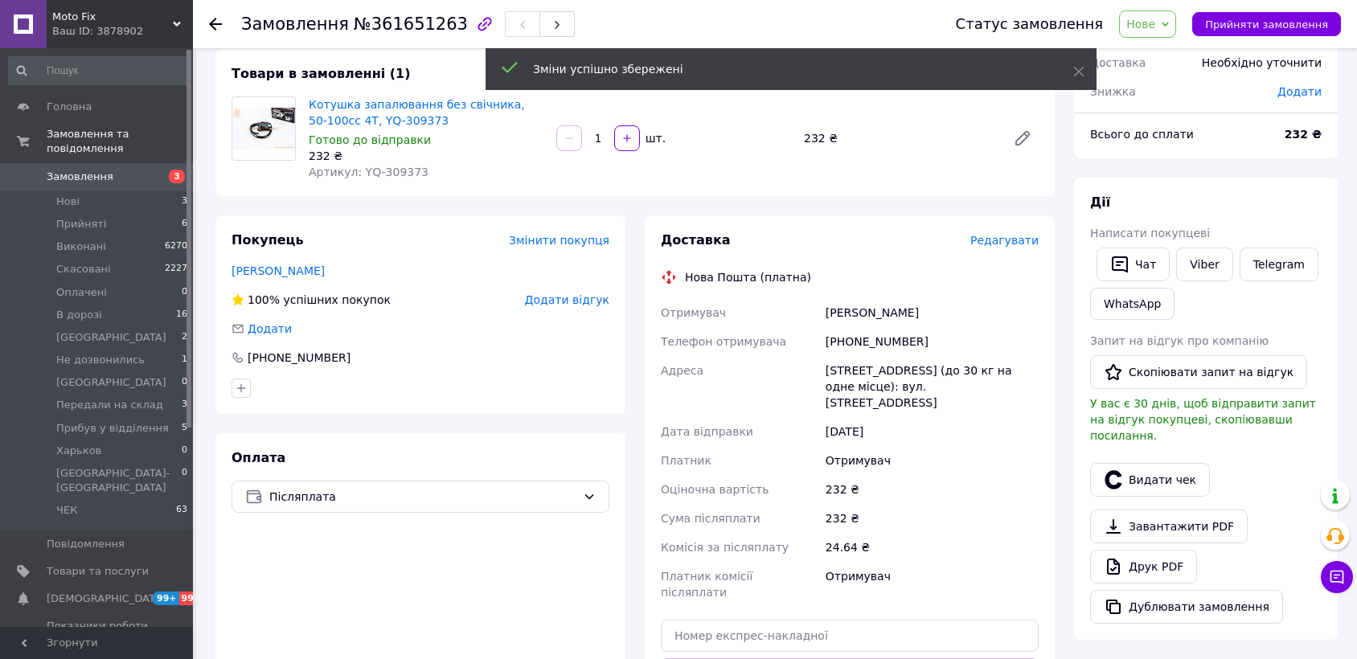
scroll to position [0, 0]
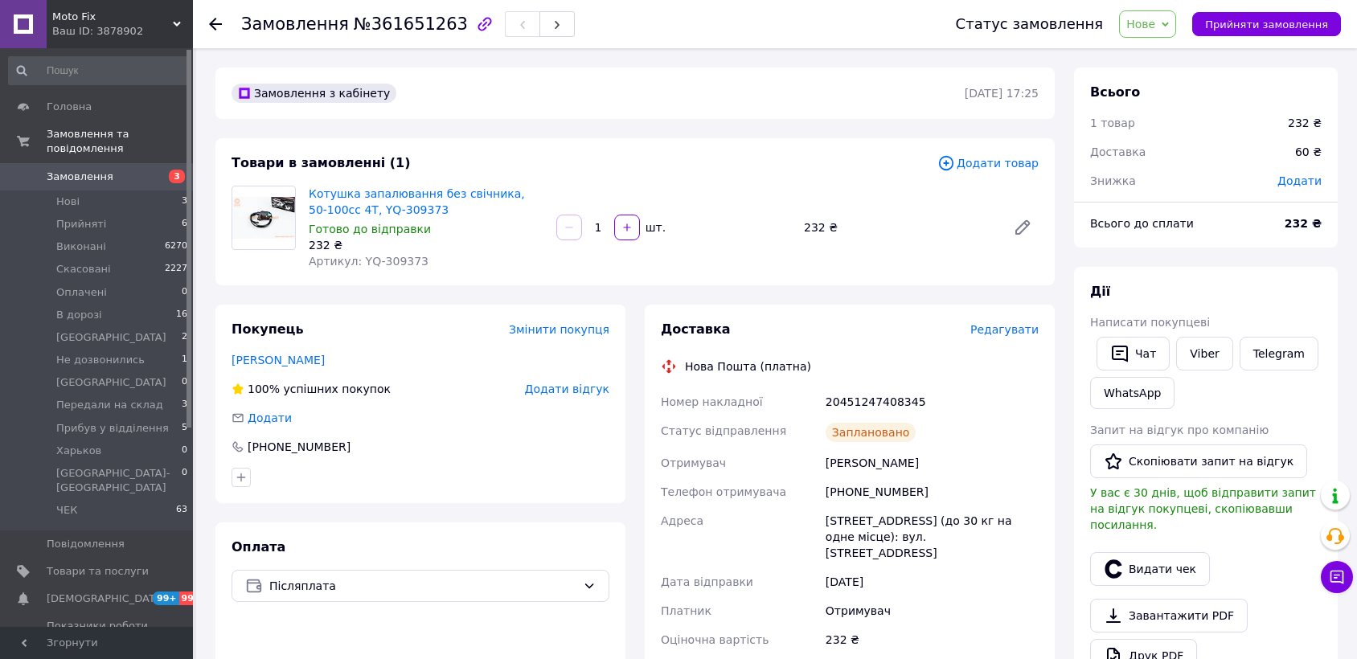
click at [1138, 28] on span "Нове" at bounding box center [1147, 23] width 57 height 27
click at [1165, 170] on li "[GEOGRAPHIC_DATA]" at bounding box center [1240, 177] width 240 height 24
click at [1174, 27] on span "[GEOGRAPHIC_DATA]" at bounding box center [1103, 23] width 146 height 27
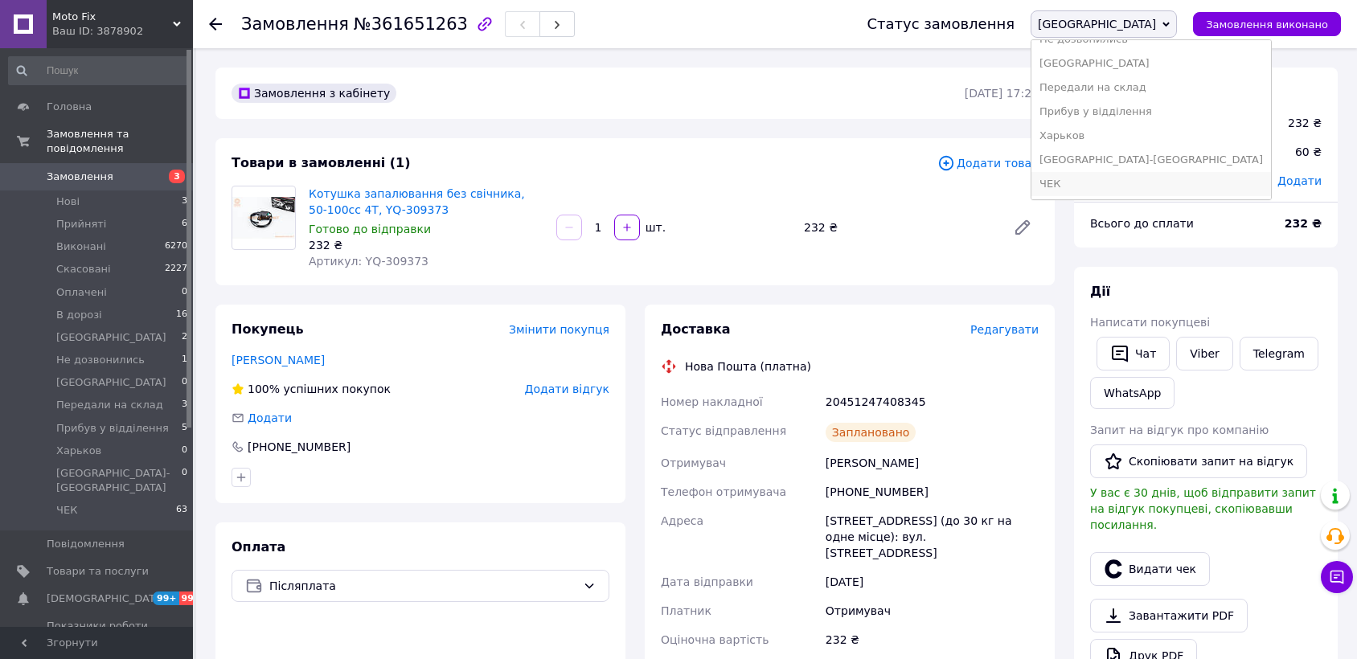
click at [1163, 182] on li "ЧЕК" at bounding box center [1151, 184] width 240 height 24
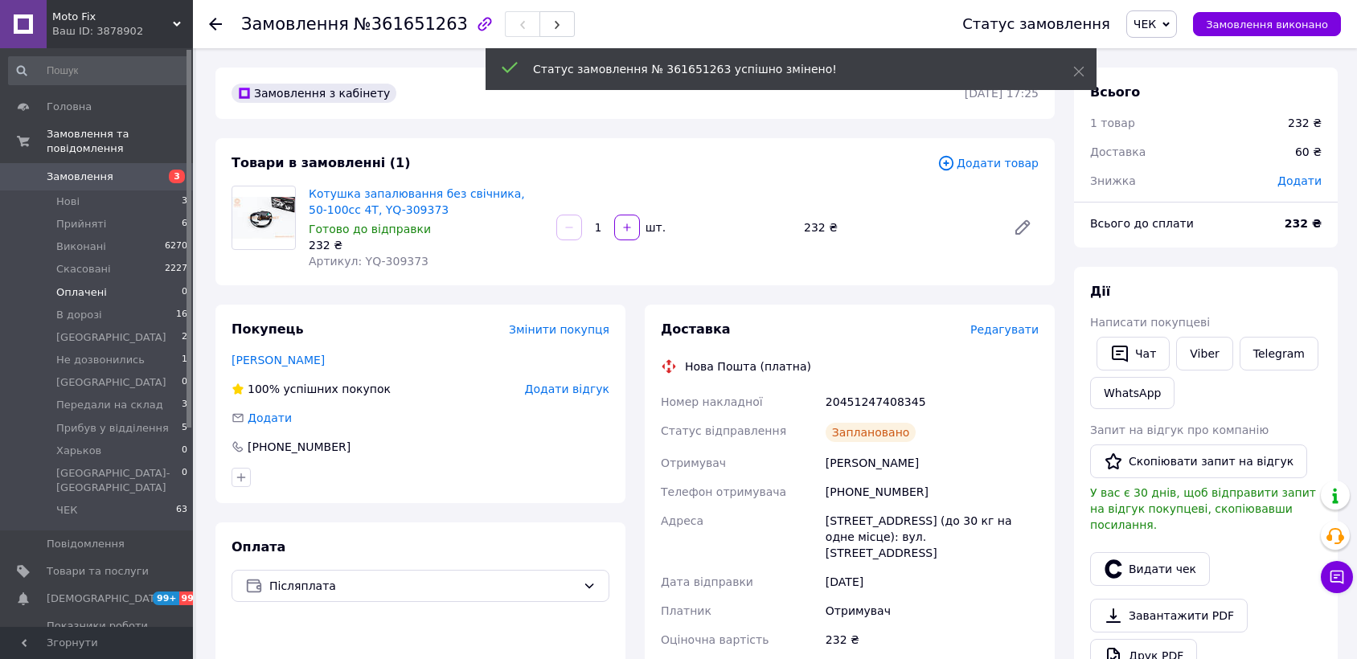
click at [133, 282] on li "Оплачені 0" at bounding box center [98, 292] width 197 height 23
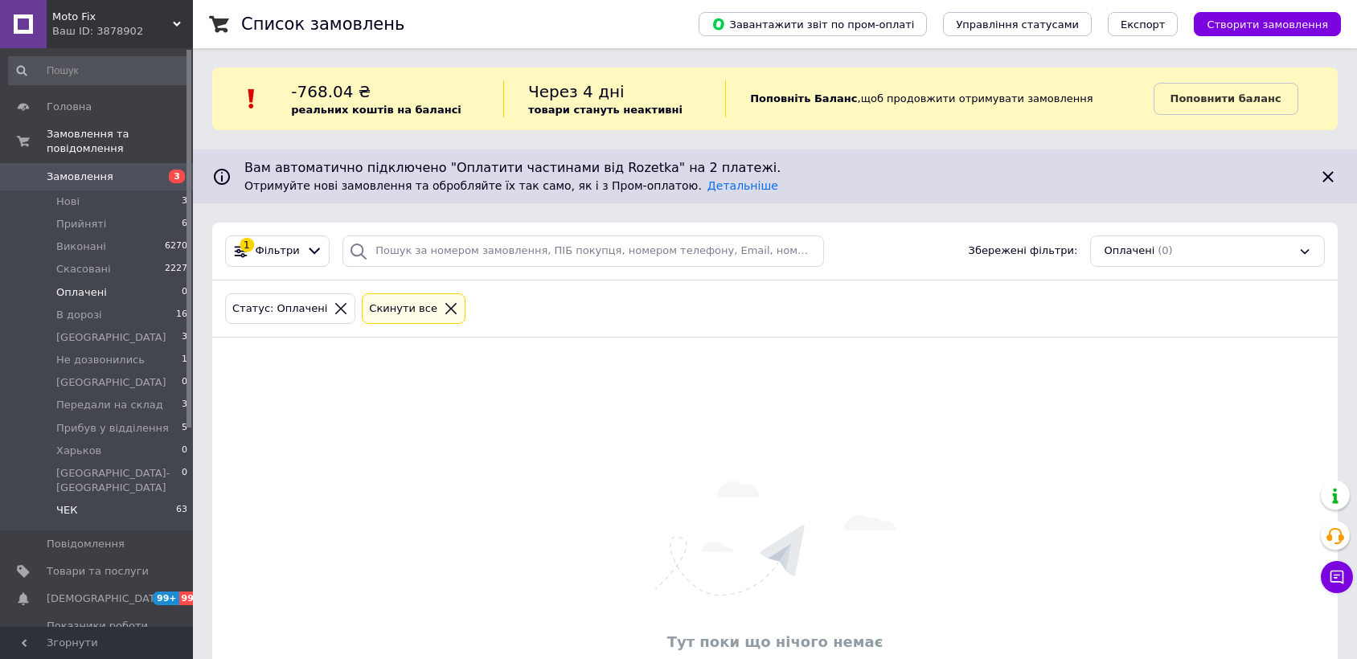
click at [88, 499] on li "ЧЕК 63" at bounding box center [98, 514] width 197 height 31
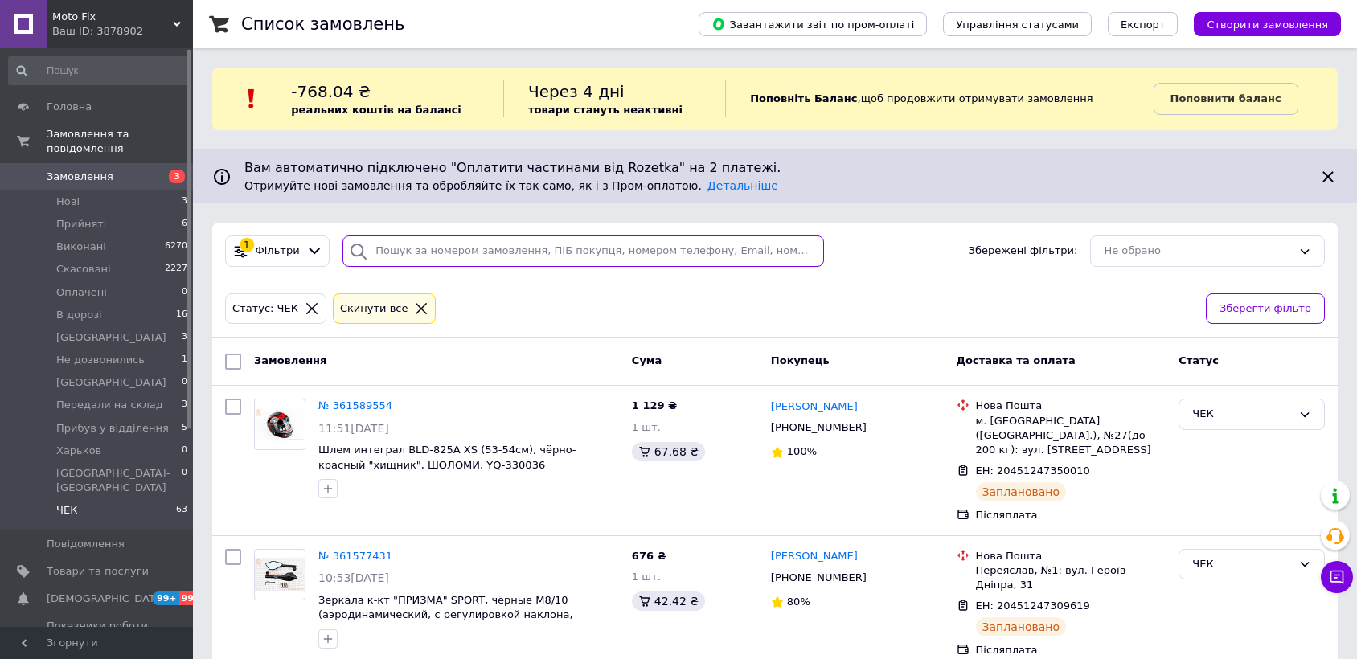
click at [441, 240] on input "search" at bounding box center [582, 250] width 481 height 31
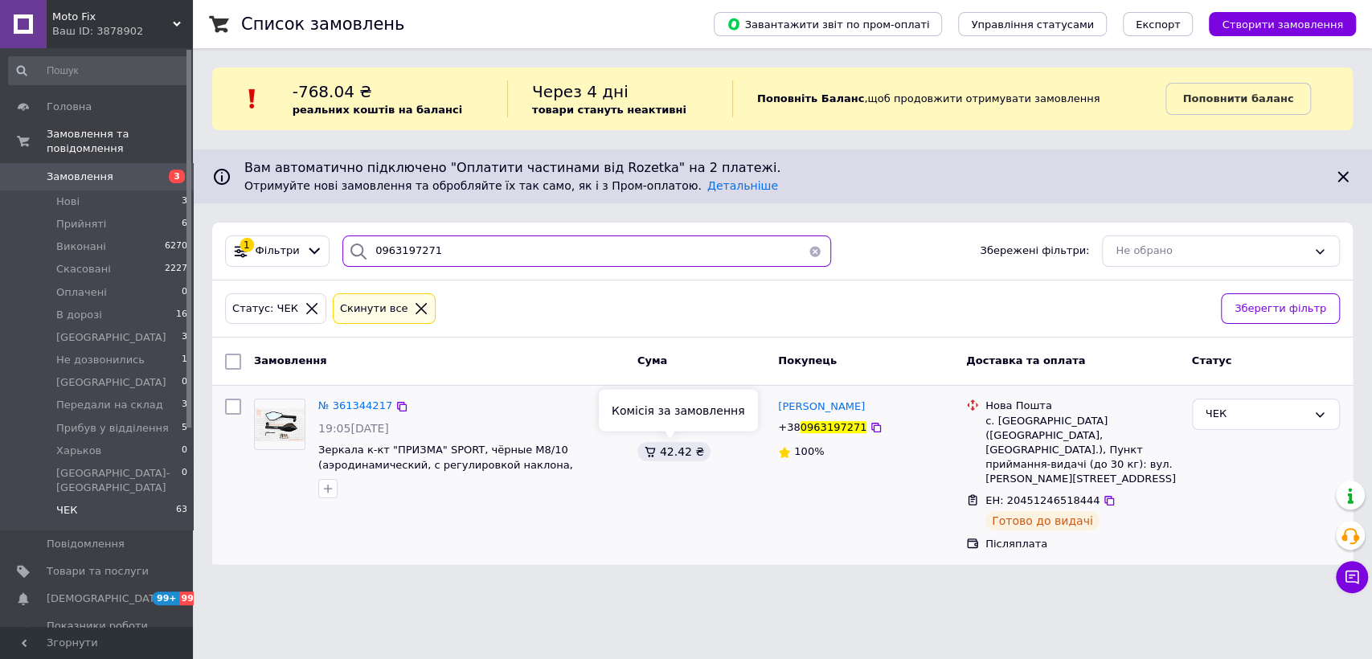
type input "0963197271"
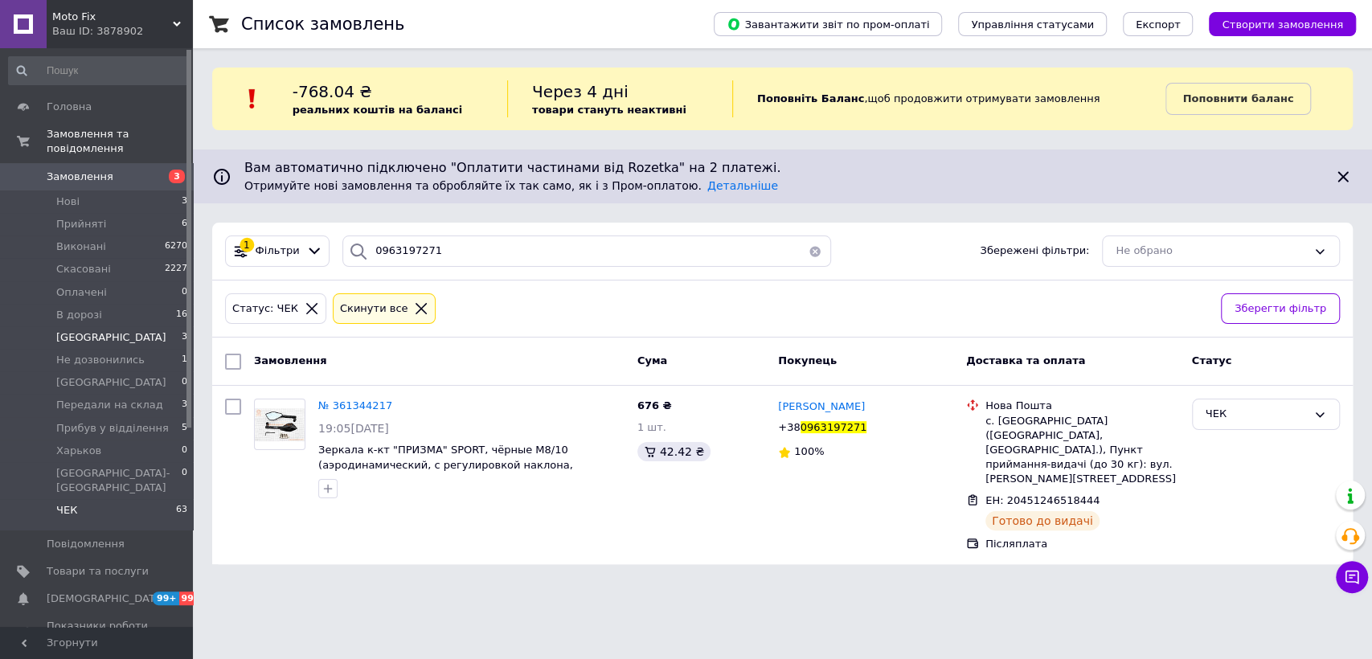
click at [68, 330] on span "[GEOGRAPHIC_DATA]" at bounding box center [111, 337] width 110 height 14
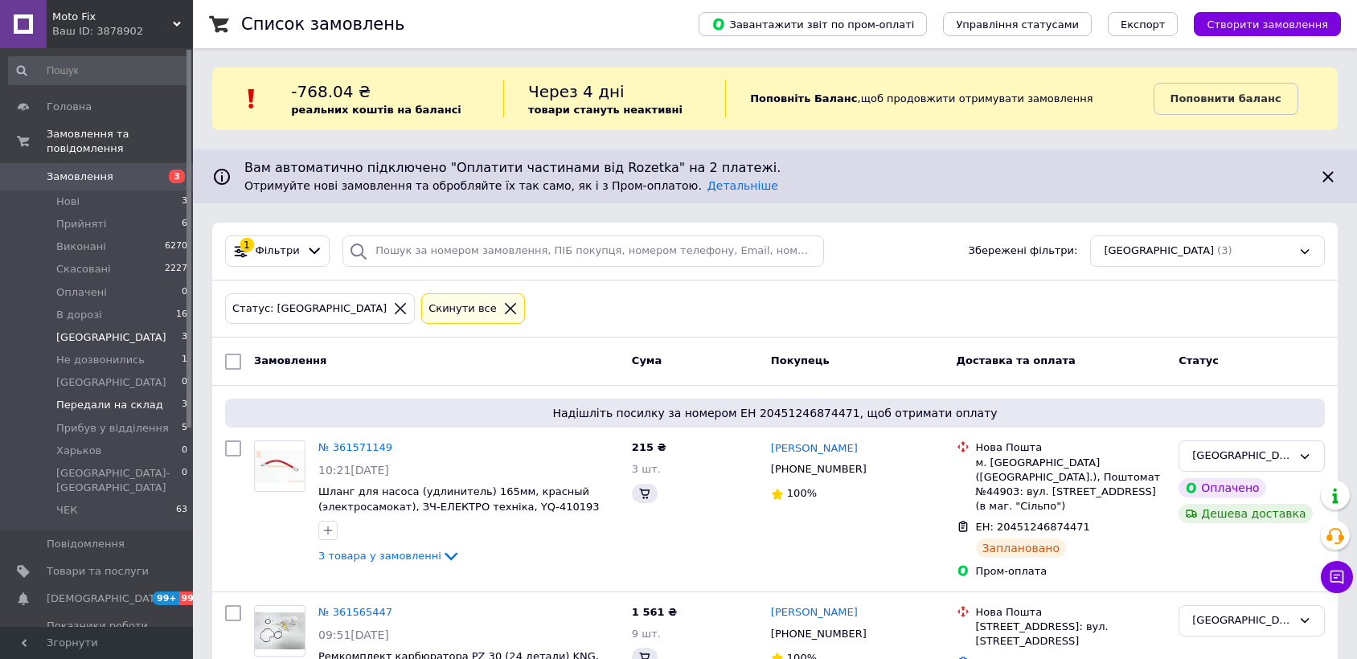
click at [116, 398] on span "Передали на склад" at bounding box center [109, 405] width 107 height 14
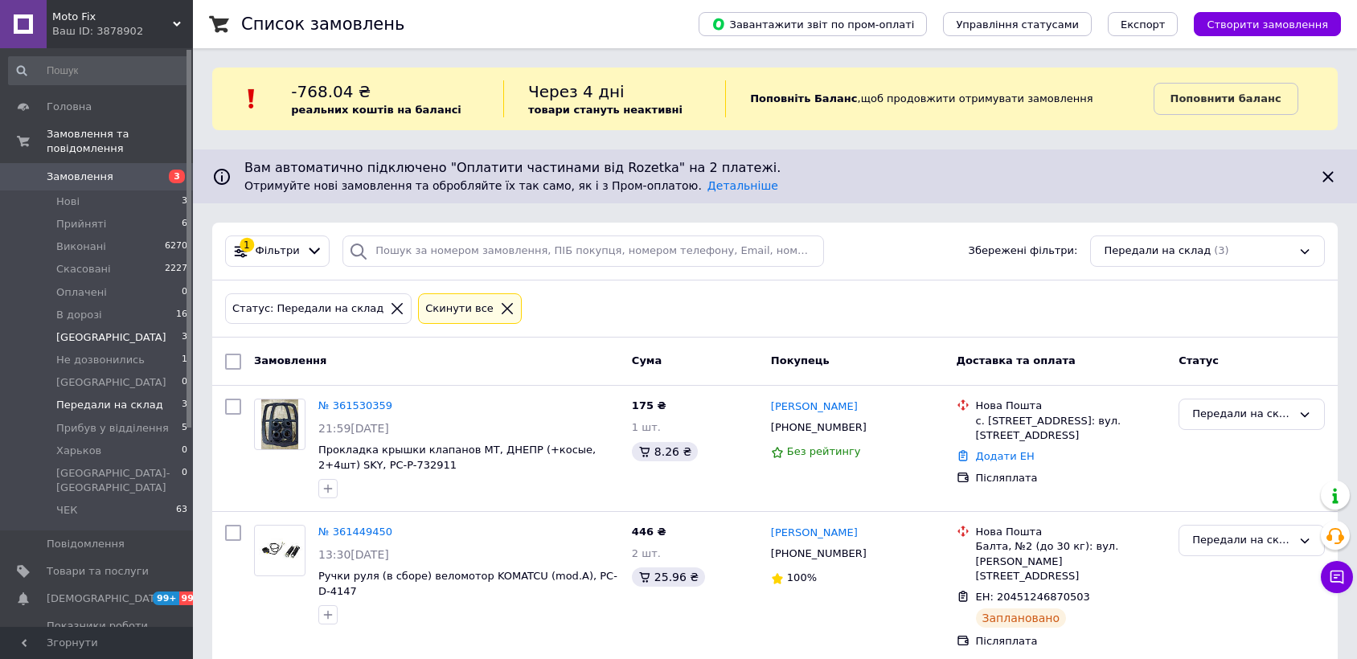
click at [84, 326] on li "Киев 3" at bounding box center [98, 337] width 197 height 23
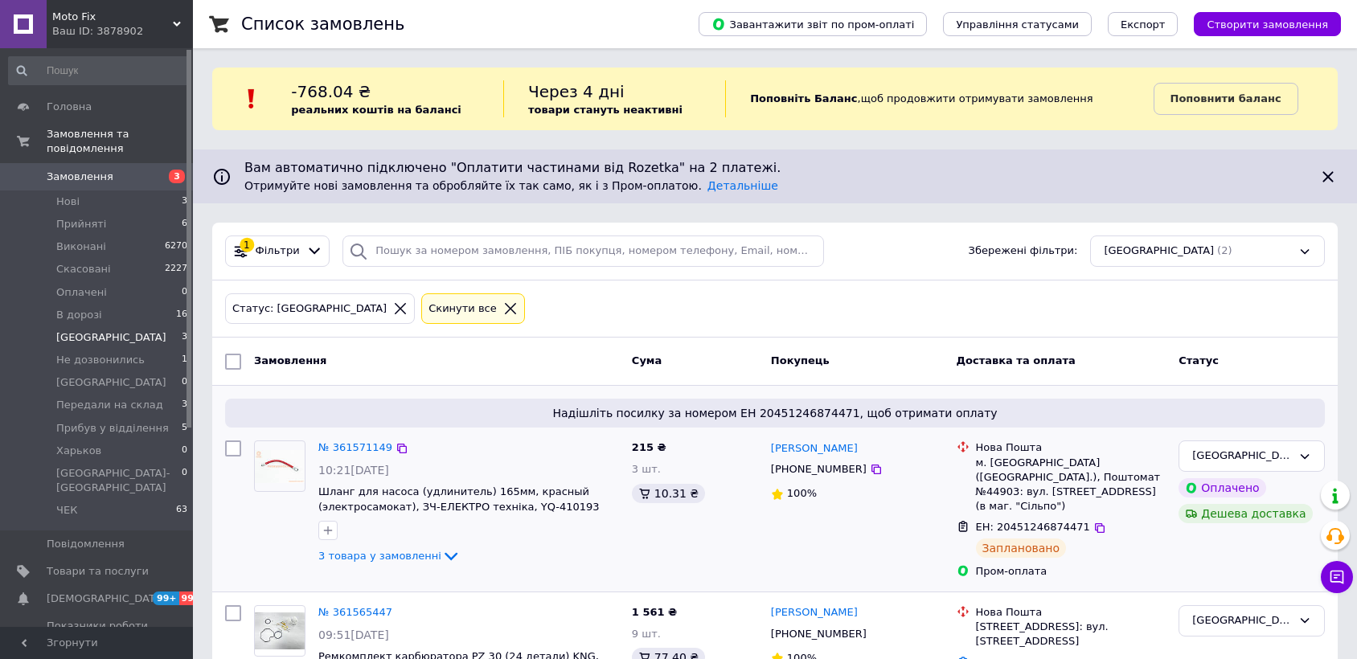
scroll to position [90, 0]
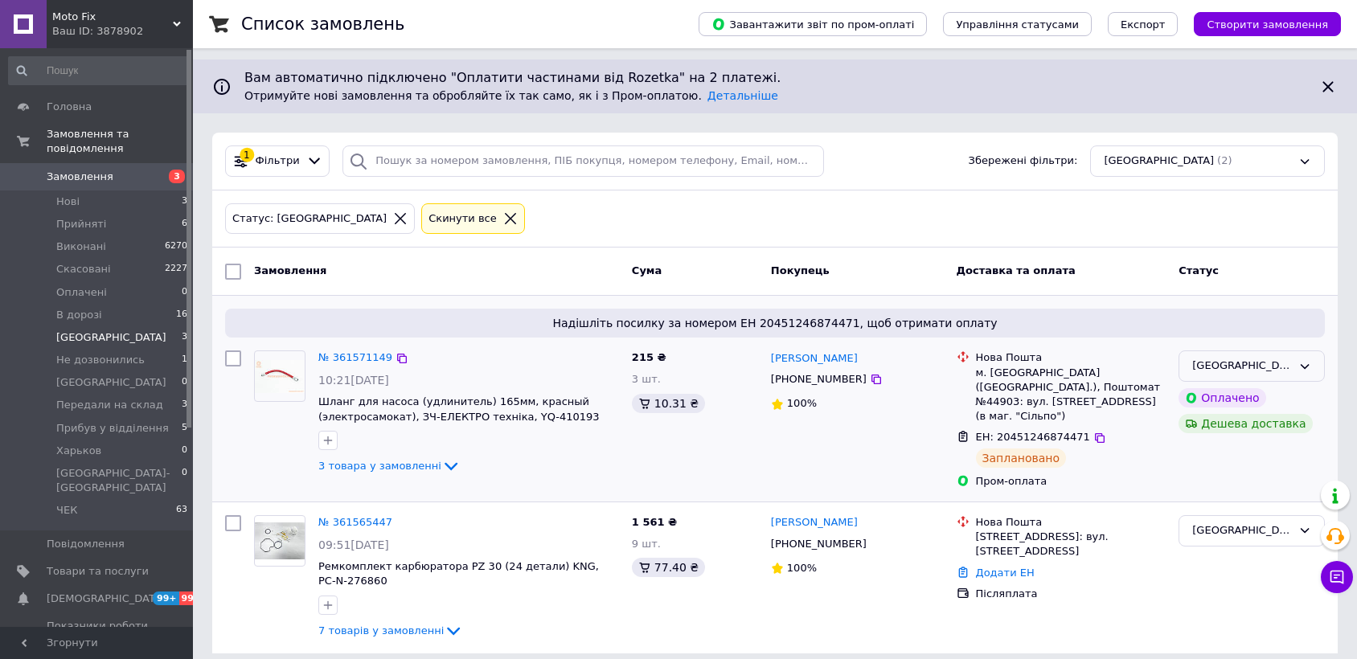
click at [1219, 358] on div "[GEOGRAPHIC_DATA]" at bounding box center [1242, 366] width 100 height 17
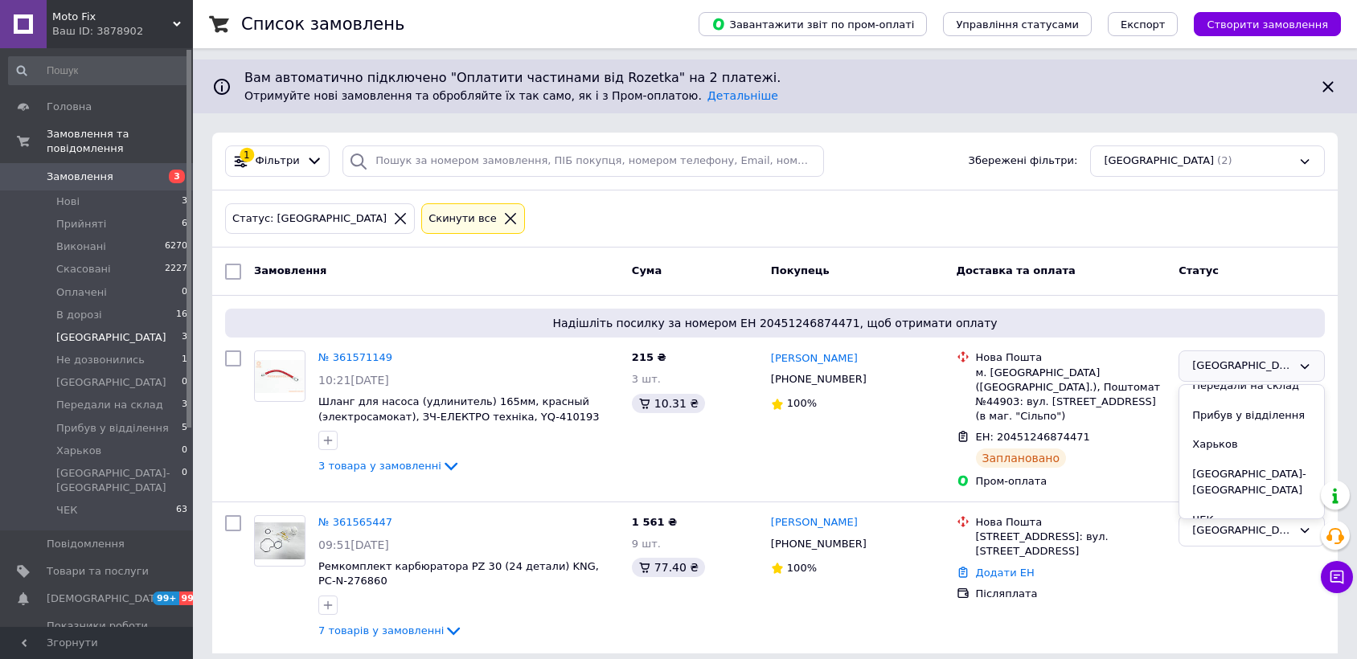
click at [956, 180] on div "1 Фільтри Збережені фільтри: [GEOGRAPHIC_DATA] (2)" at bounding box center [774, 162] width 1125 height 58
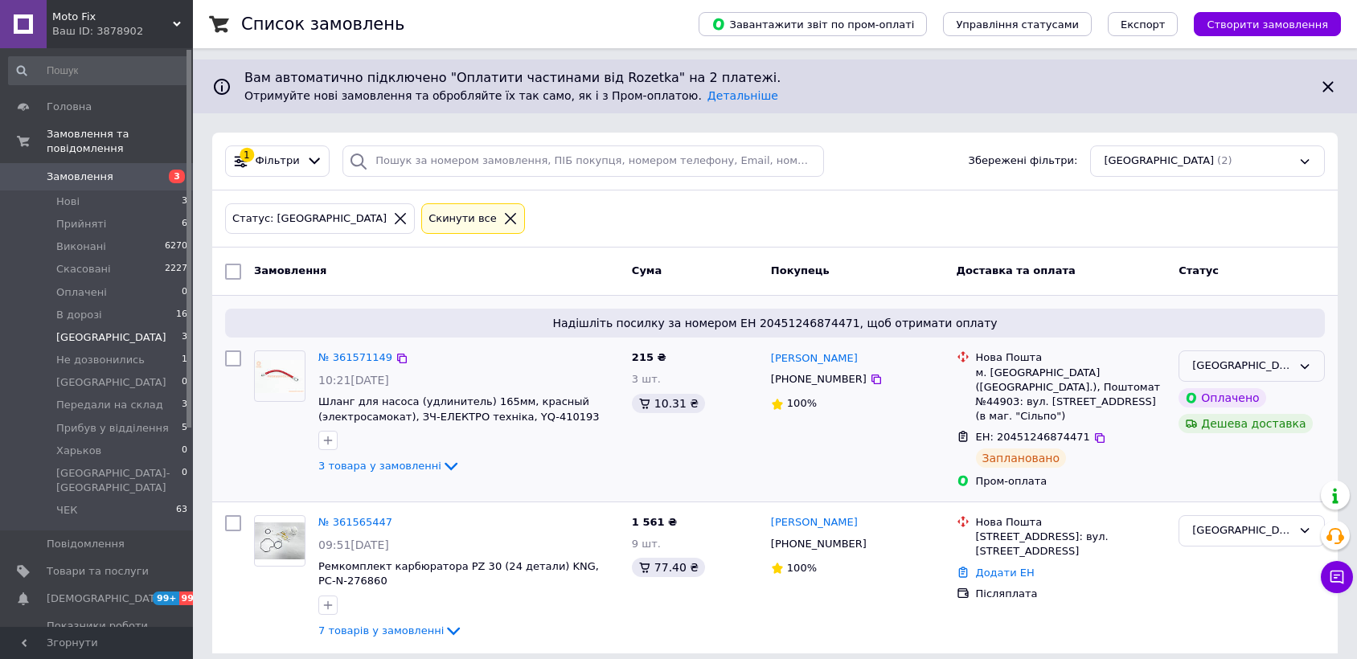
click at [1280, 377] on div "[GEOGRAPHIC_DATA]" at bounding box center [1251, 365] width 146 height 31
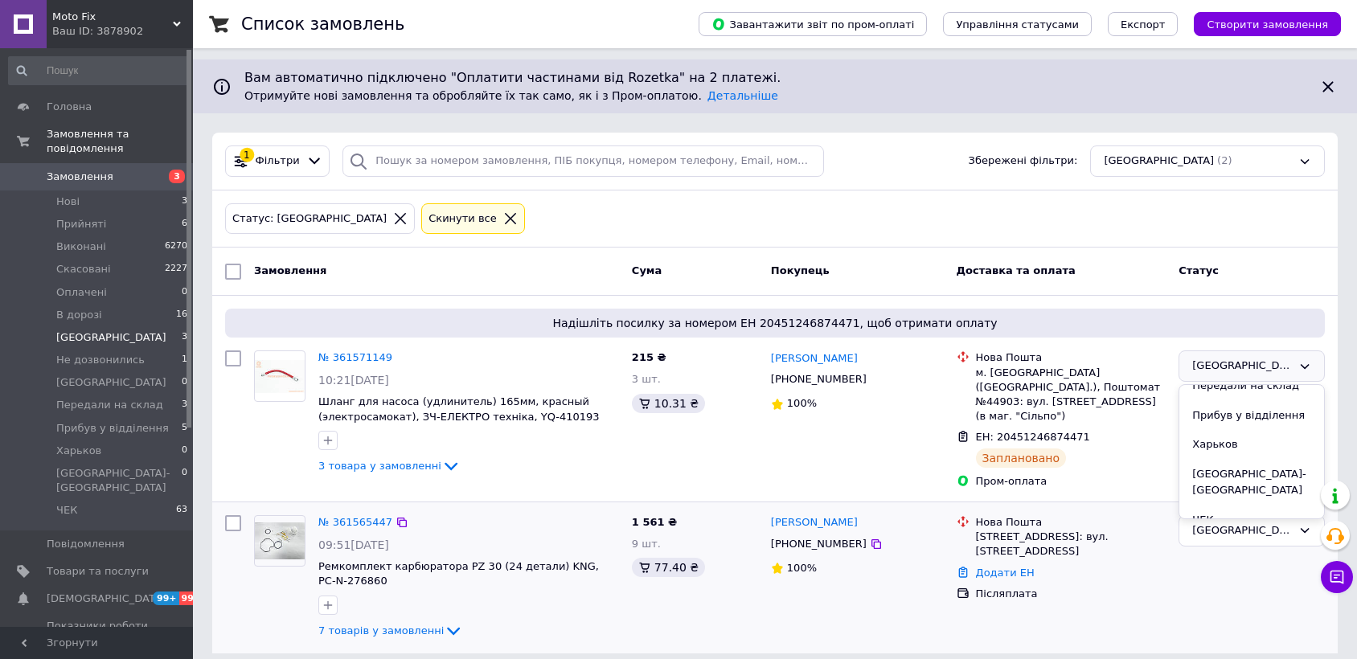
click at [1247, 506] on li "ЧЕК" at bounding box center [1251, 521] width 145 height 30
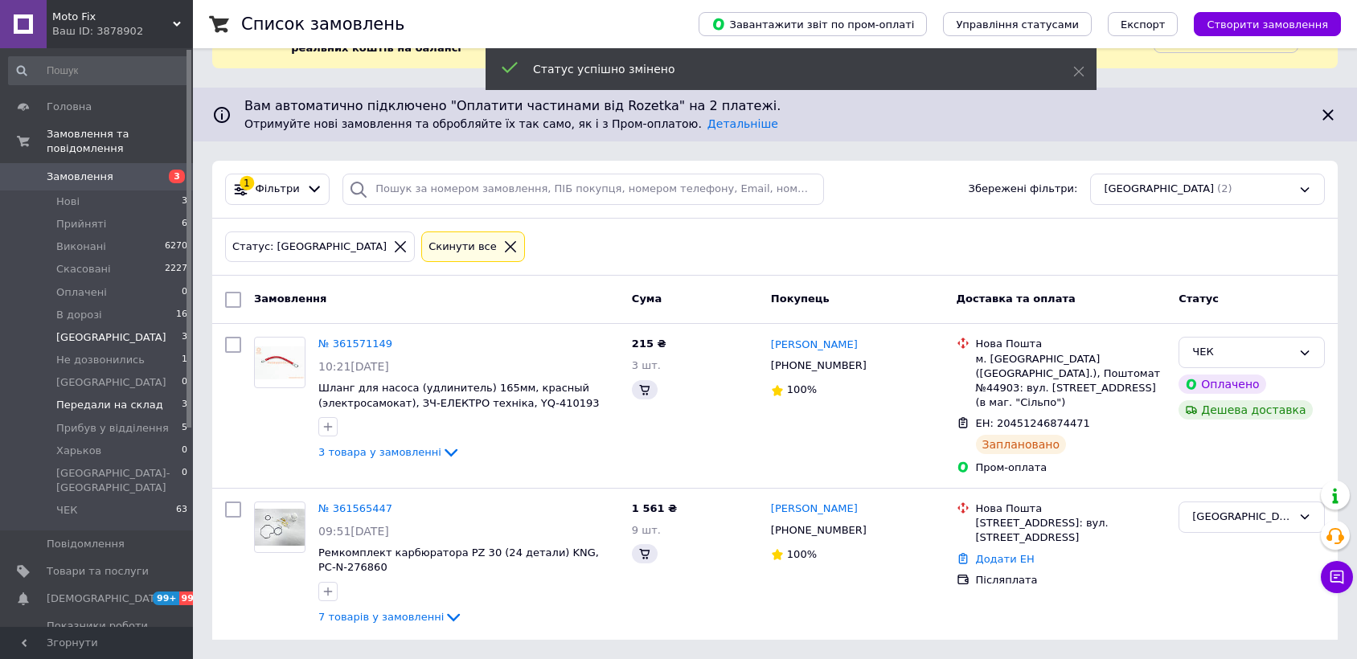
scroll to position [90, 0]
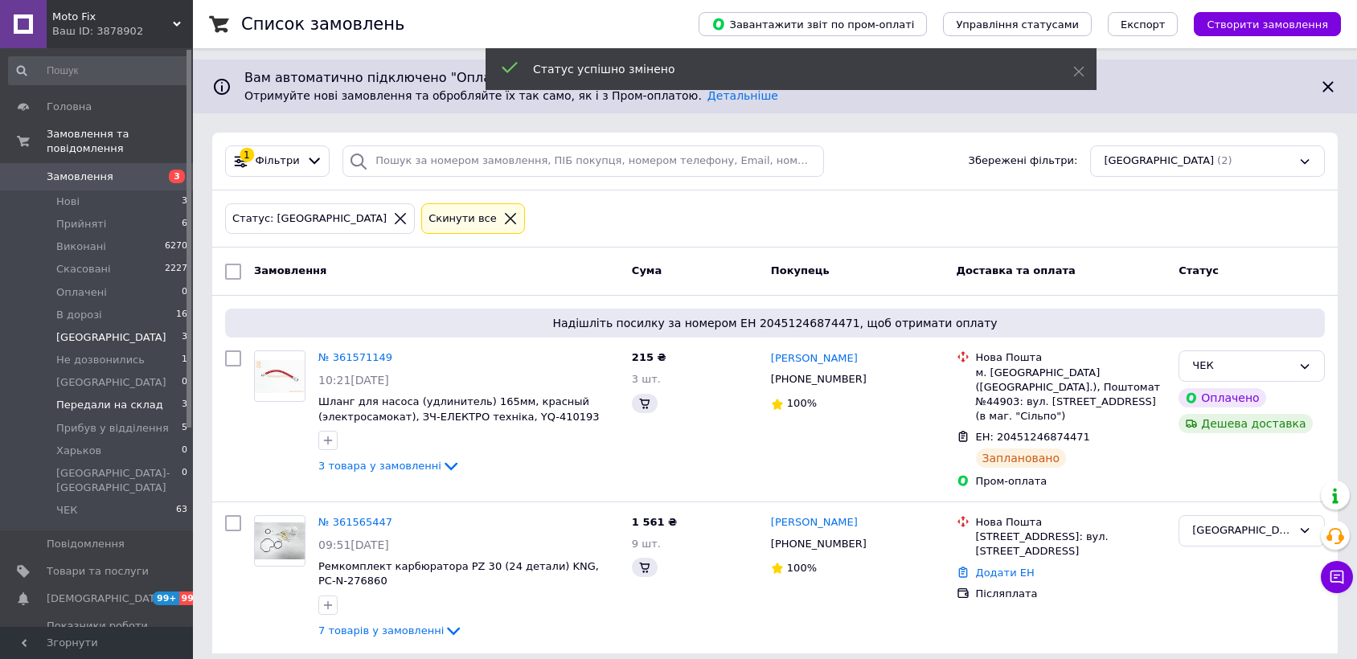
click at [128, 398] on span "Передали на склад" at bounding box center [109, 405] width 107 height 14
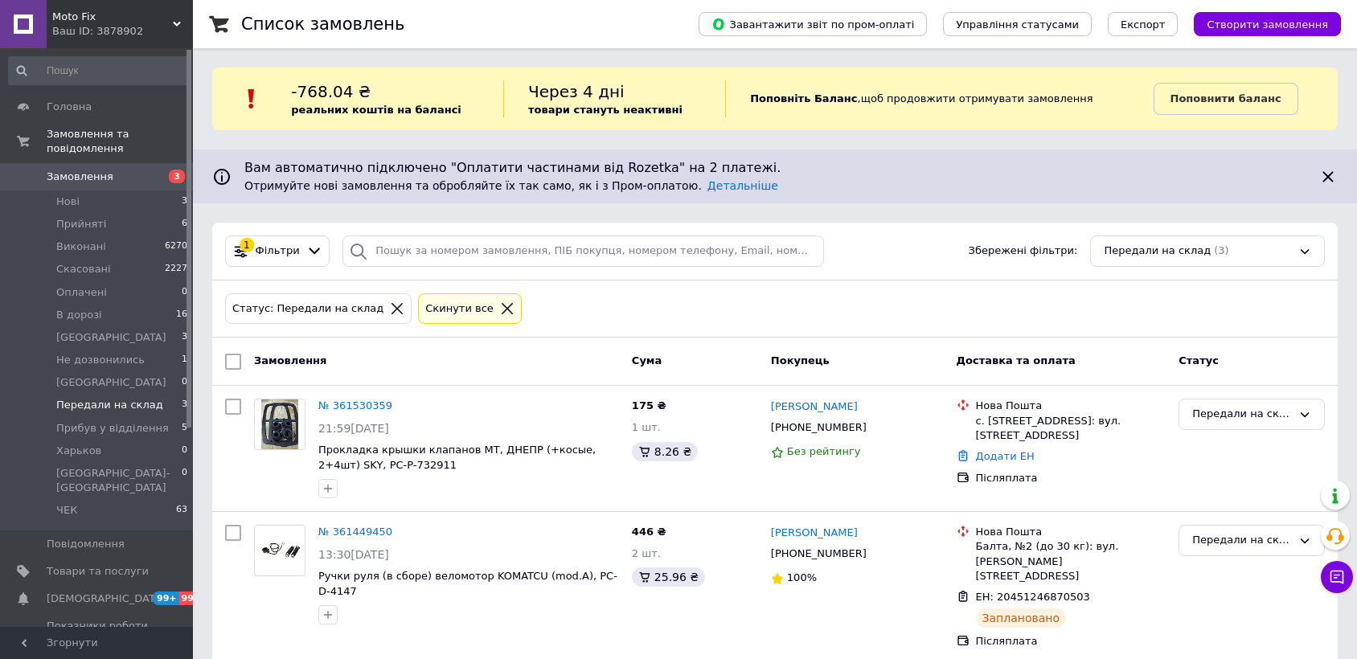
scroll to position [129, 0]
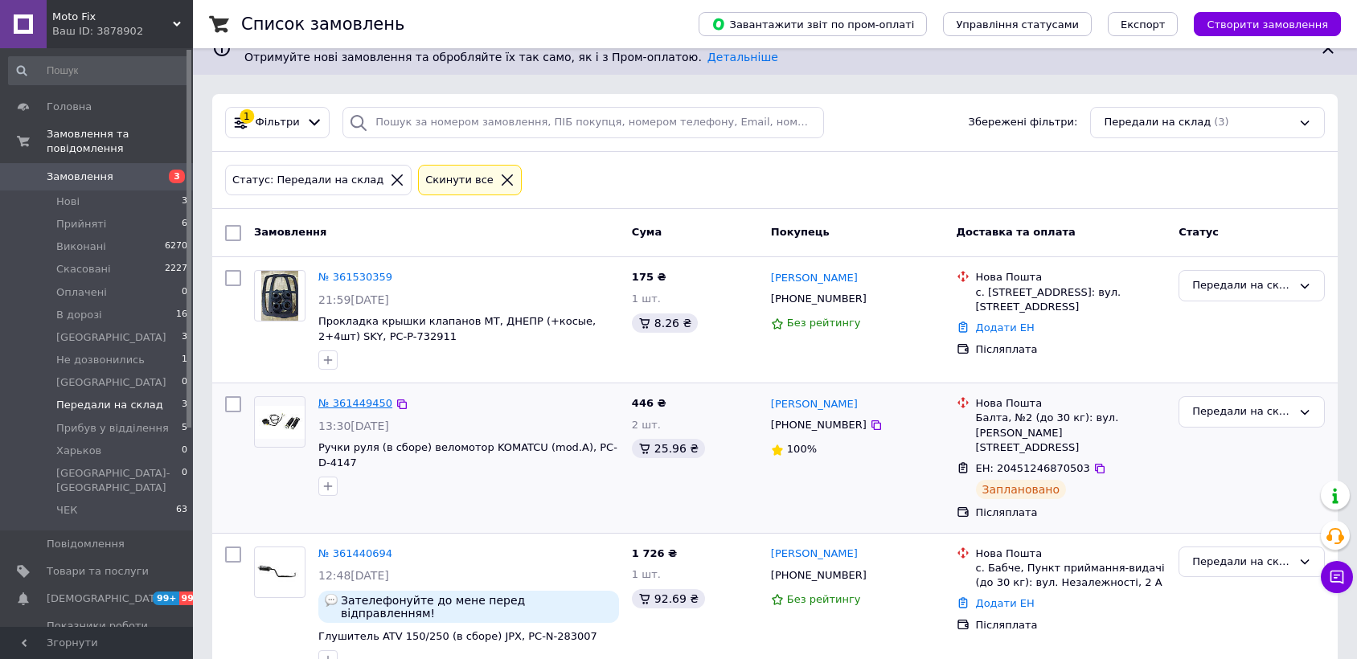
click at [364, 406] on link "№ 361449450" at bounding box center [355, 403] width 74 height 12
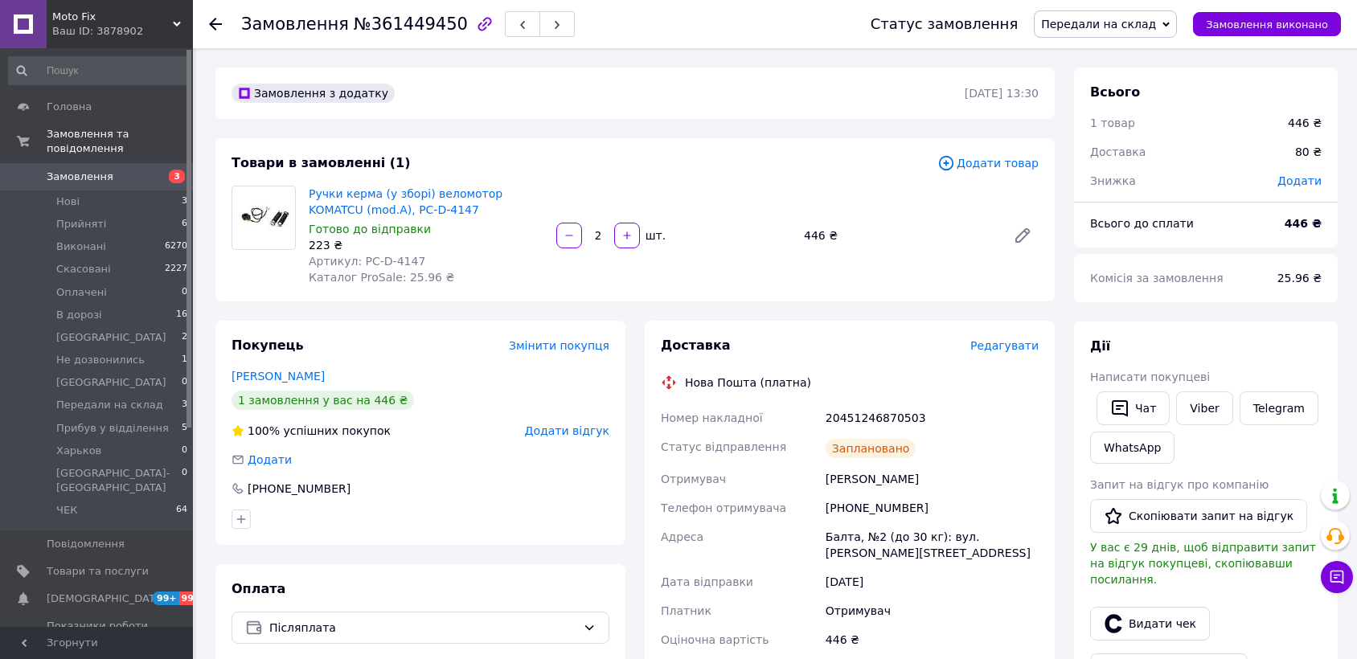
click at [1018, 343] on span "Редагувати" at bounding box center [1004, 345] width 68 height 13
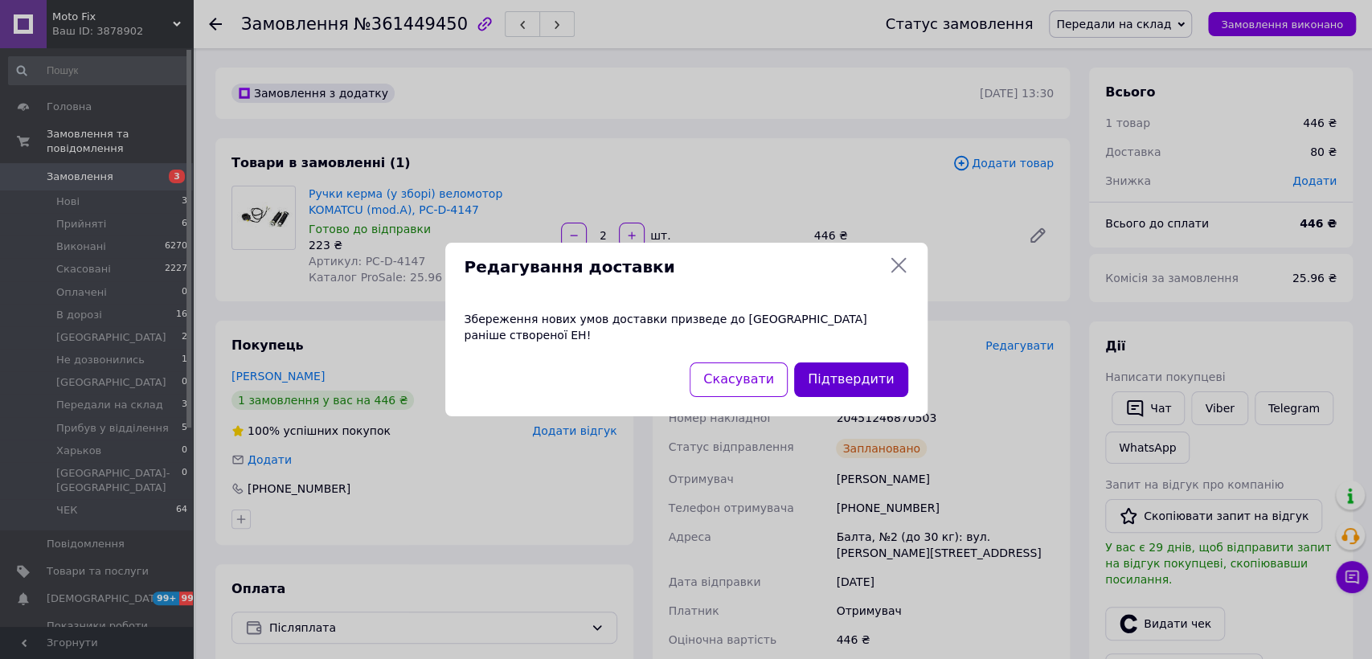
click at [877, 382] on button "Підтвердити" at bounding box center [850, 379] width 113 height 35
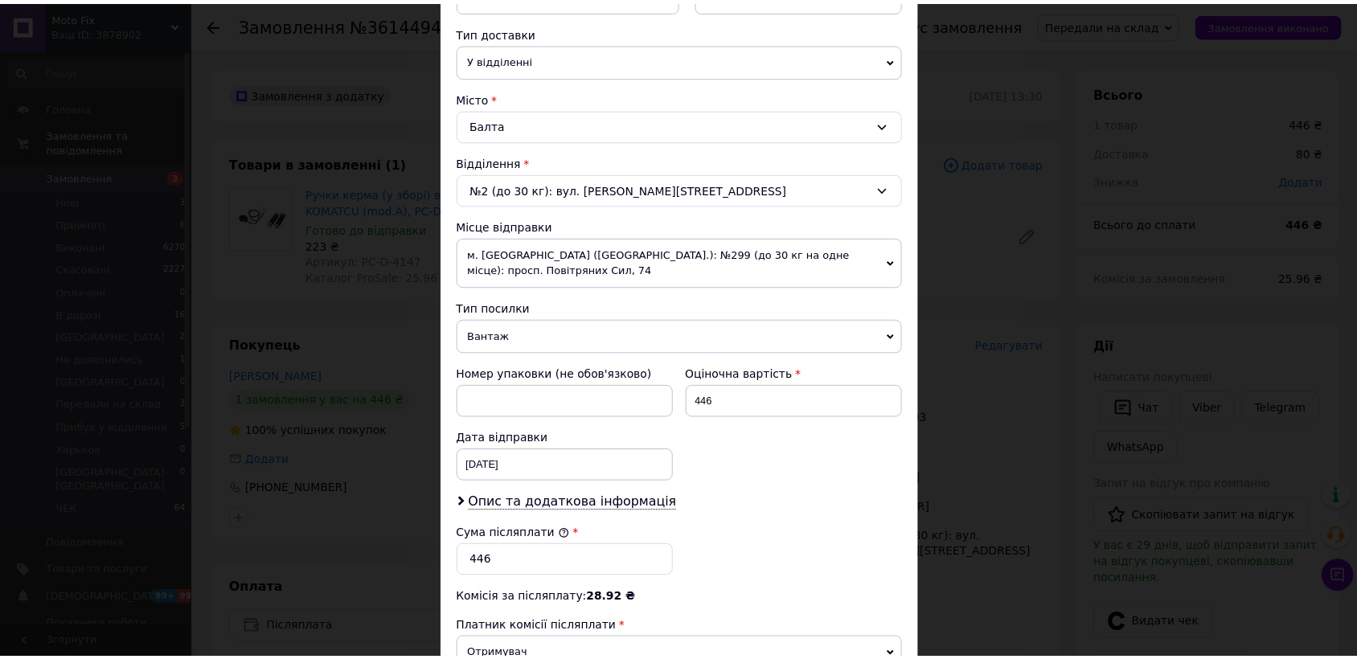
scroll to position [565, 0]
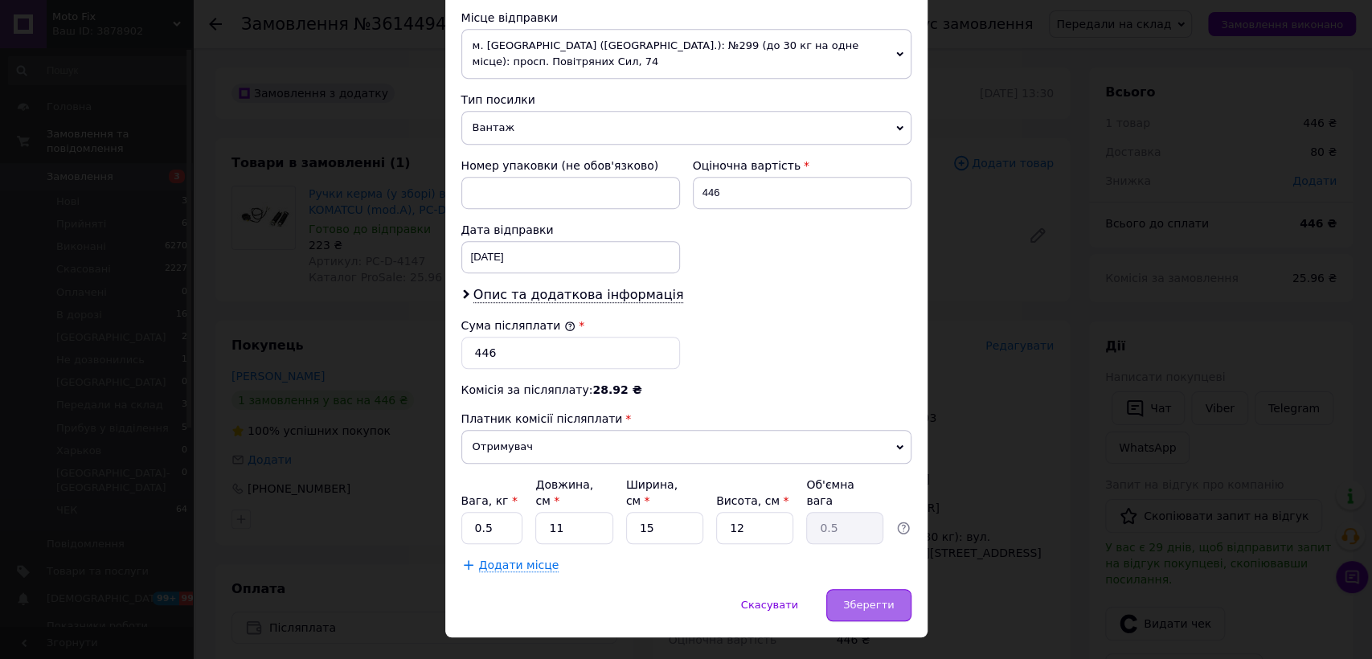
click at [849, 599] on span "Зберегти" at bounding box center [868, 605] width 51 height 12
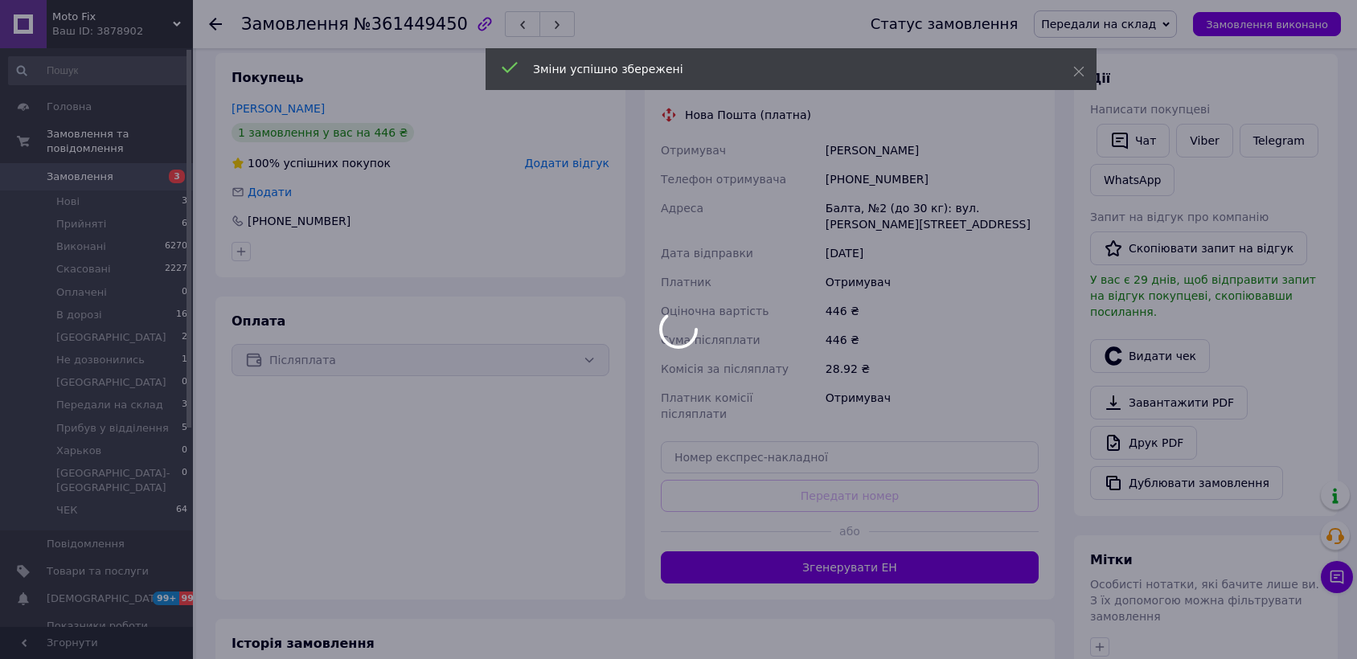
scroll to position [357, 0]
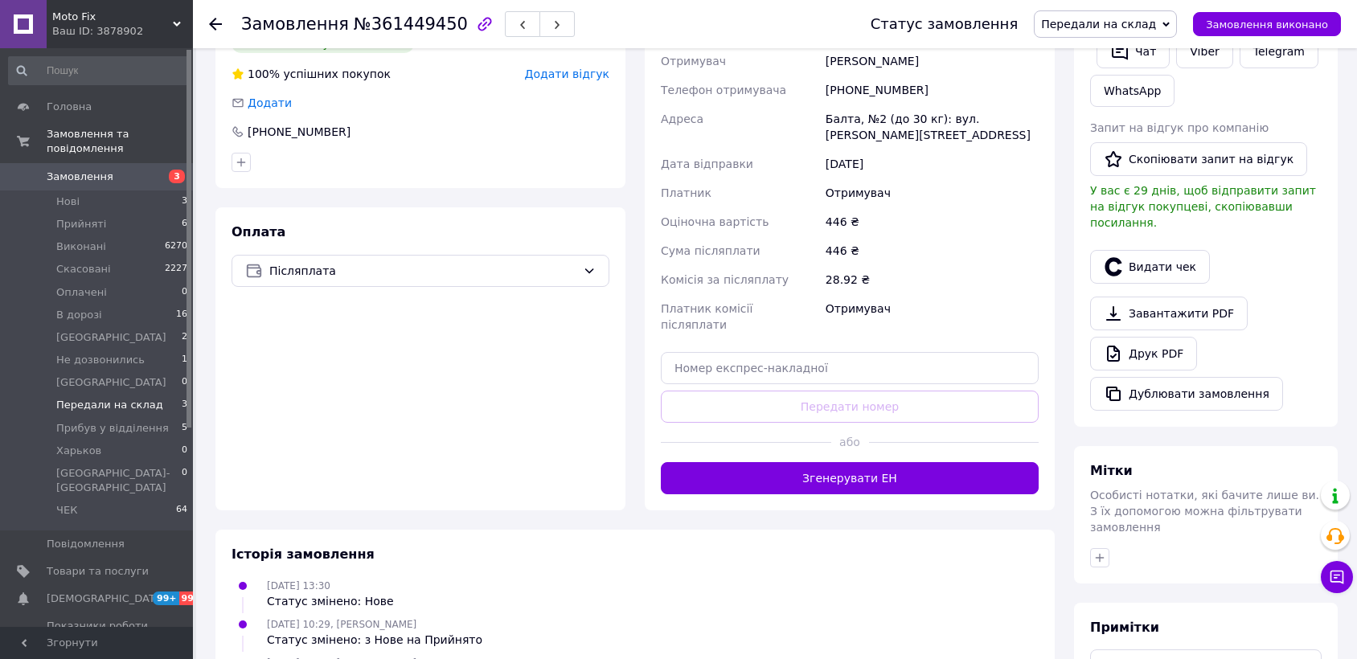
click at [88, 398] on span "Передали на склад" at bounding box center [109, 405] width 107 height 14
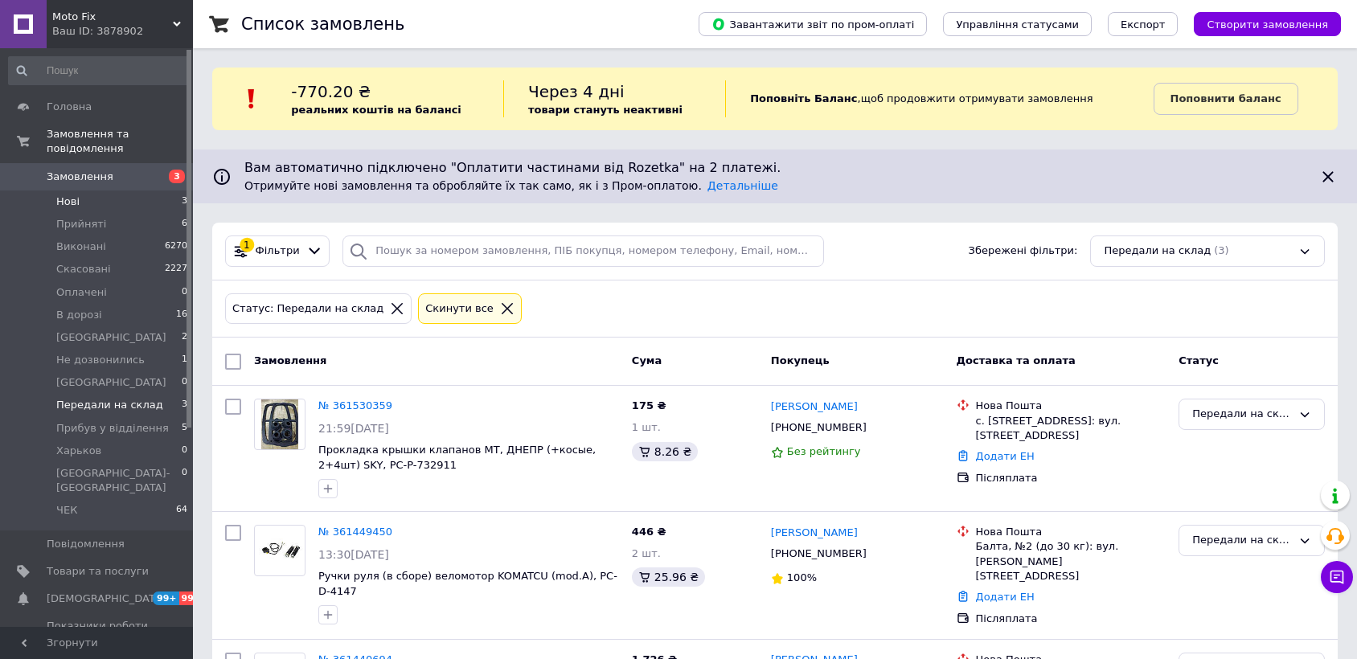
click at [103, 190] on li "Нові 3" at bounding box center [98, 201] width 197 height 23
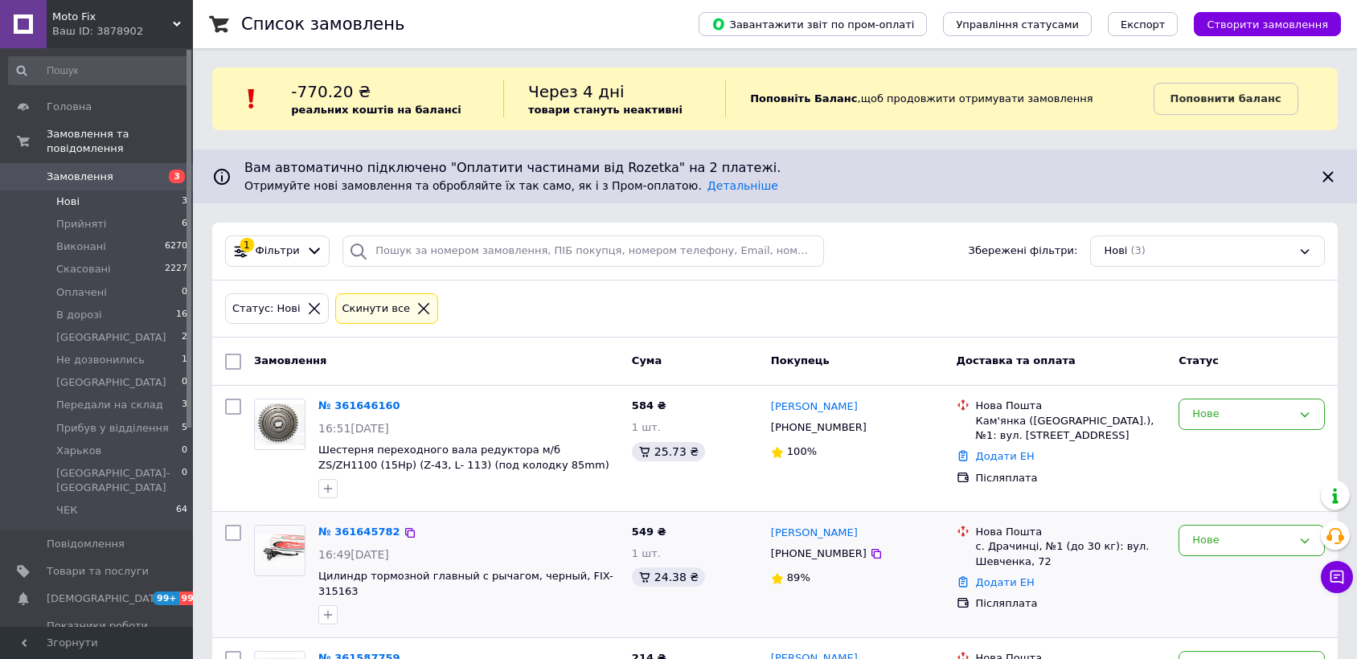
scroll to position [109, 0]
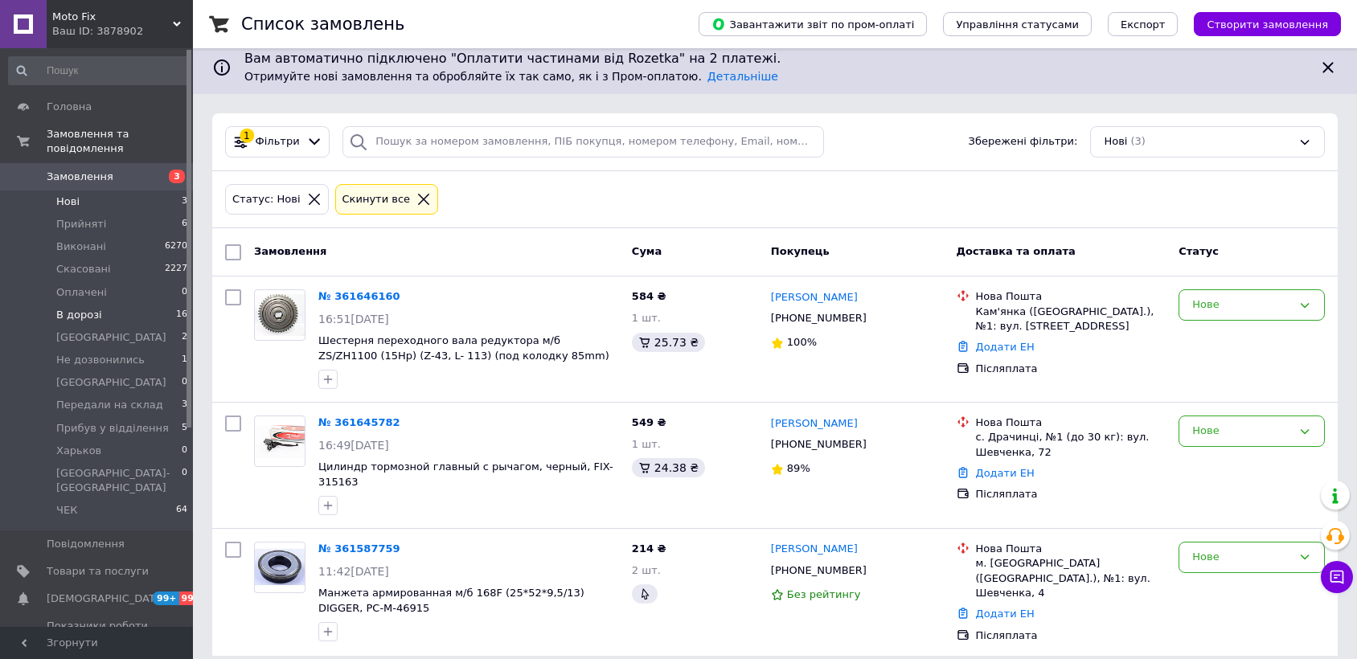
click at [98, 306] on li "В дорозі 16" at bounding box center [98, 315] width 197 height 23
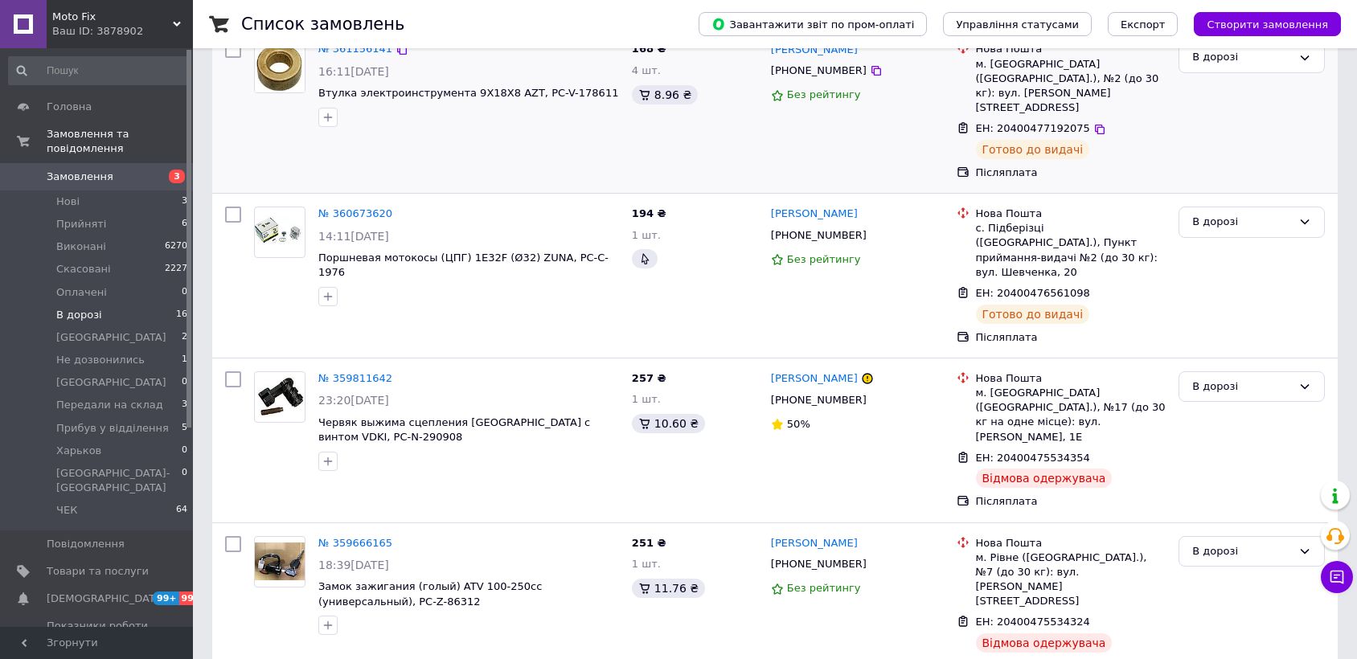
scroll to position [446, 0]
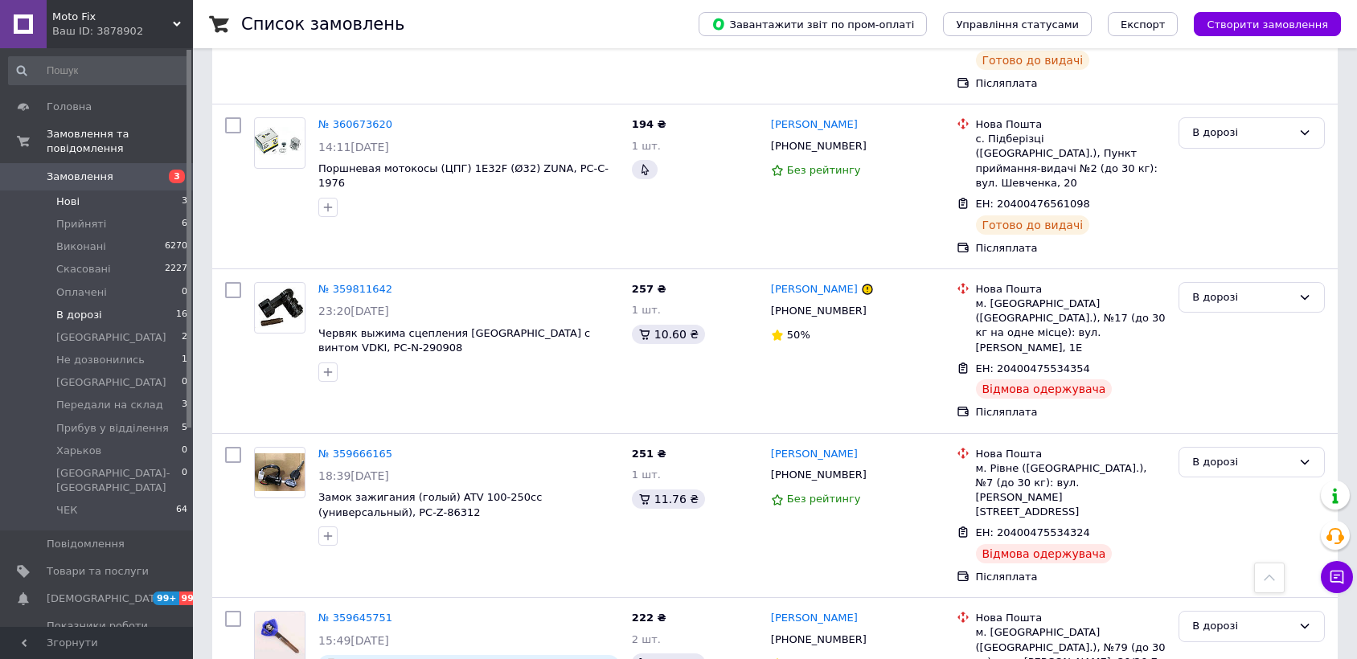
click at [134, 190] on li "Нові 3" at bounding box center [98, 201] width 197 height 23
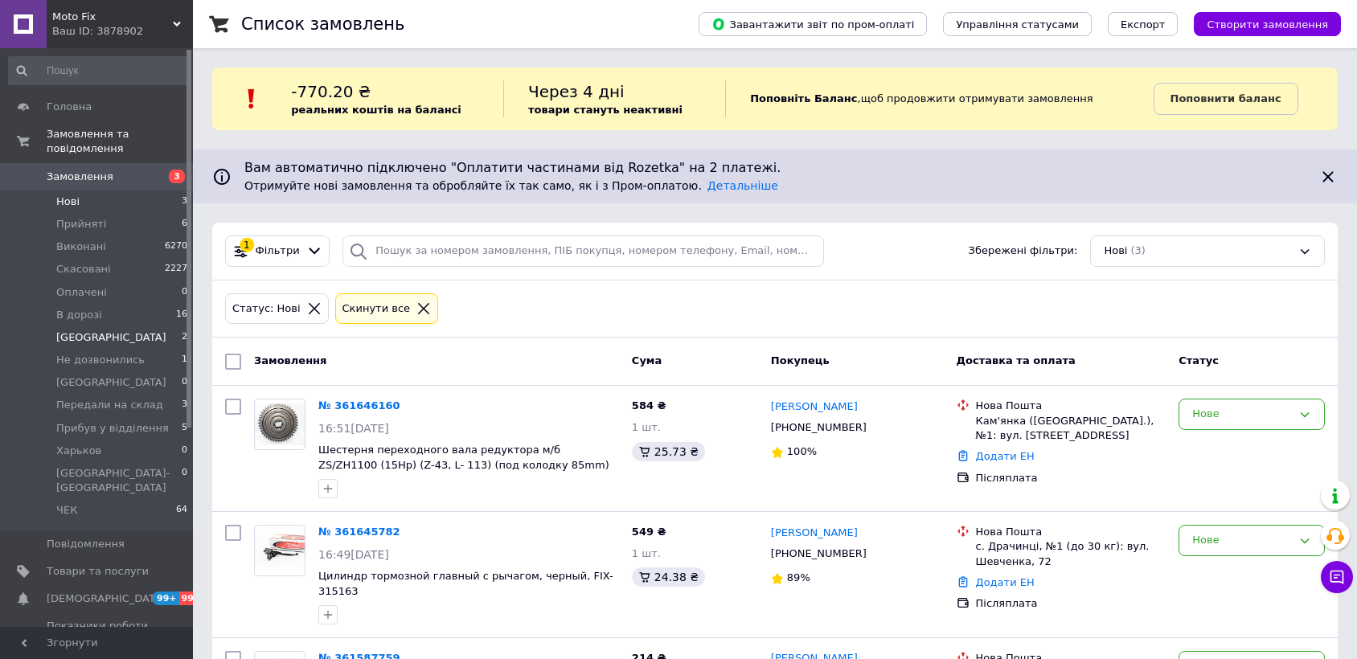
click at [137, 326] on li "Киев 2" at bounding box center [98, 337] width 197 height 23
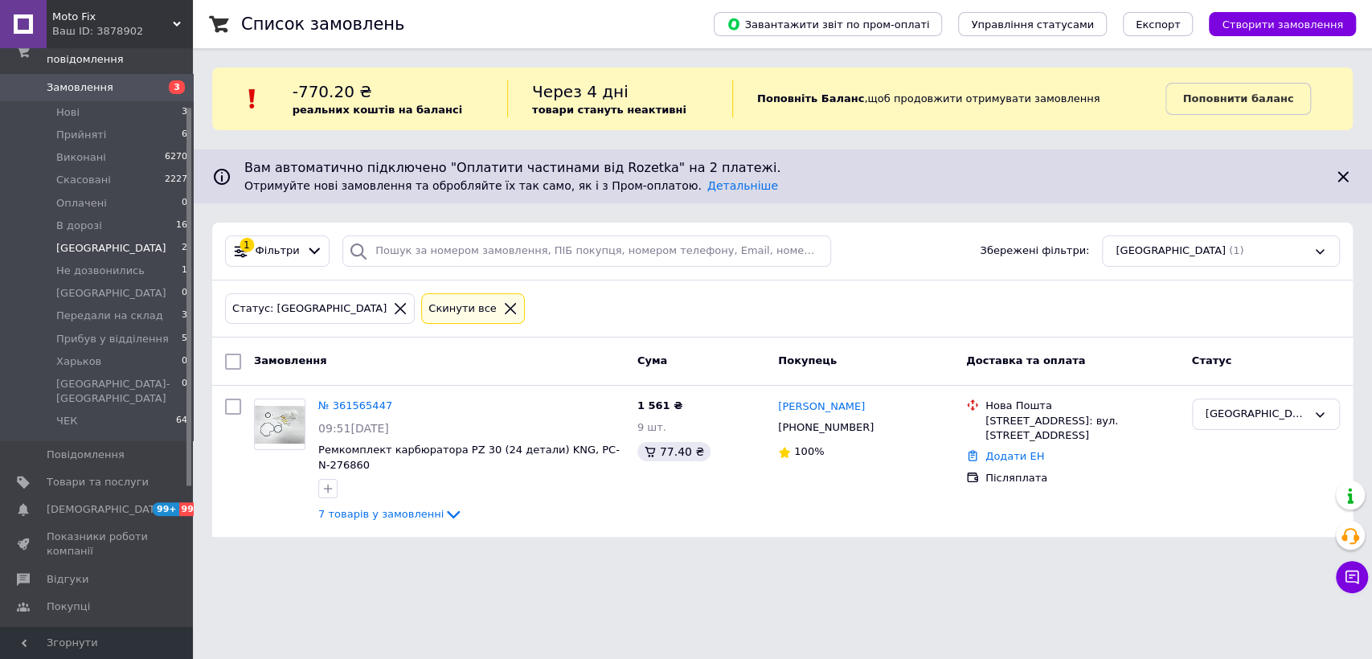
click at [121, 566] on link "Відгуки" at bounding box center [98, 579] width 197 height 27
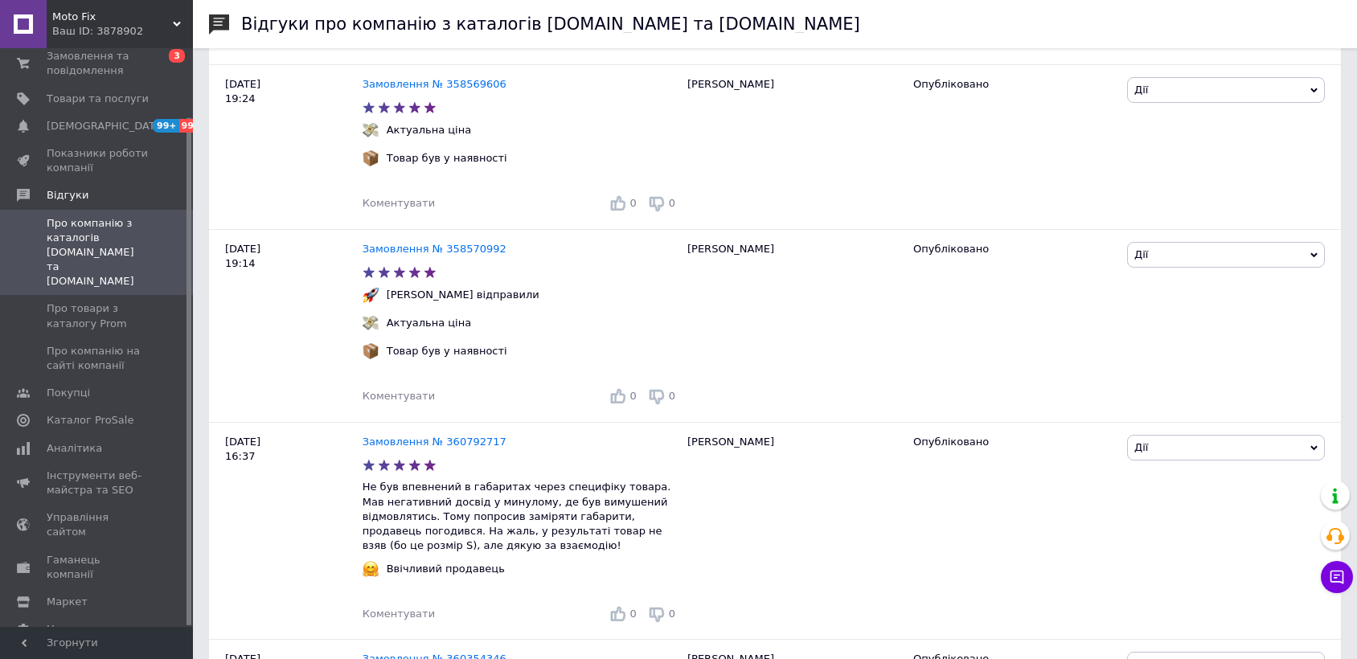
scroll to position [714, 0]
